Goal: Contribute content: Contribute content

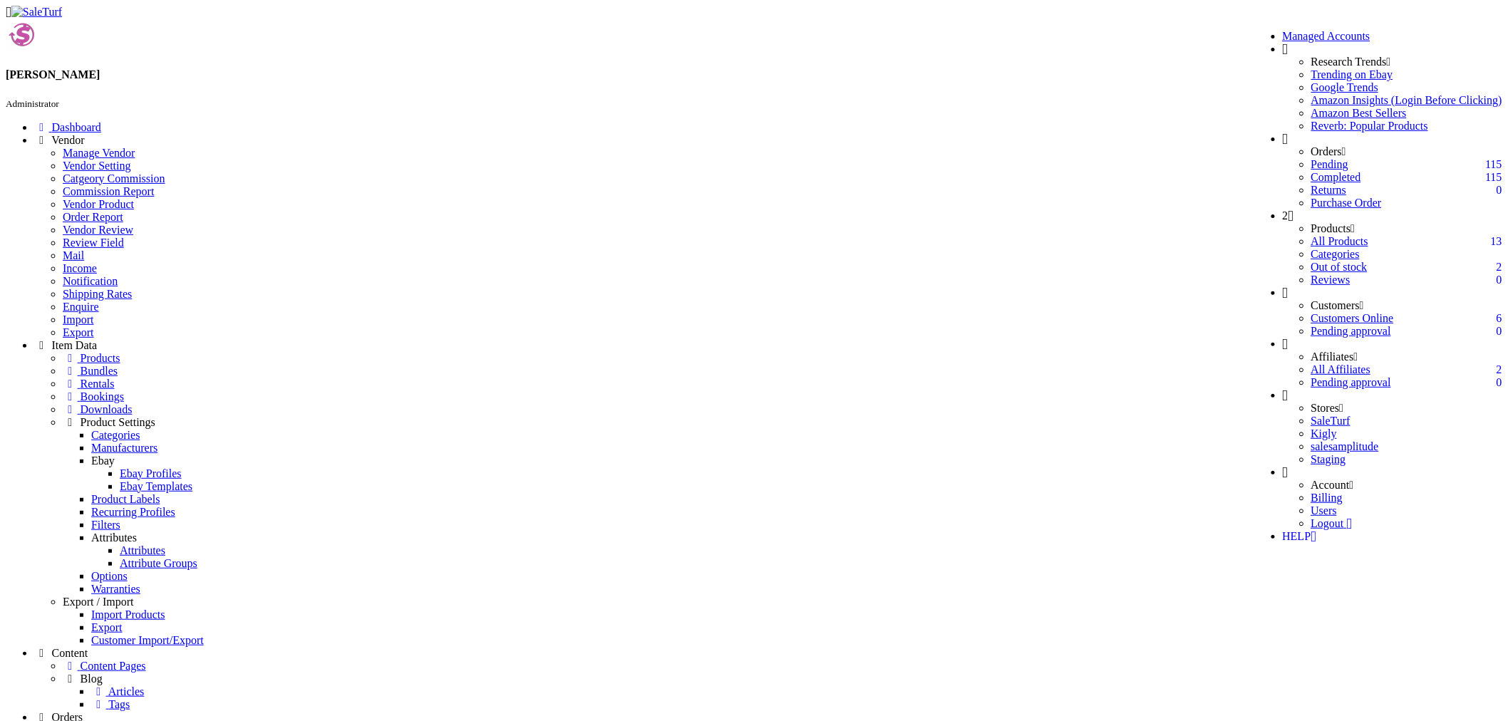
click at [83, 647] on link "Content" at bounding box center [60, 653] width 53 height 12
click at [114, 660] on link "Content Pages" at bounding box center [104, 666] width 83 height 12
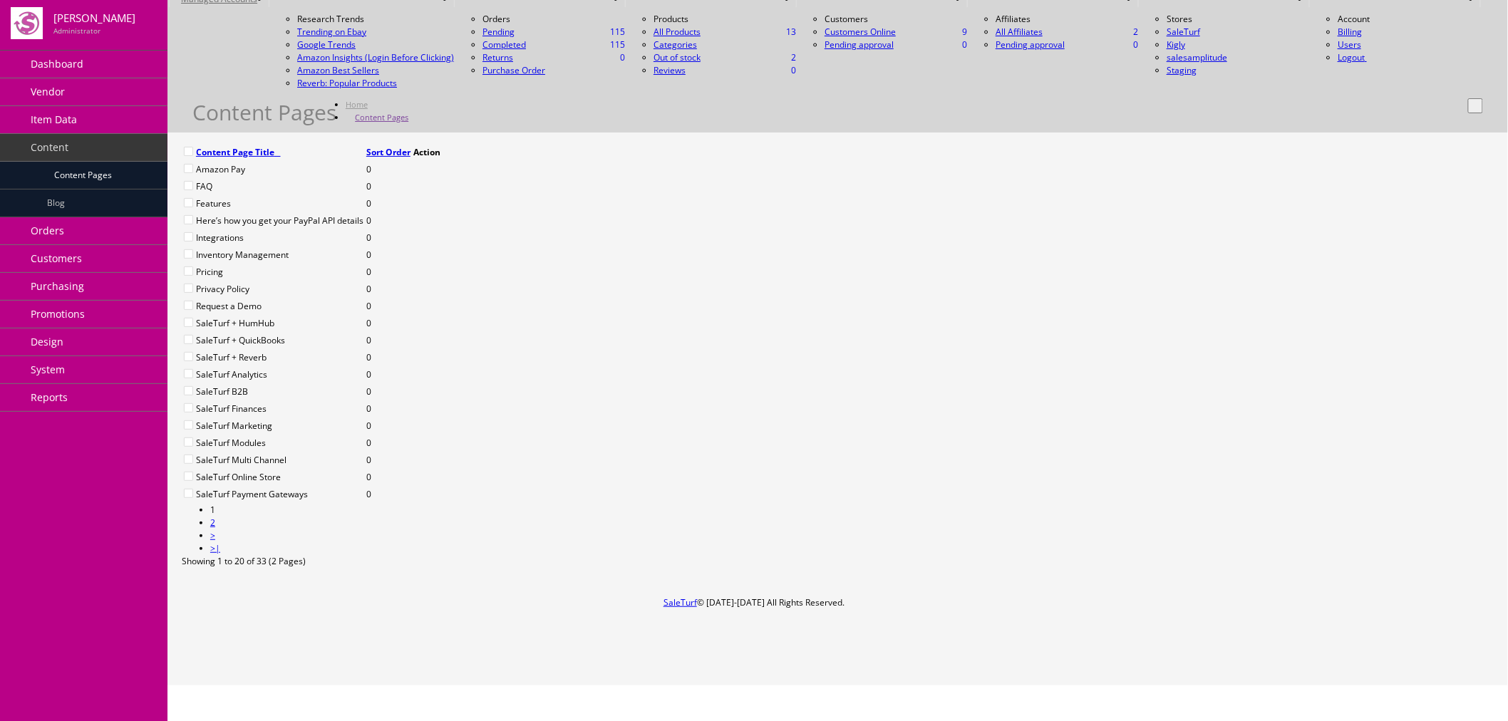
scroll to position [237, 0]
click at [215, 529] on link "2" at bounding box center [212, 523] width 5 height 12
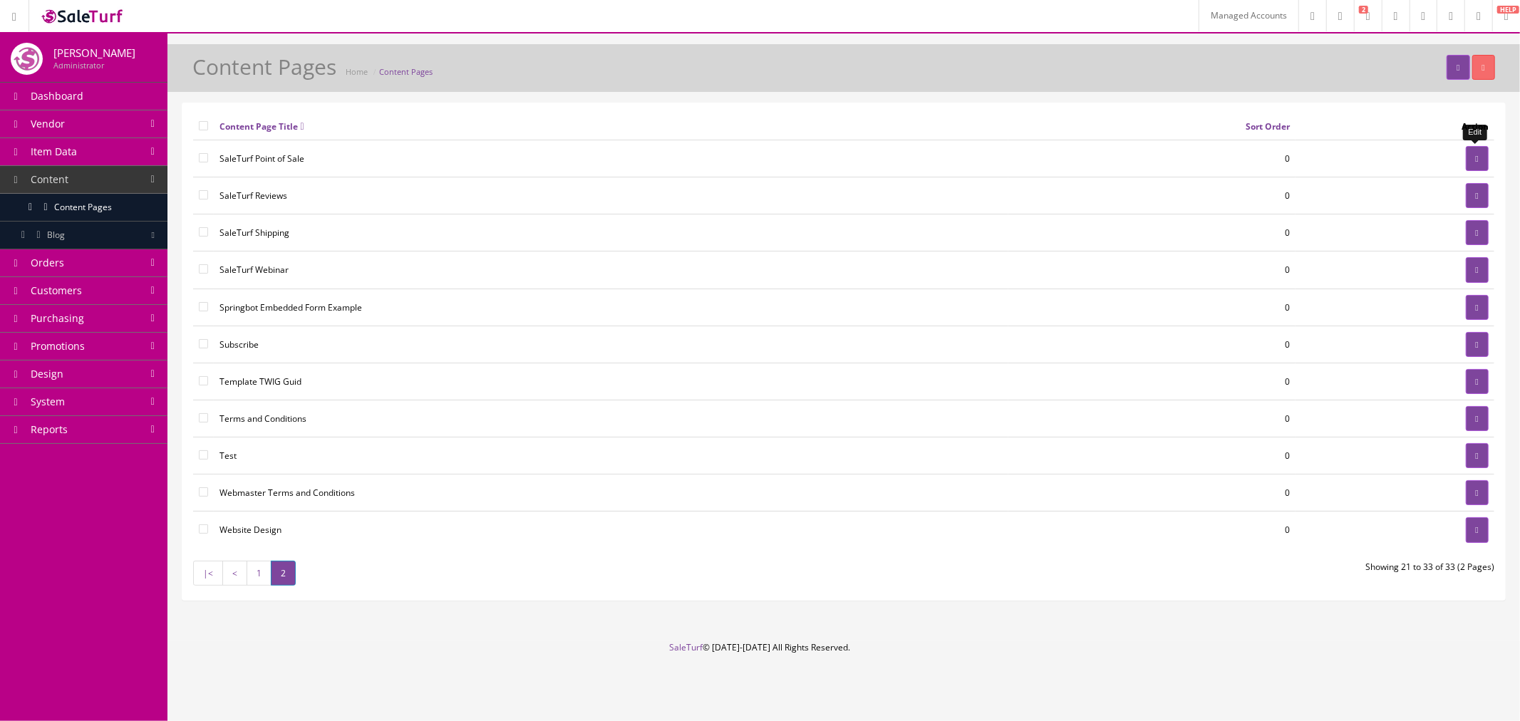
click at [1478, 161] on icon at bounding box center [1477, 159] width 3 height 9
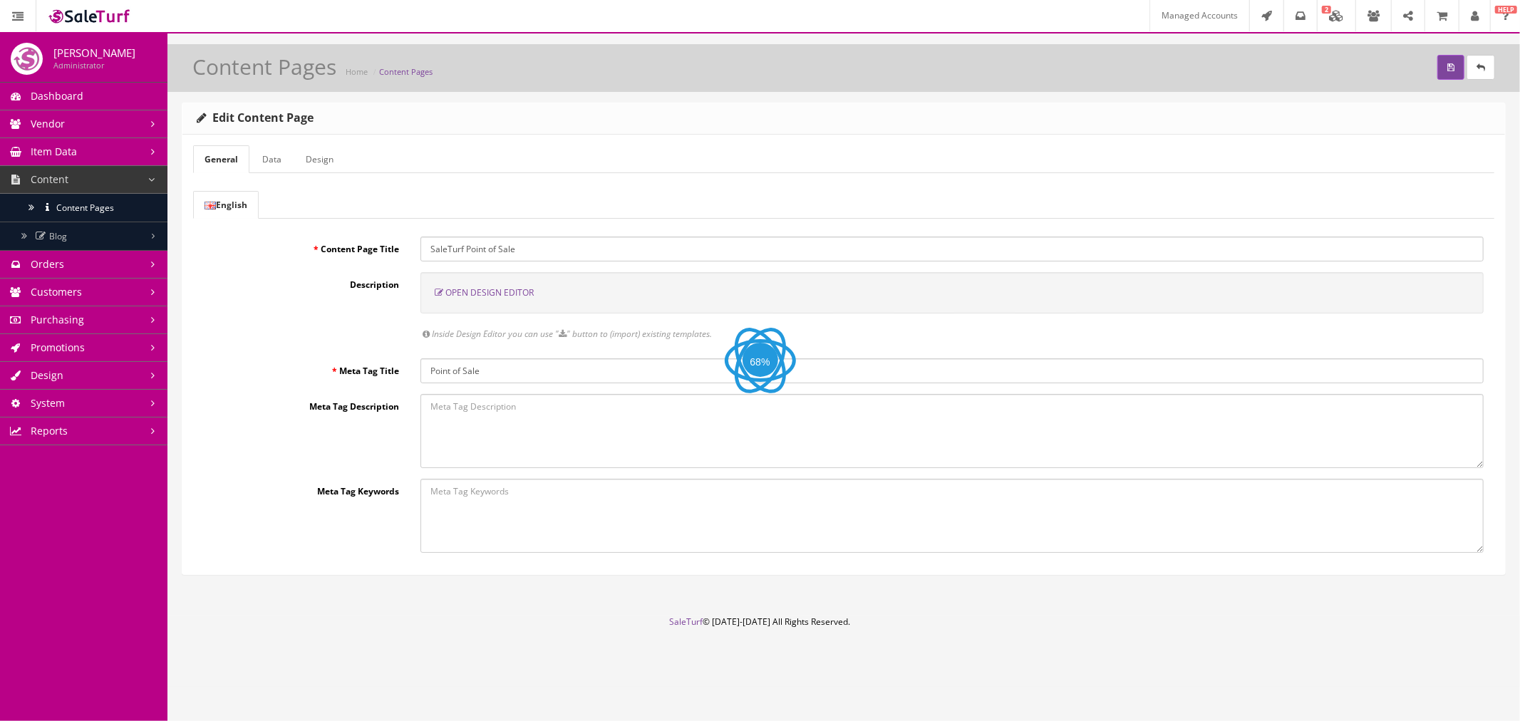
click at [485, 287] on span "Open Design Editor" at bounding box center [489, 293] width 88 height 12
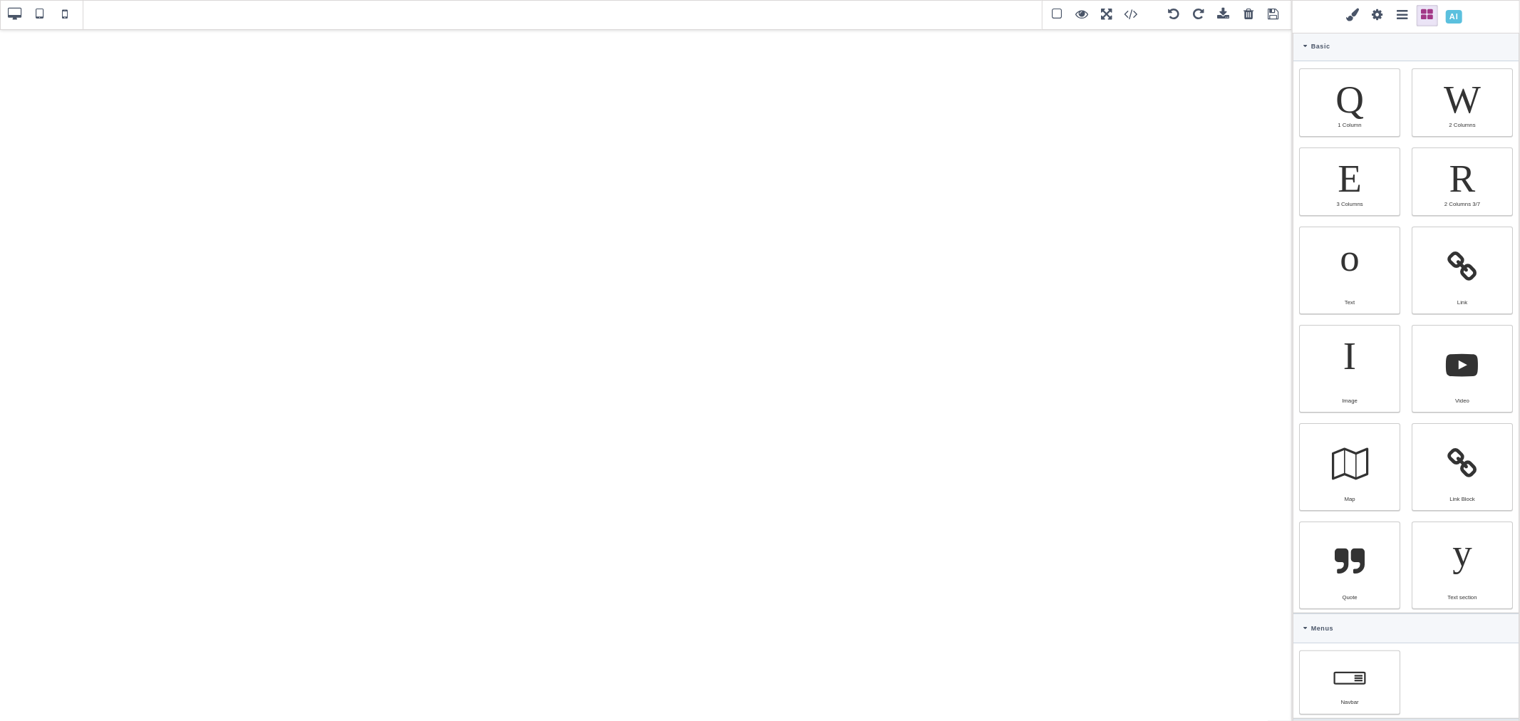
click at [1460, 20] on span at bounding box center [1454, 16] width 25 height 25
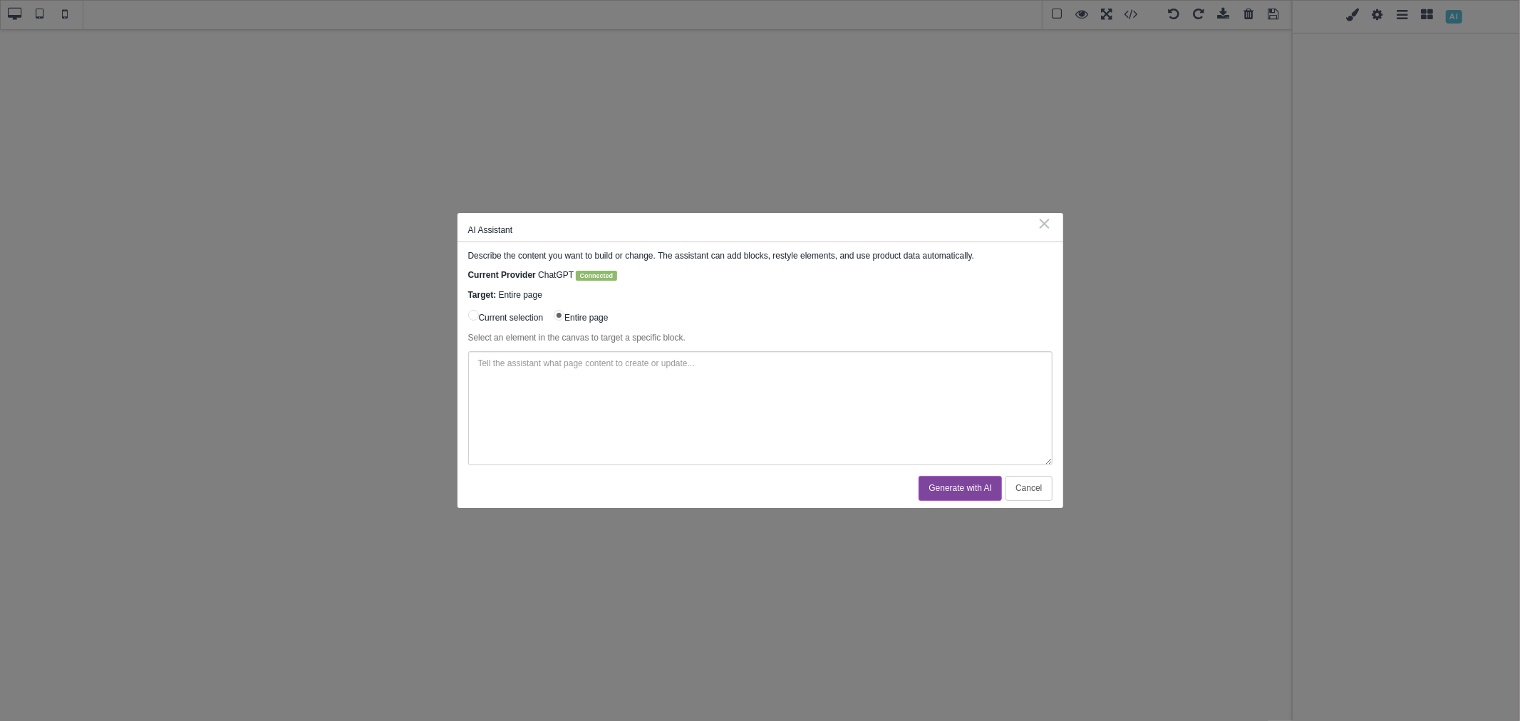
click at [647, 401] on textarea at bounding box center [760, 408] width 584 height 114
click at [877, 373] on textarea "Create me a stunning page around the SaleTurf POS Point of Sale. The page shoul…" at bounding box center [760, 408] width 584 height 114
paste textarea "https://www.saleturf.com/frontend/0saleturf.css"
click at [892, 378] on textarea "Create me a stunning page around the SaleTurf POS Point of Sale. The page shoul…" at bounding box center [760, 408] width 584 height 114
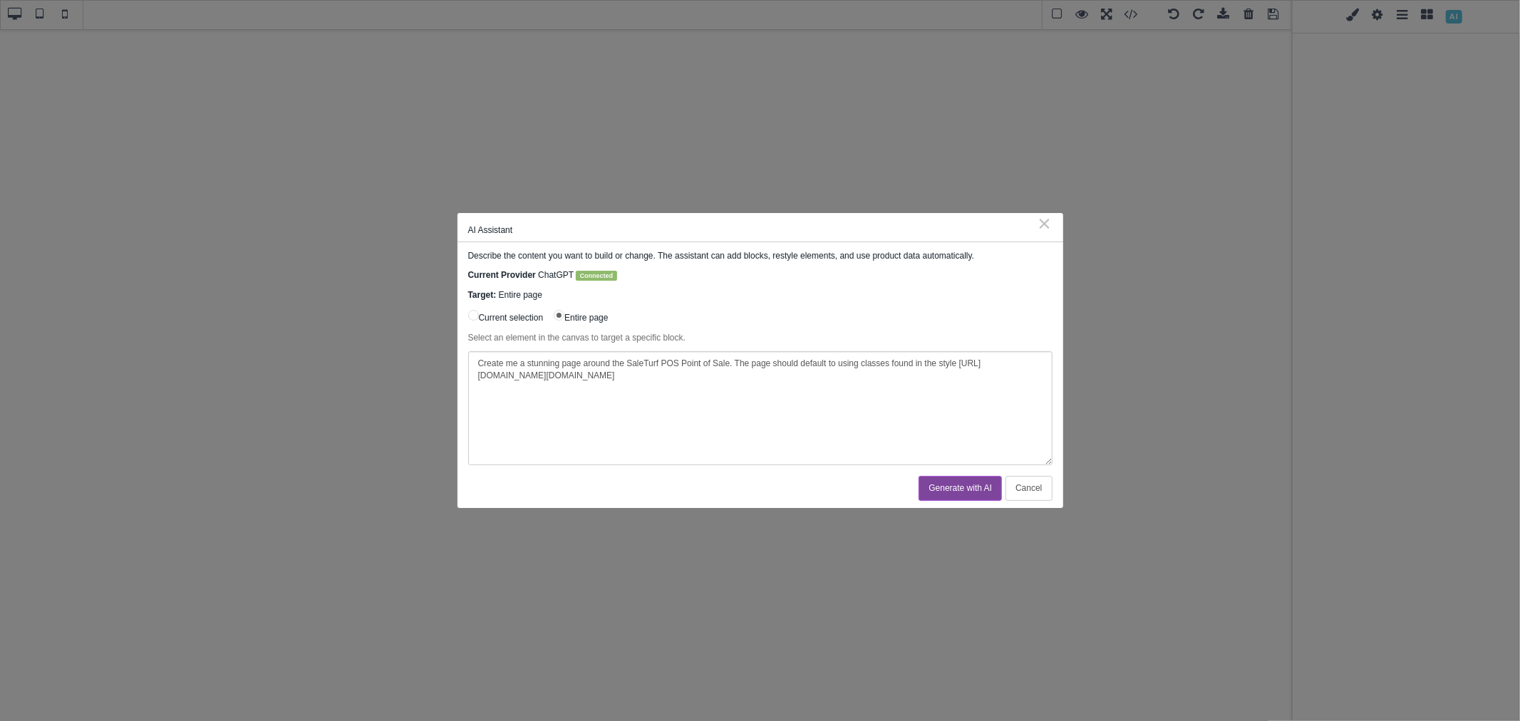
click at [969, 364] on textarea "Create me a stunning page around the SaleTurf POS Point of Sale. The page shoul…" at bounding box center [760, 408] width 584 height 114
click at [957, 360] on textarea "Create me a stunning page around the SaleTurf POS Point of Sale. The page shoul…" at bounding box center [760, 408] width 584 height 114
click at [651, 397] on textarea "Create me a stunning page around the SaleTurf POS Point of Sale. The page shoul…" at bounding box center [760, 408] width 584 height 114
paste textarea "https://www.saleturf.com/point-of-sale"
click at [907, 391] on textarea "Create me a stunning page around the SaleTurf POS Point of Sale. The page shoul…" at bounding box center [760, 408] width 584 height 114
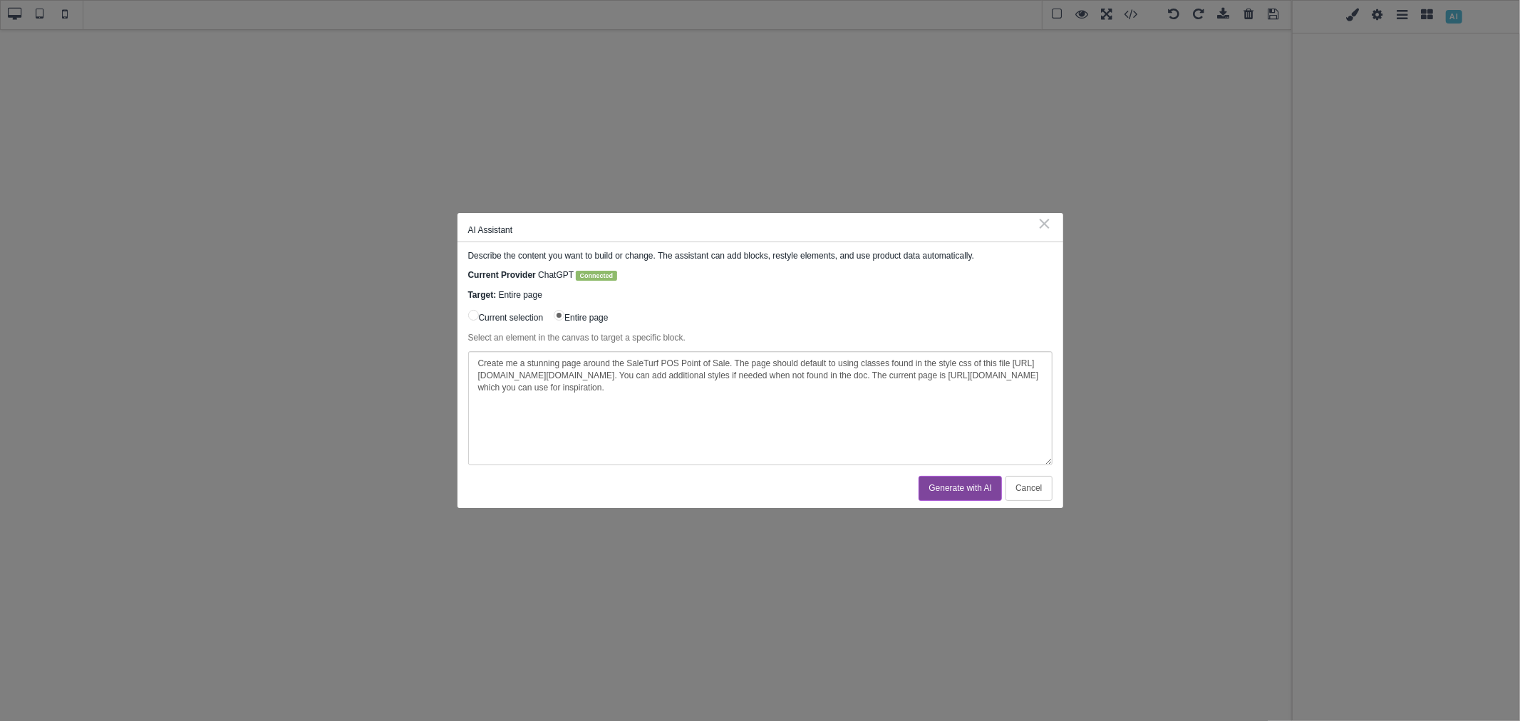
type textarea "Create me a stunning page around the SaleTurf POS Point of Sale. The page shoul…"
click at [962, 487] on button "Generate with AI" at bounding box center [960, 488] width 83 height 25
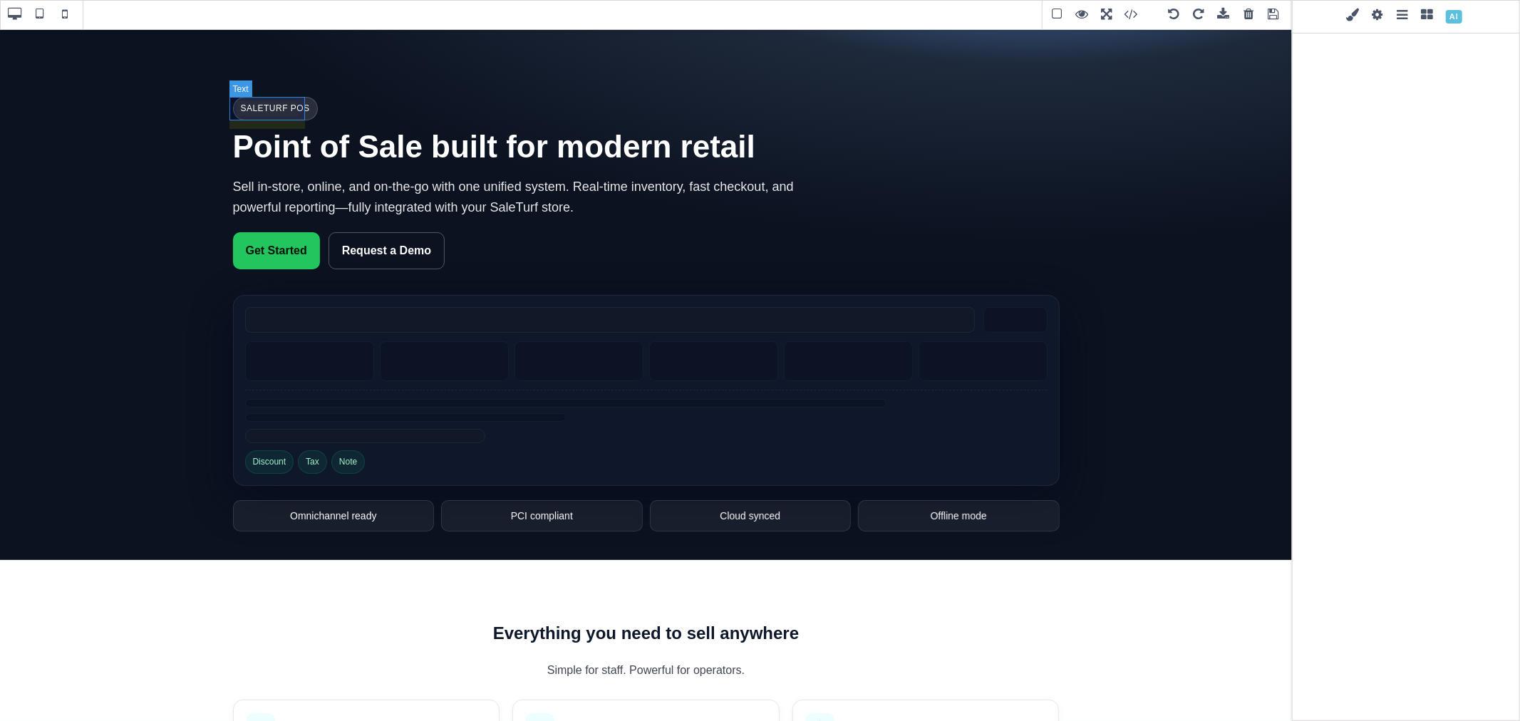
click at [300, 110] on span "SaleTurf POS" at bounding box center [275, 109] width 85 height 24
select select "inline-block"
type input "6"
type input "10"
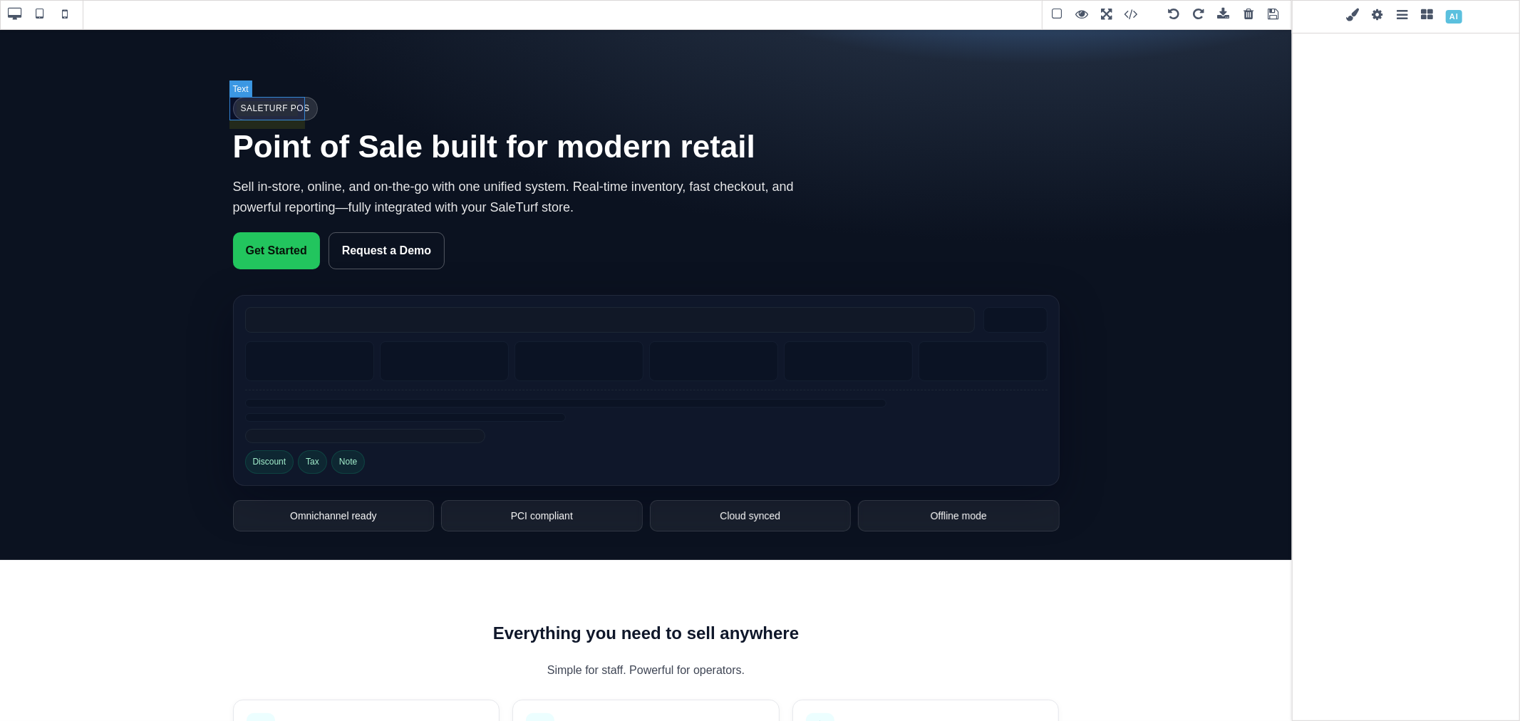
type input "6"
type input "10"
type input "12"
type input "rgb(255, 255, 255)"
select select
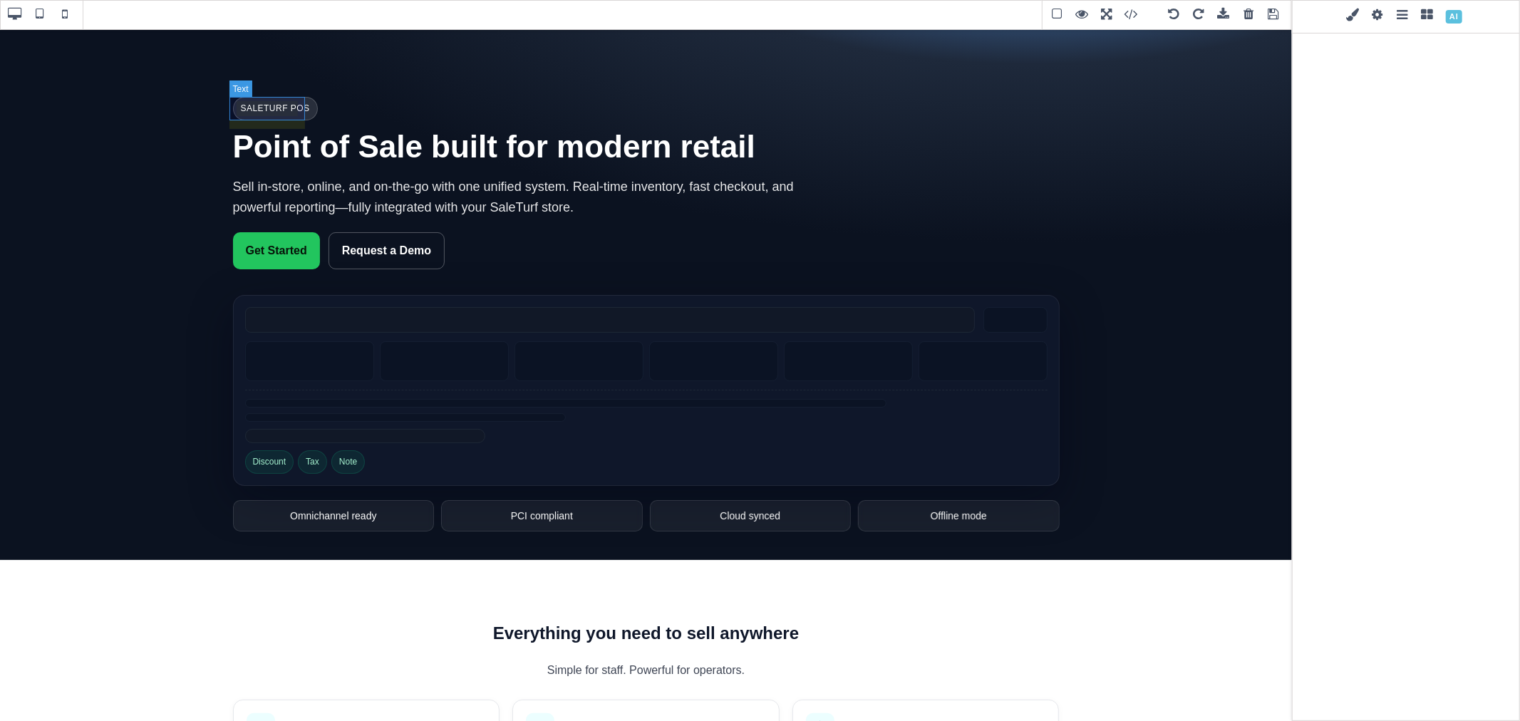
type input "12"
select select "px"
select select
type input "19.2px"
type input "0.04"
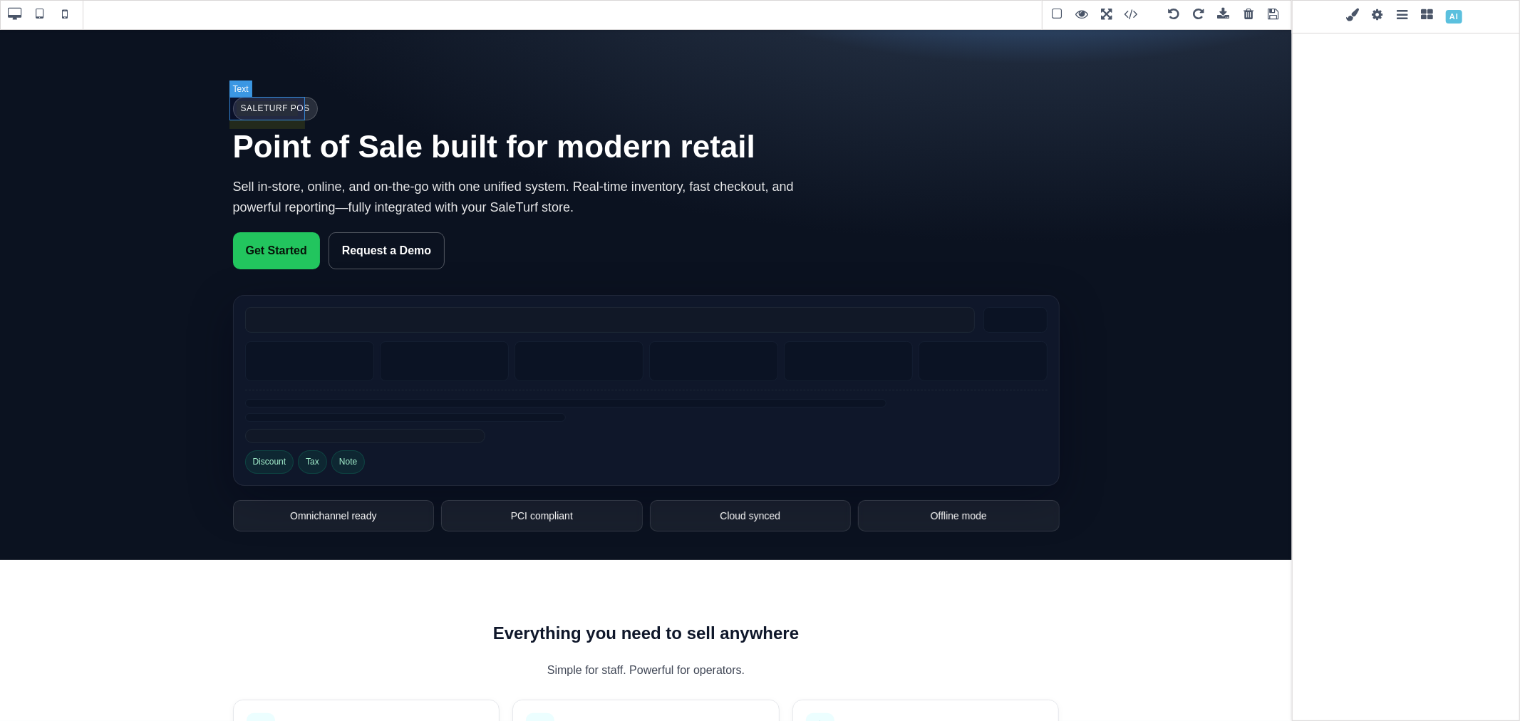
select select "em"
select select
select select "uppercase"
type input "rgba(255, 255, 255, 0.12)"
type input "1"
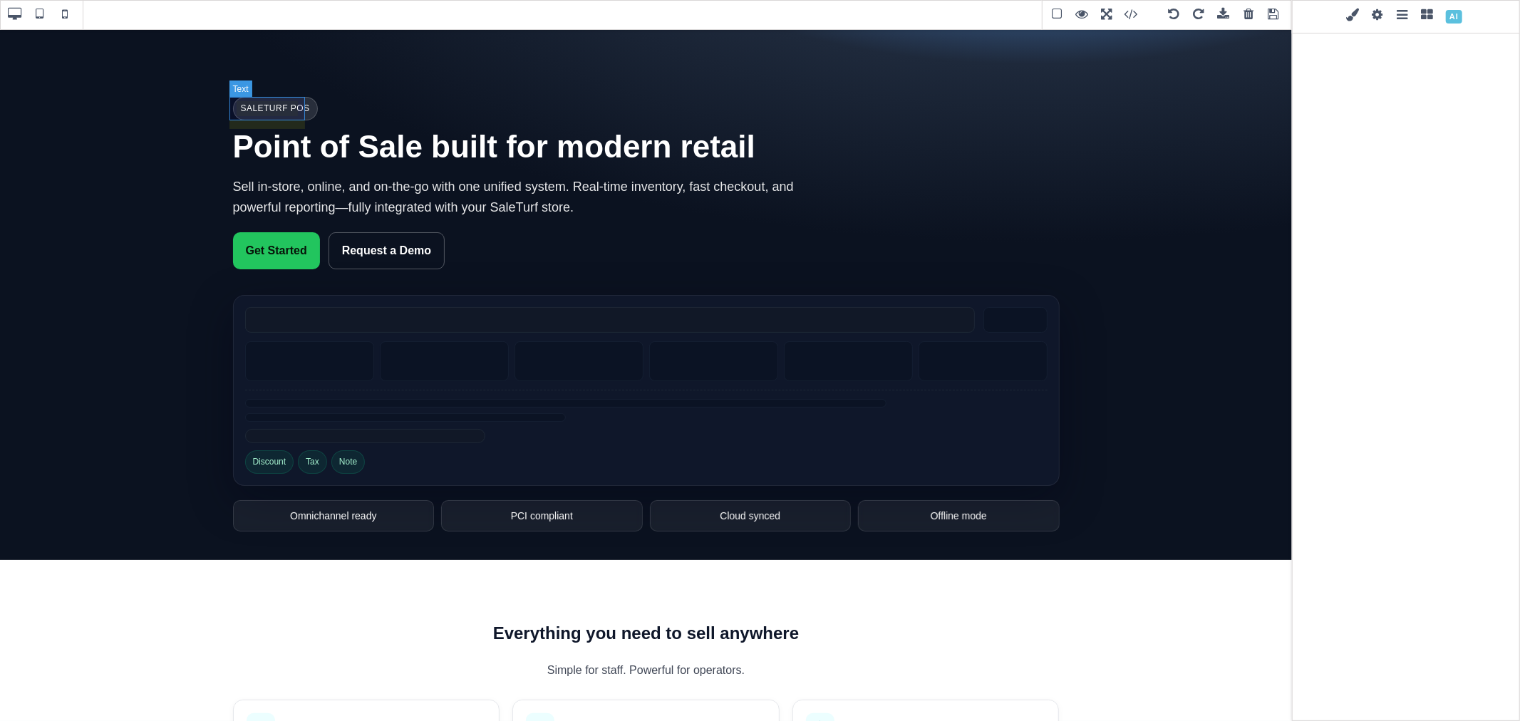
select select "px"
type input "1"
select select "px"
type input "1"
select select "px"
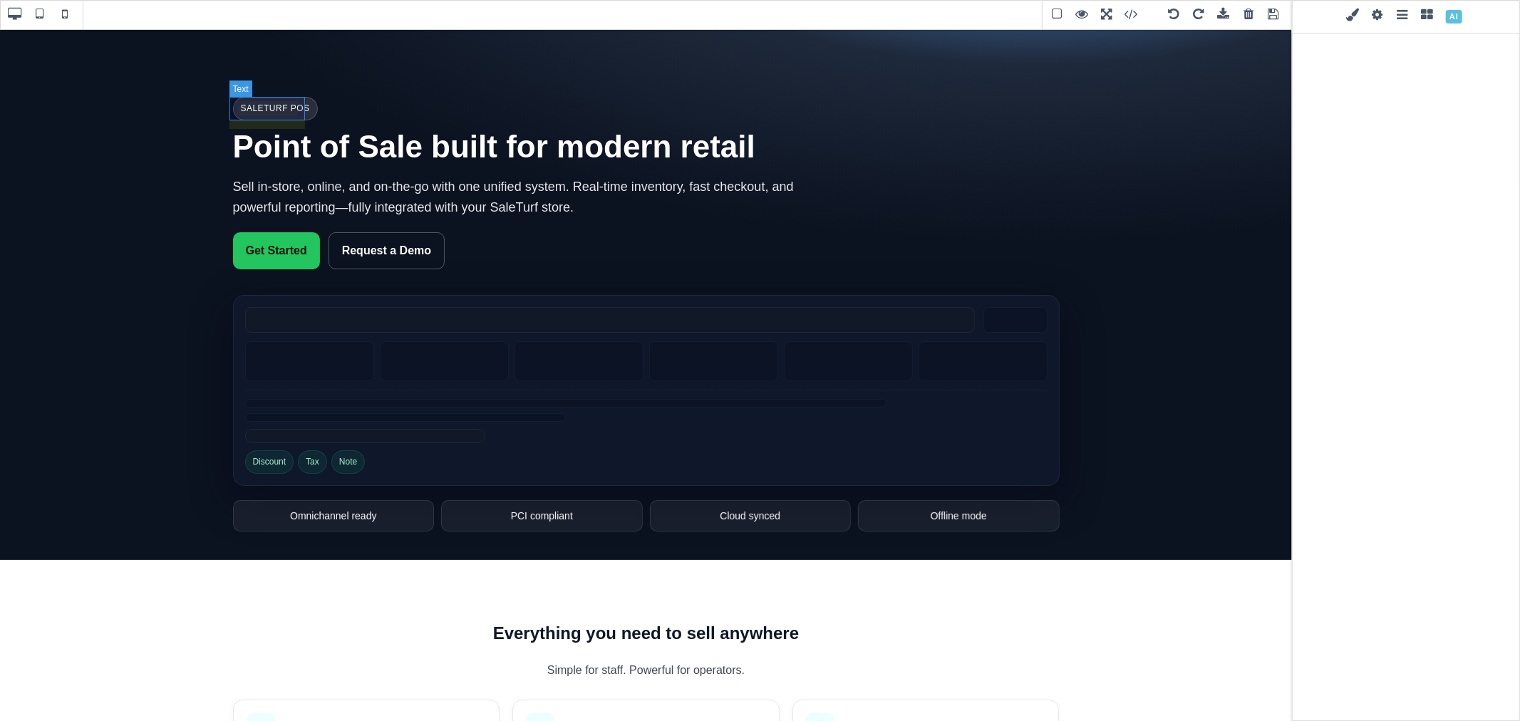
type input "1"
select select "px"
select select "solid"
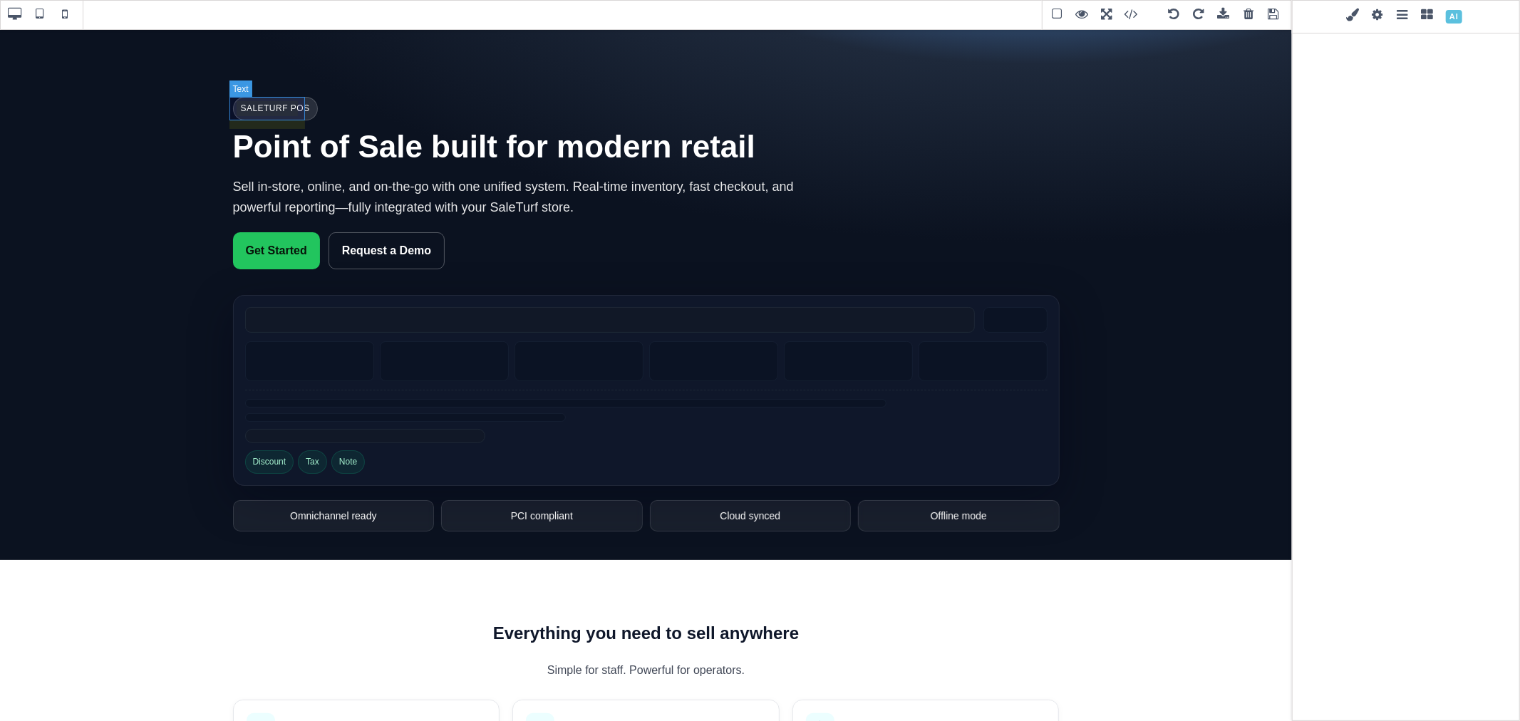
select select "solid"
type input "rgba(255, 255, 255, 0.2)"
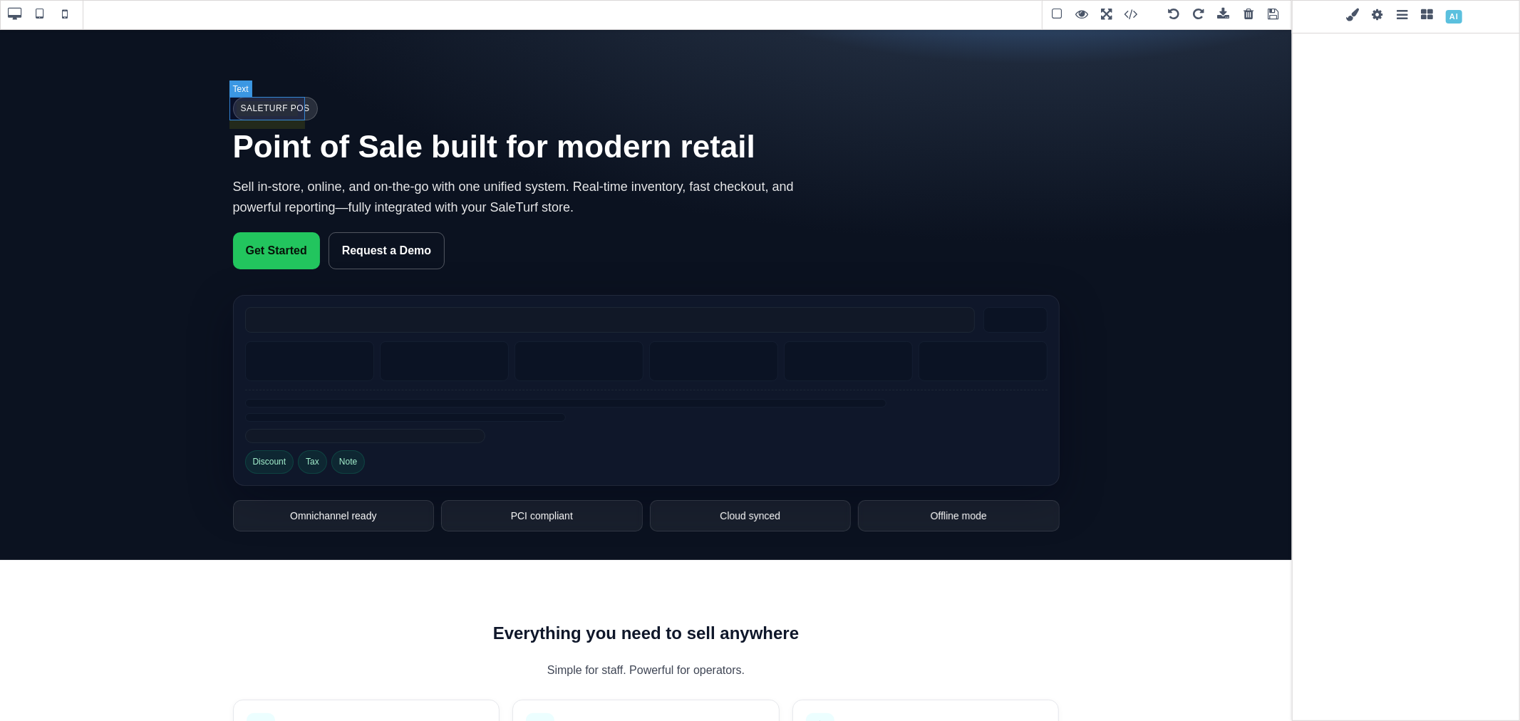
type input "999"
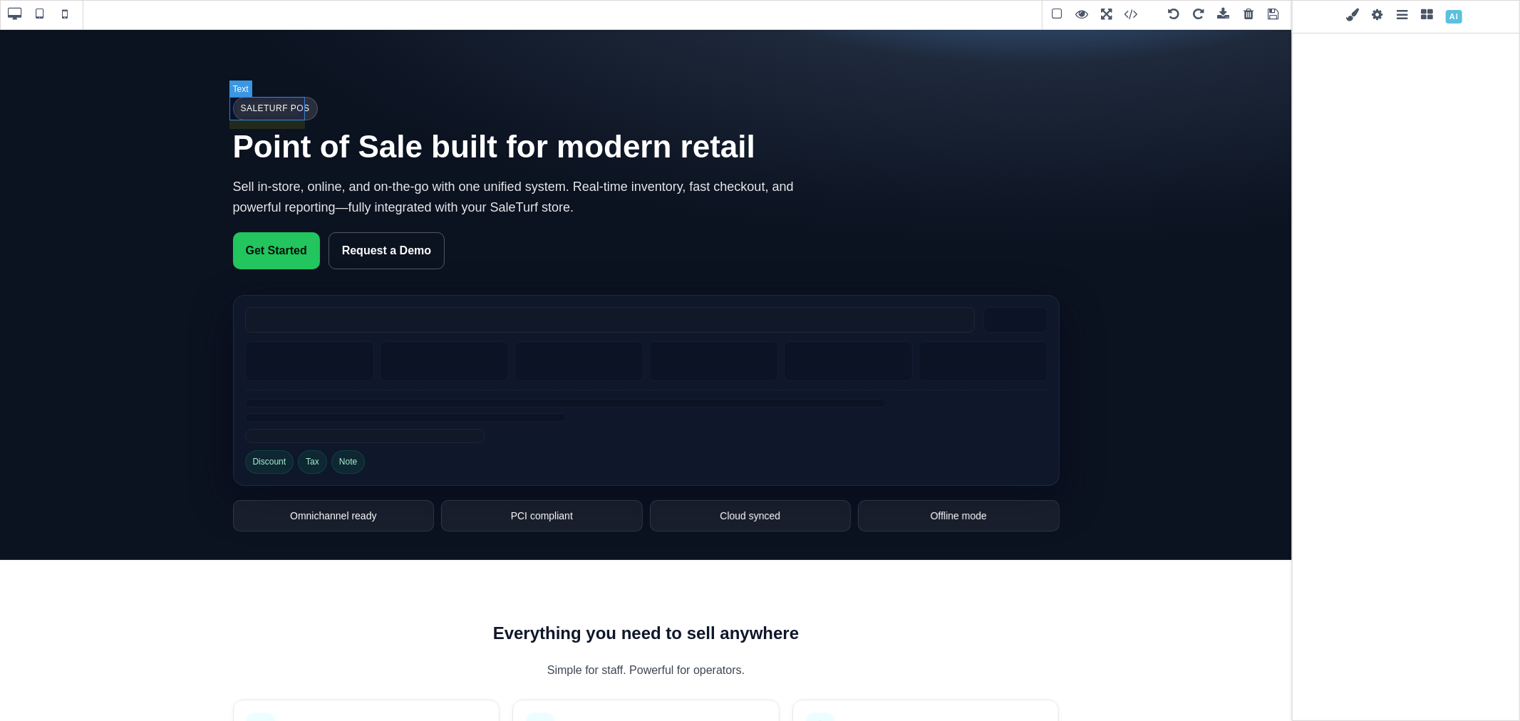
type input "initial"
select select
type input "initial"
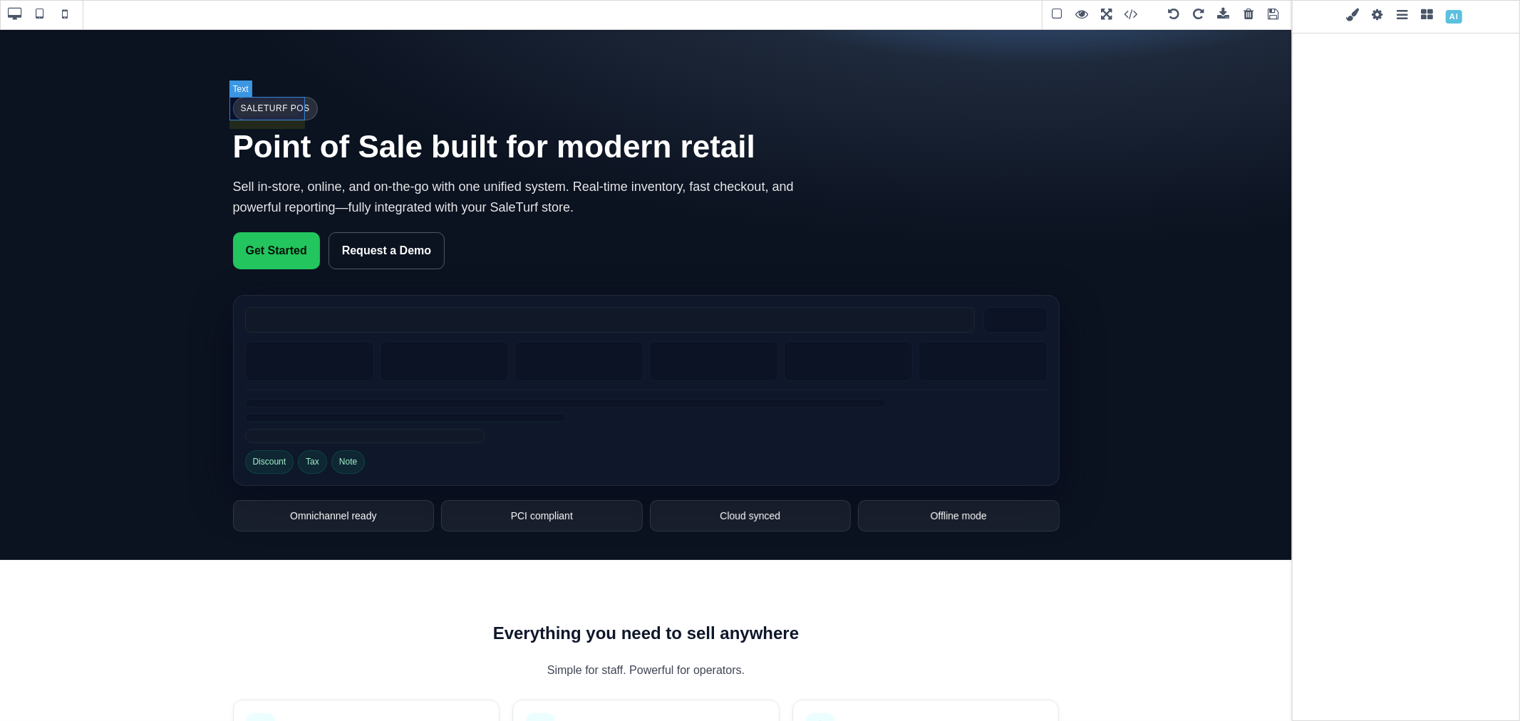
select select
type input "2.22222"
select select "px"
select select "solid"
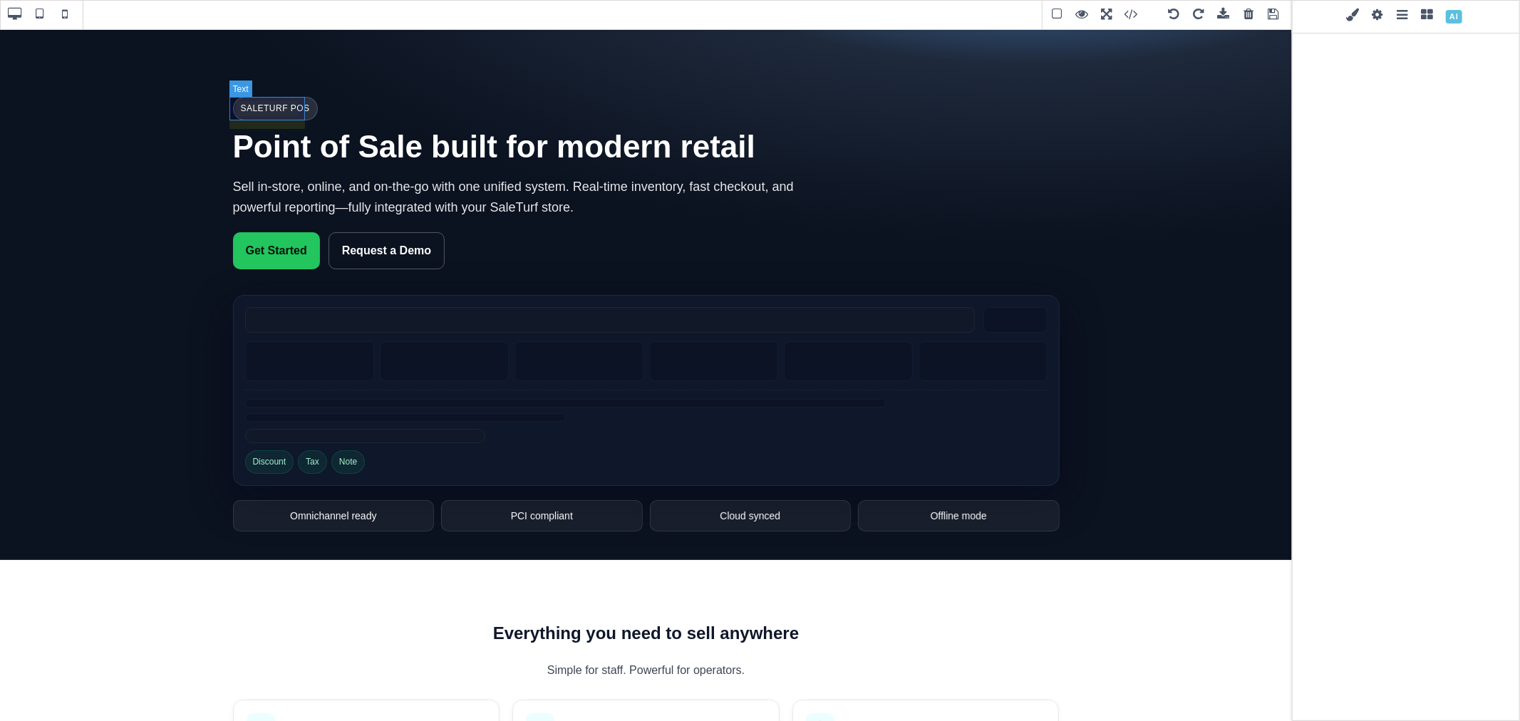
type input "rgb(59, 151, 227)"
type input "-3.00347"
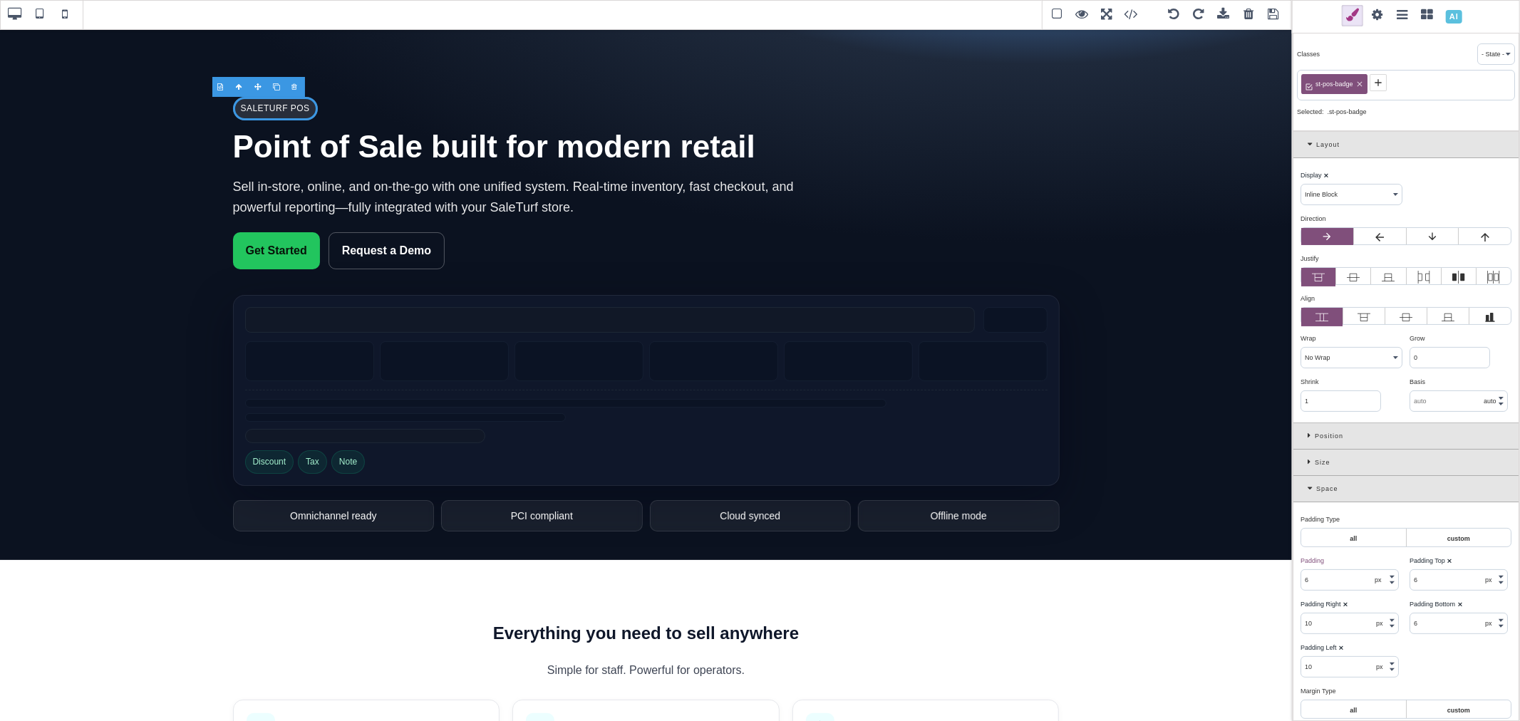
click at [1336, 84] on span "st-pos-badge" at bounding box center [1335, 84] width 42 height 13
click at [1331, 83] on span "st-pos-badge" at bounding box center [1335, 84] width 42 height 13
click at [1333, 83] on span "st-pos-badge" at bounding box center [1335, 84] width 42 height 13
click at [1394, 100] on div "st-badge" at bounding box center [1406, 85] width 218 height 31
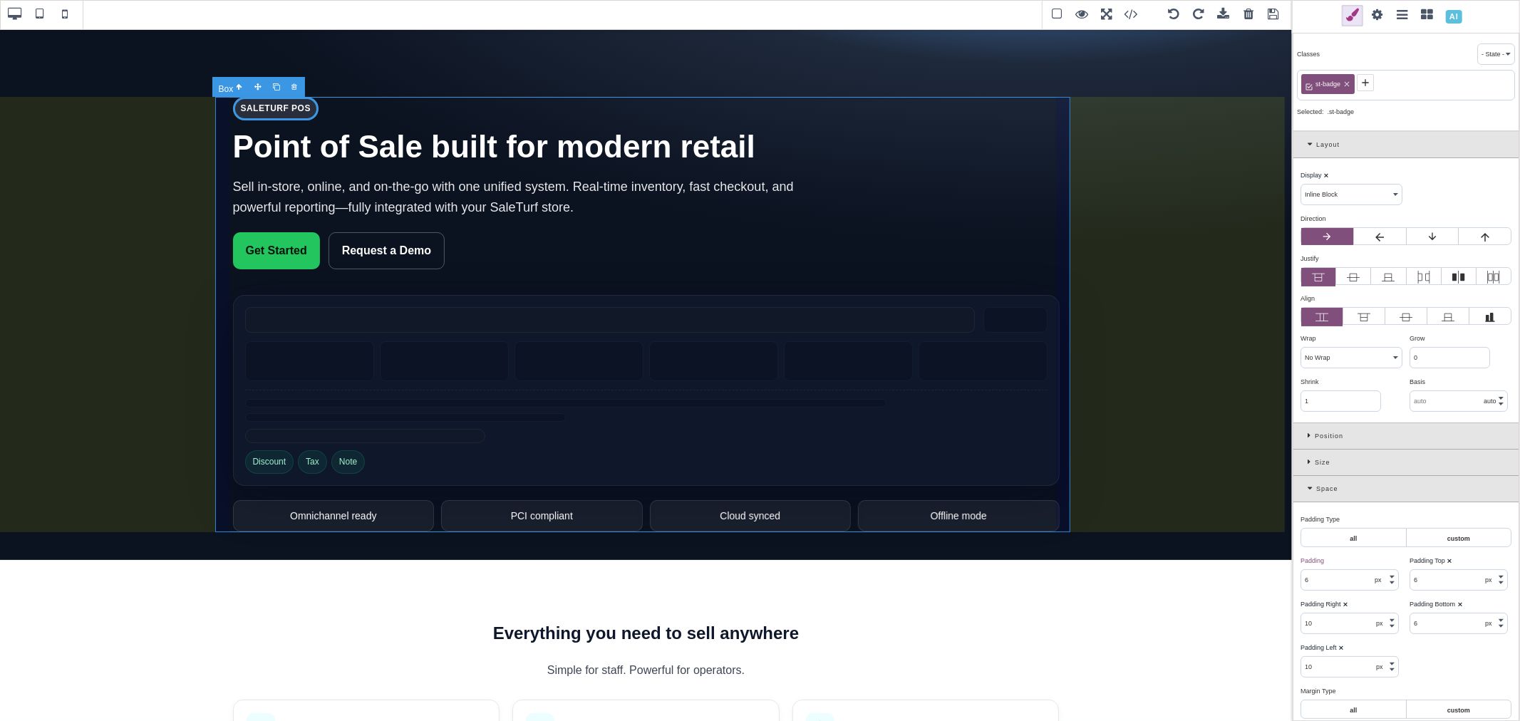
click at [223, 123] on div "SaleTurf POS Point of Sale built for modern retail Sell in-store, online, and o…" at bounding box center [646, 314] width 855 height 435
select select "block"
type input "0"
type input "20"
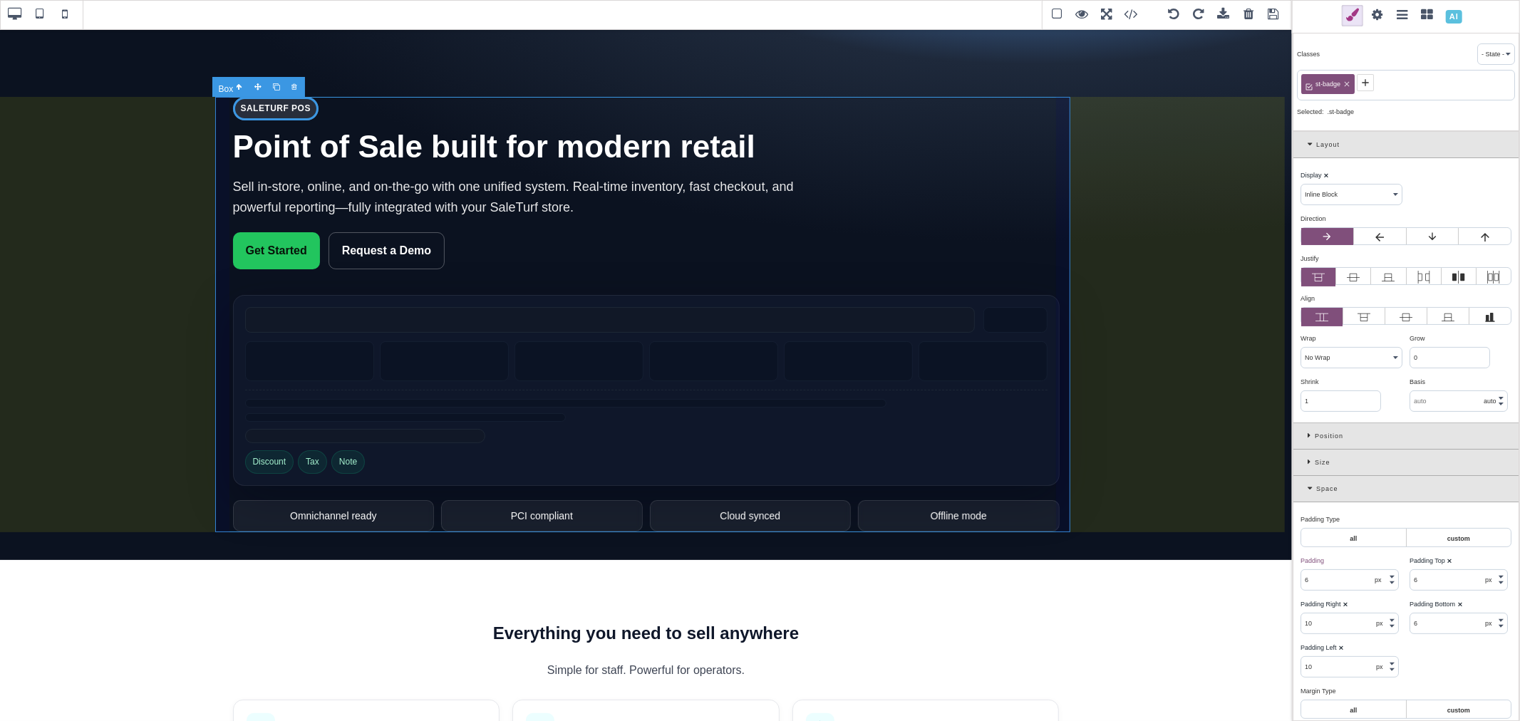
type input "0"
type input "20"
select select "auto"
type input "0"
select select "auto"
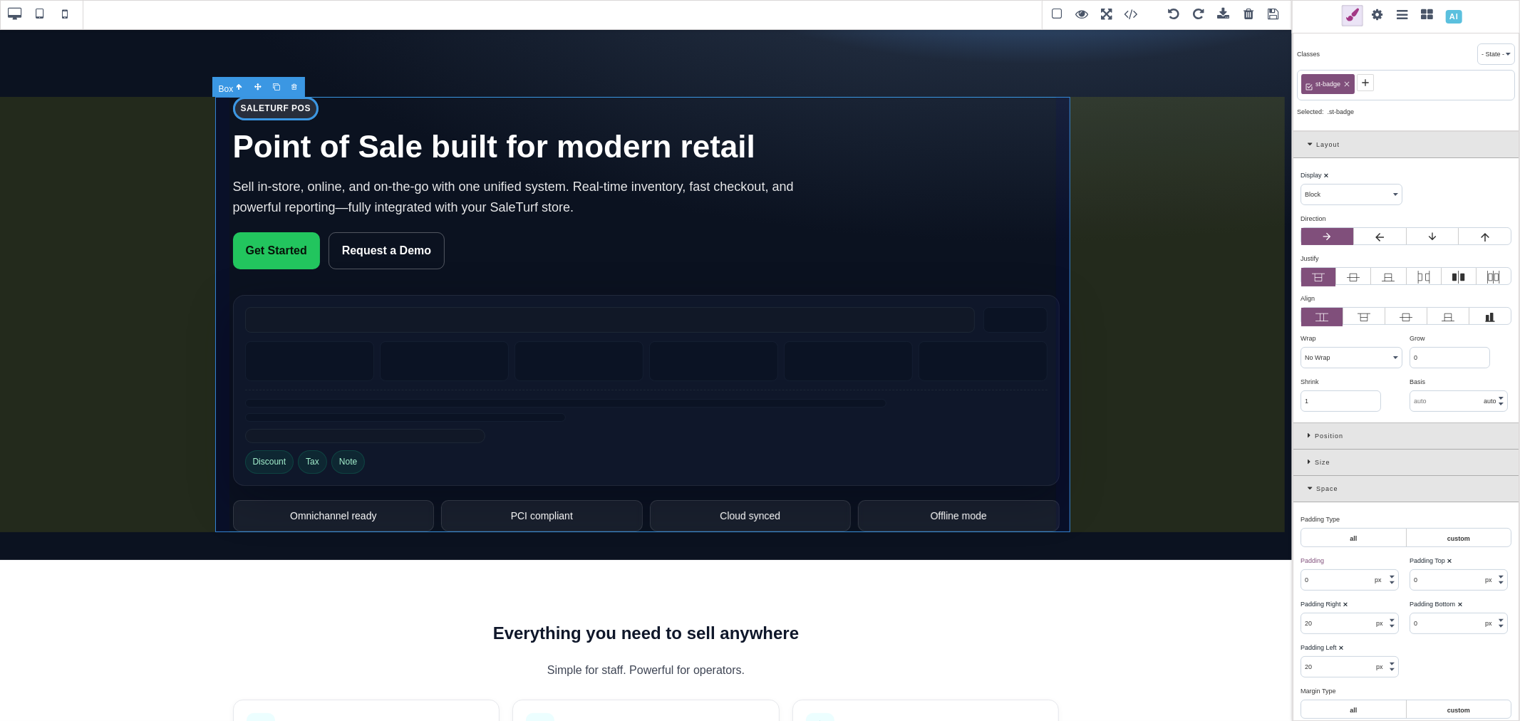
type input "16"
type input "25.6px"
select select "normal"
select select "none"
type input "transparent"
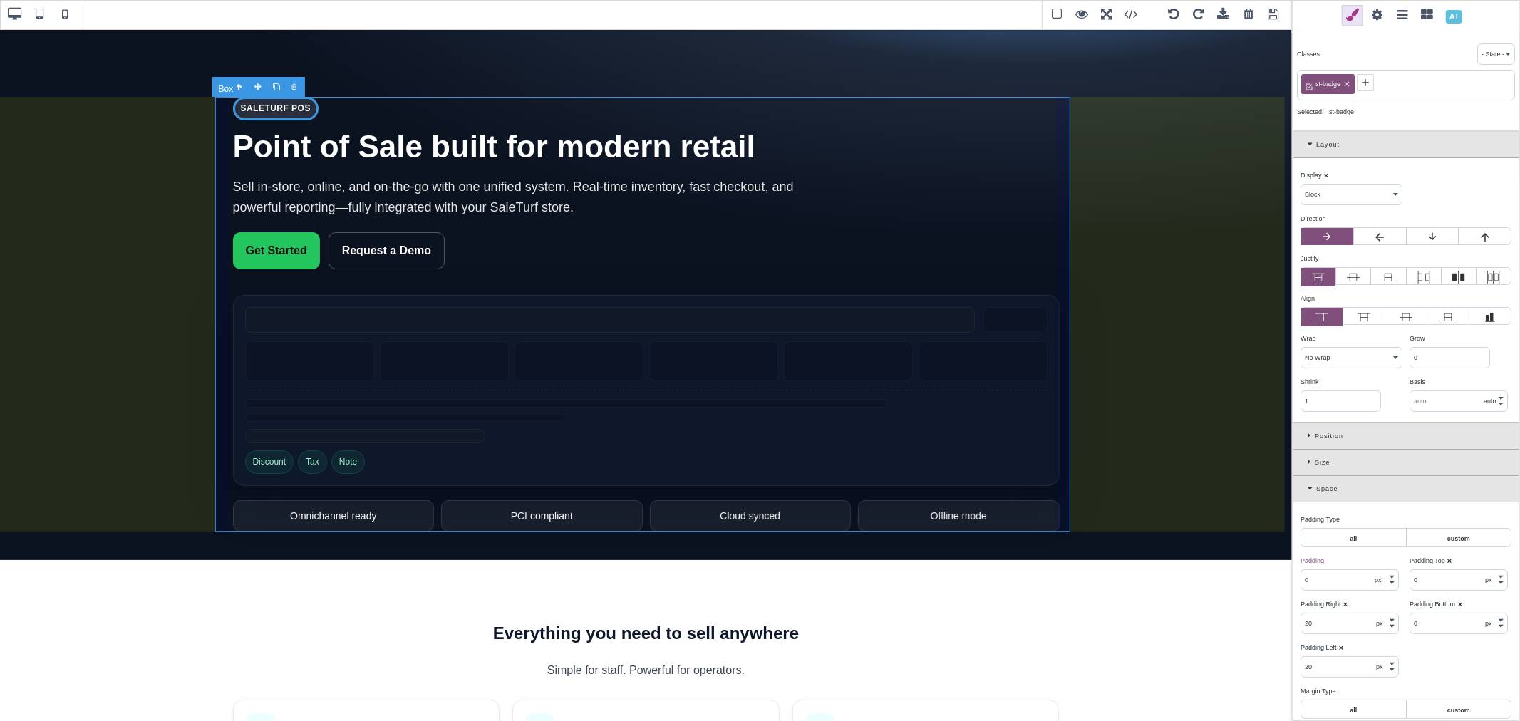
type input "0"
select select "none"
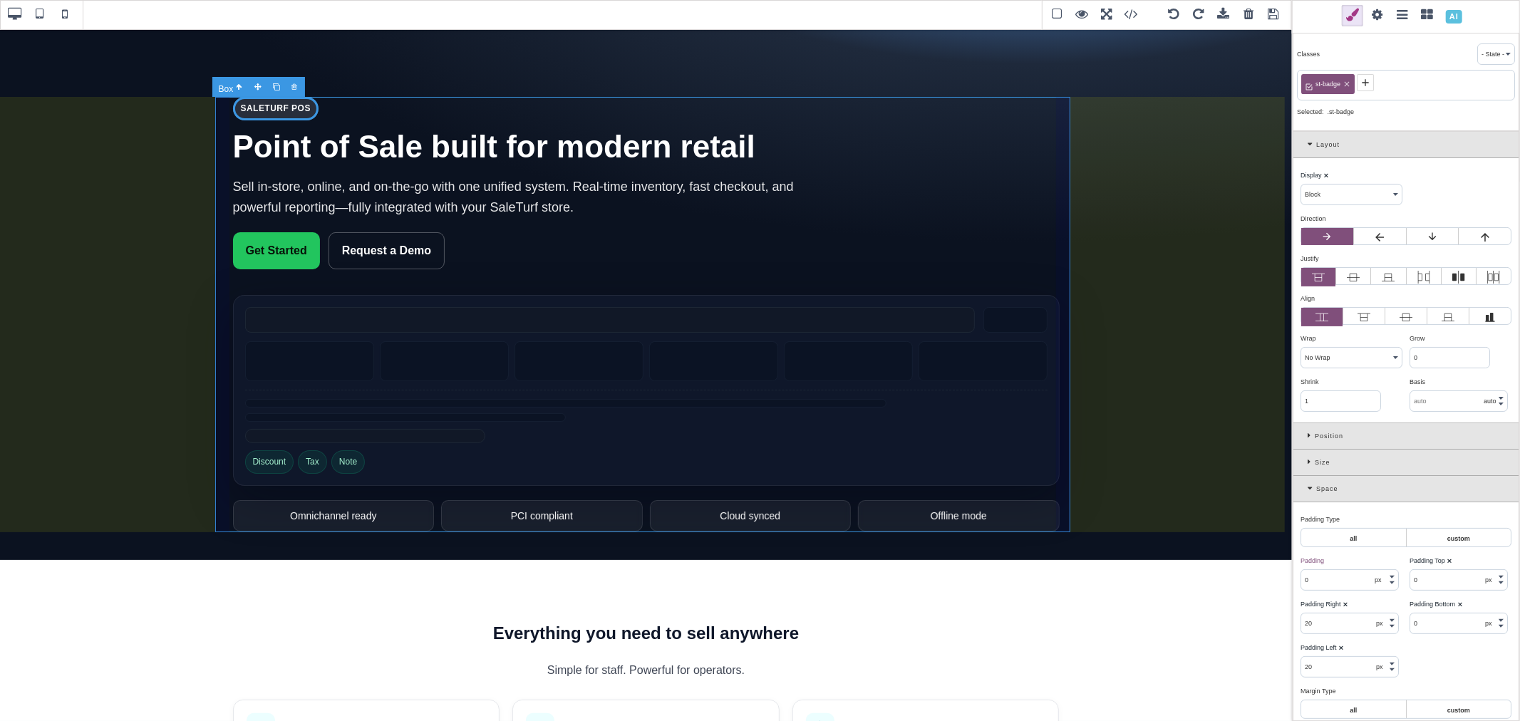
select select "none"
type input "rgb(255, 255, 255)"
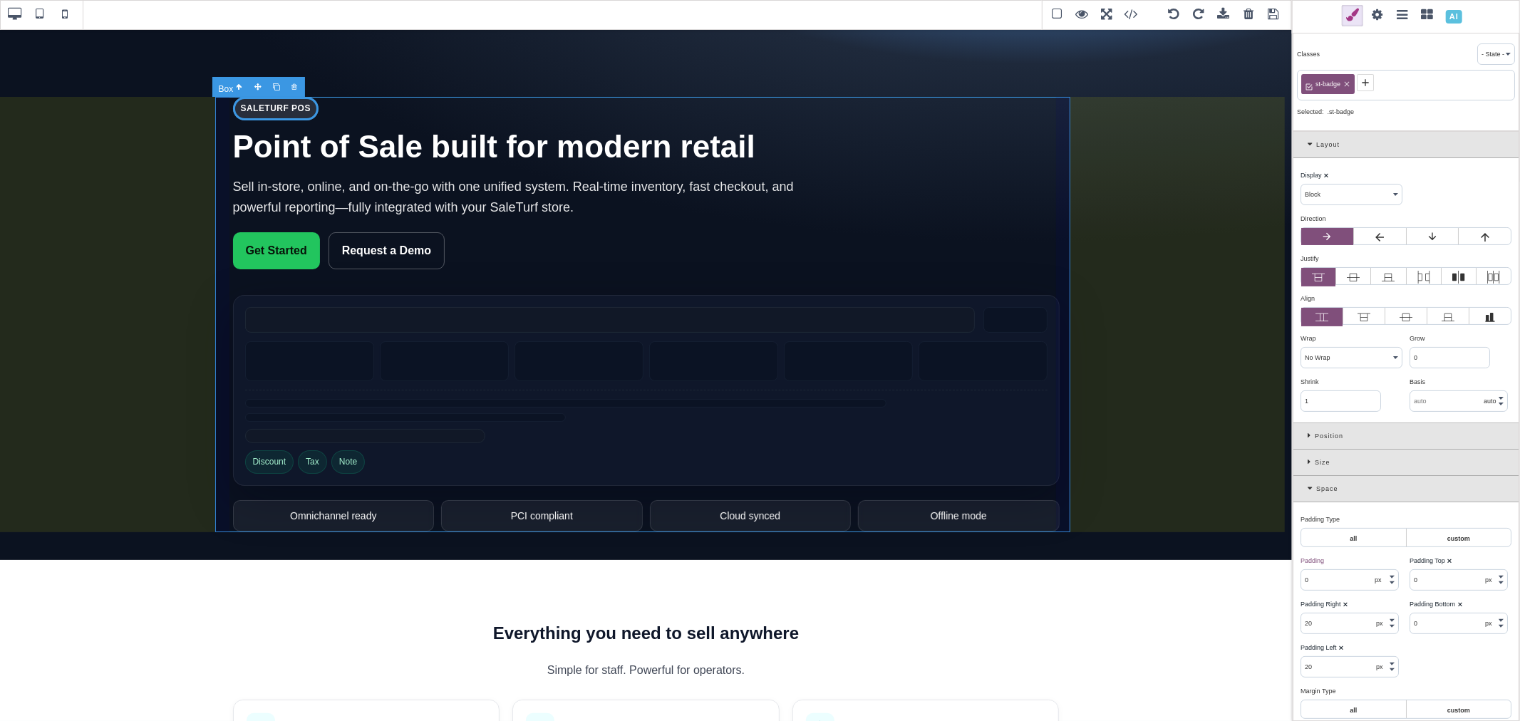
type input "rgb(255, 255, 255)"
type input "0"
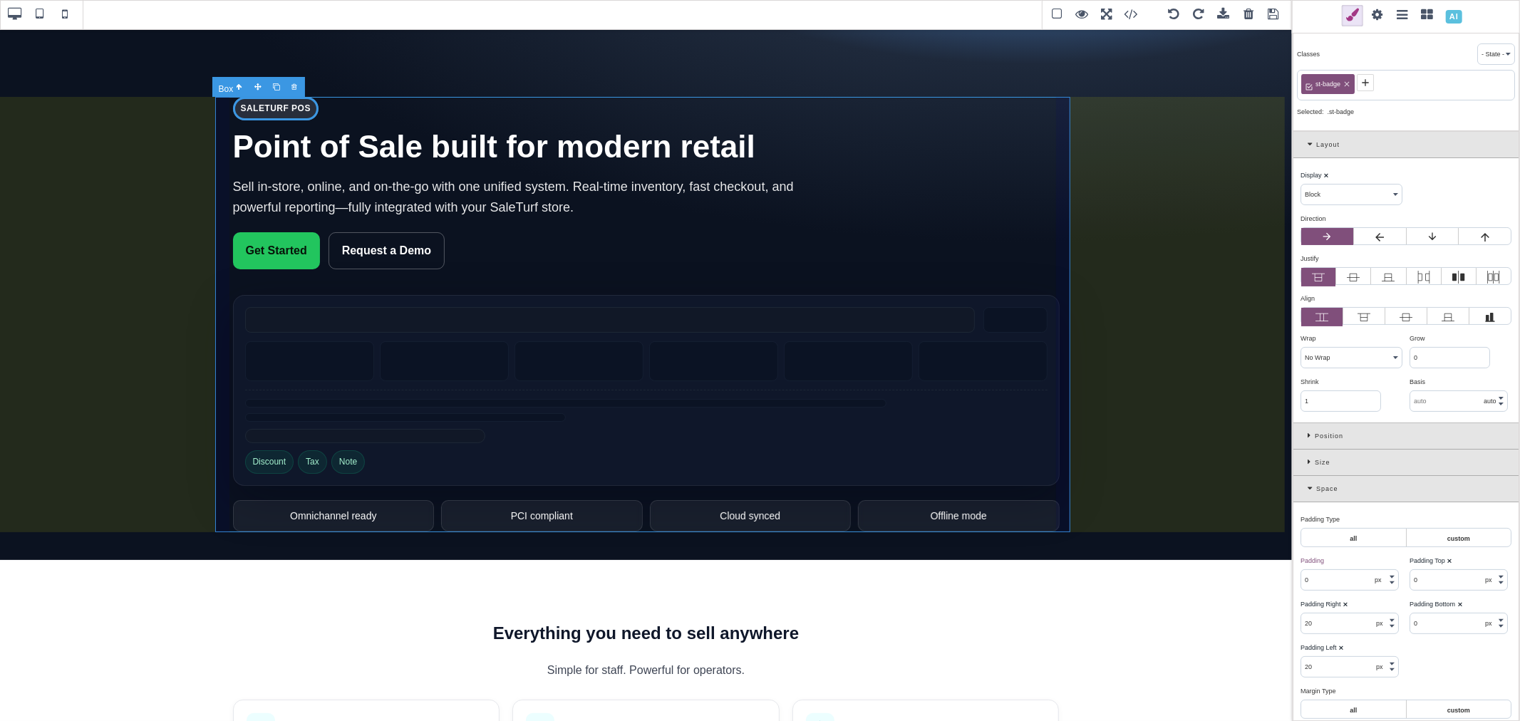
type input "0"
type input "none"
type input "100%"
type input "1"
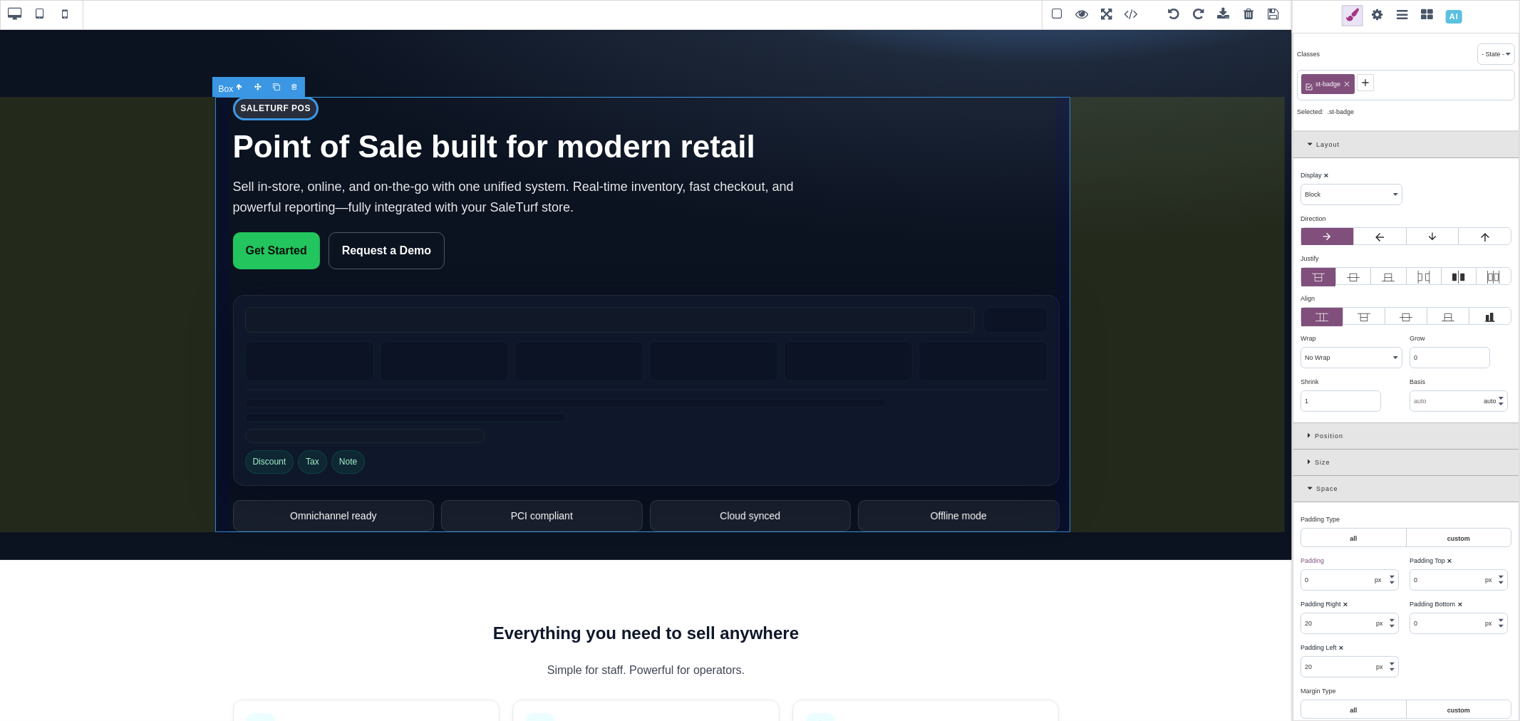
select select "px"
type input "0"
select select "px"
select select "stretch"
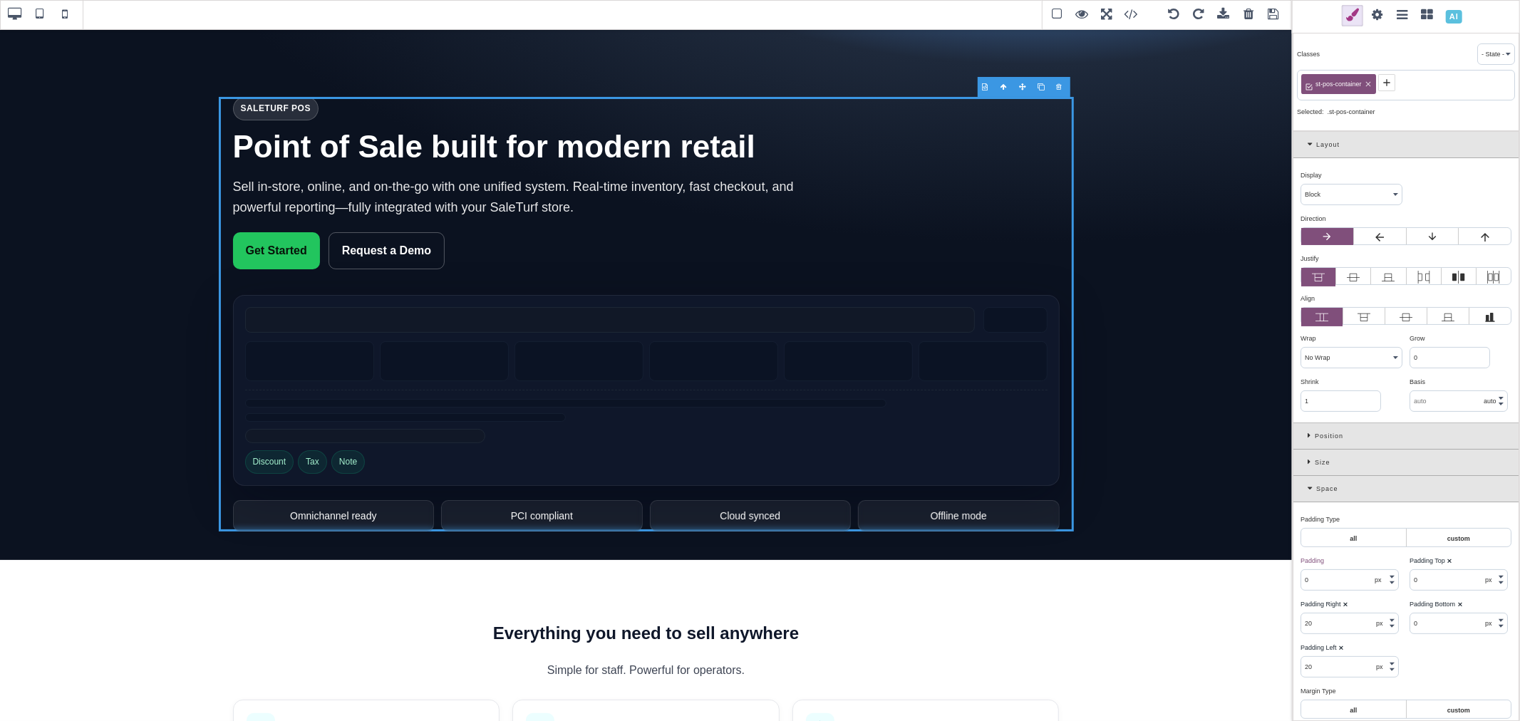
click at [1329, 81] on span "st-pos-container" at bounding box center [1339, 84] width 51 height 13
click at [1342, 124] on div "Classes - State - Hover Click Even/Odd st-container Selected: .st-pos-container" at bounding box center [1406, 81] width 227 height 100
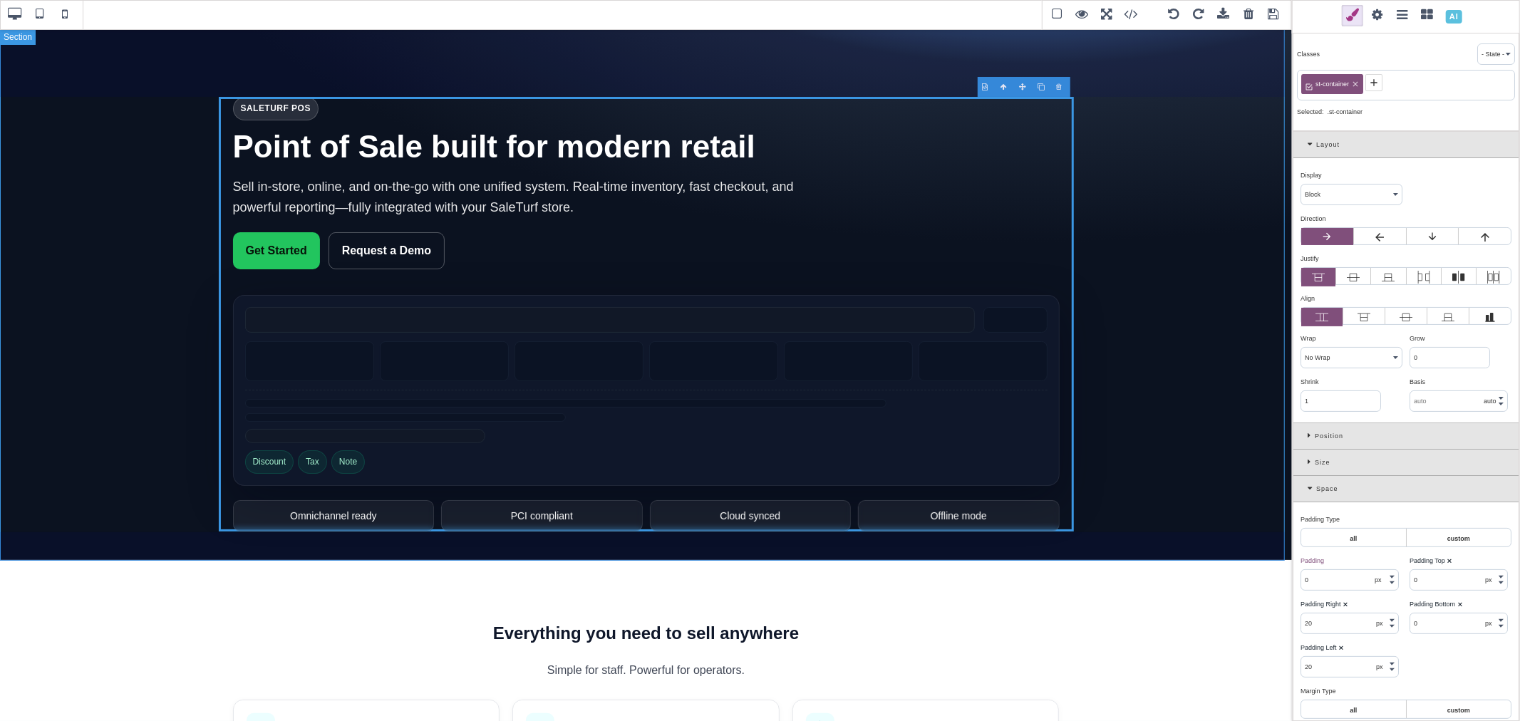
click at [1114, 178] on section "SaleTurf POS Point of Sale built for modern retail Sell in-store, online, and o…" at bounding box center [646, 295] width 1292 height 532
type input "96"
type input "0"
type input "40"
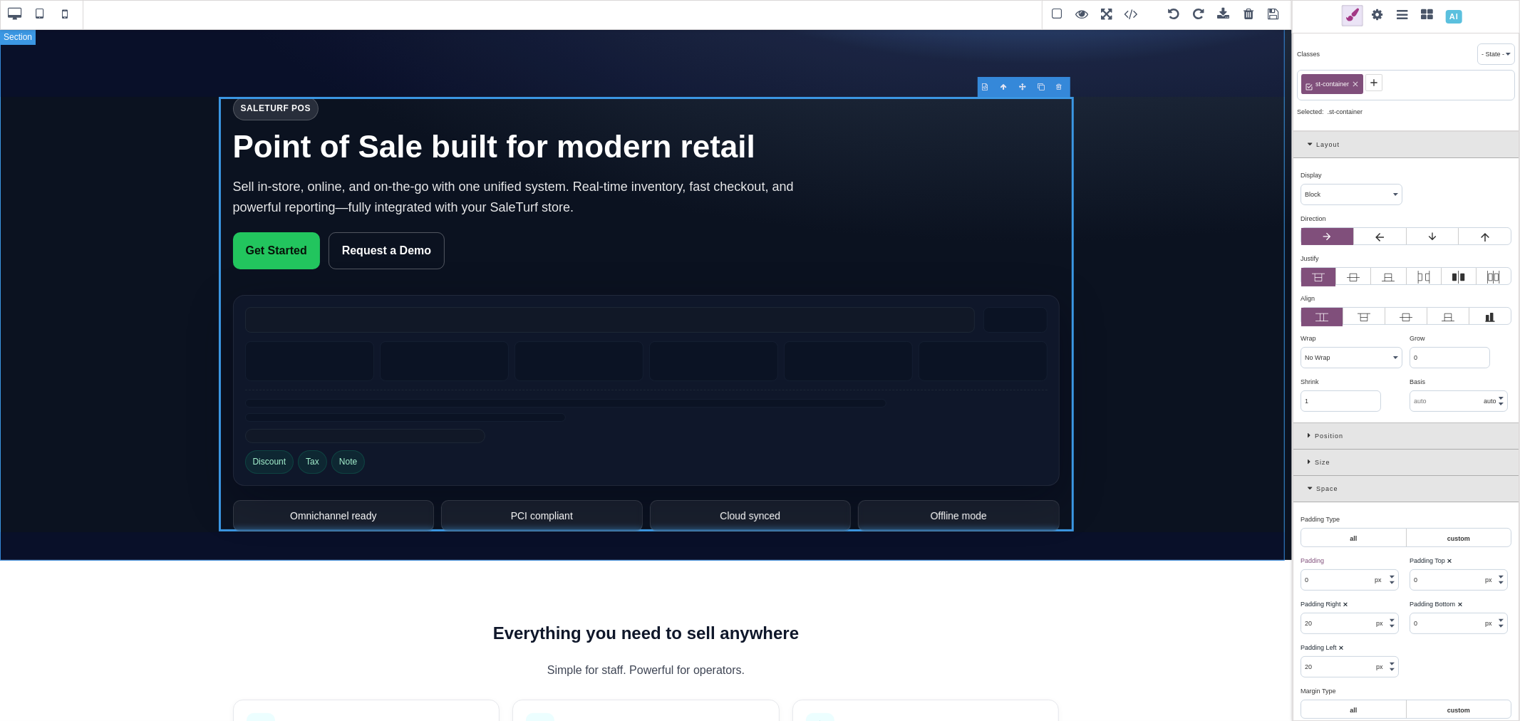
type input "0"
type input "initial"
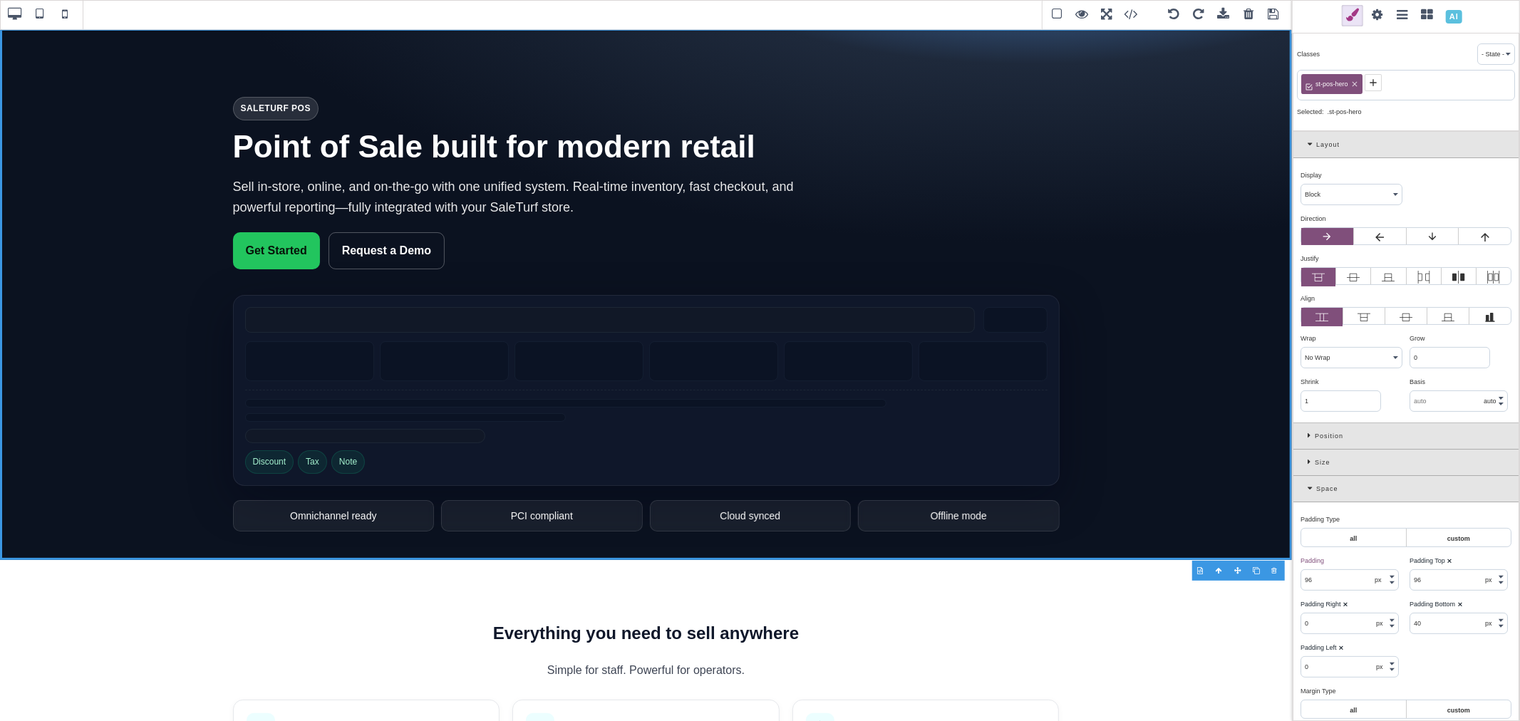
click at [1334, 81] on span "st-pos-hero" at bounding box center [1332, 84] width 37 height 13
click at [1334, 84] on span "st-pos-hero" at bounding box center [1332, 84] width 37 height 13
click at [1331, 84] on span "st-pos-hero" at bounding box center [1332, 84] width 37 height 13
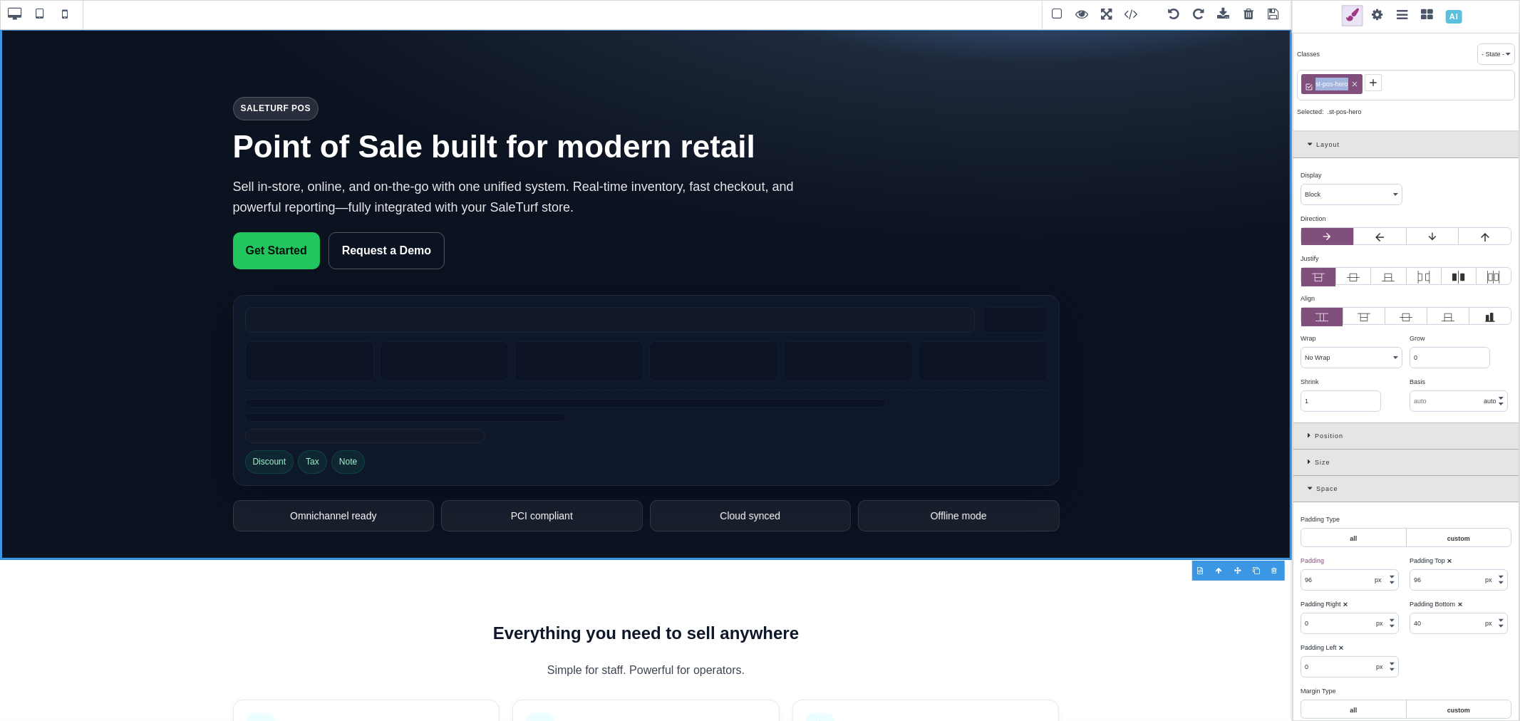
click at [1333, 89] on span "st-pos-hero" at bounding box center [1332, 84] width 37 height 13
click at [1381, 116] on div ".st-pos-hero" at bounding box center [1406, 111] width 218 height 13
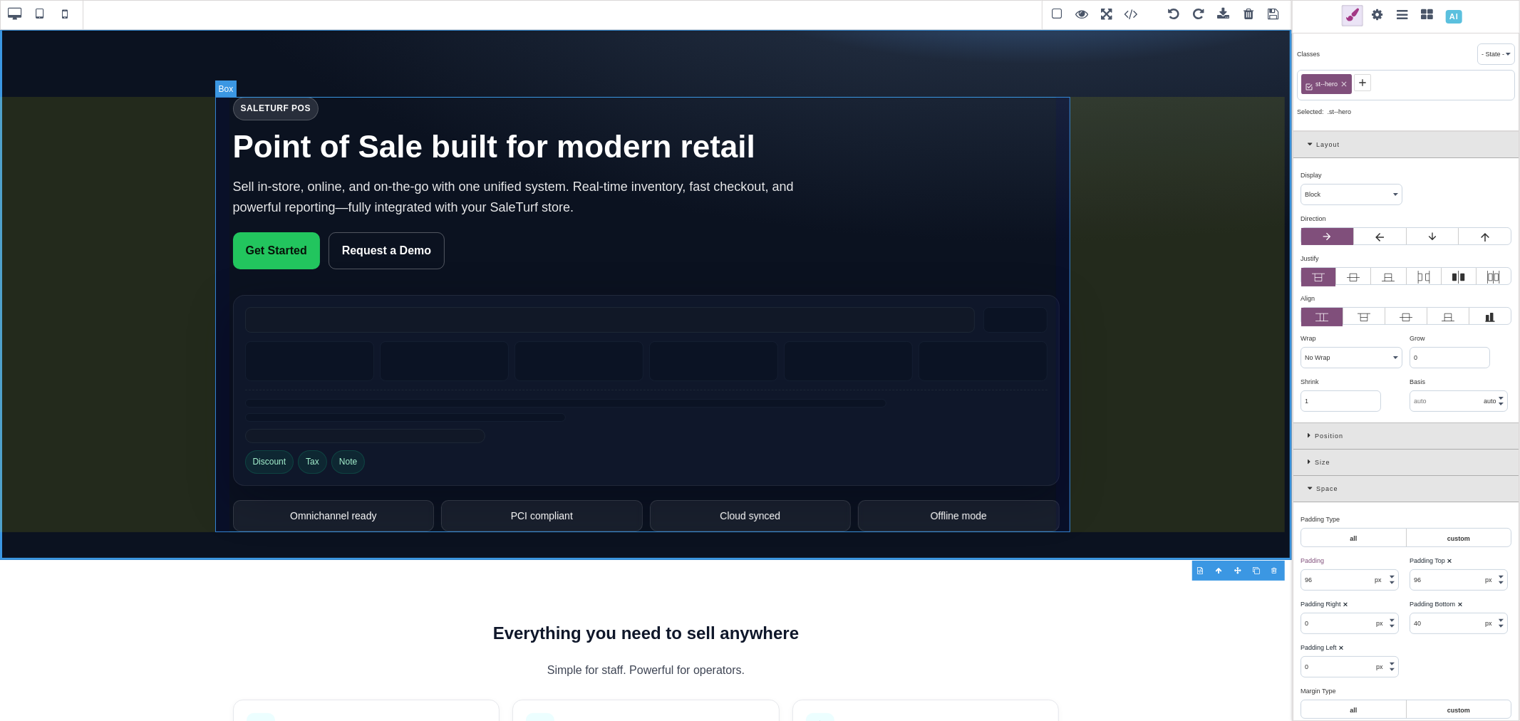
drag, startPoint x: 339, startPoint y: 110, endPoint x: 309, endPoint y: 111, distance: 30.0
click at [338, 110] on div "SaleTurf POS Point of Sale built for modern retail Sell in-store, online, and o…" at bounding box center [646, 314] width 855 height 435
type input "0"
type input "20"
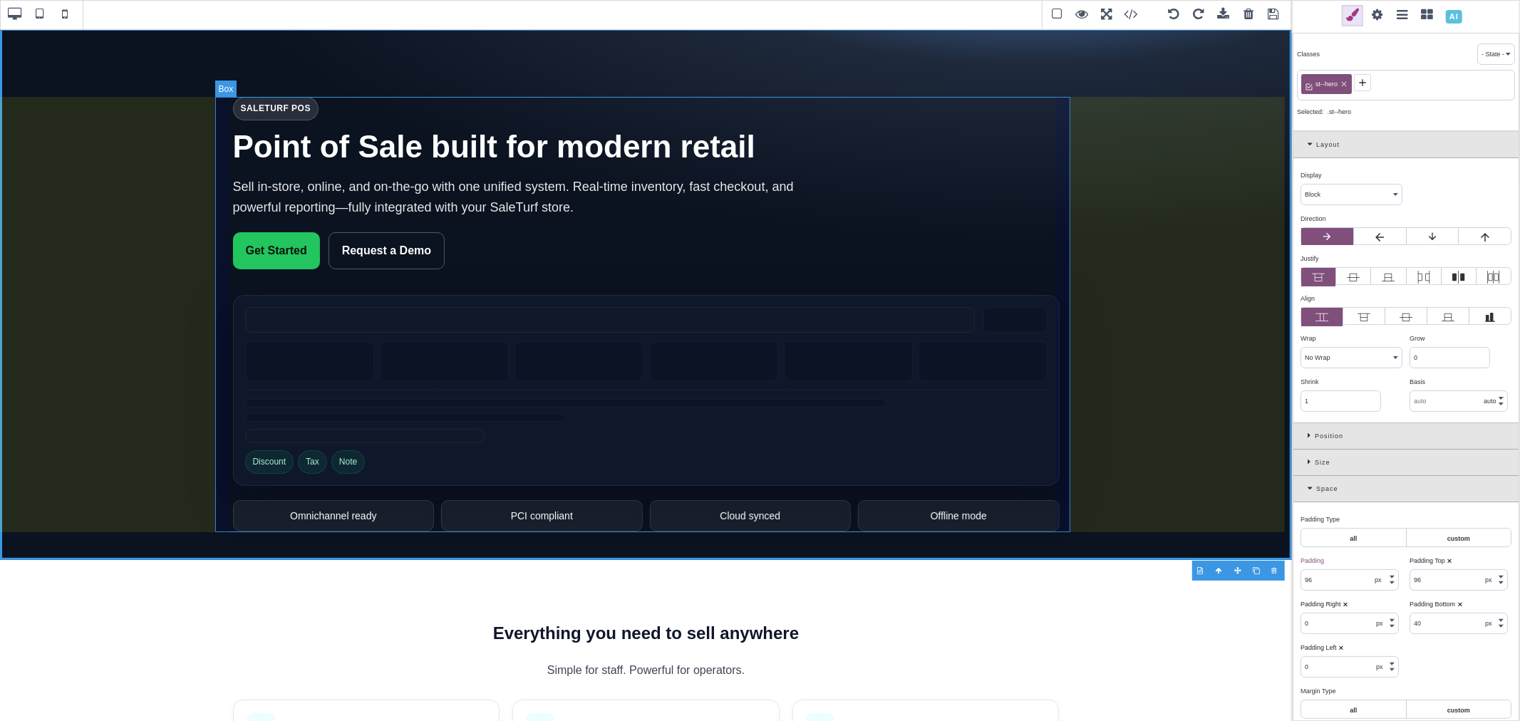
type input "0"
type input "20"
type input "transparent"
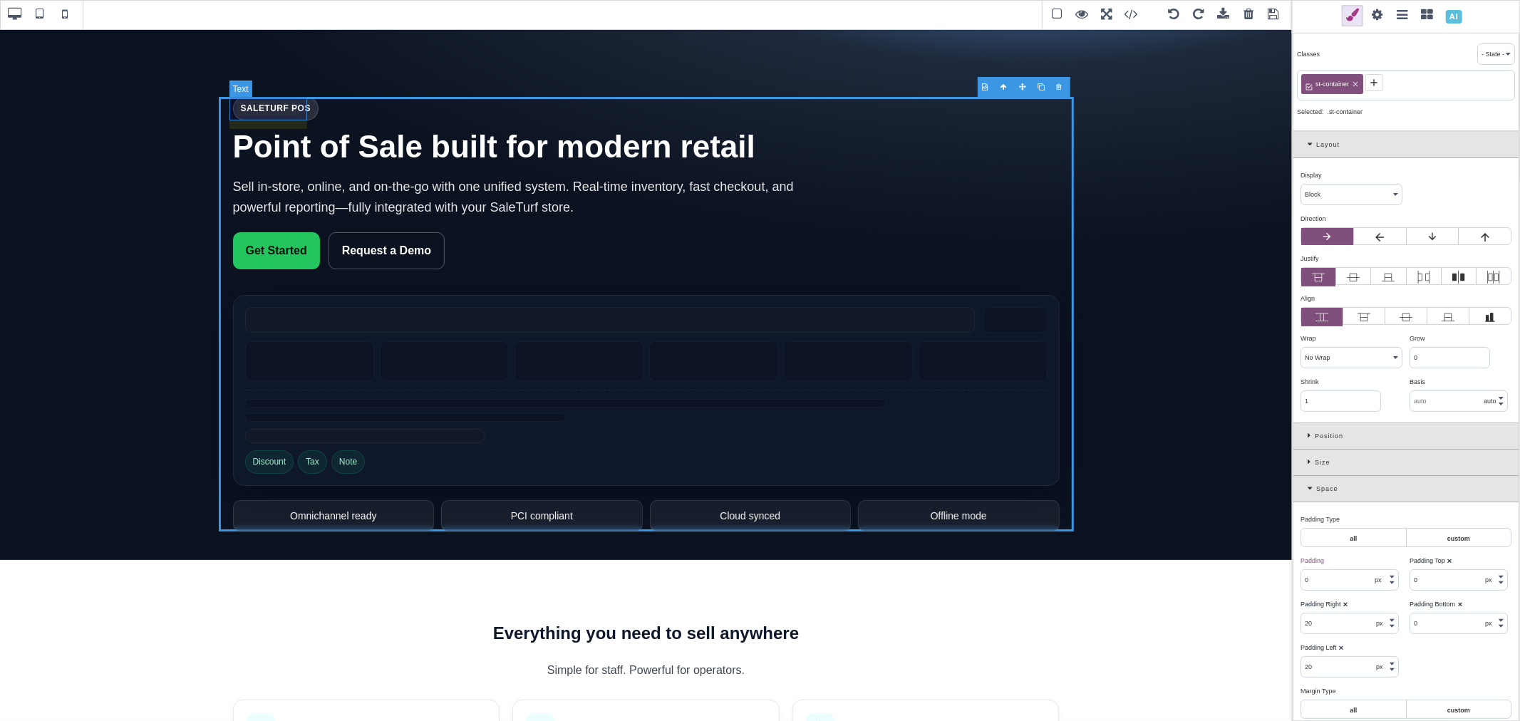
click at [303, 110] on span "SaleTurf POS" at bounding box center [276, 109] width 86 height 24
select select "inline-block"
type input "6"
type input "10"
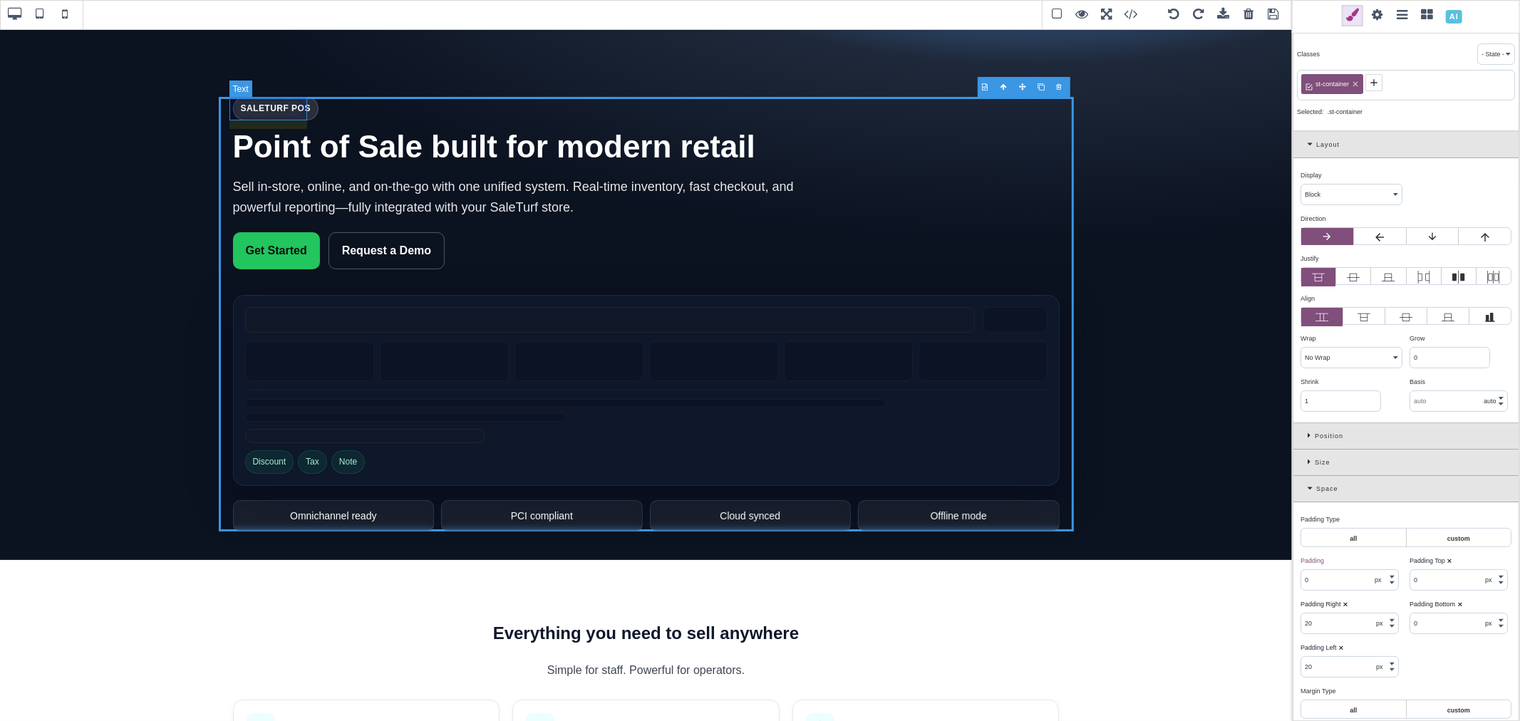
type input "6"
type input "10"
type input "0"
type input "12"
type input "0"
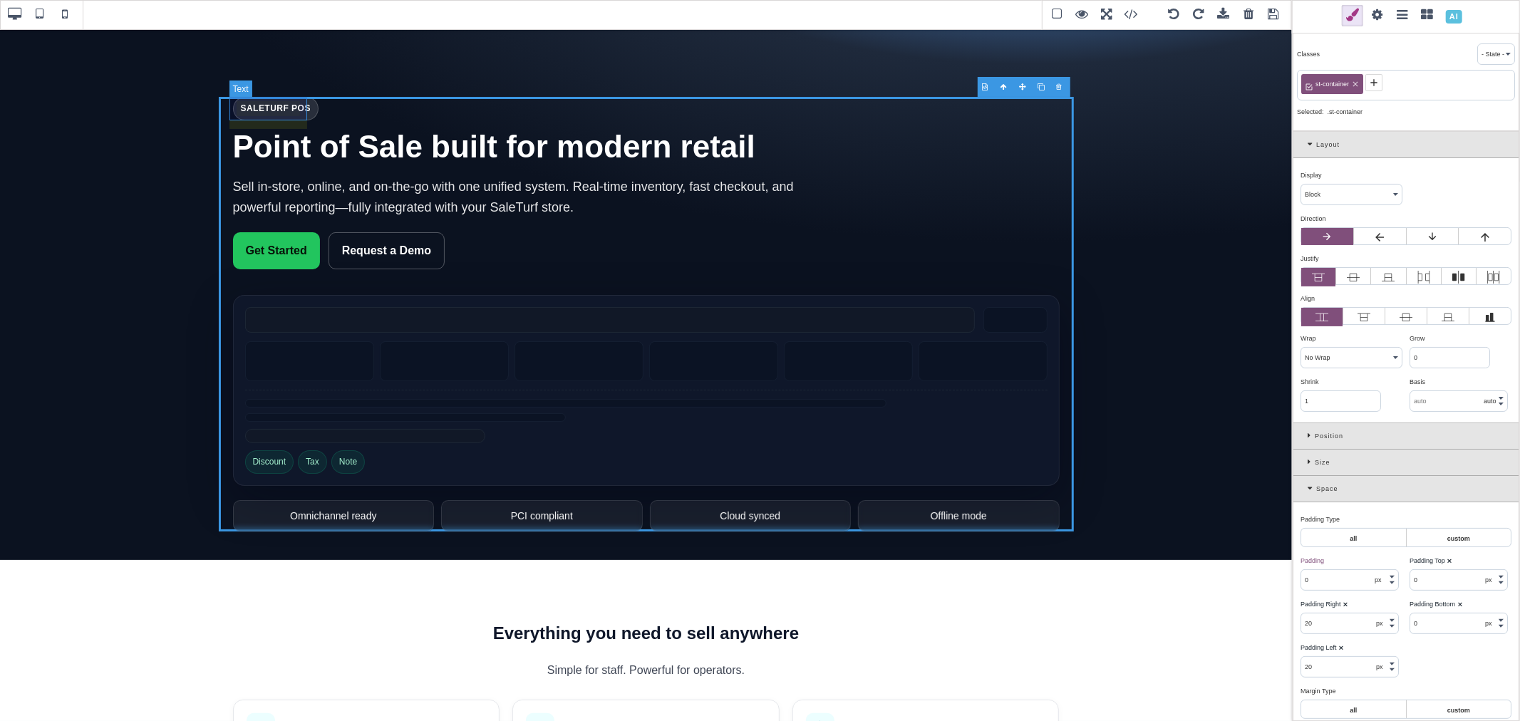
type input "12"
select select "600"
type input "19.2px"
type input "0.04"
select select "em"
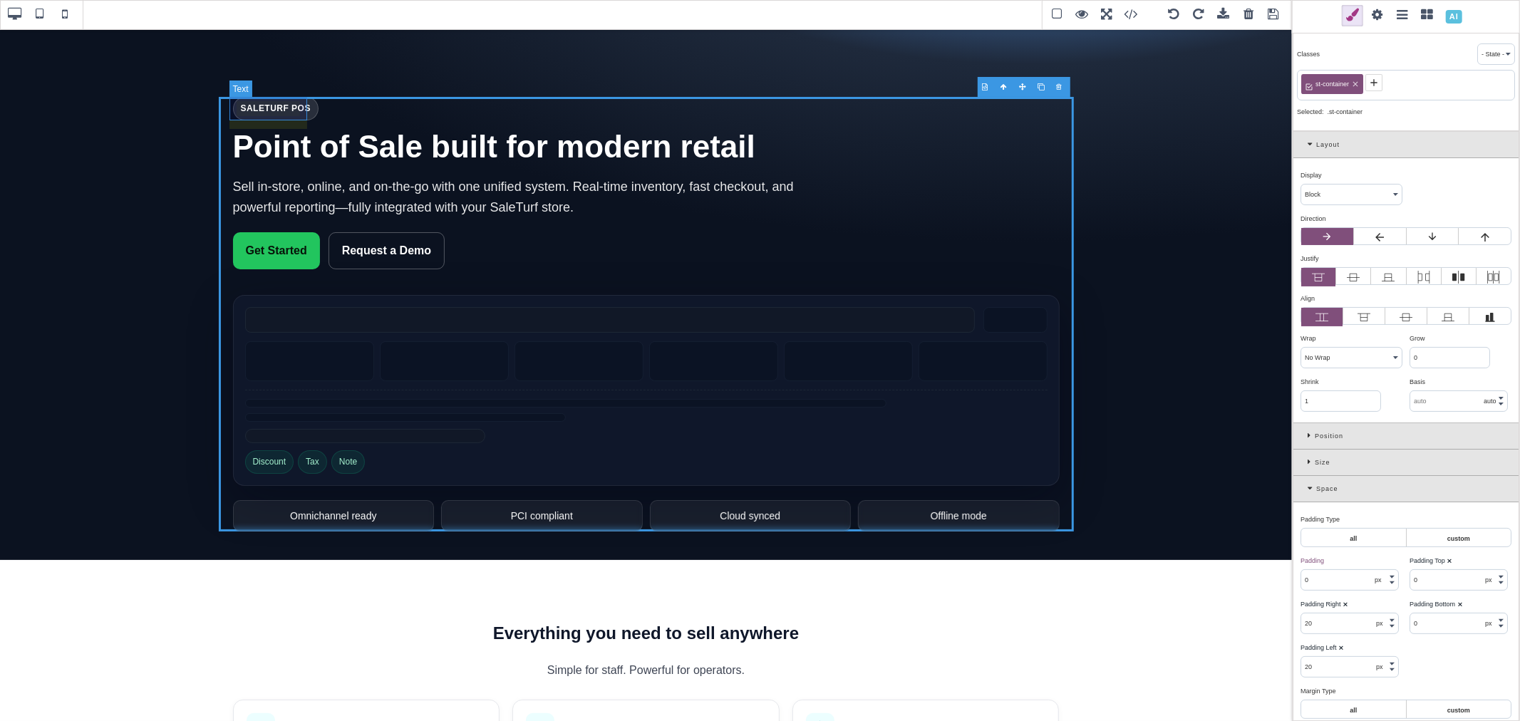
select select "uppercase"
type input "rgba(255, 255, 255, 0.12)"
type input "1"
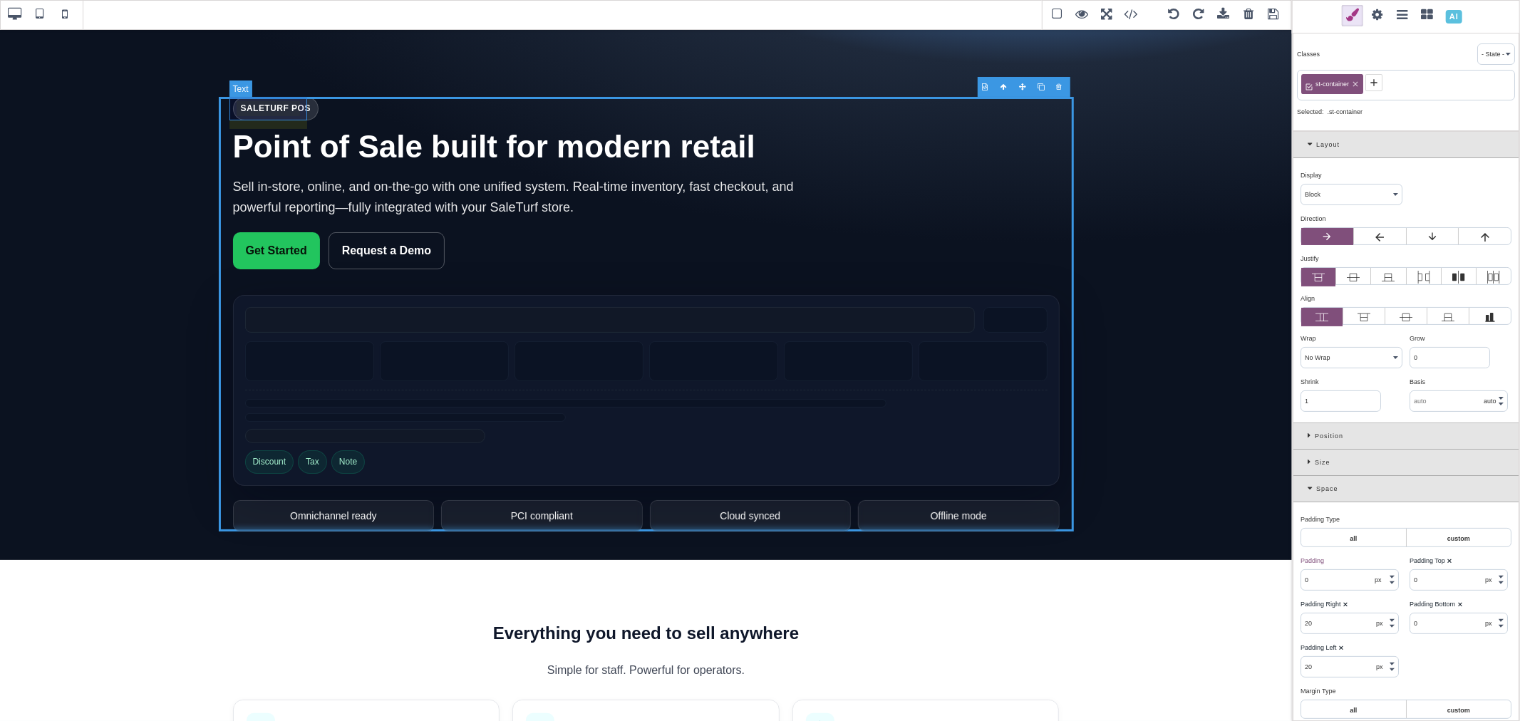
type input "1"
select select "solid"
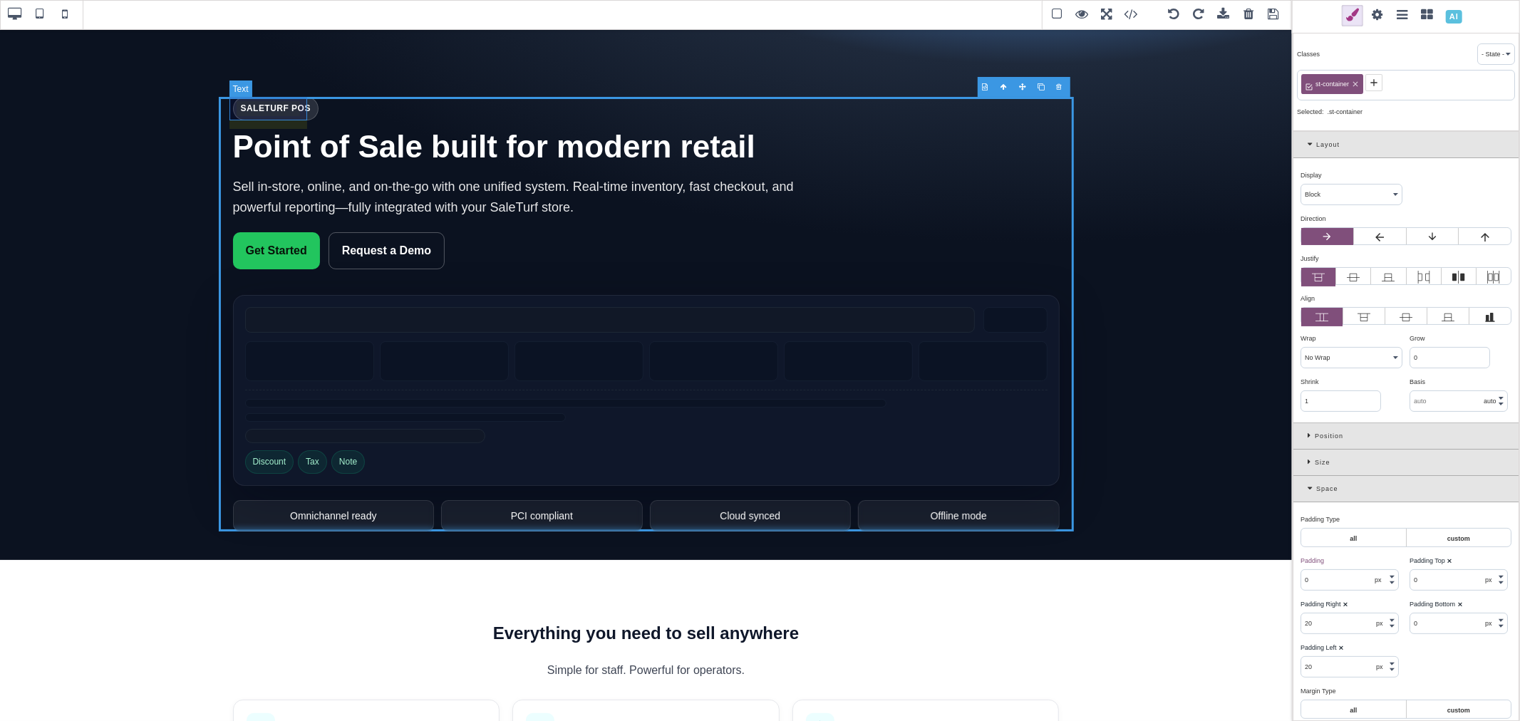
type input "rgba(255, 255, 255, 0.2)"
type input "999"
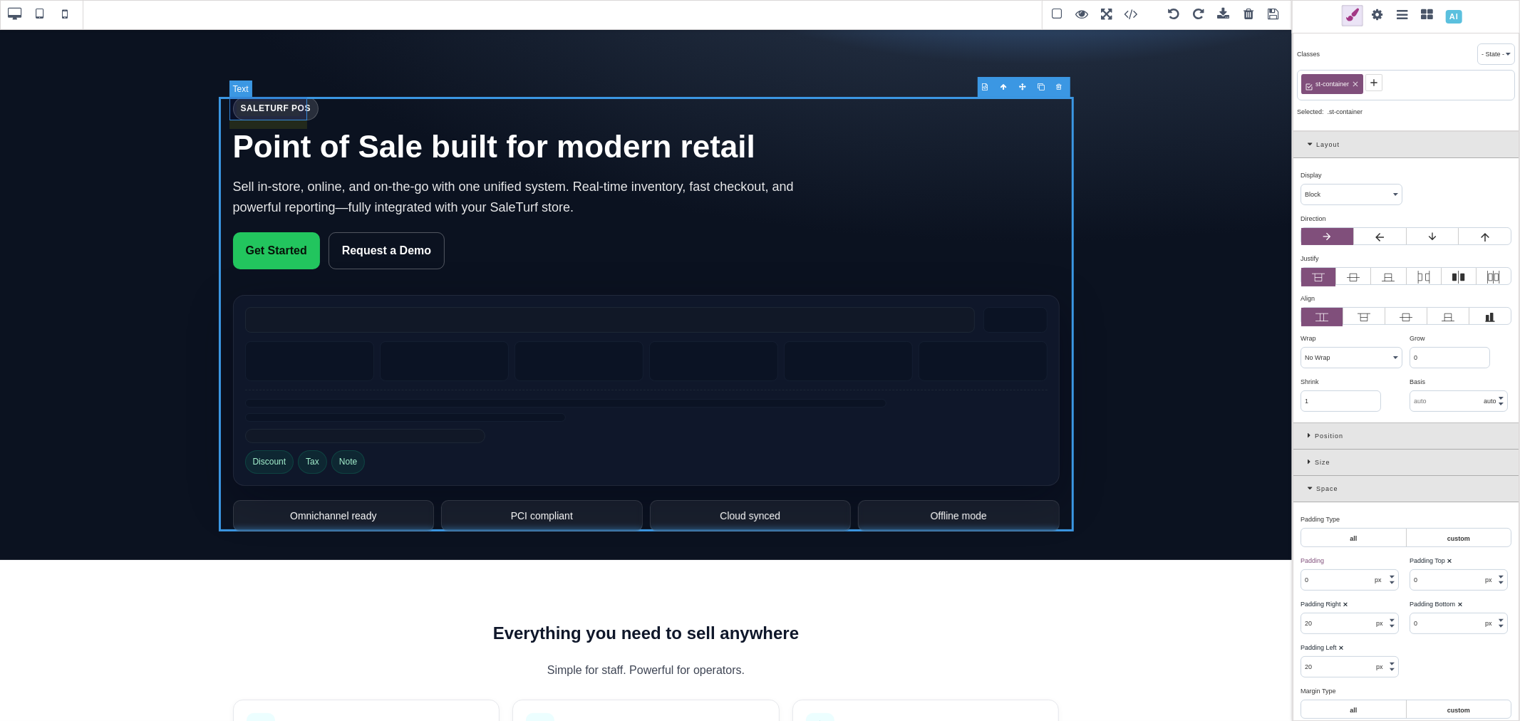
type input "999"
type input "initial"
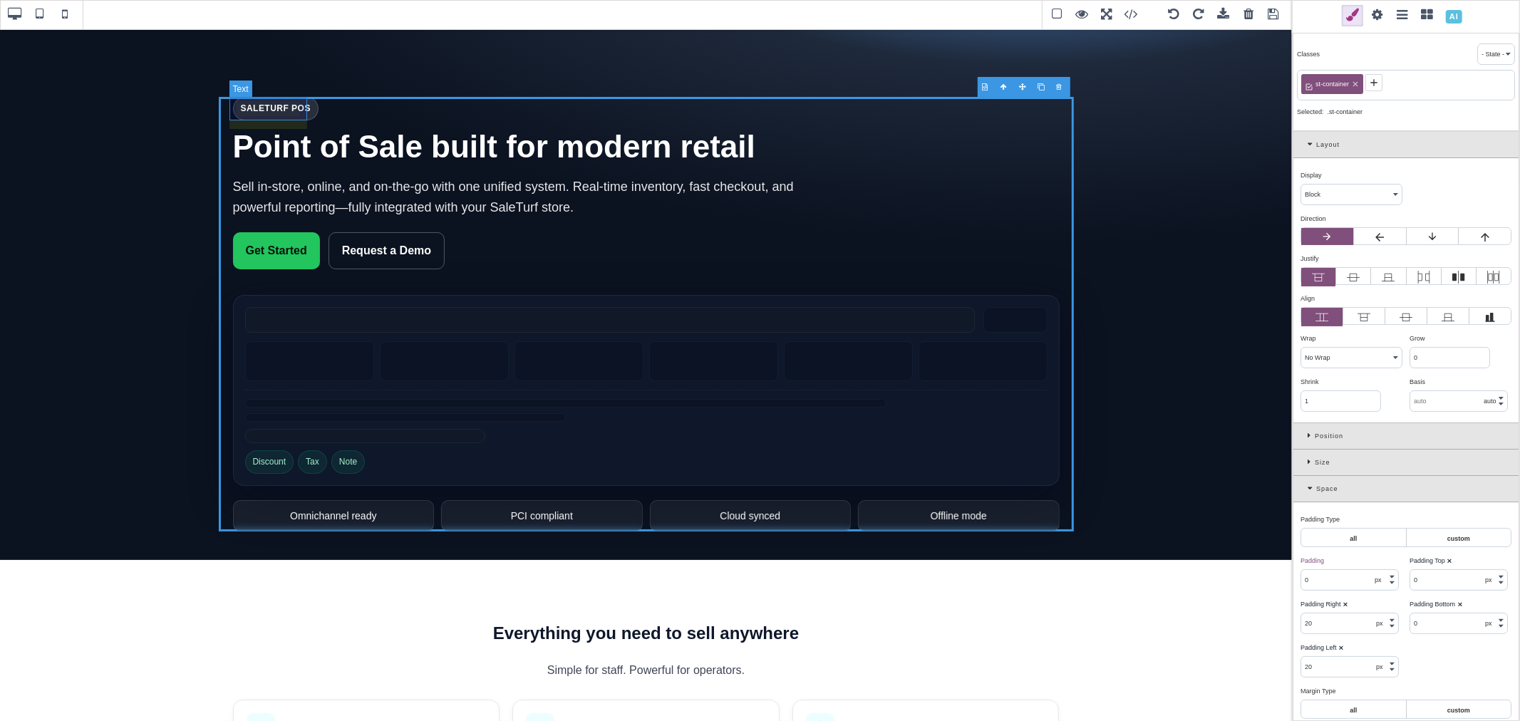
type input "initial"
select select
type input "initial"
select select
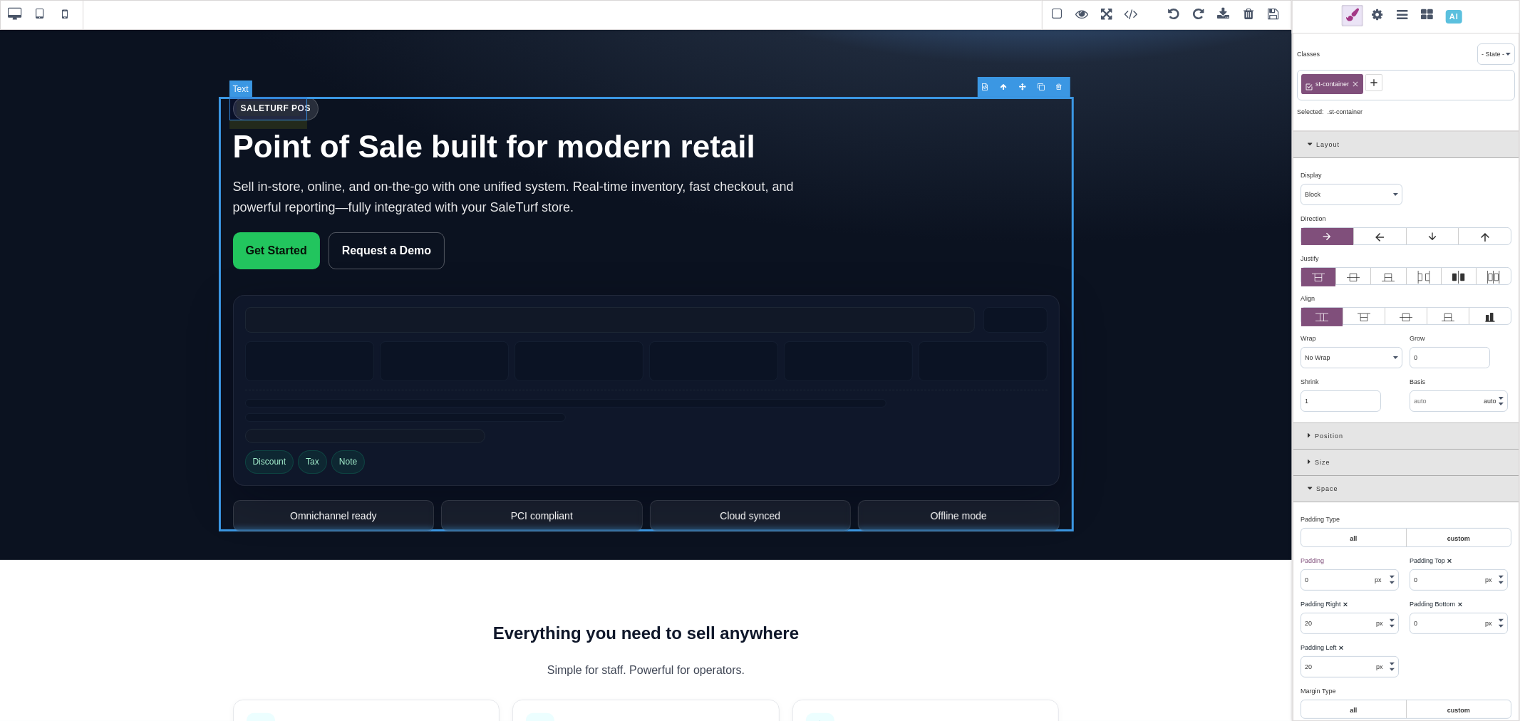
select select
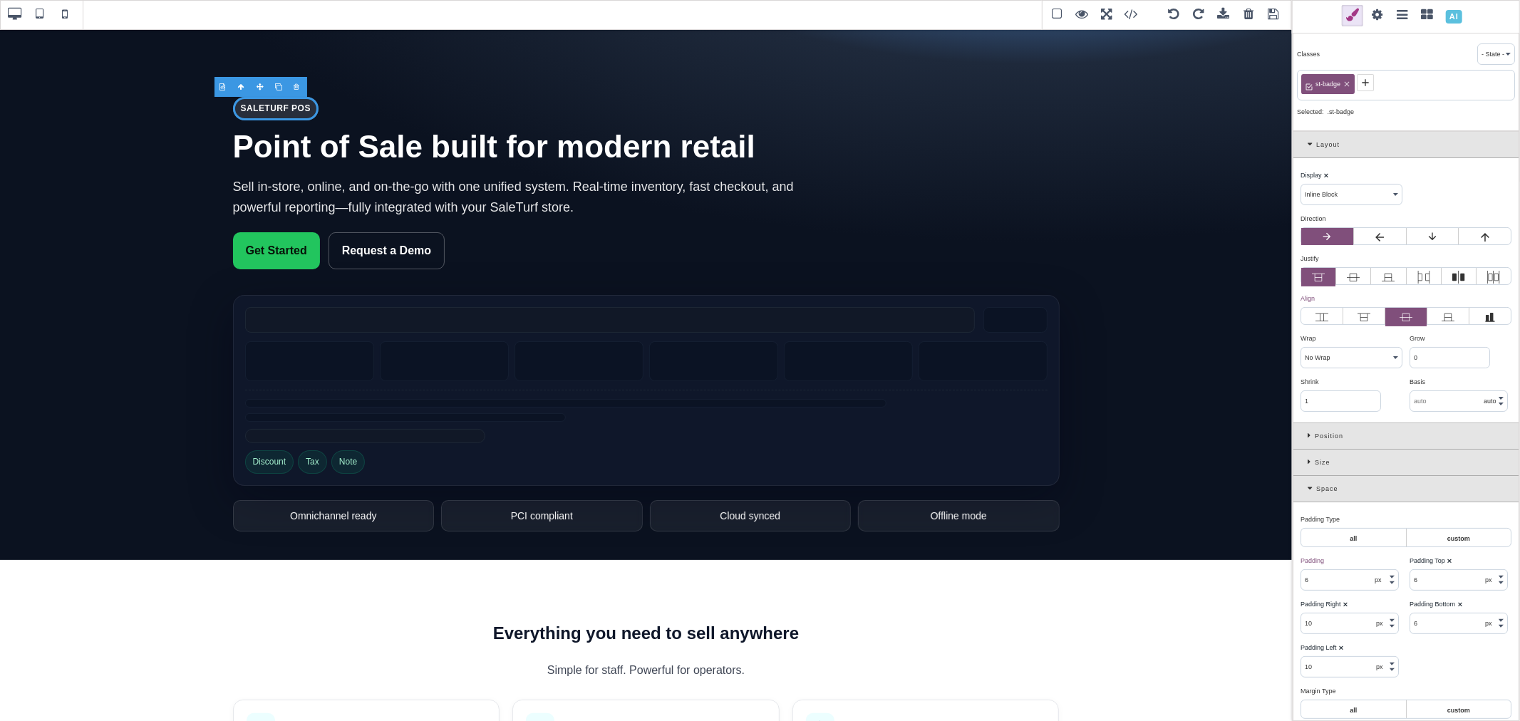
click at [1349, 83] on icon at bounding box center [1347, 84] width 9 height 9
type input "inherit"
select select
type input "0.48"
select select "px"
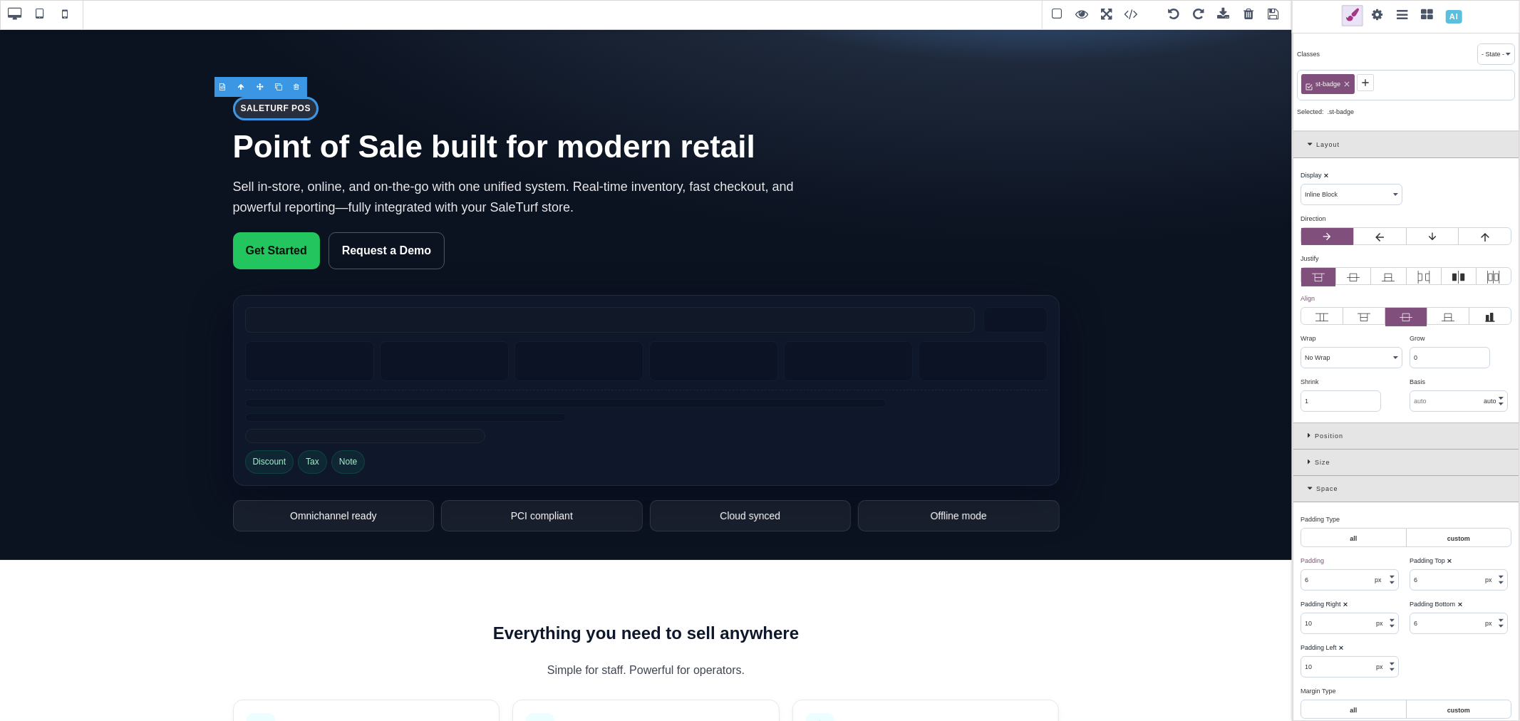
type input "1.11111"
type input "none"
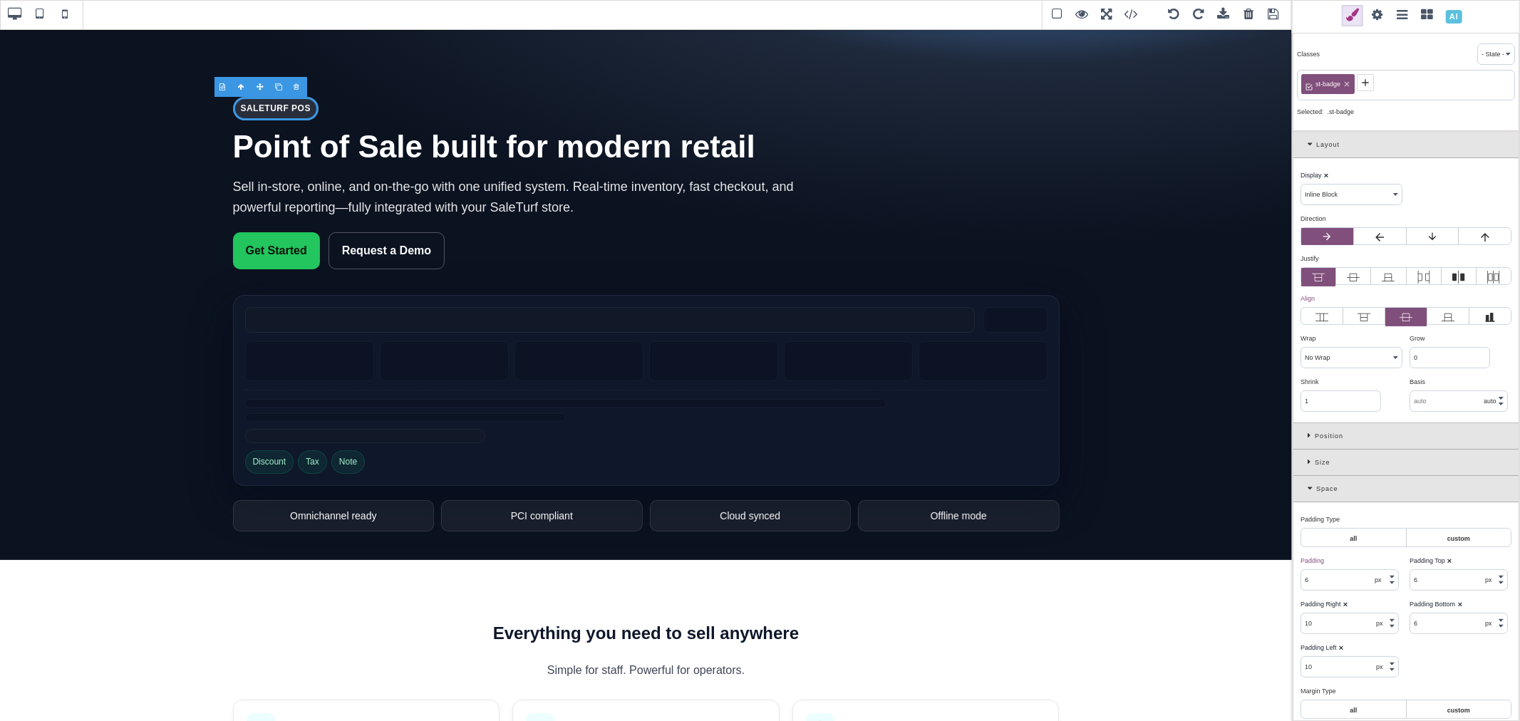
type input "100%"
type input "1"
select select "px"
type input "0"
select select "px"
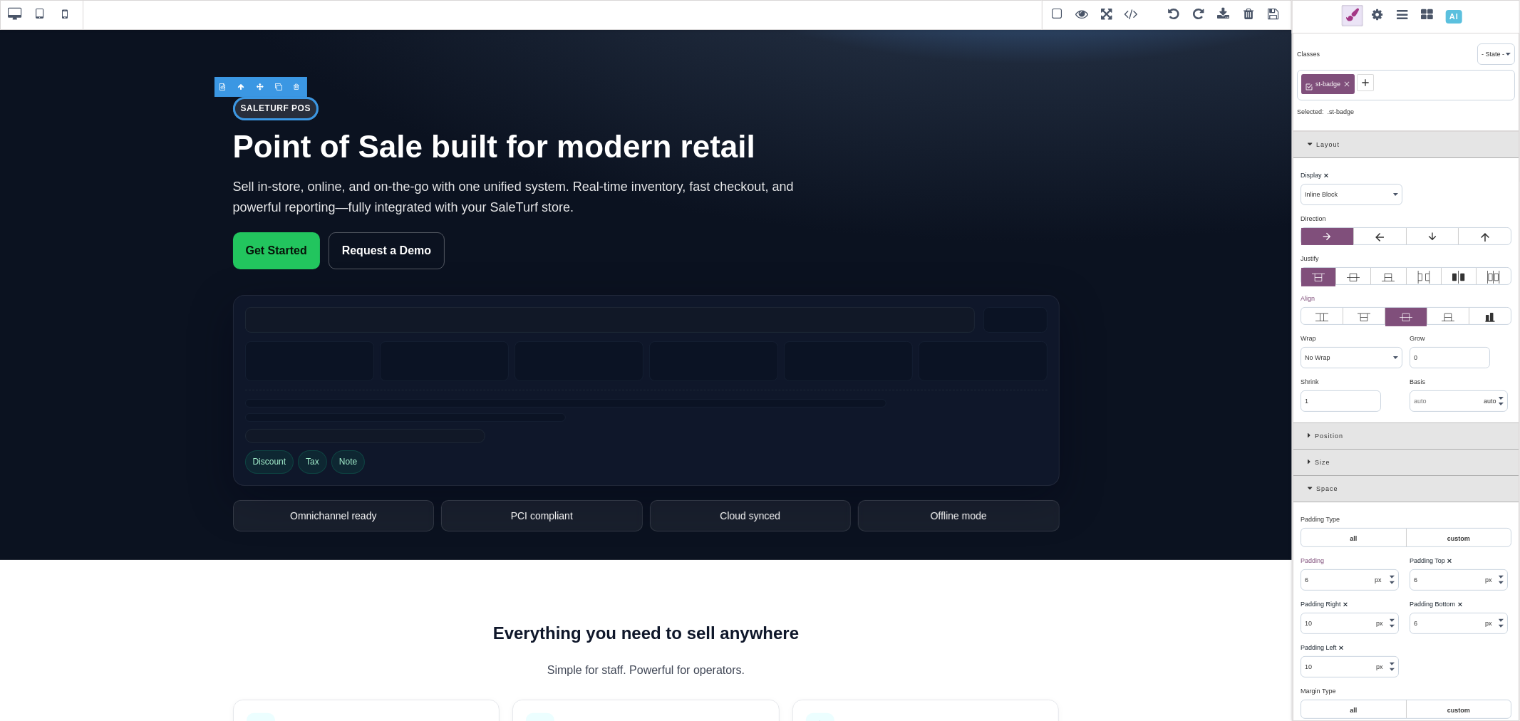
select select "stretch"
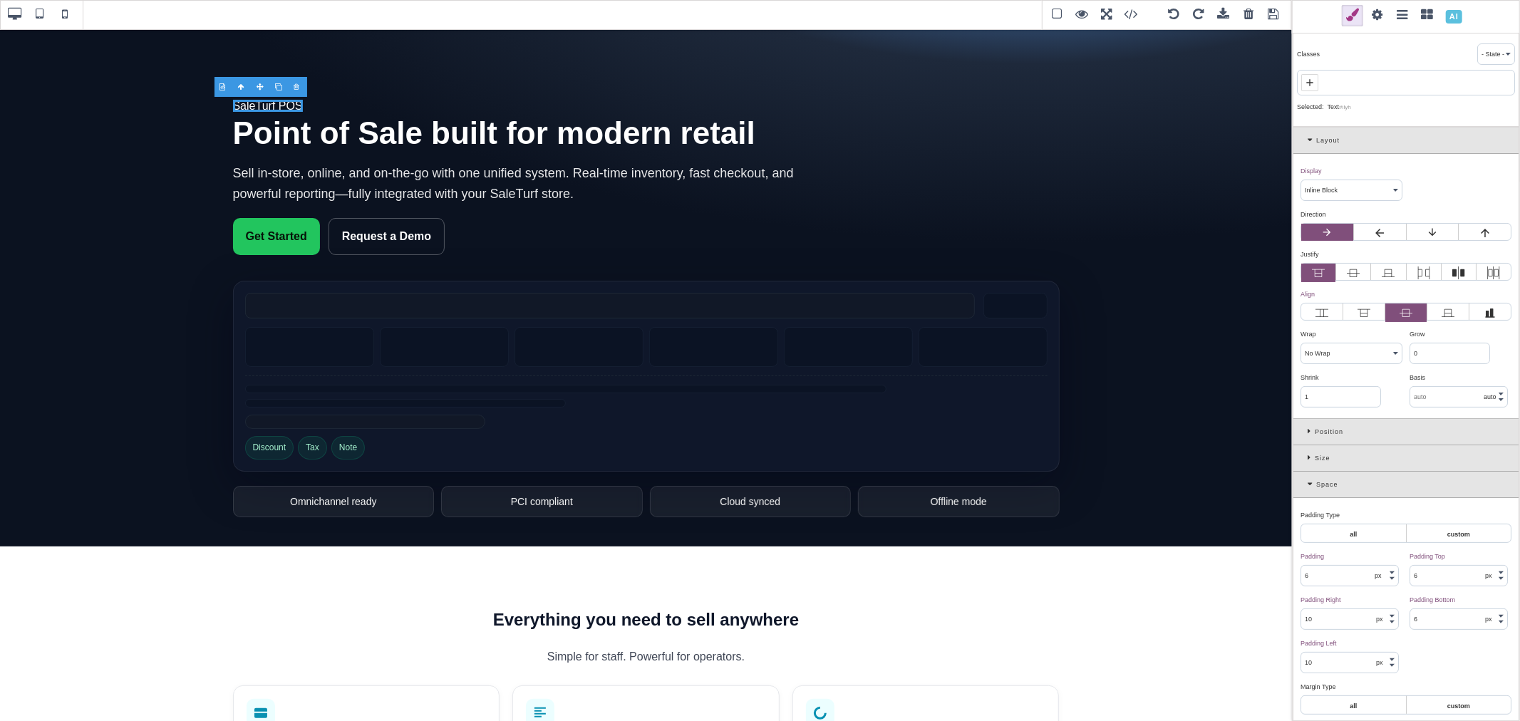
click at [1316, 82] on span at bounding box center [1309, 82] width 17 height 17
type input "st-badge"
type input "0"
type input "12"
select select "px"
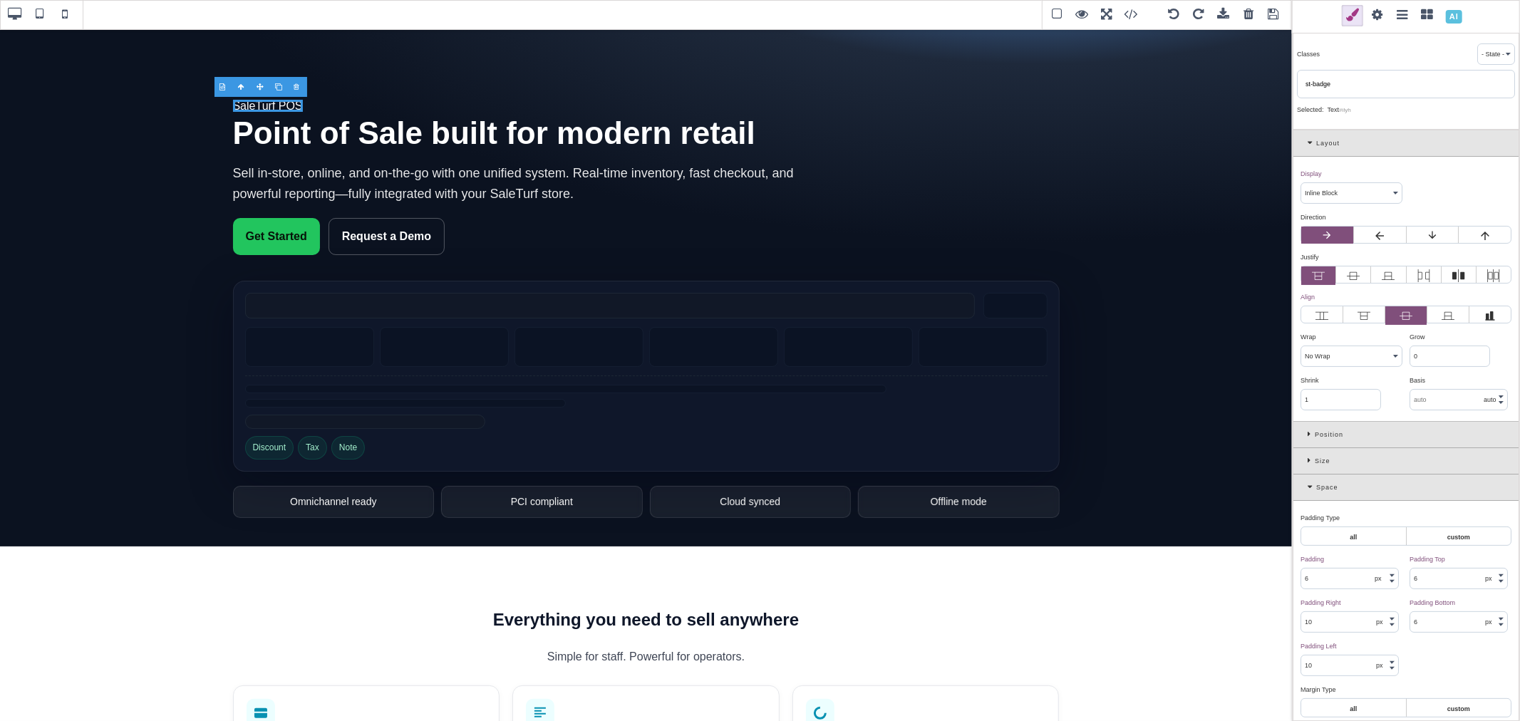
select select "normal"
type input "25.6px"
type input "0.04"
select select "em"
type input "1"
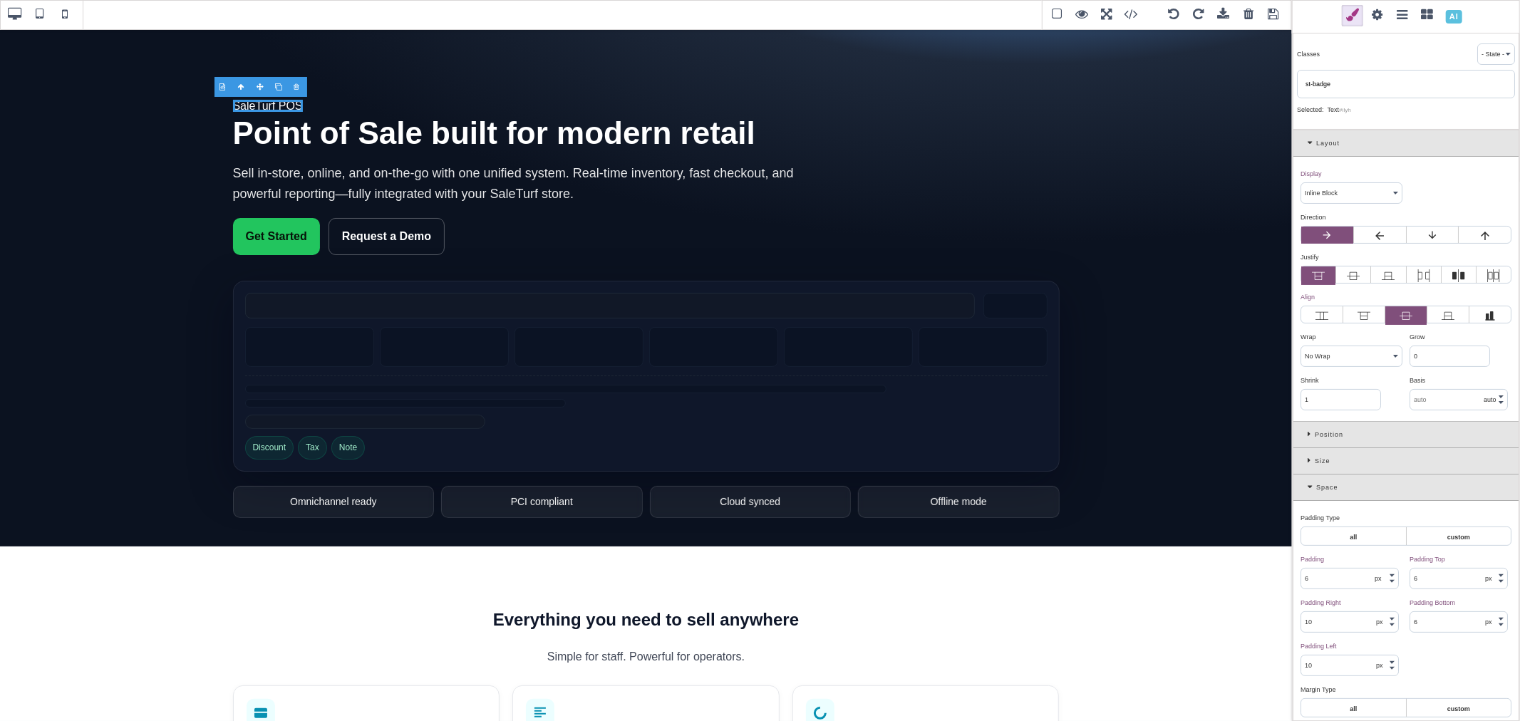
type input "1"
type input "0"
type input "initial"
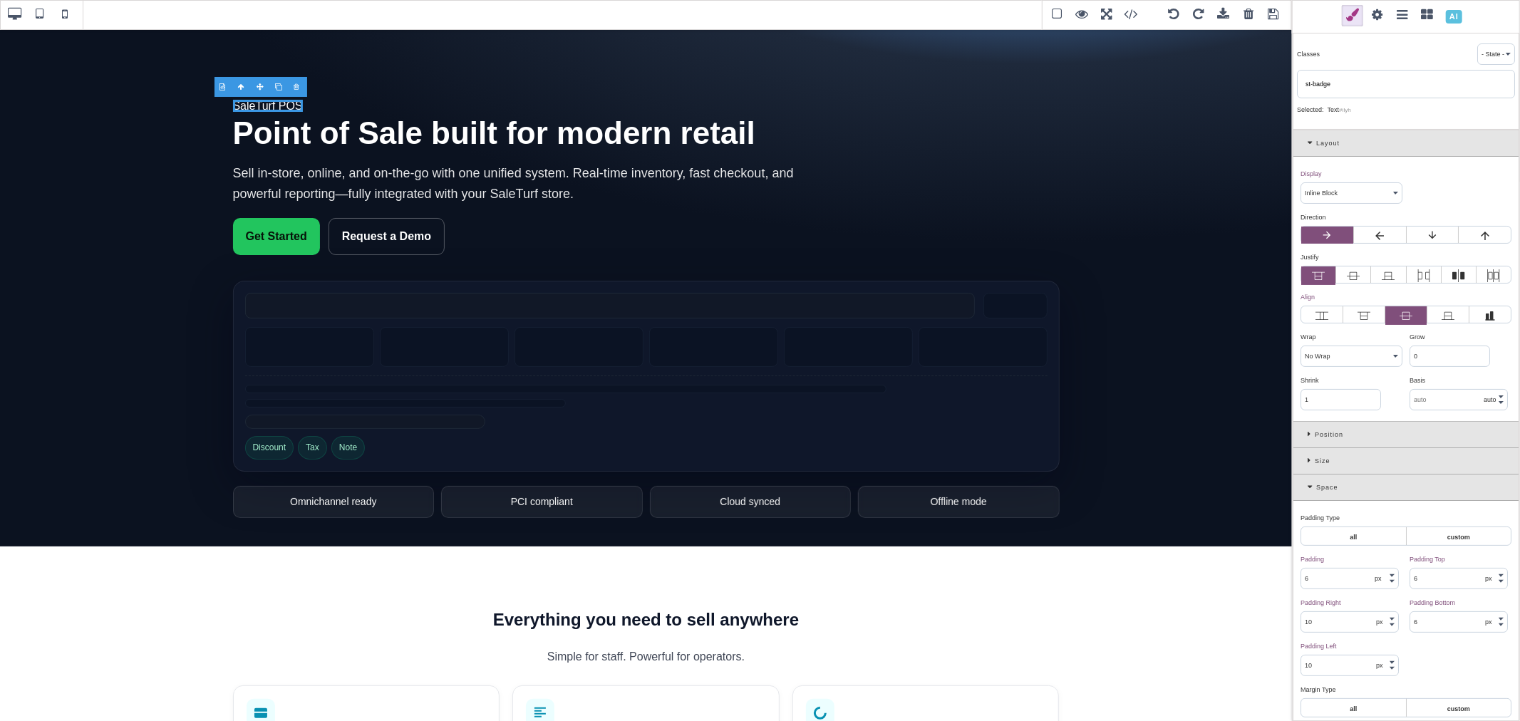
type input "initial"
select select
type input "initial"
select select
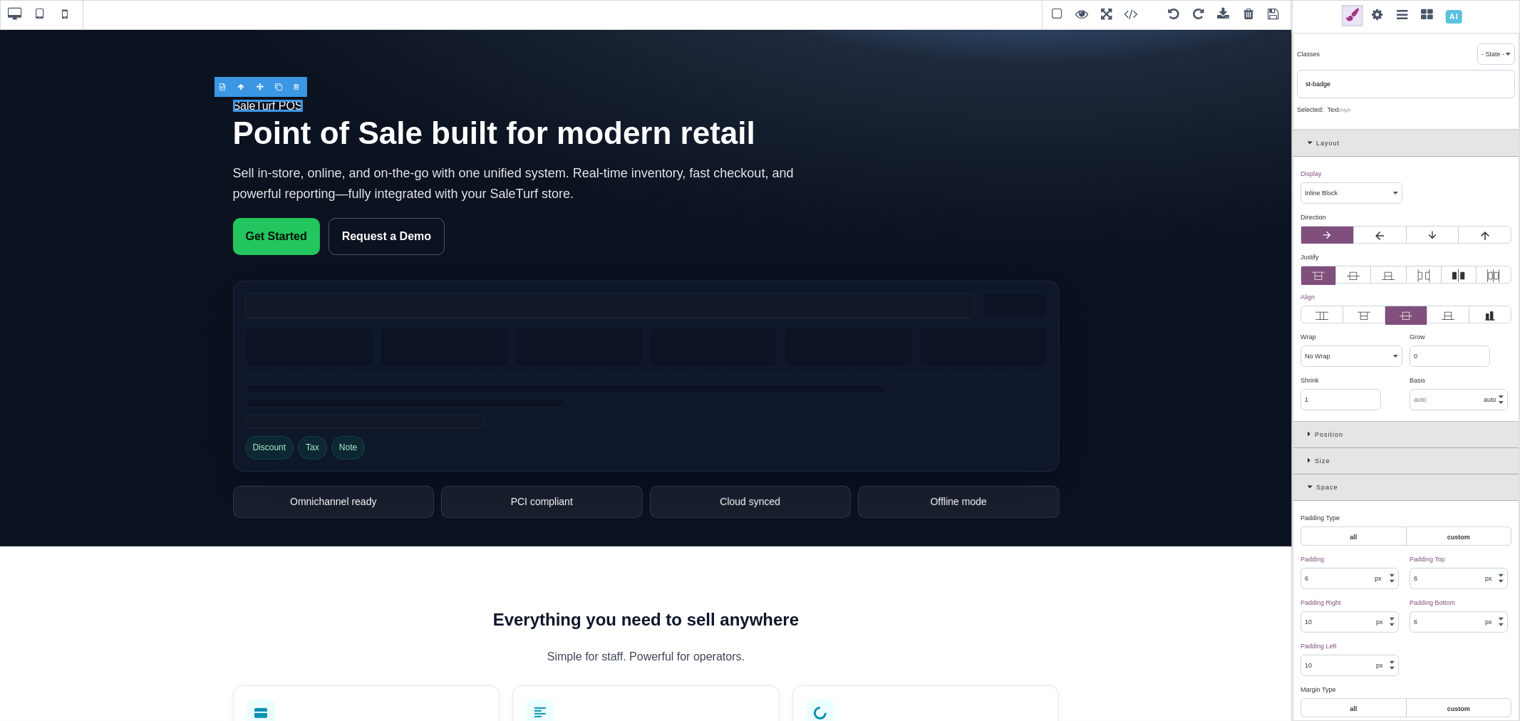
select select
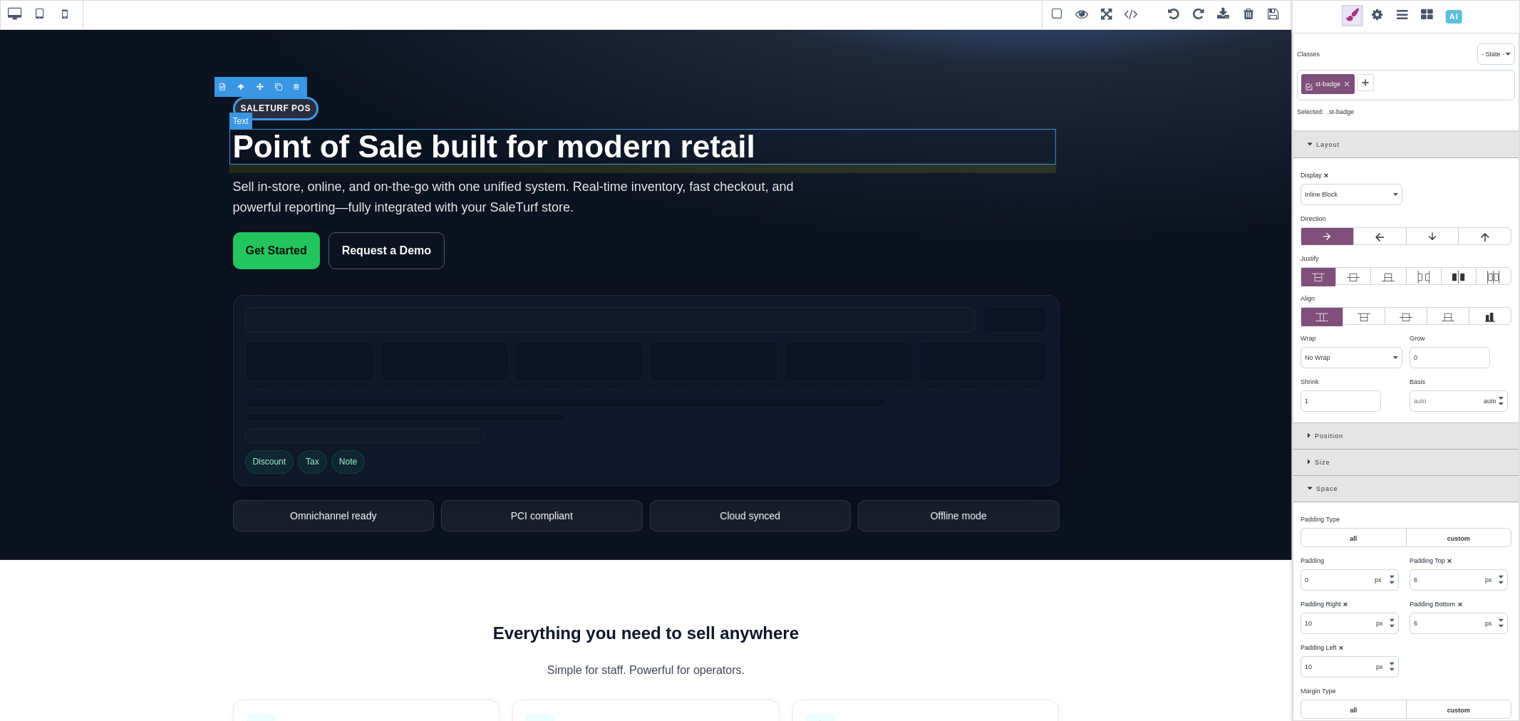
click at [388, 144] on h1 "Point of Sale built for modern retail" at bounding box center [646, 146] width 827 height 35
select select "block"
type input "0"
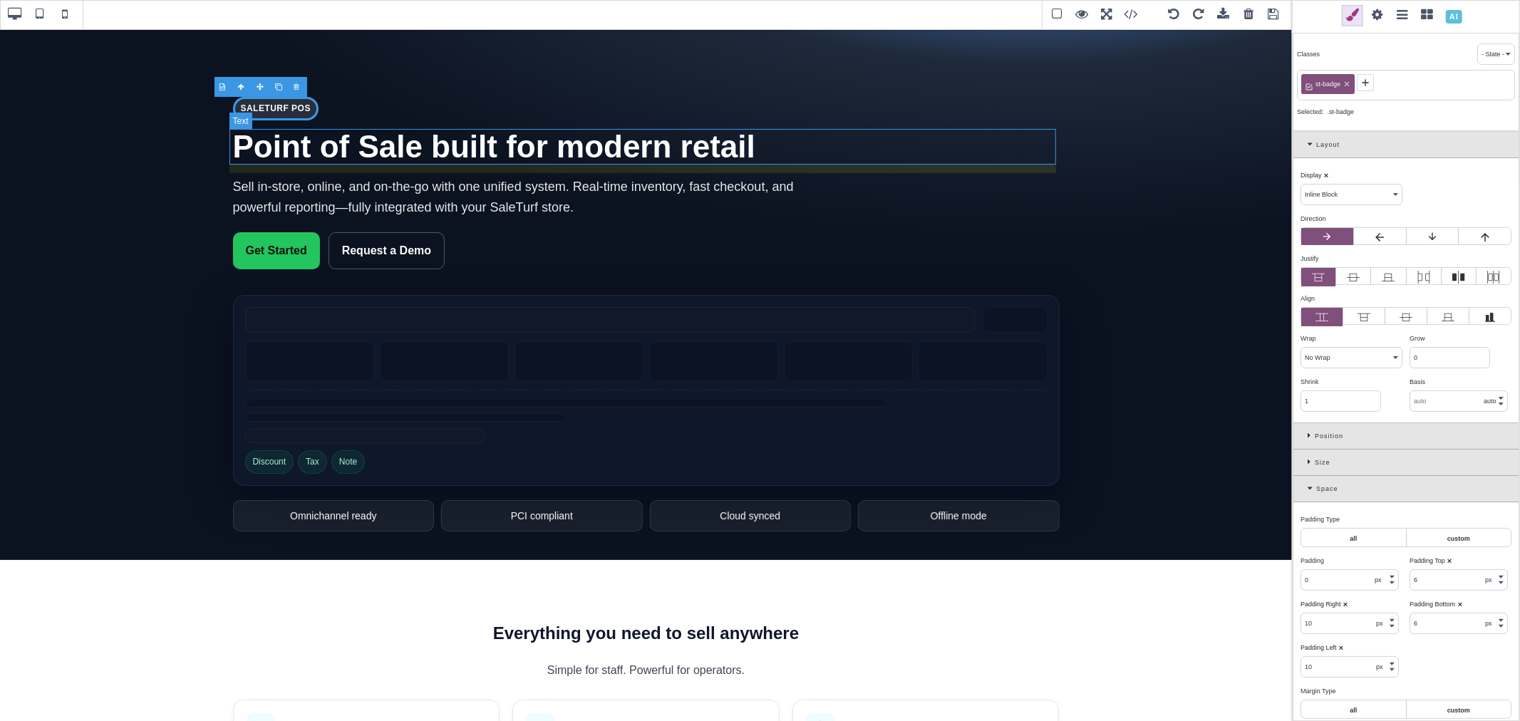
type input "0"
select select "px"
type input "44"
select select "700"
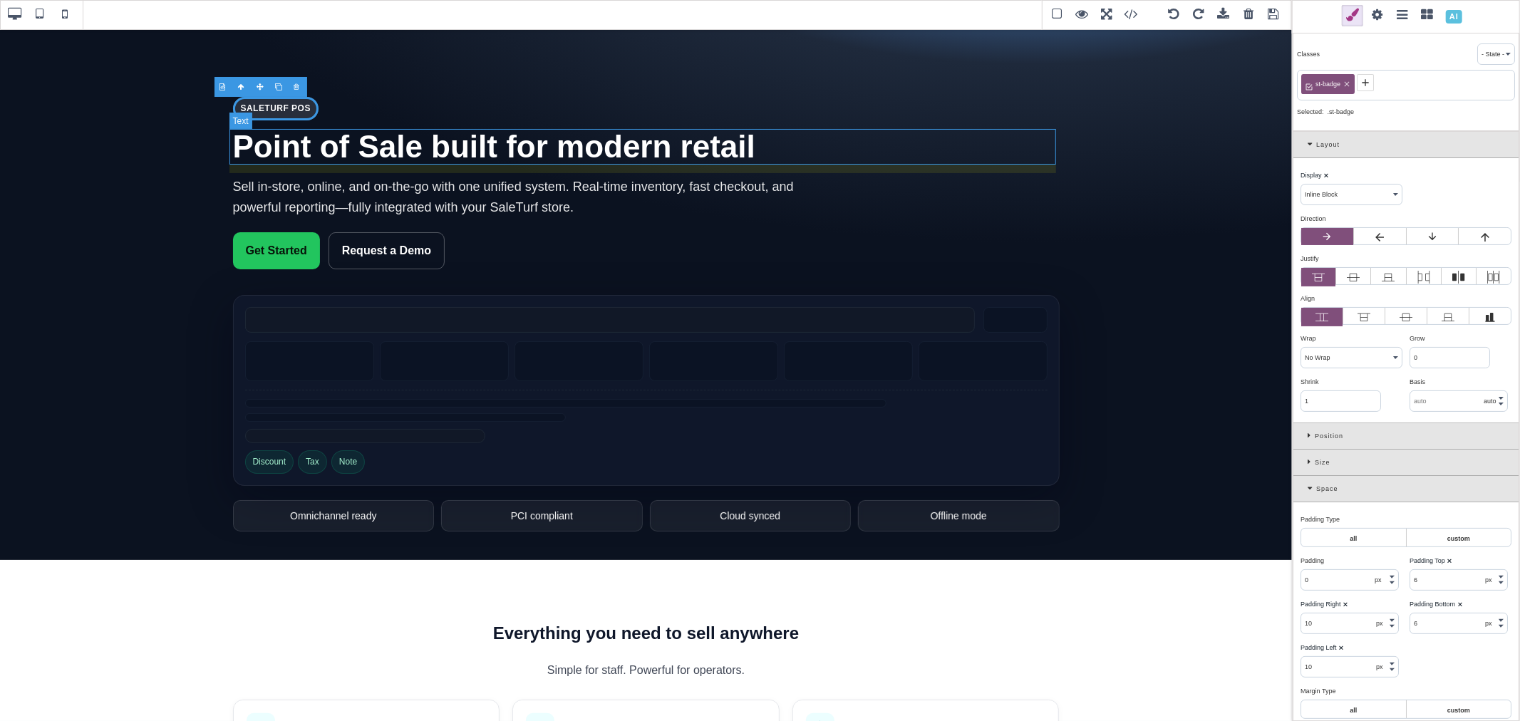
type input "1.12"
select select "normal"
select select "none"
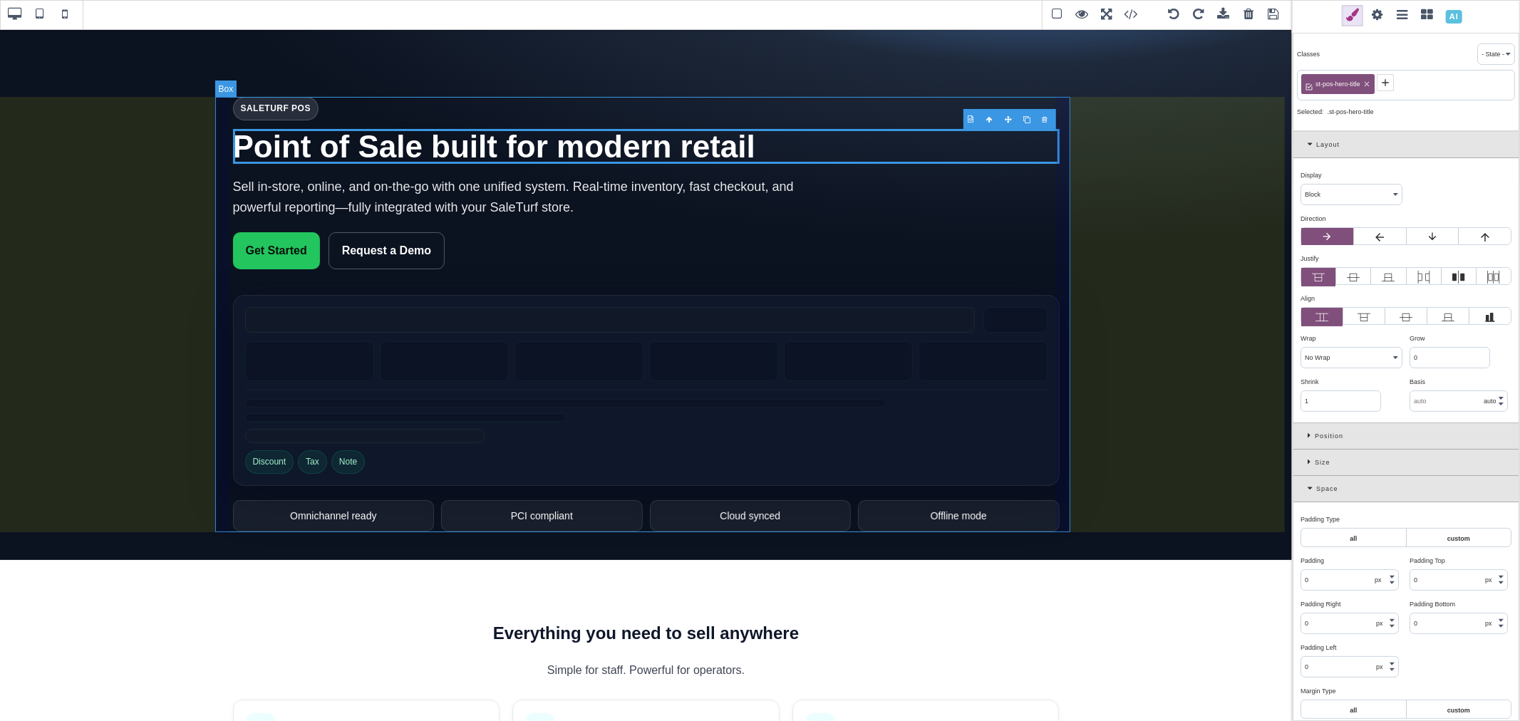
click at [355, 105] on div "SaleTurf POS Point of Sale built for modern retail Sell in-store, online, and o…" at bounding box center [646, 314] width 855 height 435
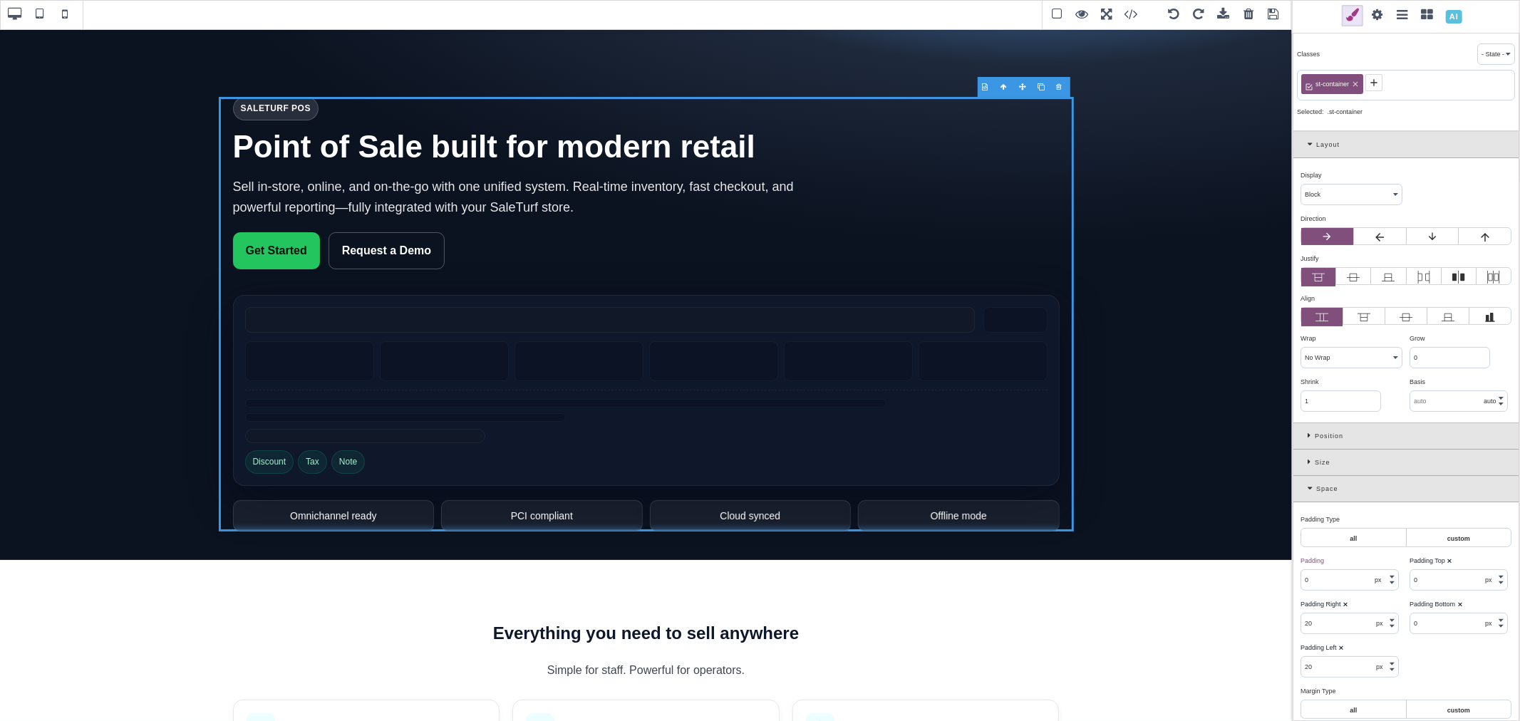
click at [1331, 84] on span "st-container" at bounding box center [1333, 84] width 38 height 13
click at [1324, 84] on span "st-container" at bounding box center [1333, 84] width 38 height 13
click at [1395, 124] on div "Classes - State - Hover Click Even/Odd st-pos-container Selected: .st-container" at bounding box center [1406, 81] width 227 height 100
click at [254, 110] on span "SaleTurf POS" at bounding box center [276, 109] width 86 height 24
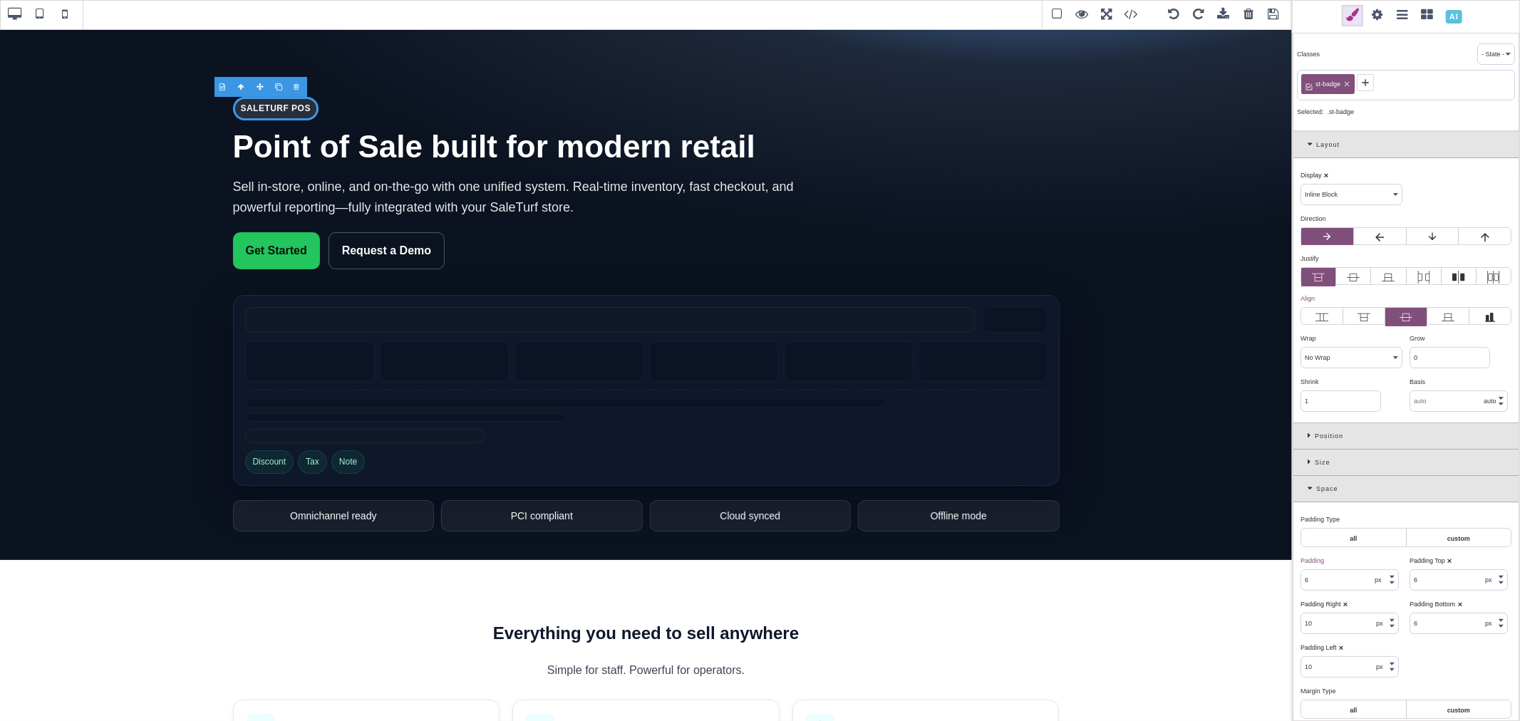
click at [1329, 89] on span "st-badge" at bounding box center [1328, 84] width 29 height 13
click at [1324, 86] on span "st-badge" at bounding box center [1328, 84] width 29 height 13
click at [1321, 86] on span "st-badge" at bounding box center [1328, 84] width 29 height 13
click at [1422, 127] on div "Classes - State - Hover Click Even/Odd st-pos-badge Selected: .st-pos-badge" at bounding box center [1406, 81] width 227 height 100
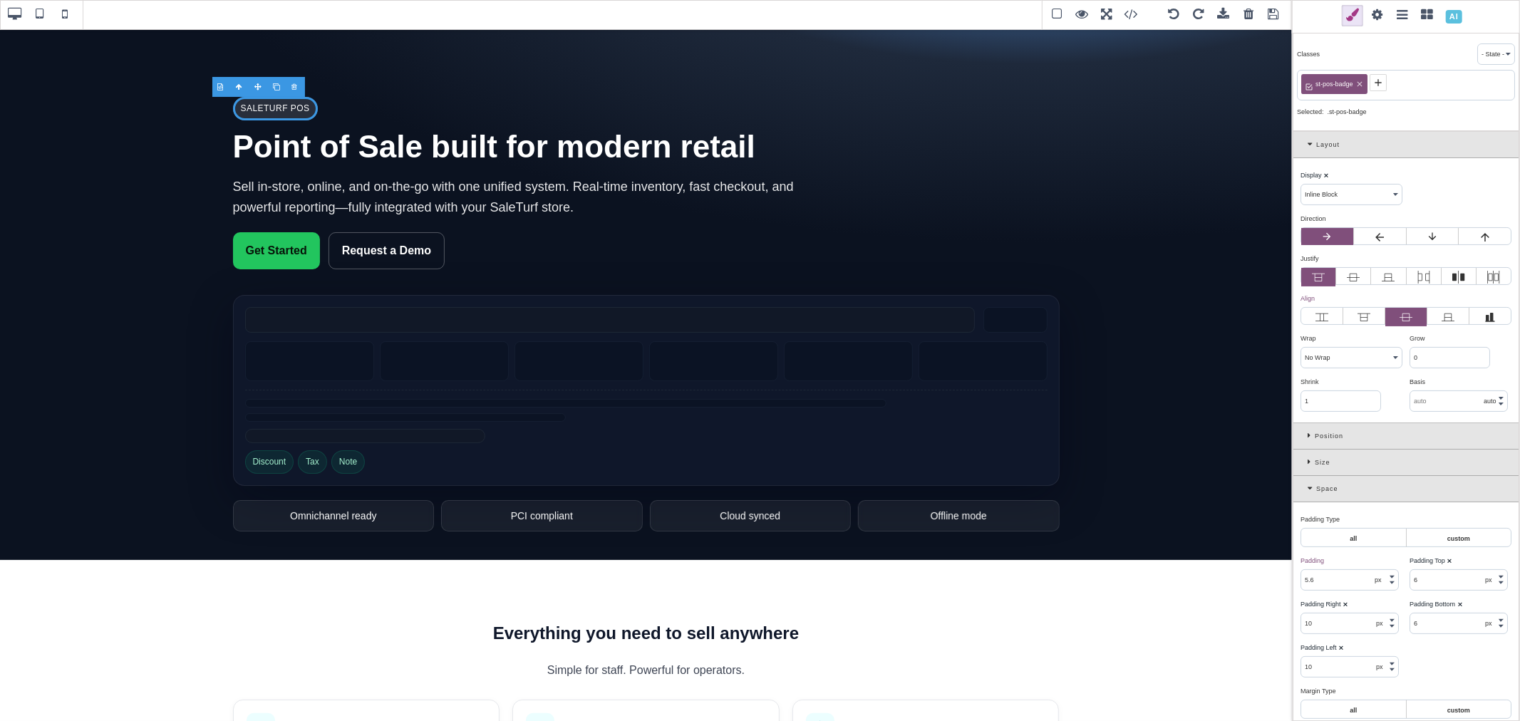
click at [1277, 17] on span at bounding box center [1273, 14] width 21 height 21
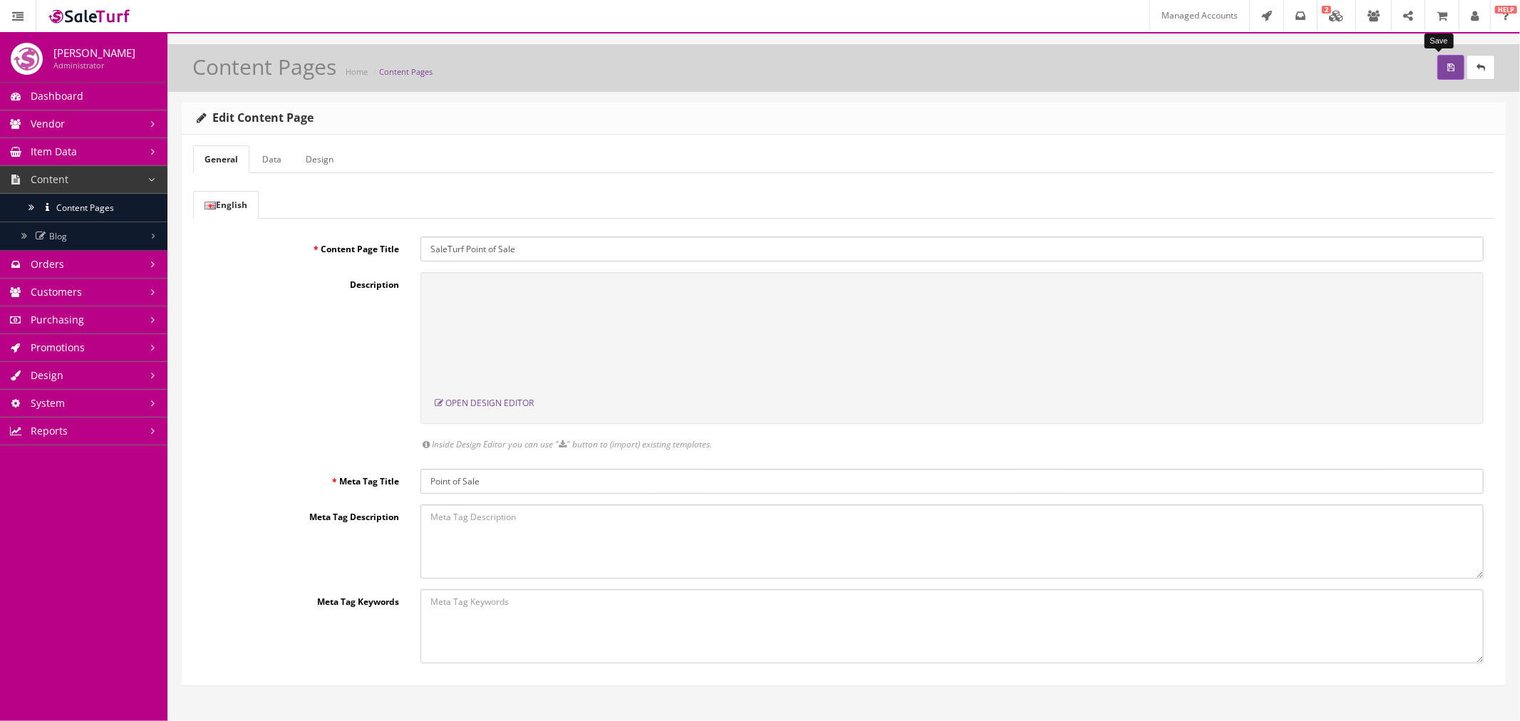
click at [1438, 70] on button "submit" at bounding box center [1451, 67] width 27 height 25
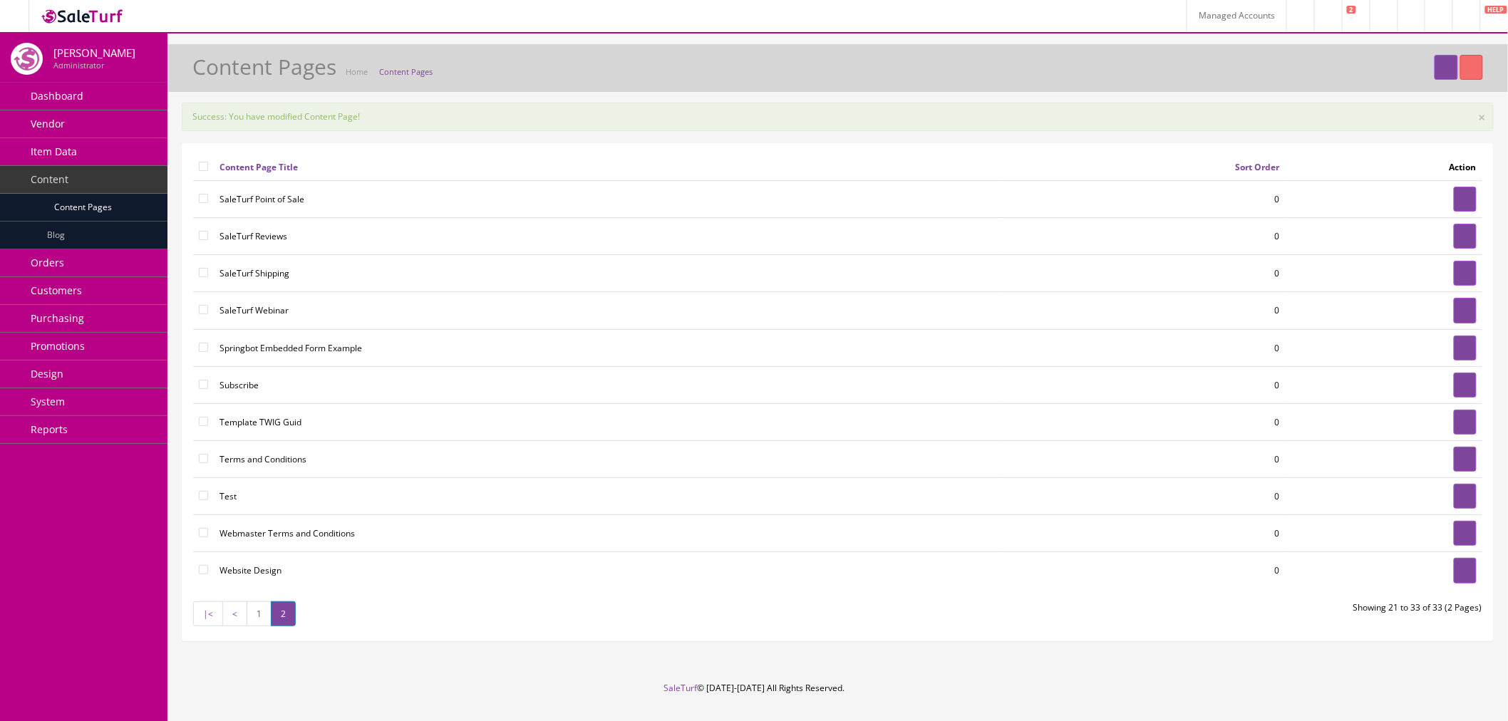
click at [86, 379] on link "Design" at bounding box center [83, 375] width 167 height 28
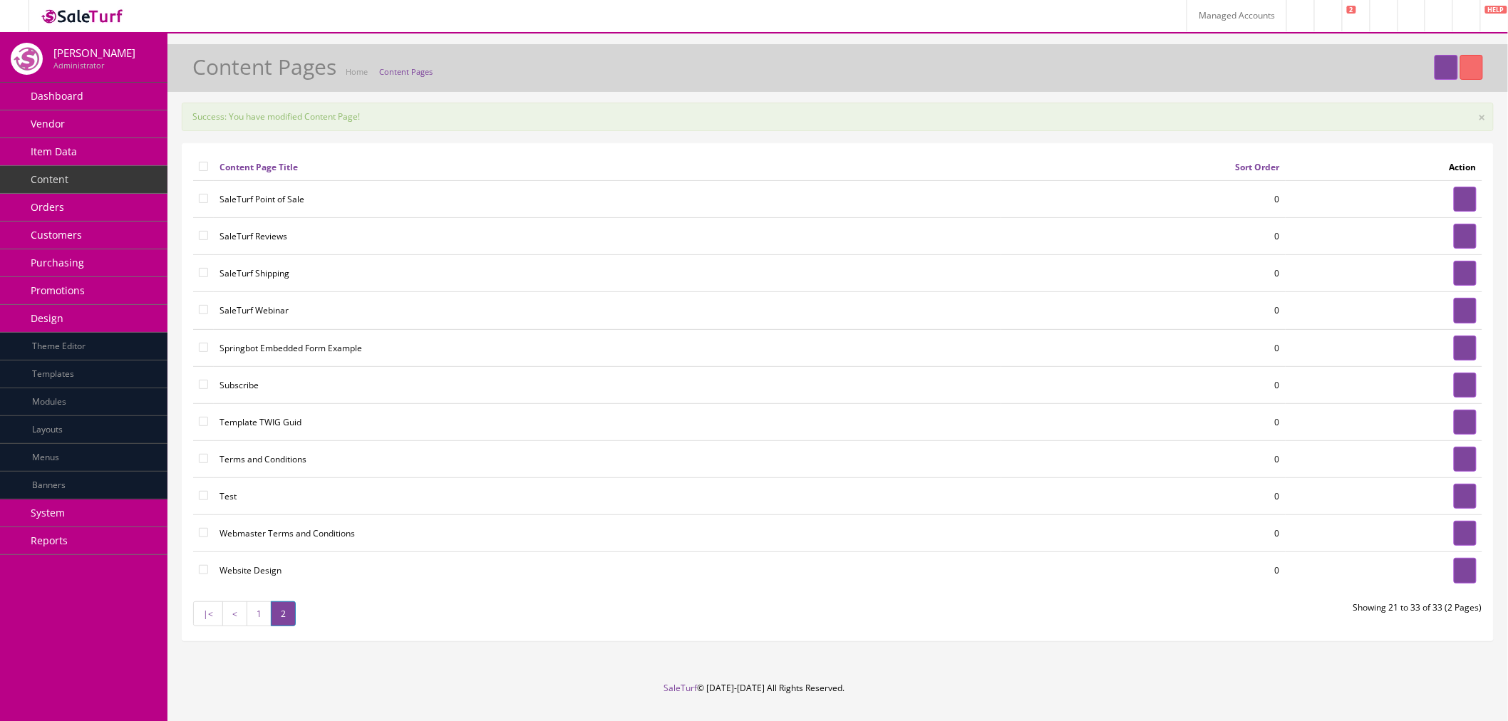
click at [91, 402] on link "Modules" at bounding box center [83, 402] width 167 height 28
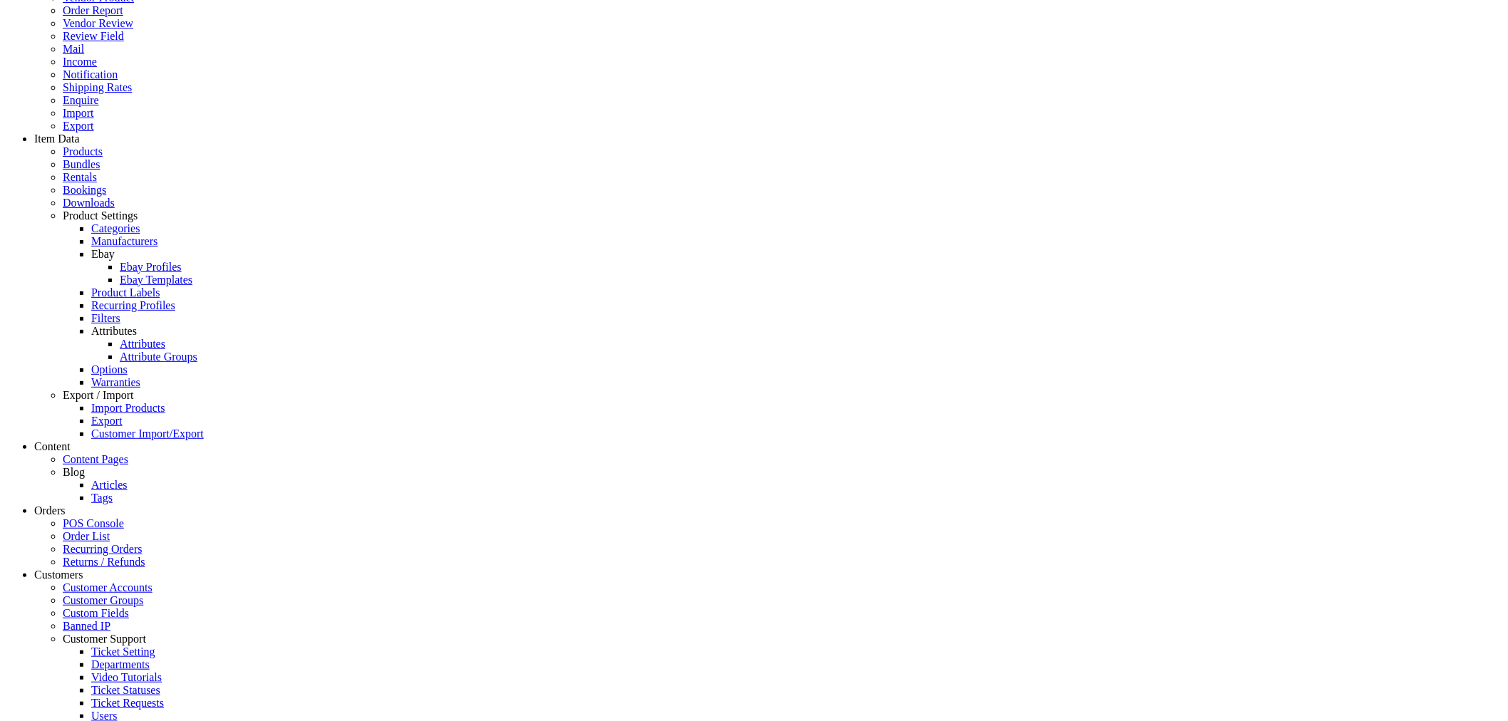
scroll to position [713, 0]
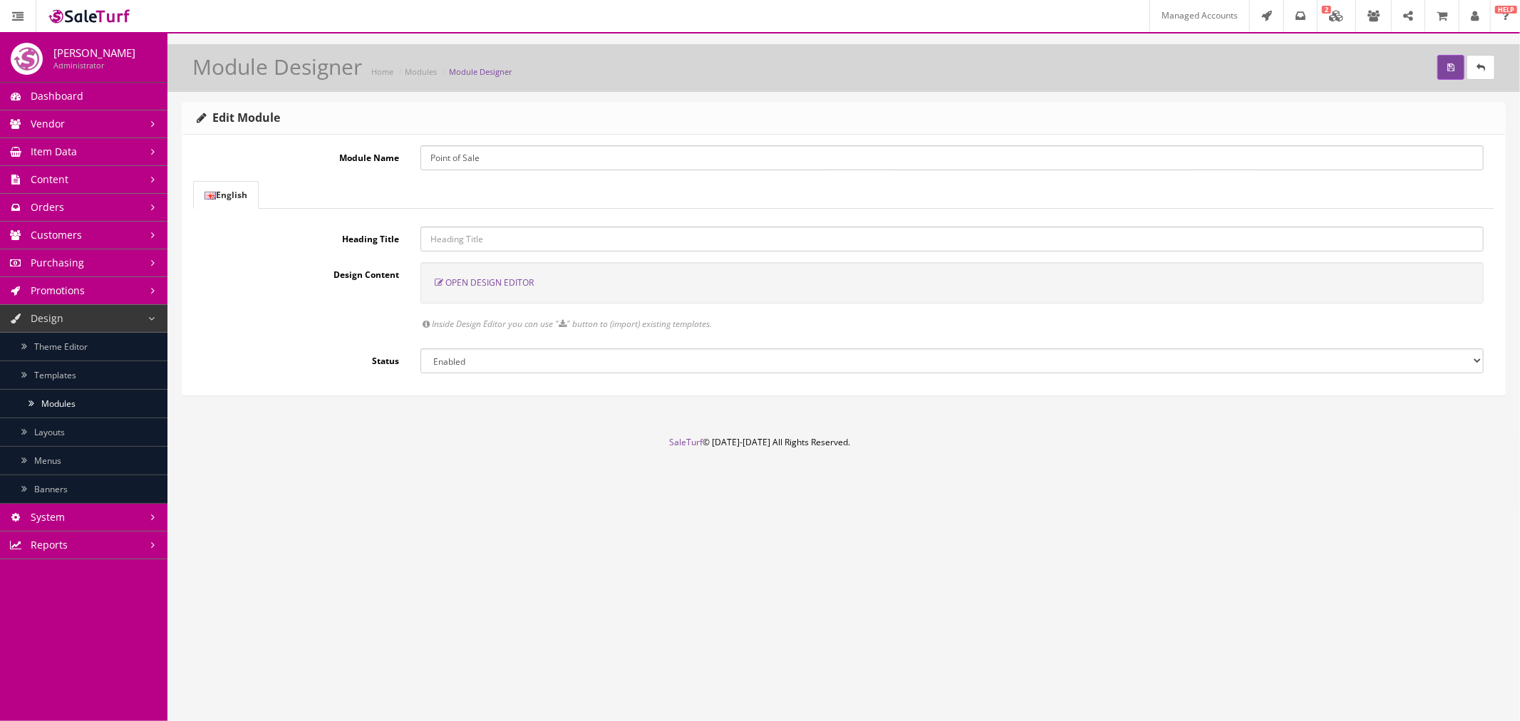
click at [478, 364] on select "Enabled Disabled" at bounding box center [952, 361] width 1063 height 25
select select "0"
click at [421, 349] on select "Enabled Disabled" at bounding box center [952, 361] width 1063 height 25
click at [1452, 75] on button "submit" at bounding box center [1451, 67] width 27 height 25
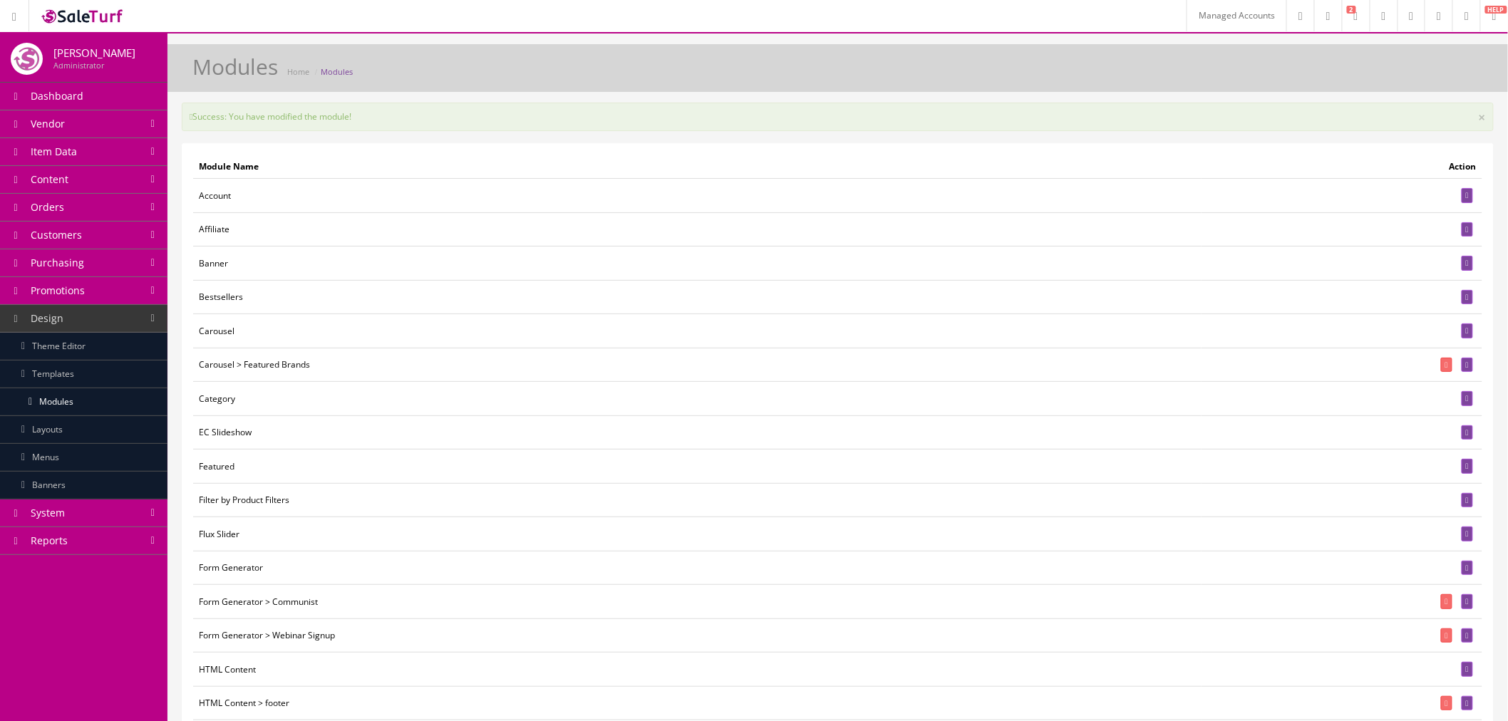
click at [118, 178] on link "Content" at bounding box center [83, 180] width 167 height 28
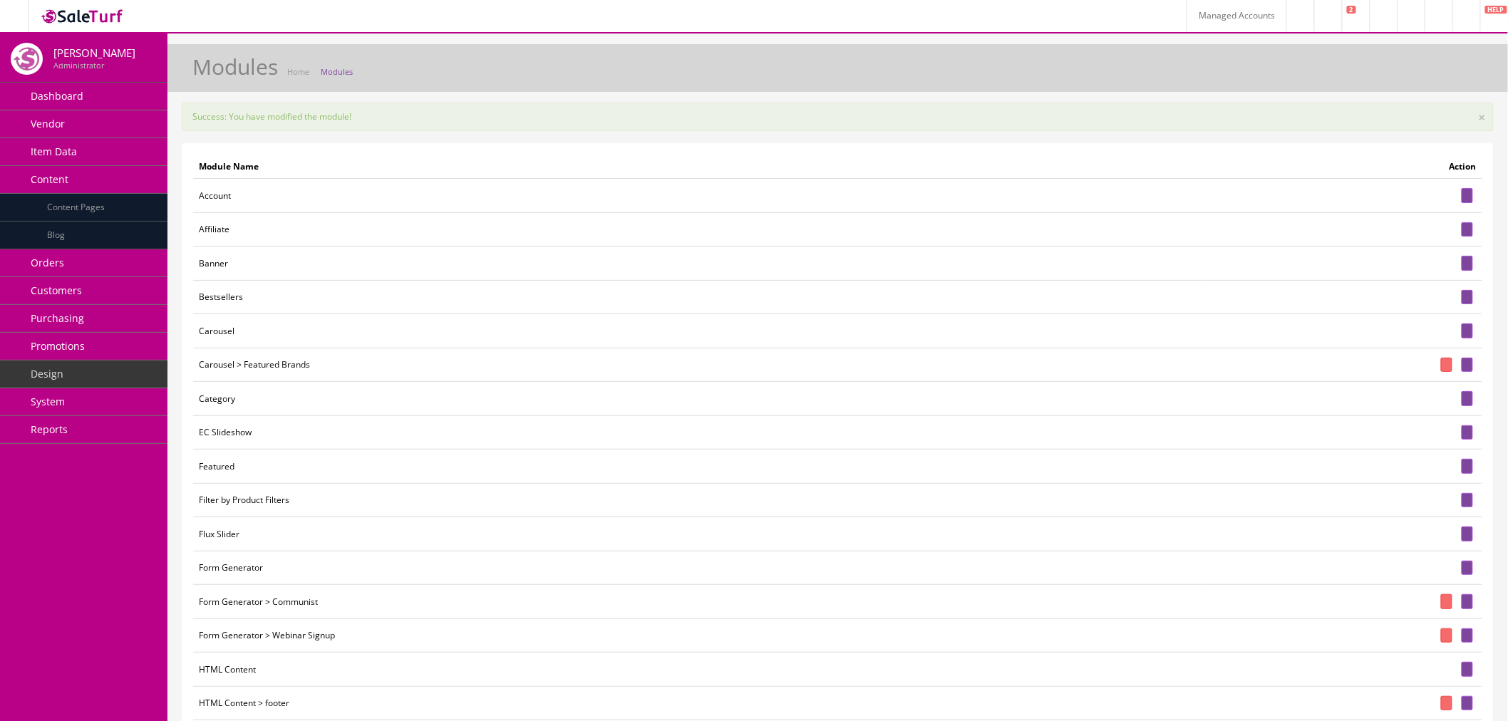
click at [119, 205] on link "Content Pages" at bounding box center [83, 208] width 167 height 28
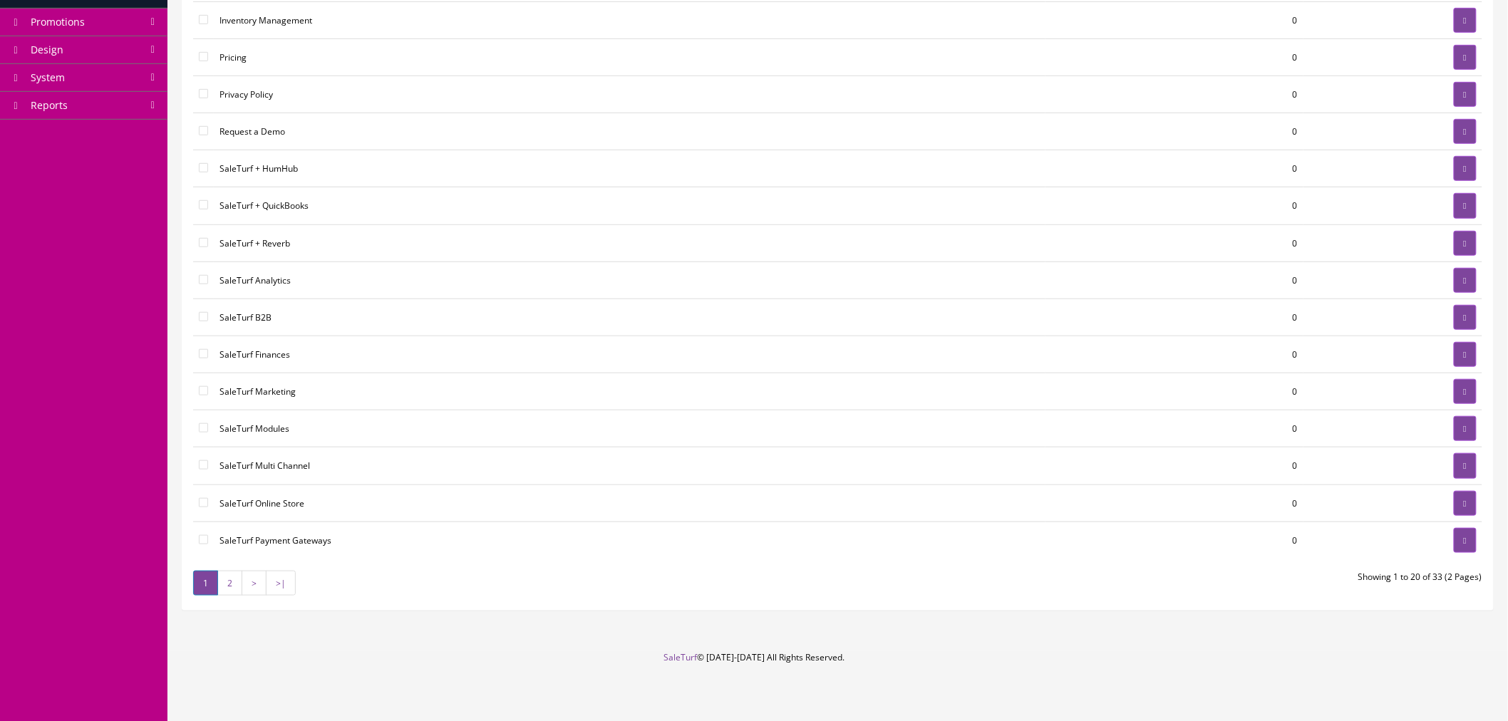
scroll to position [329, 0]
click at [227, 592] on link "2" at bounding box center [229, 581] width 25 height 25
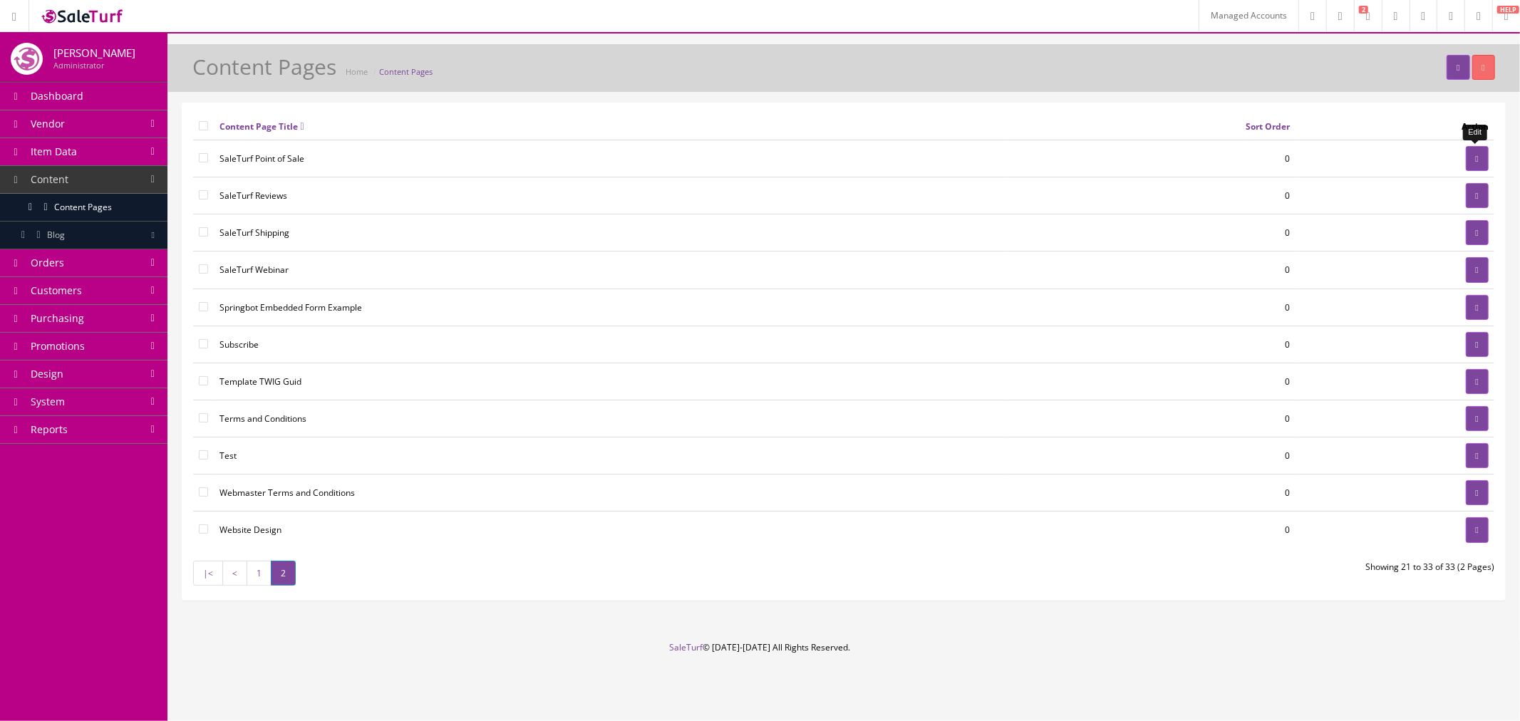
click at [1469, 158] on link at bounding box center [1477, 158] width 23 height 25
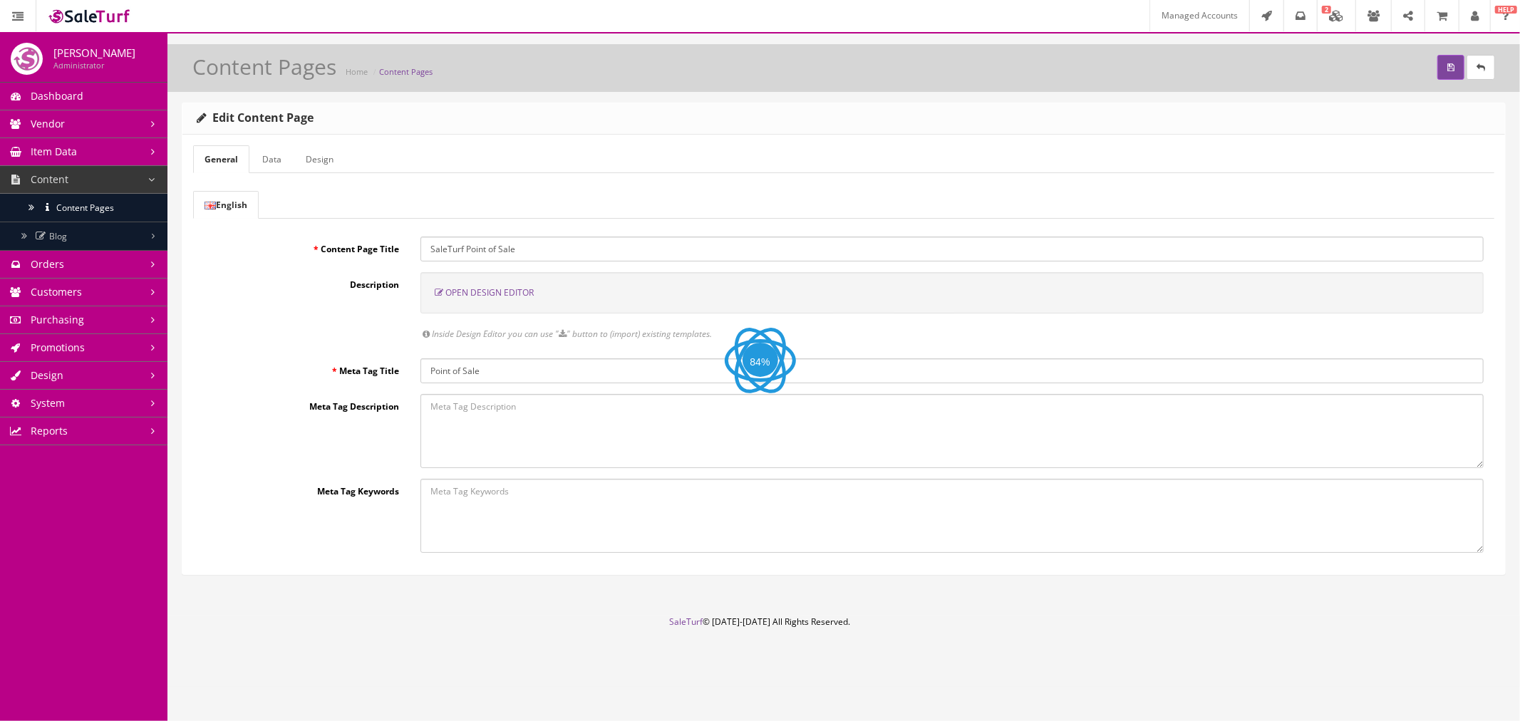
click at [515, 296] on span "Open Design Editor" at bounding box center [489, 293] width 88 height 12
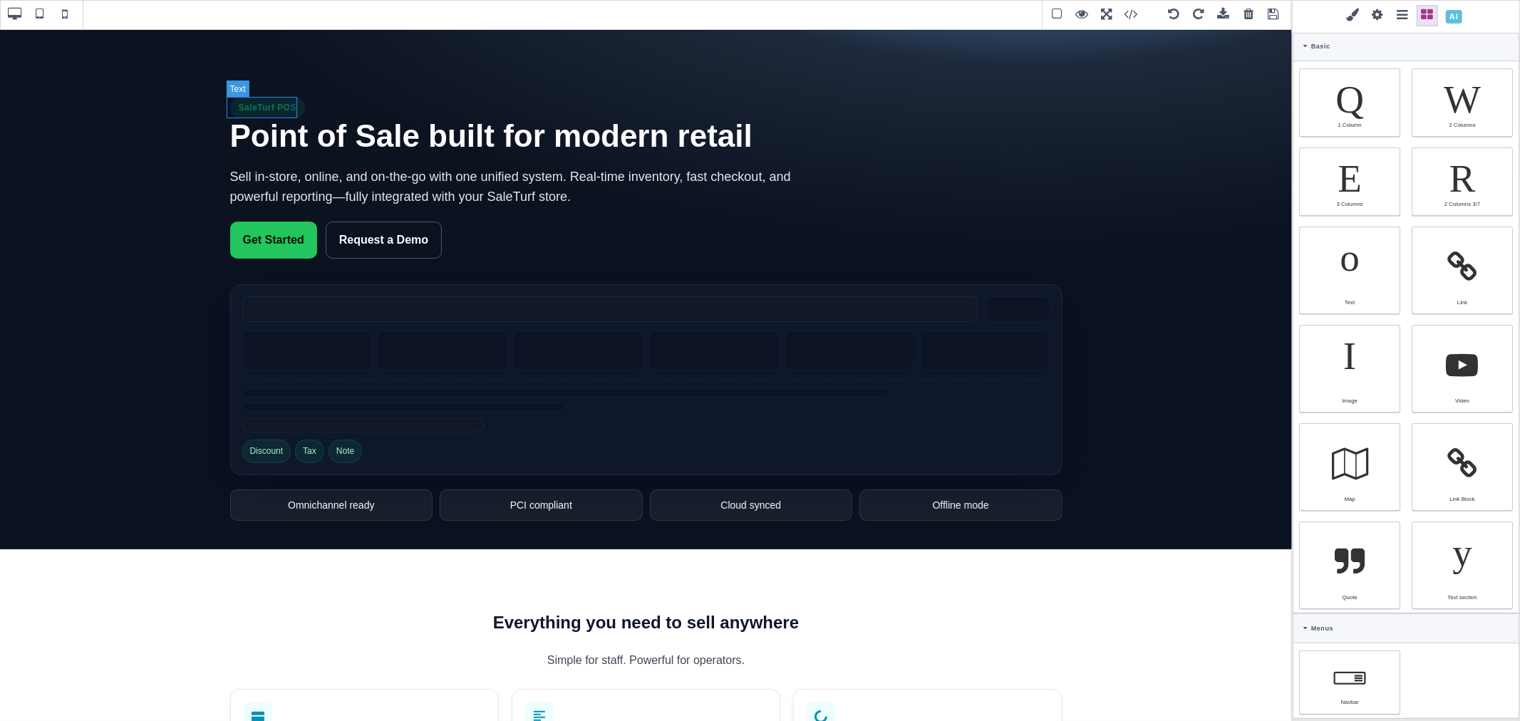
click at [284, 112] on span "SaleTurf POS" at bounding box center [268, 107] width 76 height 21
select select
type input "5.6"
type input "12"
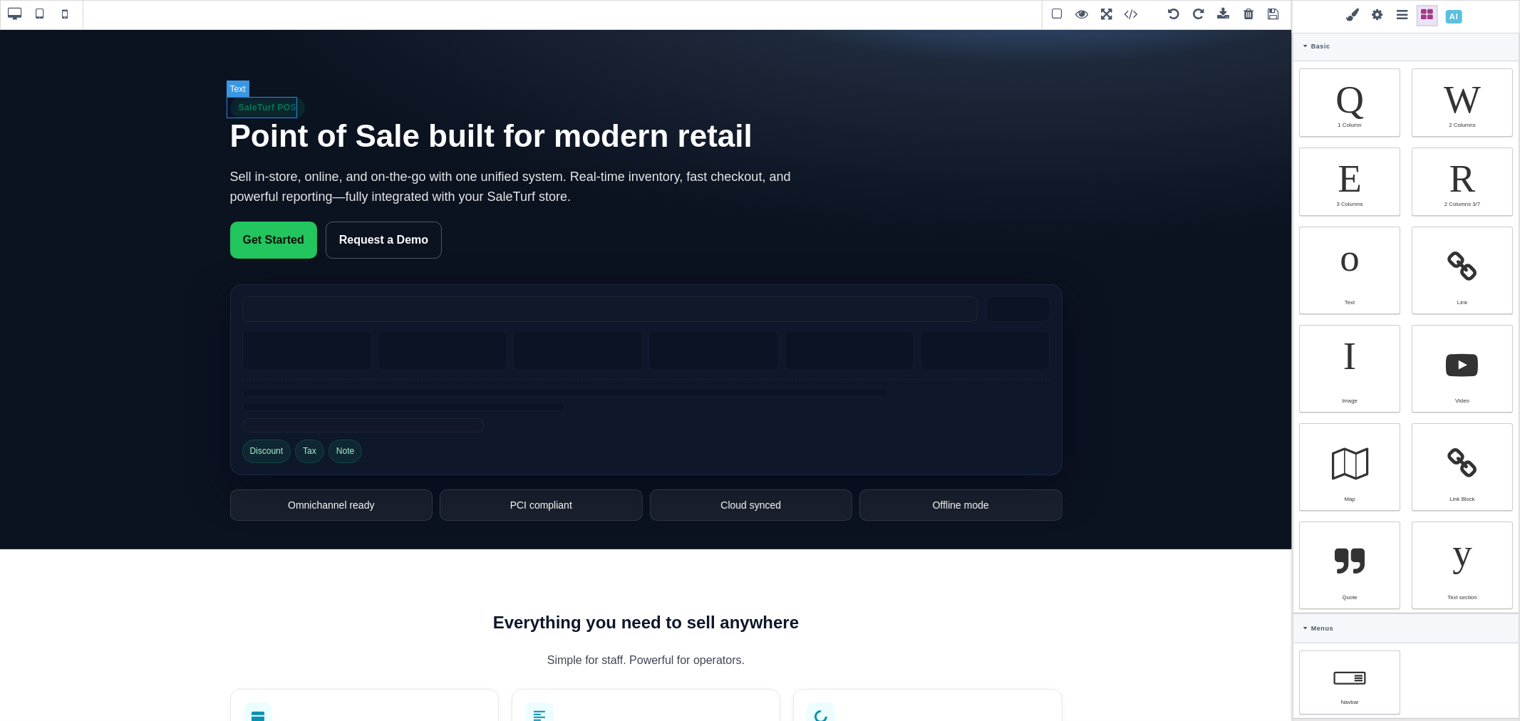
type input "5.6"
type input "12"
type input "rgb(4, 120, 87)"
select select
select select "600"
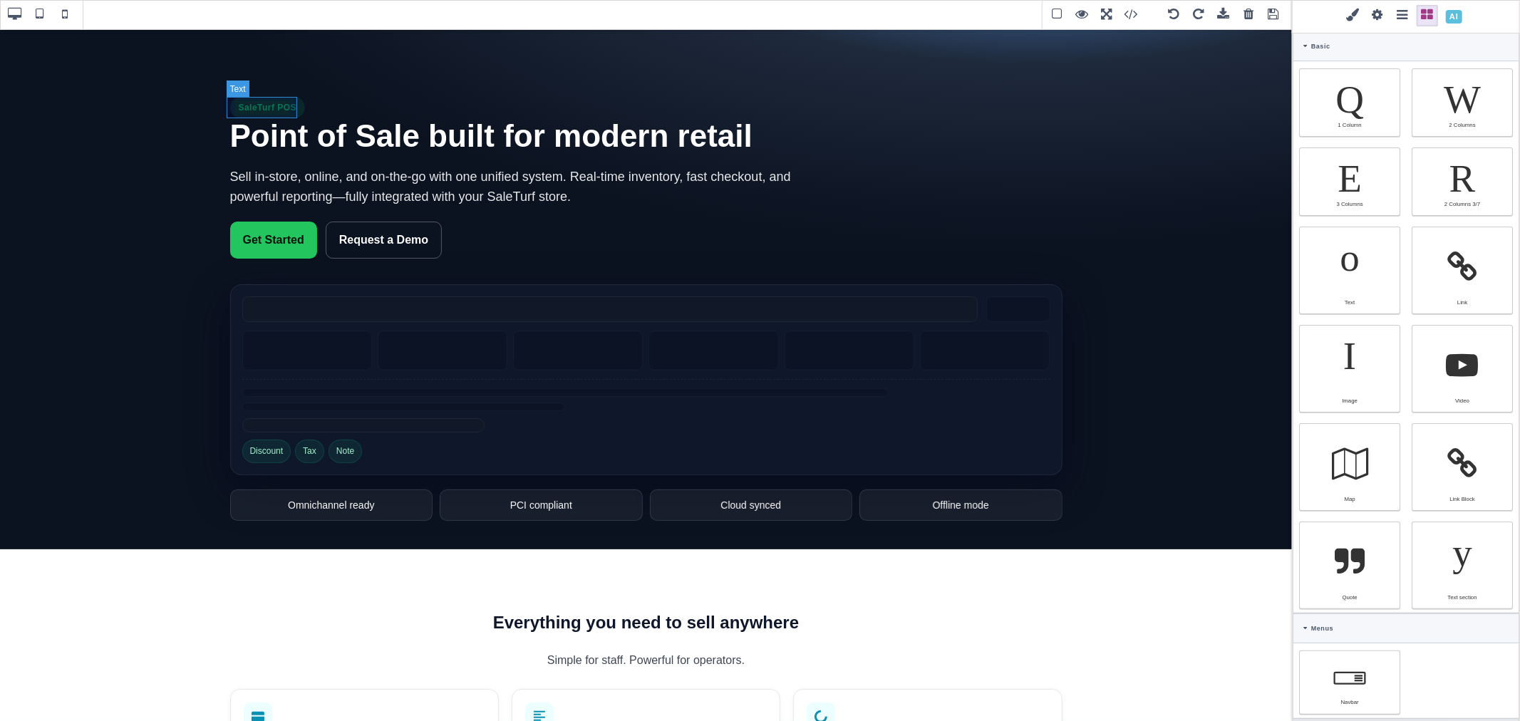
select select
type input "19.2px"
type input "0.48"
select select "px"
select select
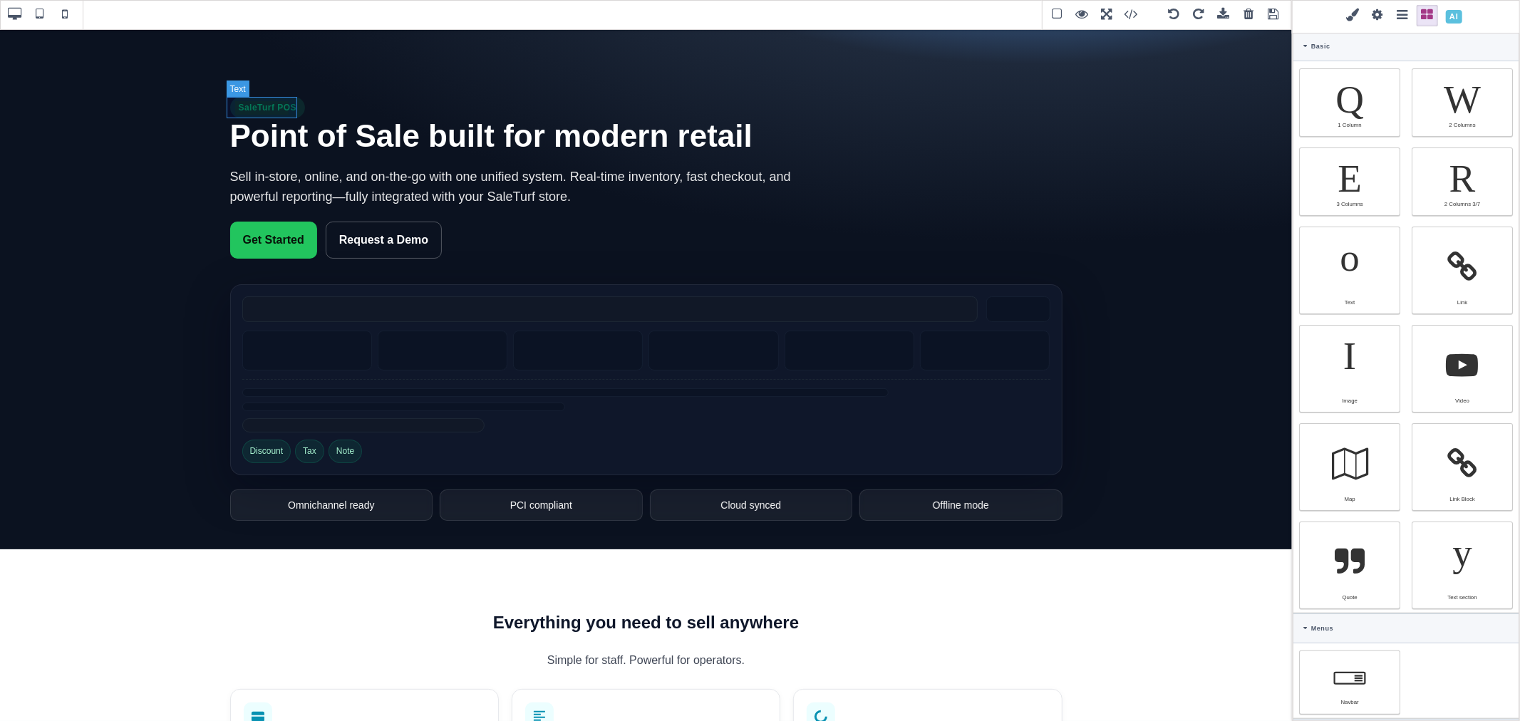
type input "rgba(16, 185, 129, 0.12)"
type input "0"
select select "px"
type input "0"
select select "px"
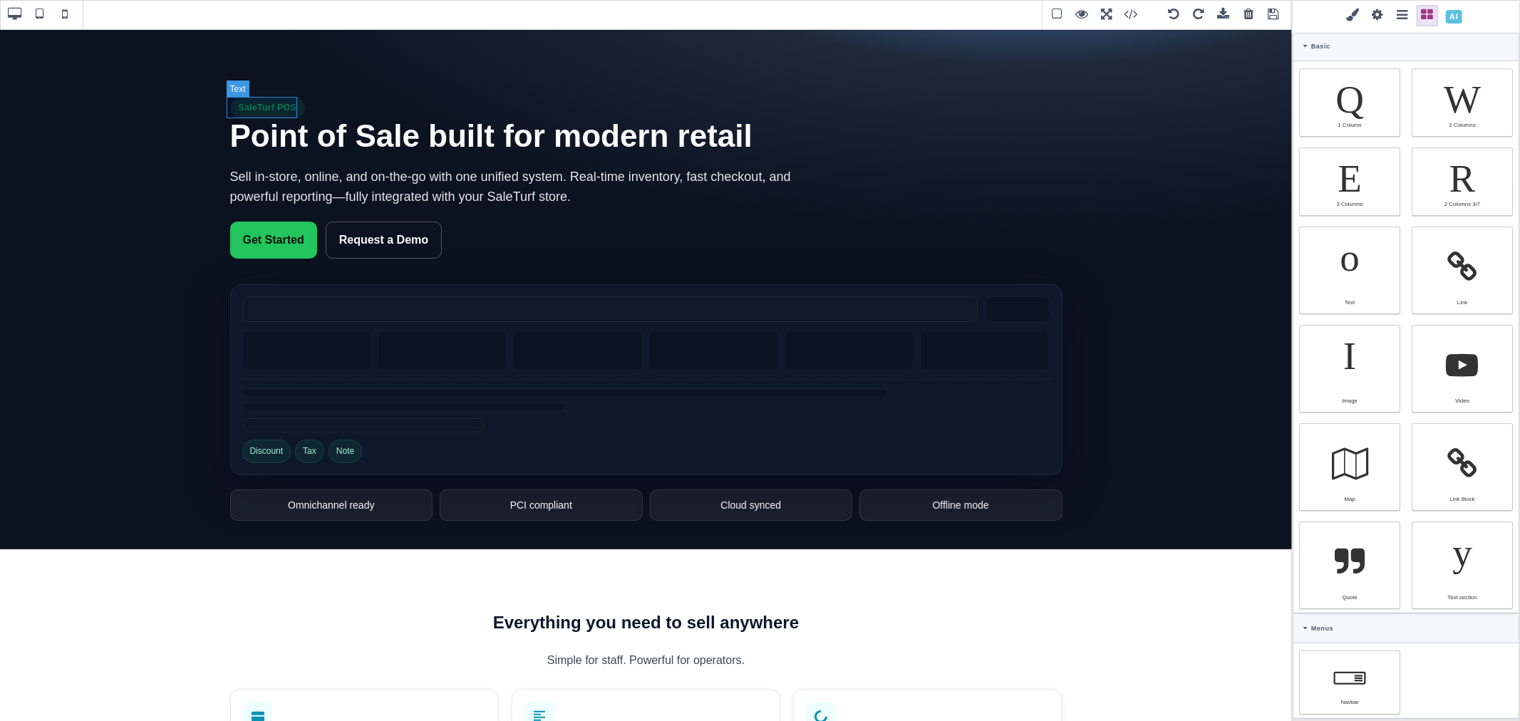
type input "0"
select select "px"
type input "0"
select select "px"
type input "rgb(4, 120, 87)"
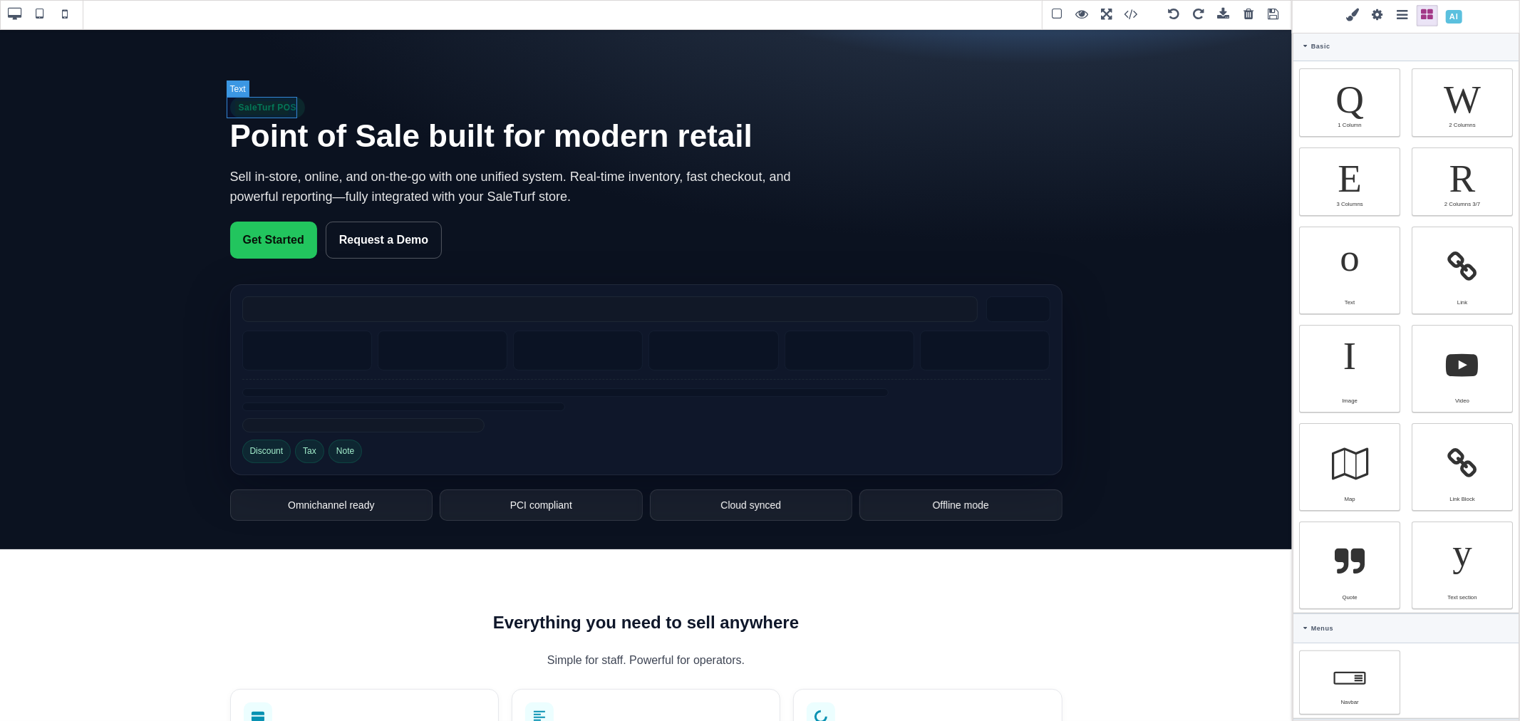
type input "rgb(4, 120, 87)"
type input "999"
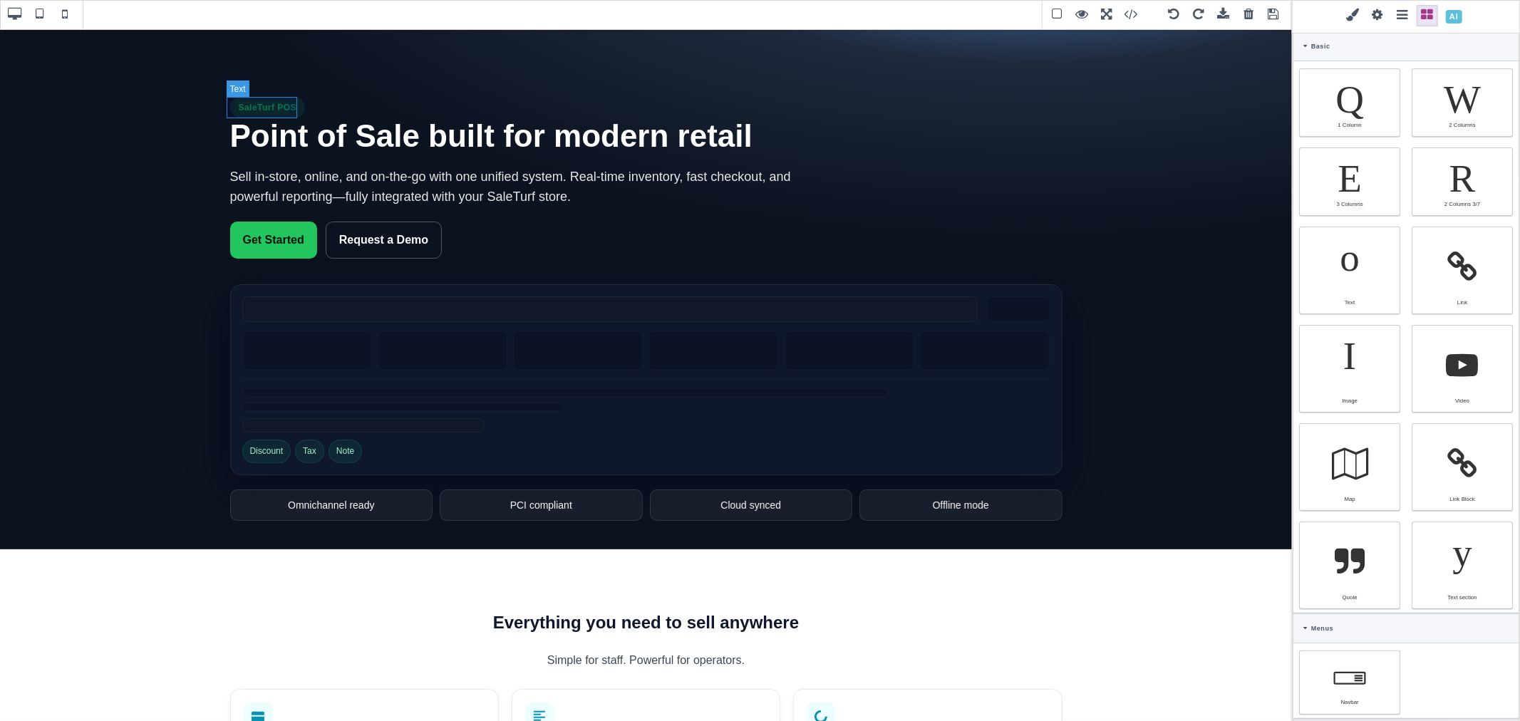
type input "999"
type input "2.22222"
select select "px"
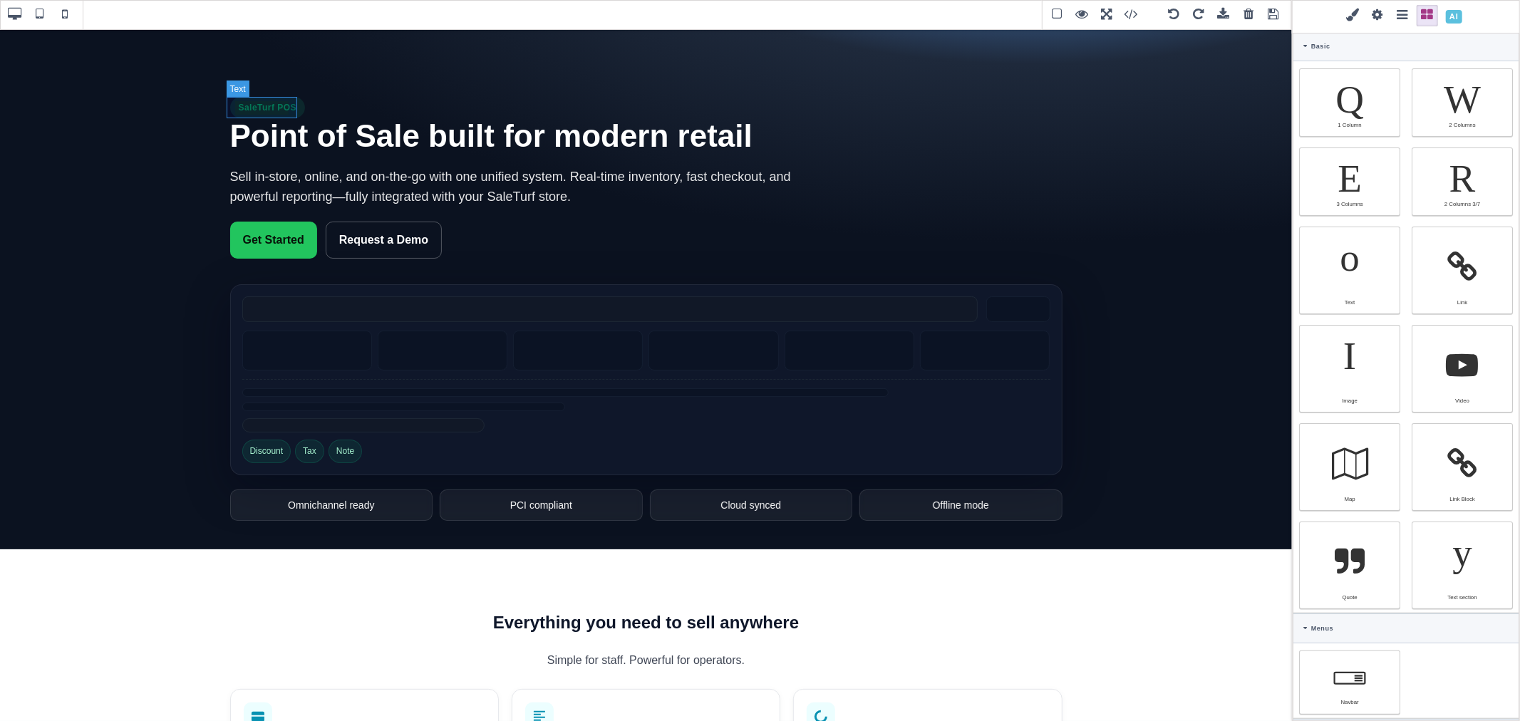
select select "solid"
type input "rgb(59, 151, 227)"
type input "-3.00347"
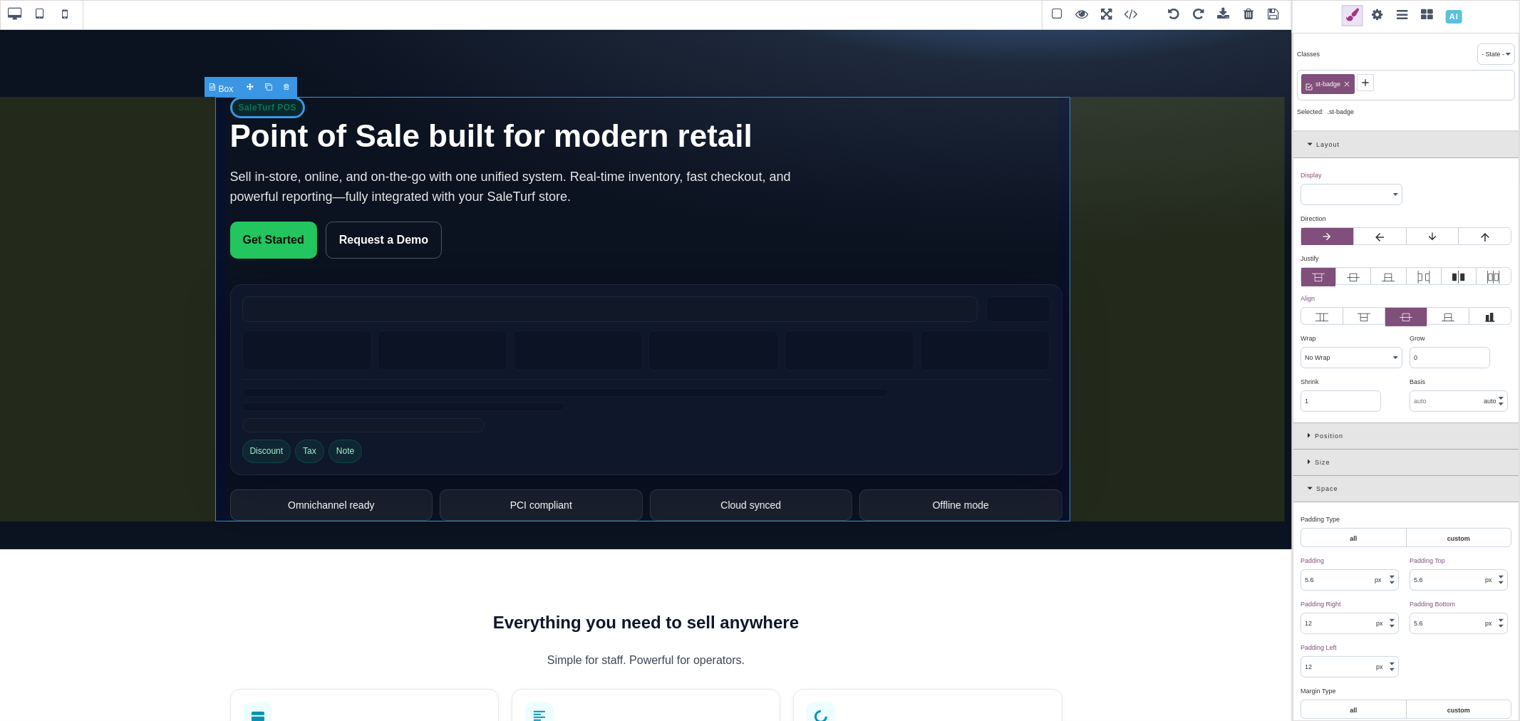
click at [398, 109] on div "SaleTurf POS Point of Sale built for modern retail Sell in-store, online, and o…" at bounding box center [646, 309] width 855 height 424
select select "block"
type input "0"
type input "16"
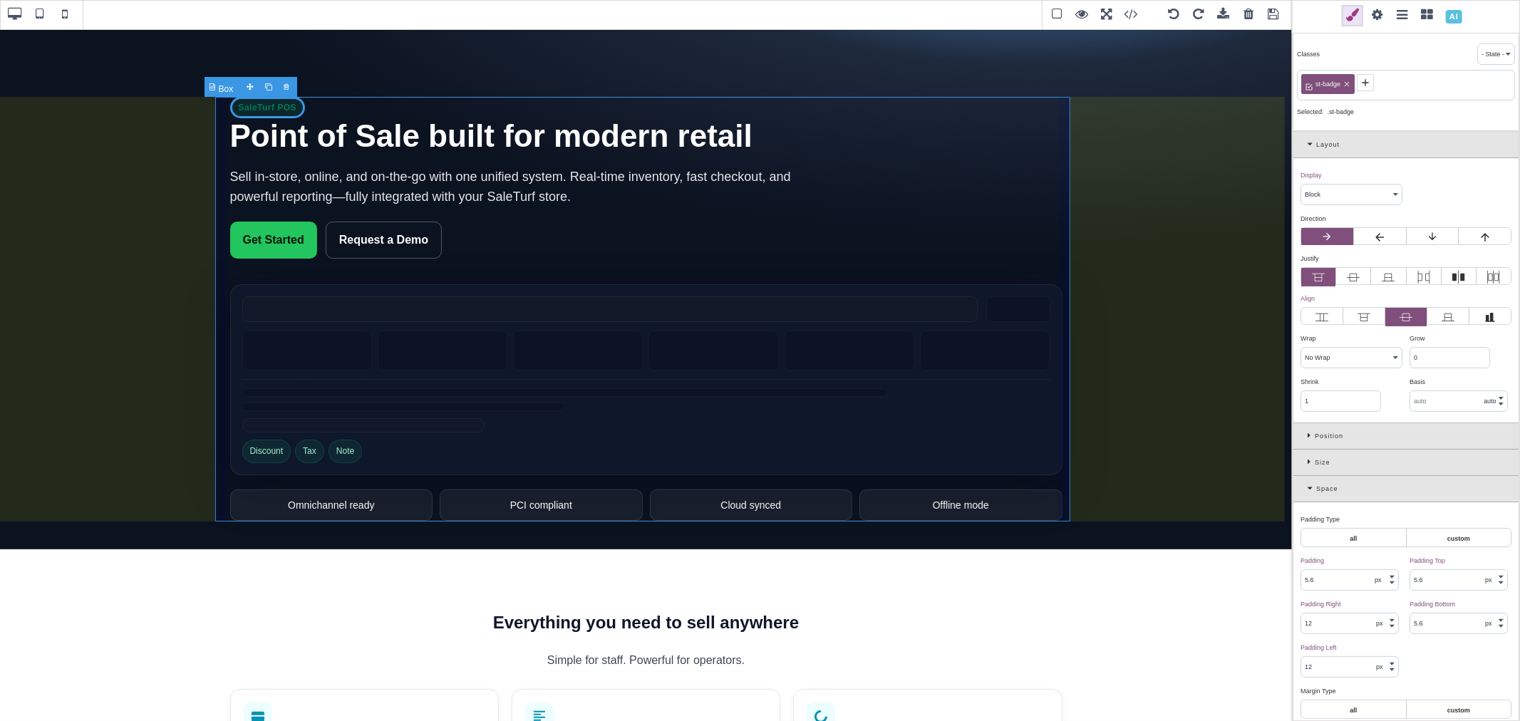
type input "0"
type input "16"
type input "301.667"
type input "rgb(255, 255, 255)"
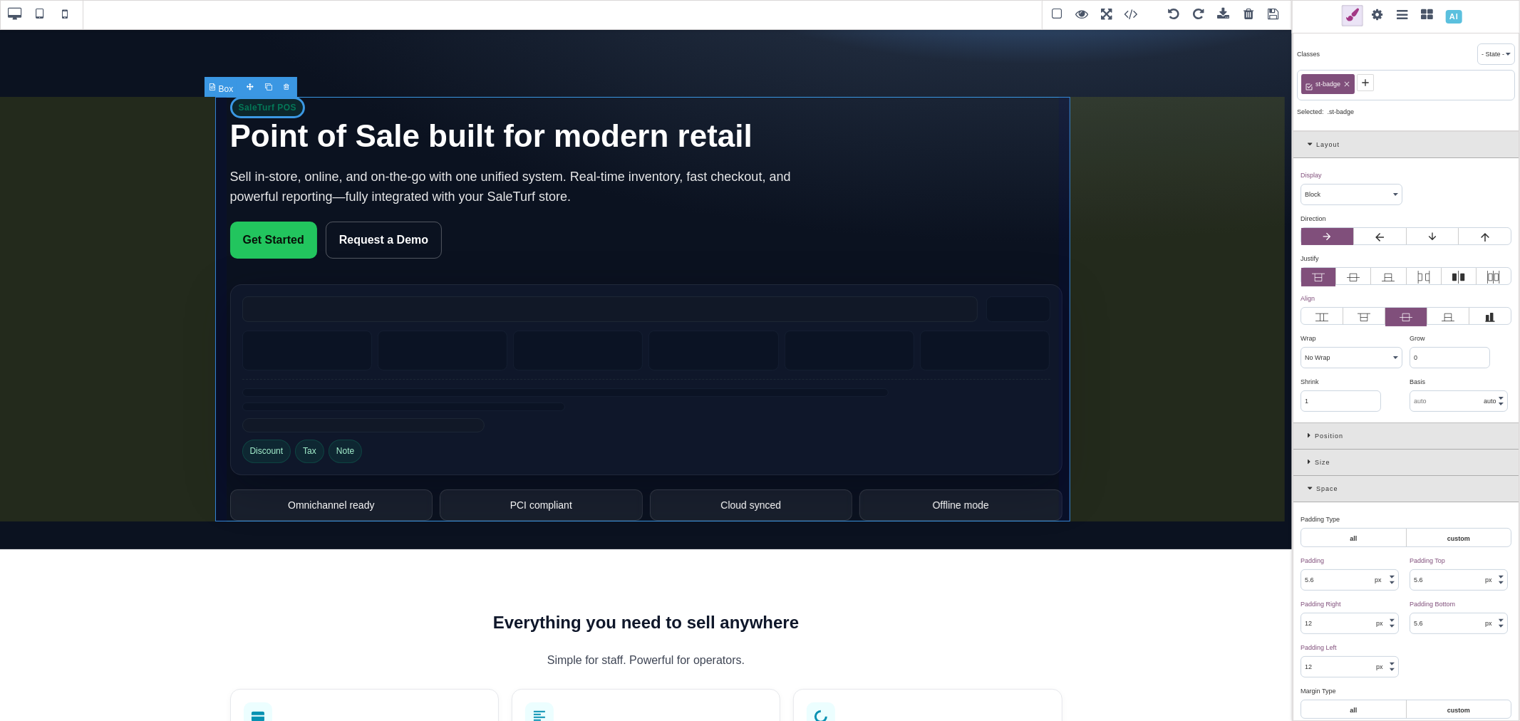
type input "16"
select select "px"
select select "normal"
select select
type input "25.6px"
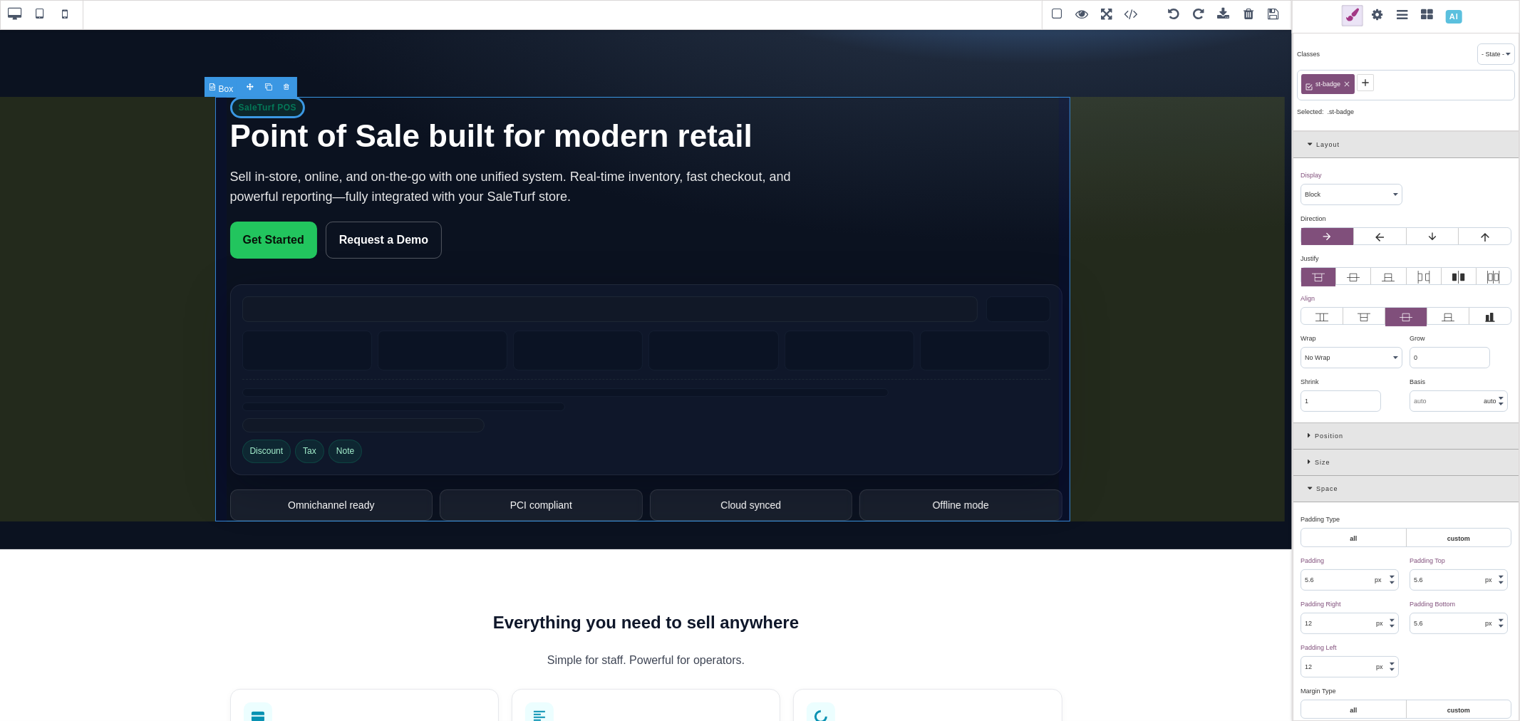
select select "normal"
select select
type input "transparent"
type input "rgb(255, 255, 255)"
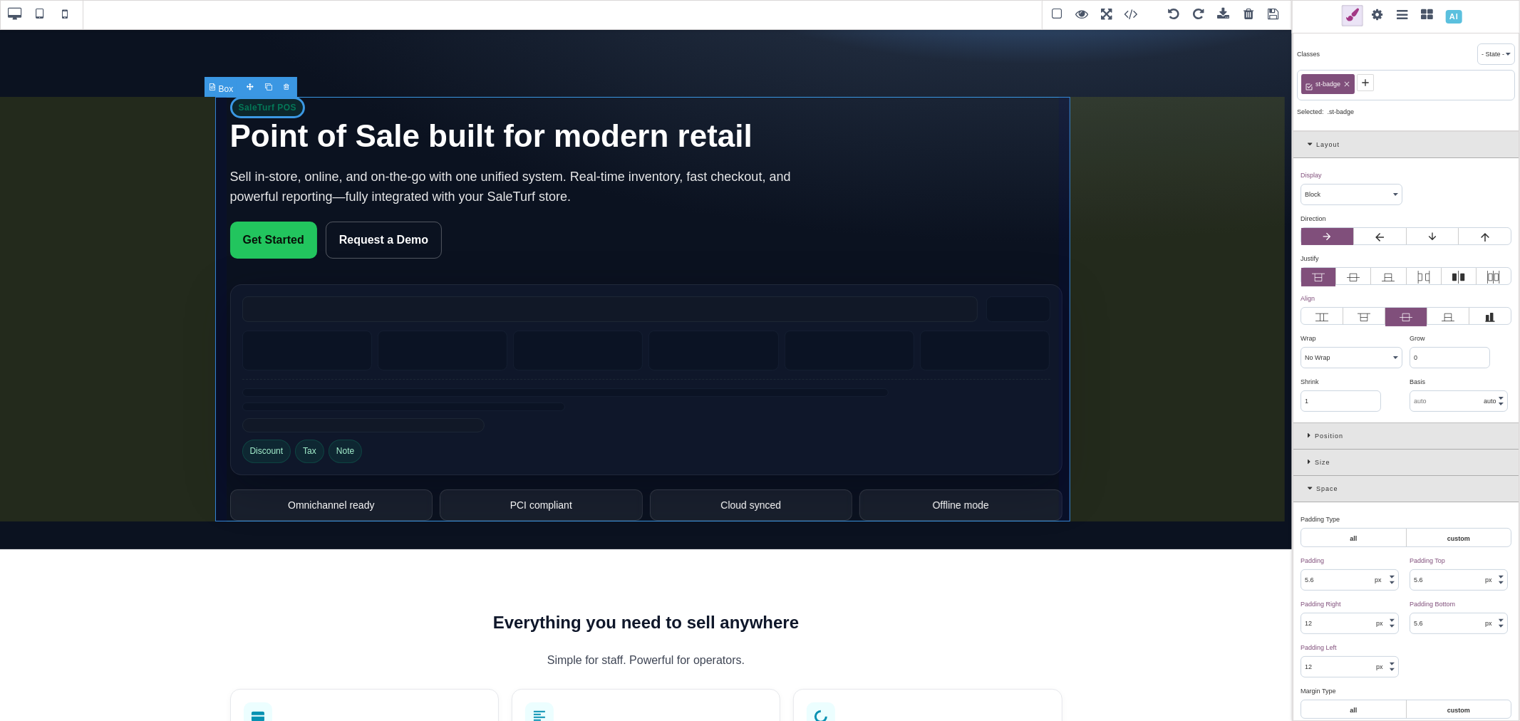
type input "rgb(255, 255, 255)"
type input "0"
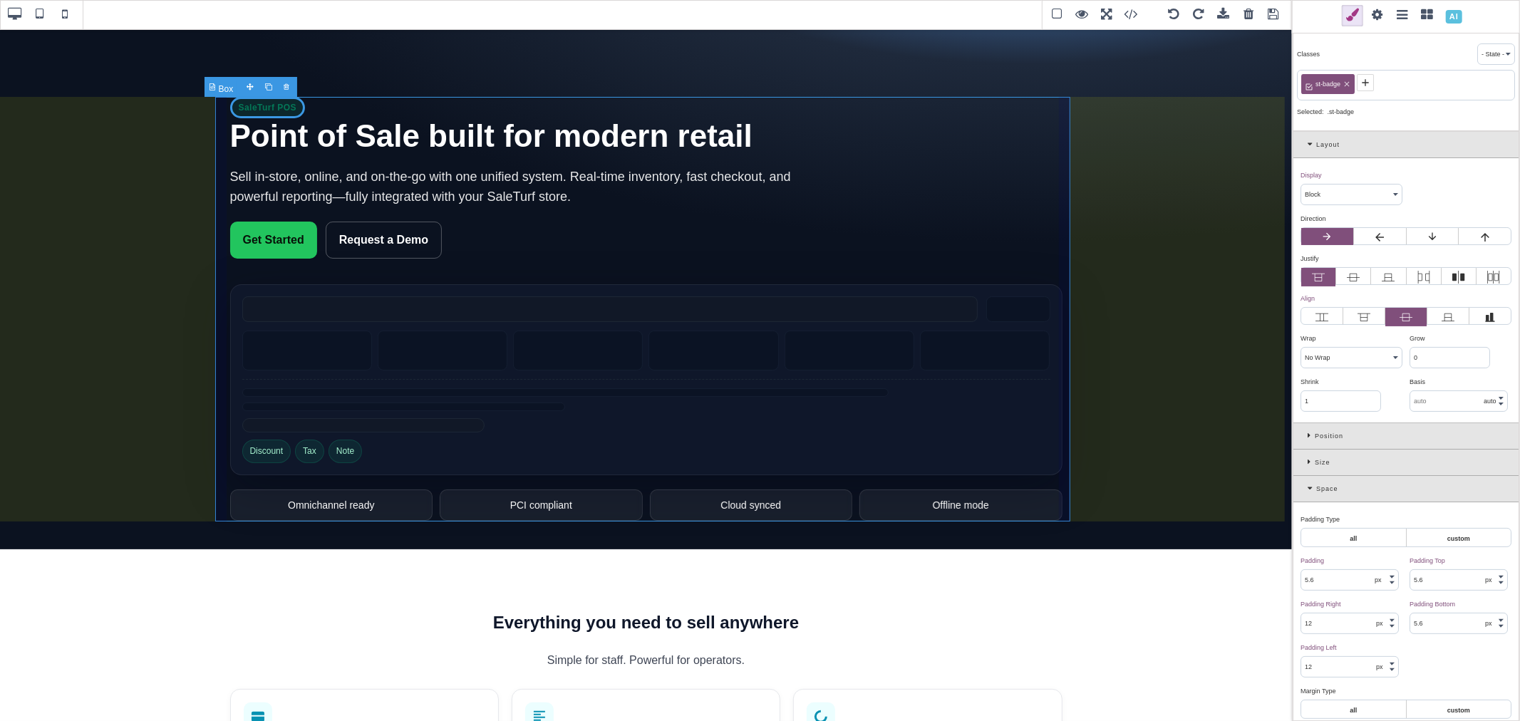
type input "0"
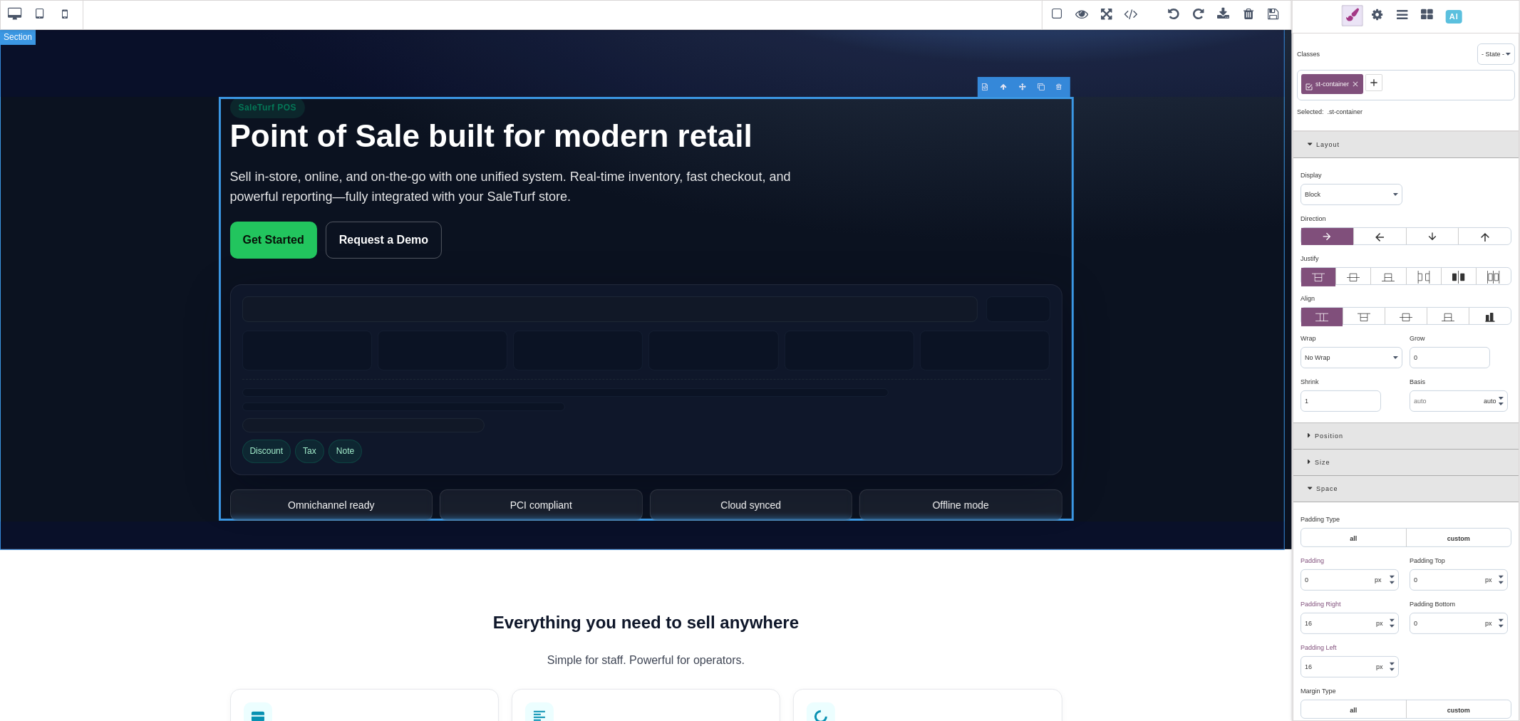
click at [1157, 67] on section "SaleTurf POS Point of Sale built for modern retail Sell in-store, online, and o…" at bounding box center [646, 289] width 1292 height 521
type input "96"
type input "0"
type input "40"
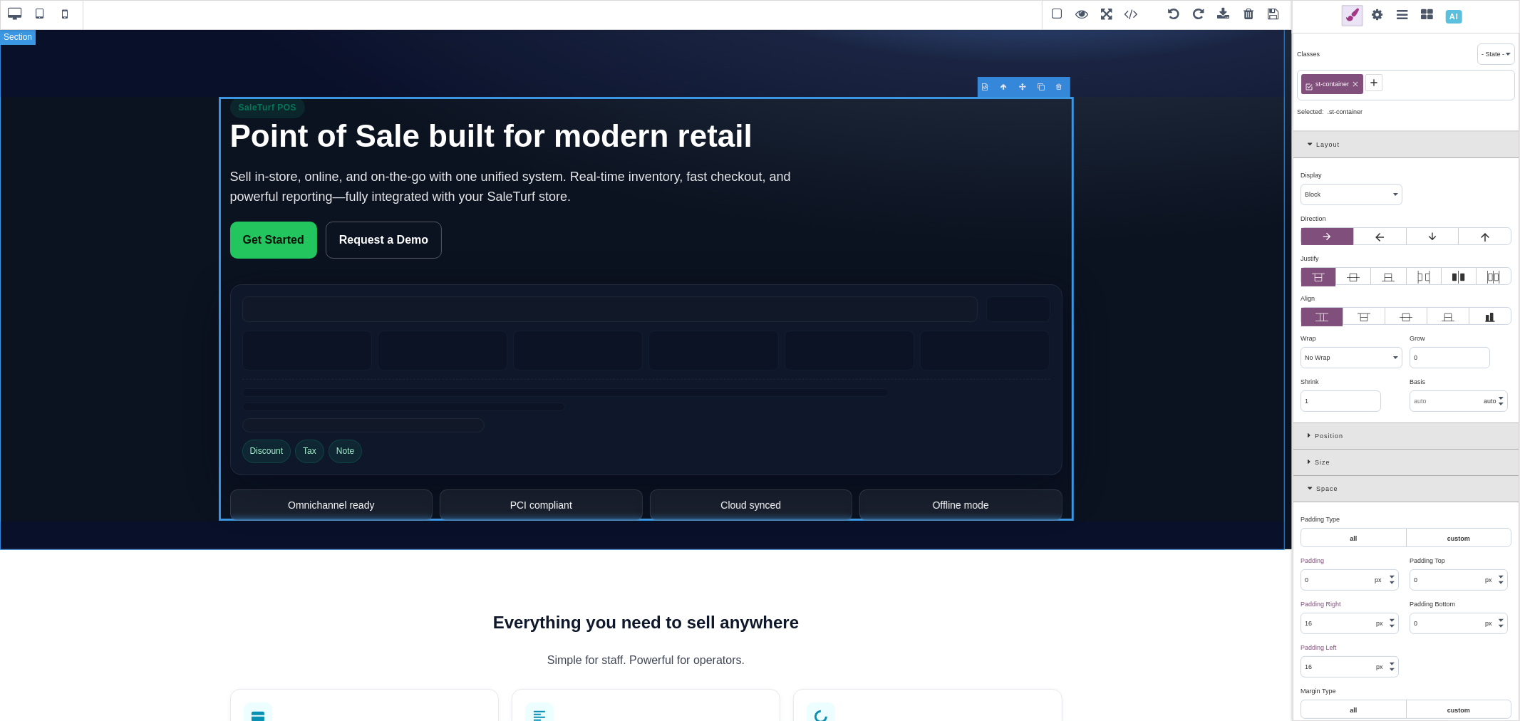
type input "0"
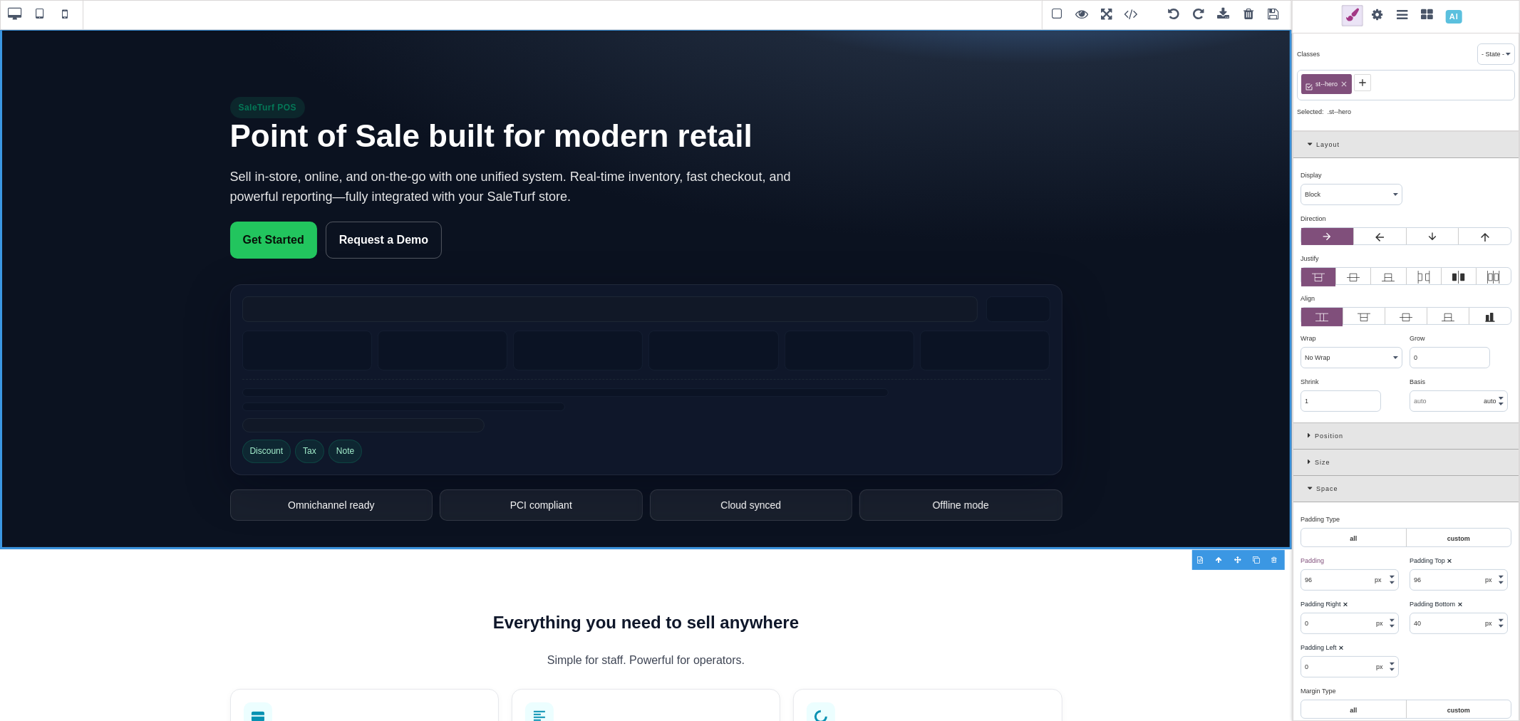
type input "transparent"
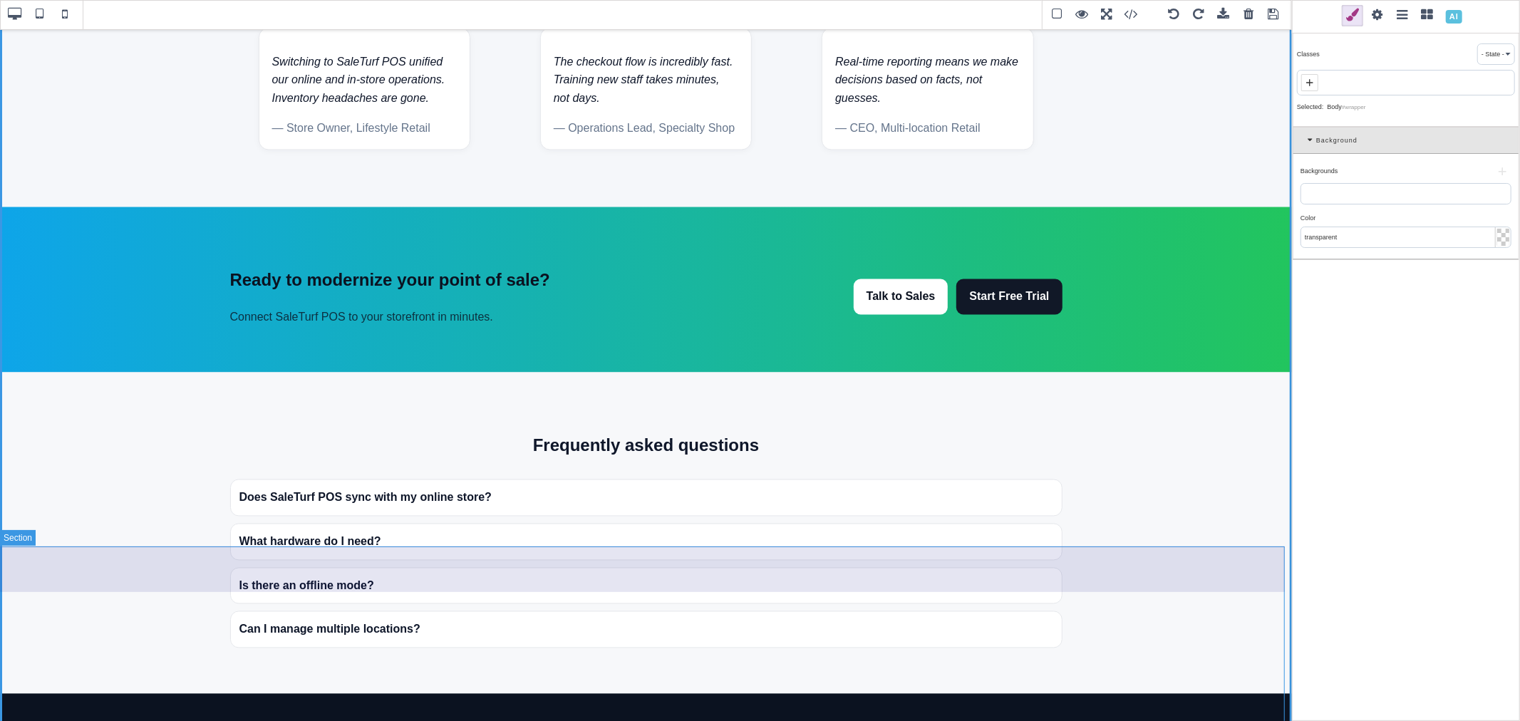
scroll to position [2217, 0]
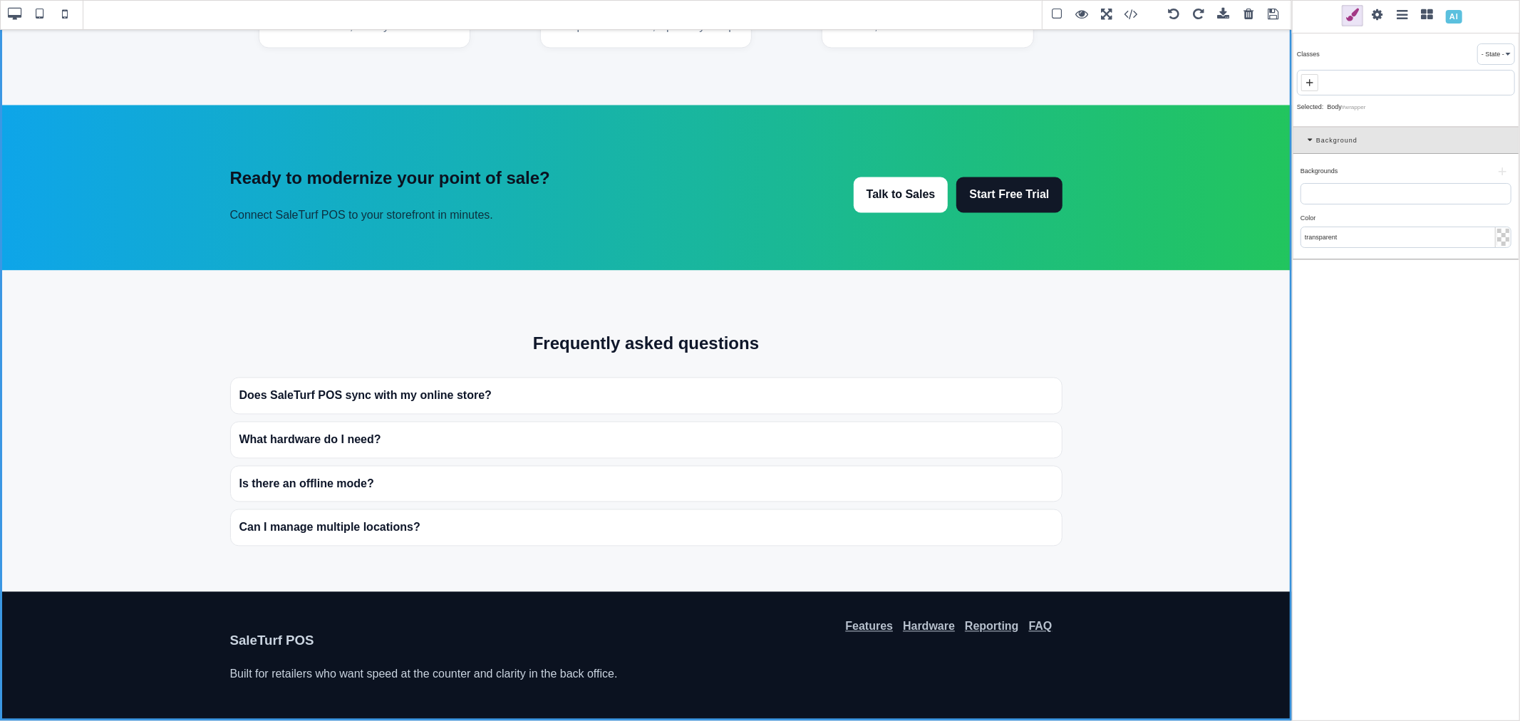
click at [1387, 630] on div "Classes - State - Hover Click Even/Odd Selected: Body #wrapper Layout Display ⨯…" at bounding box center [1406, 360] width 228 height 721
click at [1458, 19] on span at bounding box center [1454, 16] width 25 height 25
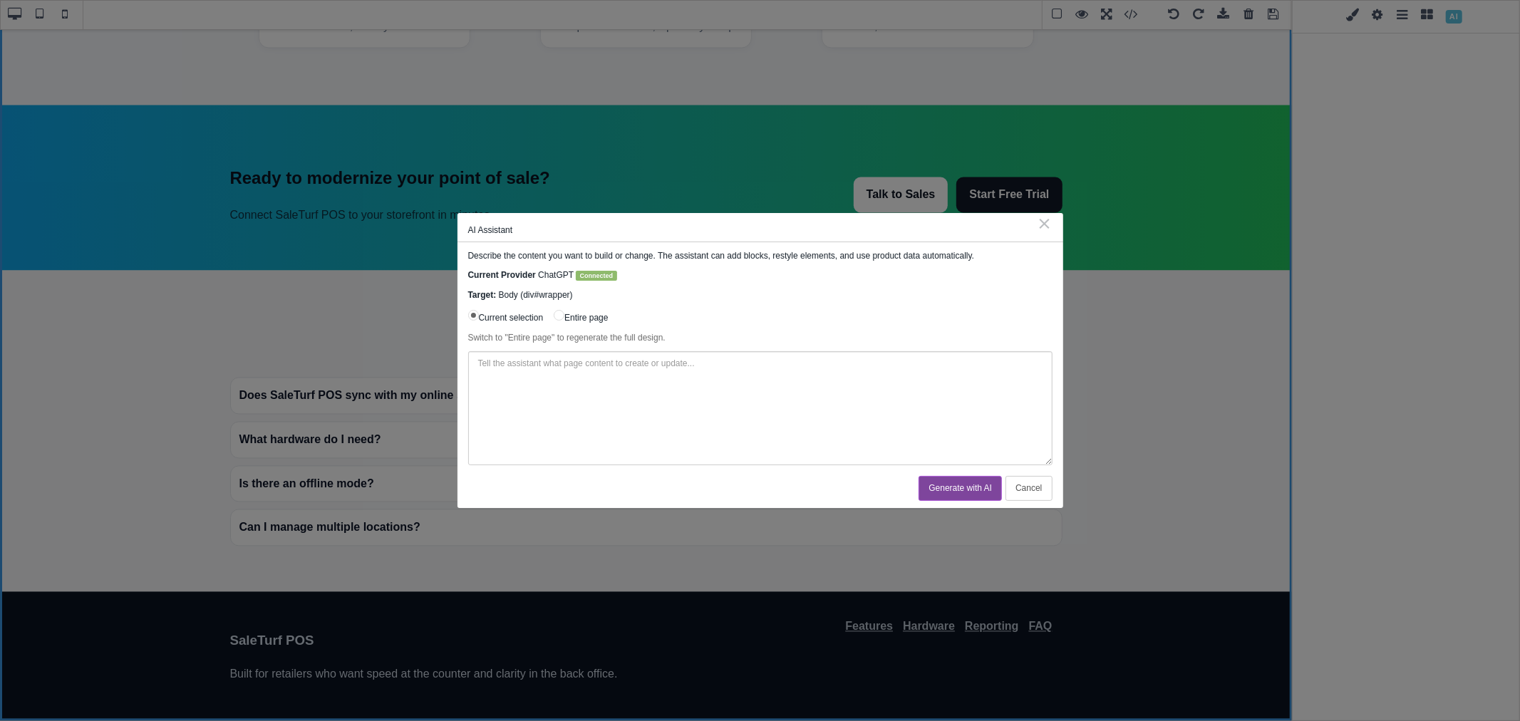
click at [568, 314] on label "Entire page" at bounding box center [581, 317] width 54 height 16
click at [564, 314] on input "Entire page" at bounding box center [559, 315] width 11 height 11
radio input "true"
click at [600, 382] on textarea at bounding box center [760, 408] width 584 height 114
click at [1024, 486] on button "Cancel" at bounding box center [1029, 488] width 46 height 25
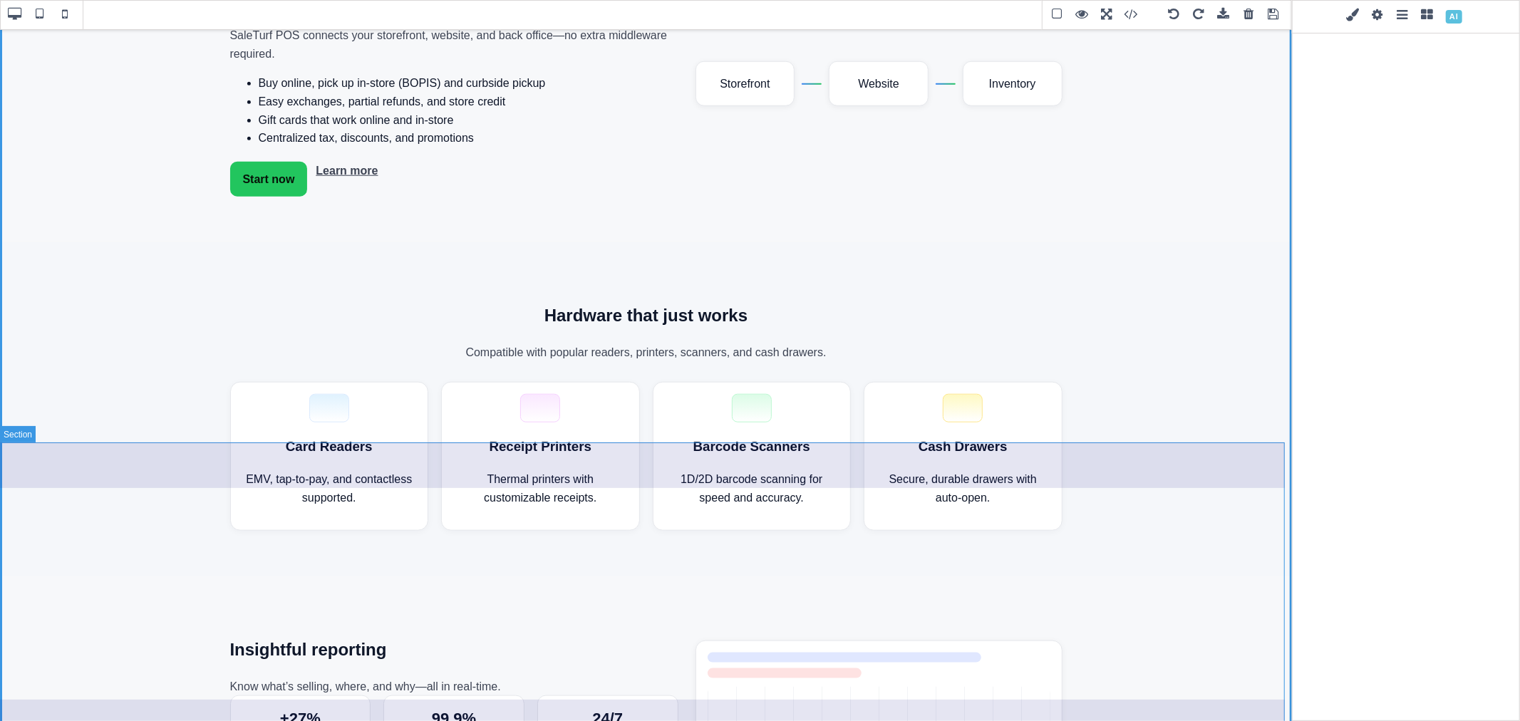
scroll to position [871, 0]
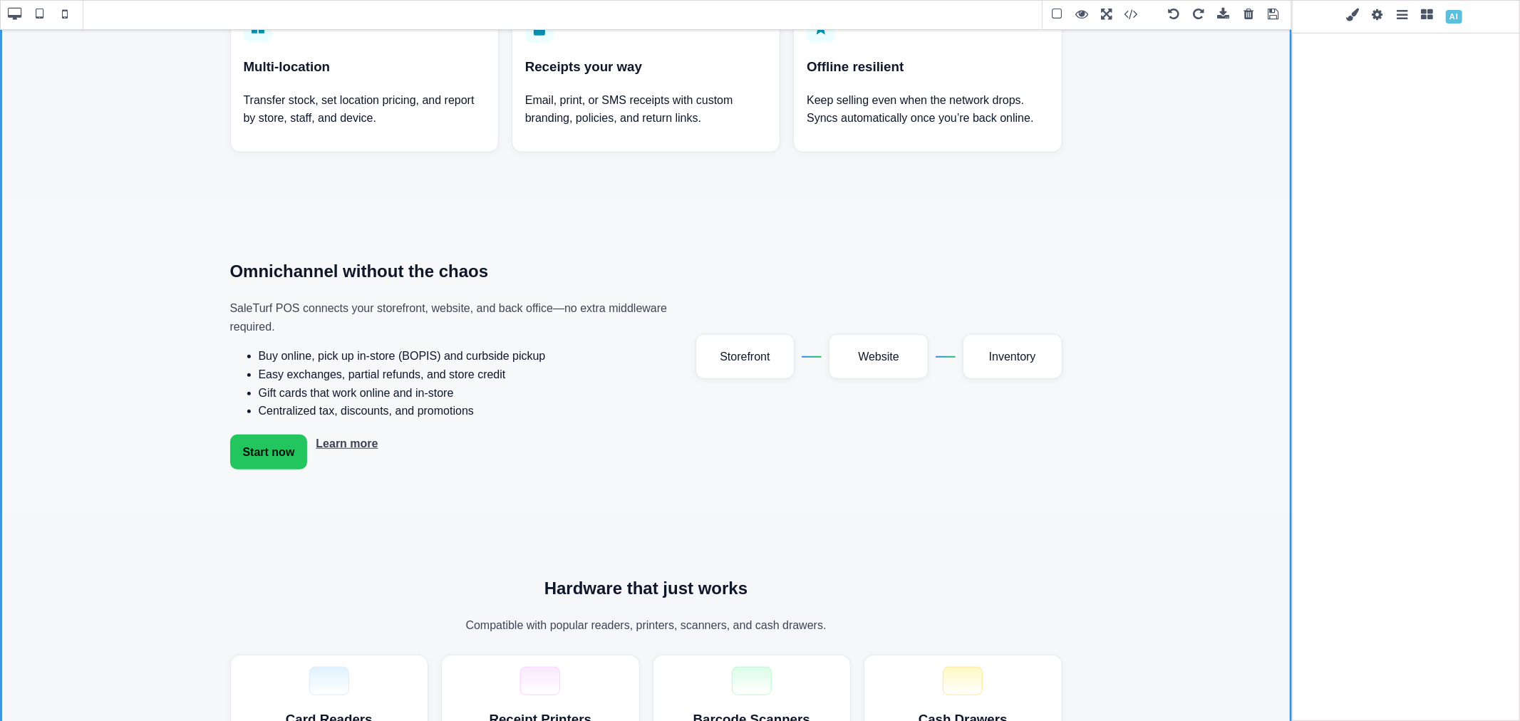
click at [1403, 15] on span at bounding box center [1402, 15] width 21 height 21
click at [1341, 46] on span "Body" at bounding box center [1335, 47] width 18 height 14
click at [1455, 20] on span at bounding box center [1454, 16] width 25 height 25
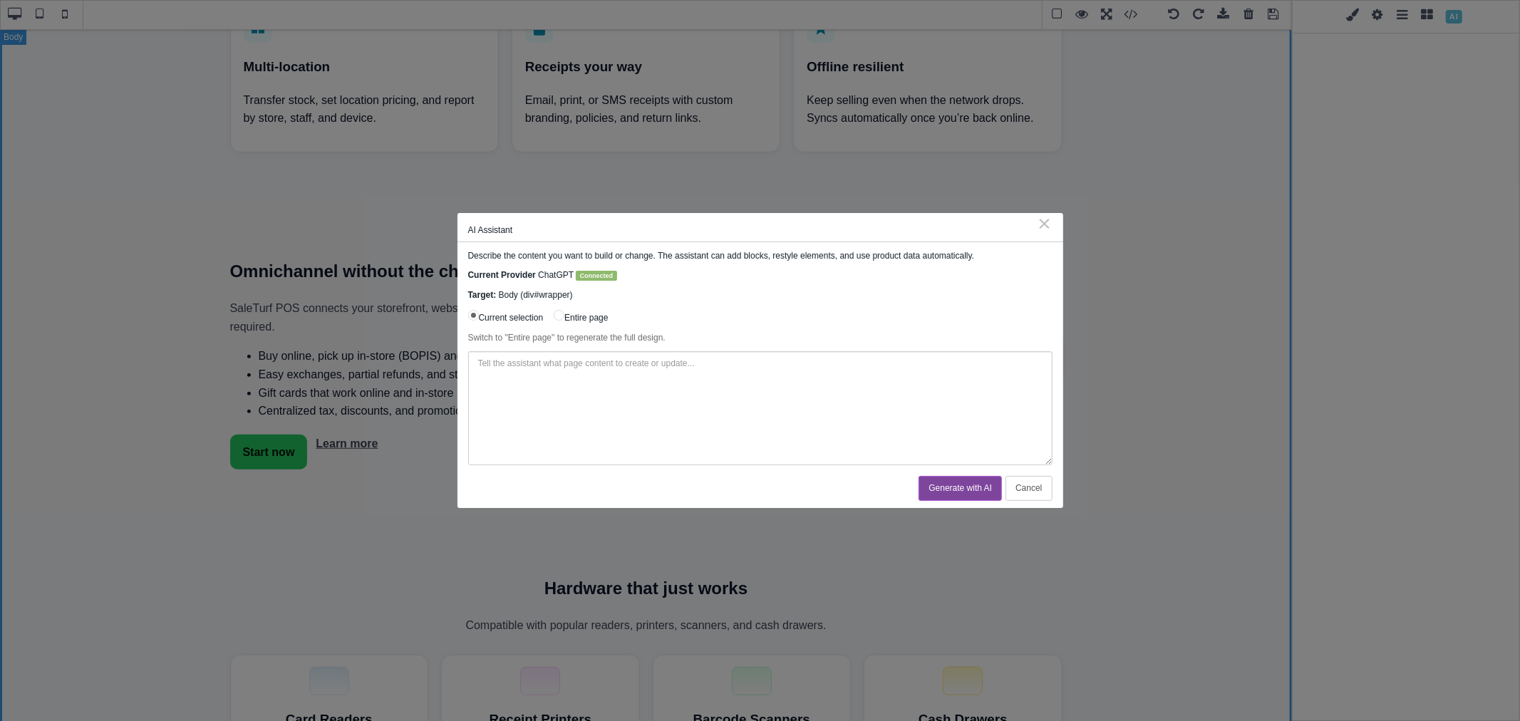
click at [560, 314] on input "Entire page" at bounding box center [559, 315] width 11 height 11
radio input "true"
click at [571, 364] on textarea at bounding box center [760, 408] width 584 height 114
paste textarea ".st-pos-btn-primary"
click at [672, 362] on textarea "The page needs update to use the classes found in .st-btn-primary" at bounding box center [760, 408] width 584 height 114
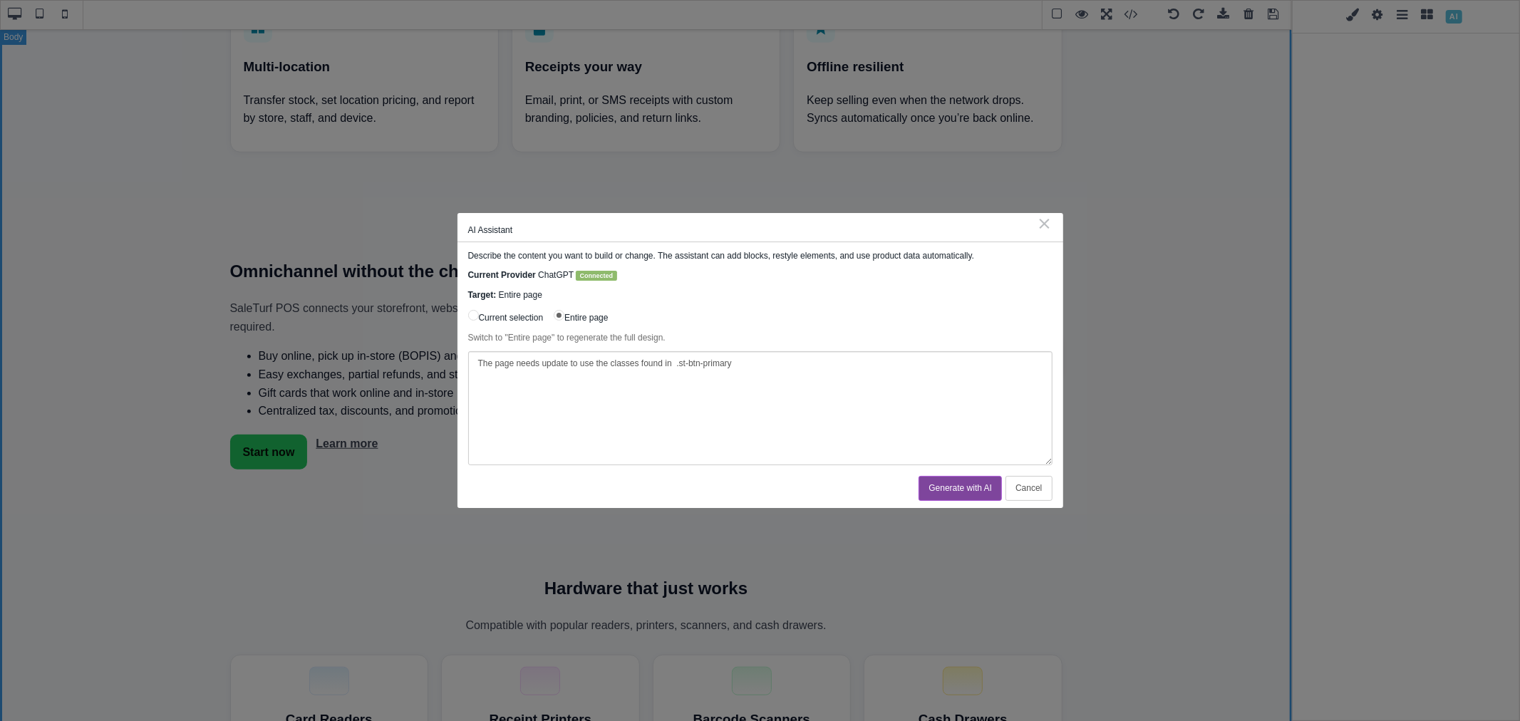
paste textarea "https://www.saleturf.com/frontend/0saleturf.css"
click at [853, 366] on textarea "The page needs update to use the classes found in https://www.saleturf.com/fron…" at bounding box center [760, 408] width 584 height 114
click at [961, 362] on textarea "The page needs update to use the classes found in https://www.saleturf.com/fron…" at bounding box center [760, 408] width 584 height 114
click at [959, 366] on textarea "The page needs update to use the classes found in https://www.saleturf.com/fron…" at bounding box center [760, 408] width 584 height 114
paste textarea "https://www.saleturf.com/frontend/0saleturf.css"
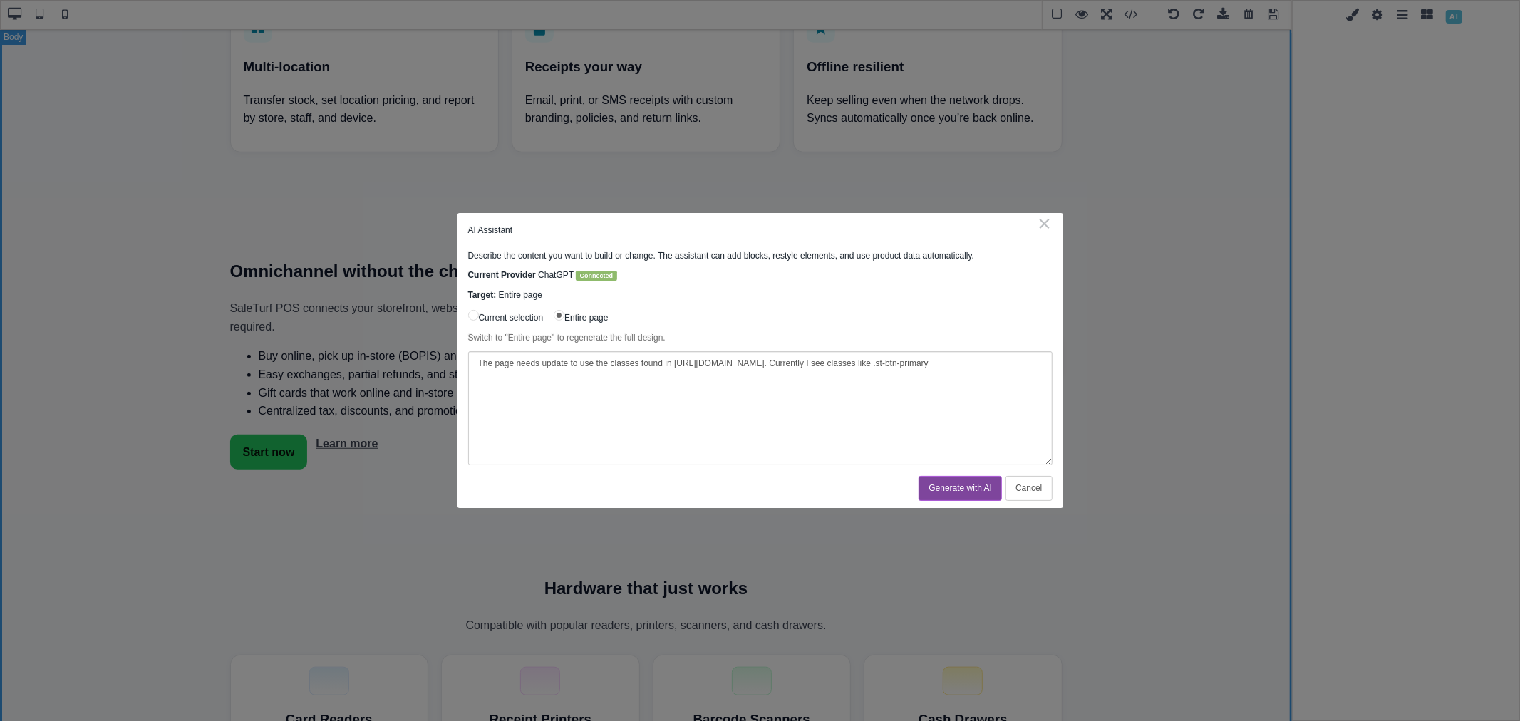
paste textarea "st-pos-btn-primary"
click at [959, 364] on textarea "The page needs update to use the classes found in https://www.saleturf.com/fron…" at bounding box center [760, 408] width 584 height 114
click at [505, 376] on textarea "The page needs update to use the classes found in https://www.saleturf.com/fron…" at bounding box center [760, 408] width 584 height 114
click at [846, 382] on textarea "The page needs update to use the classes found in https://www.saleturf.com/fron…" at bounding box center [760, 408] width 584 height 114
type textarea "The page needs update to use the classes found in [URL][DOMAIN_NAME]. Currently…"
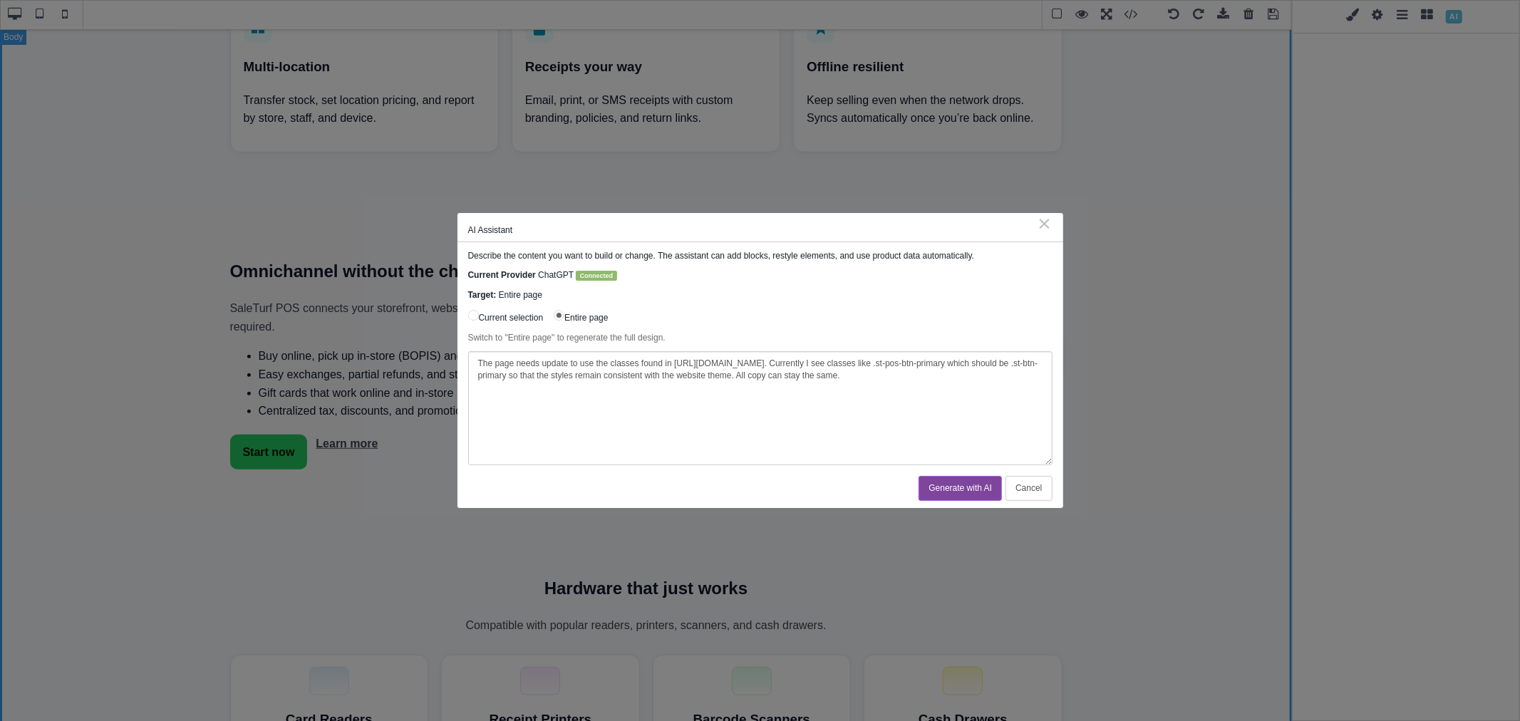
click at [694, 374] on textarea "The page needs update to use the classes found in [URL][DOMAIN_NAME]. Currently…" at bounding box center [760, 408] width 584 height 114
click at [934, 492] on button "Generate with AI" at bounding box center [960, 488] width 83 height 25
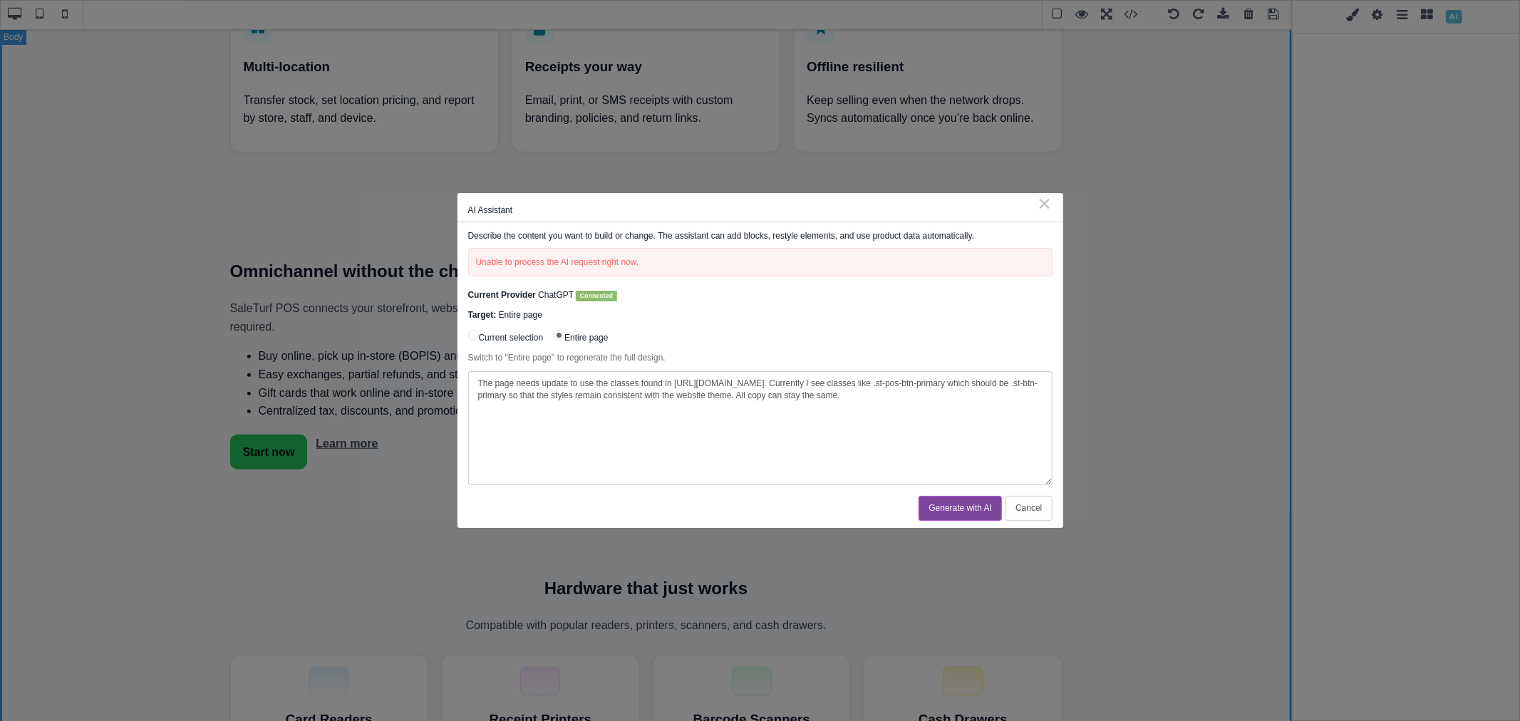
click at [698, 399] on textarea "The page needs update to use the classes found in [URL][DOMAIN_NAME]. Currently…" at bounding box center [760, 428] width 584 height 114
click at [963, 504] on button "Generate with AI" at bounding box center [960, 508] width 83 height 25
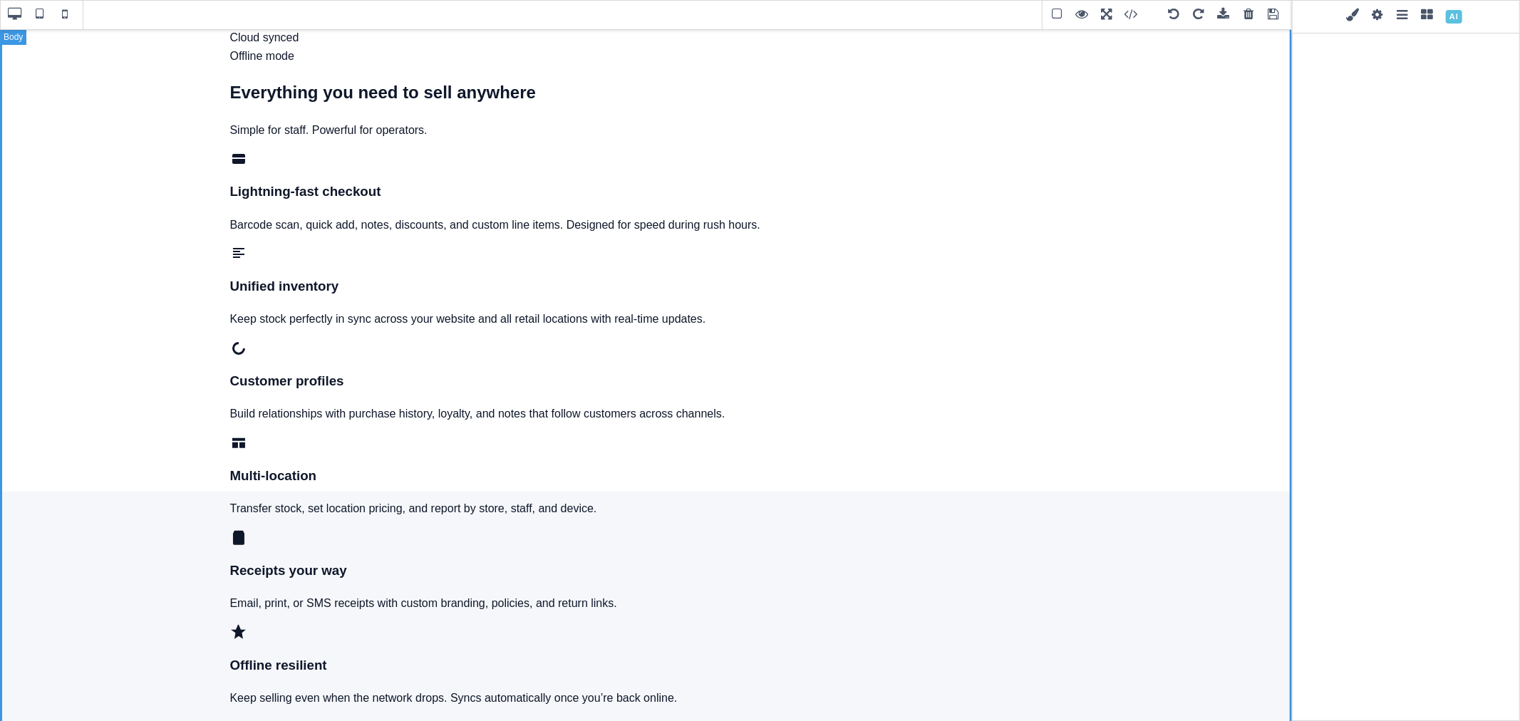
scroll to position [0, 0]
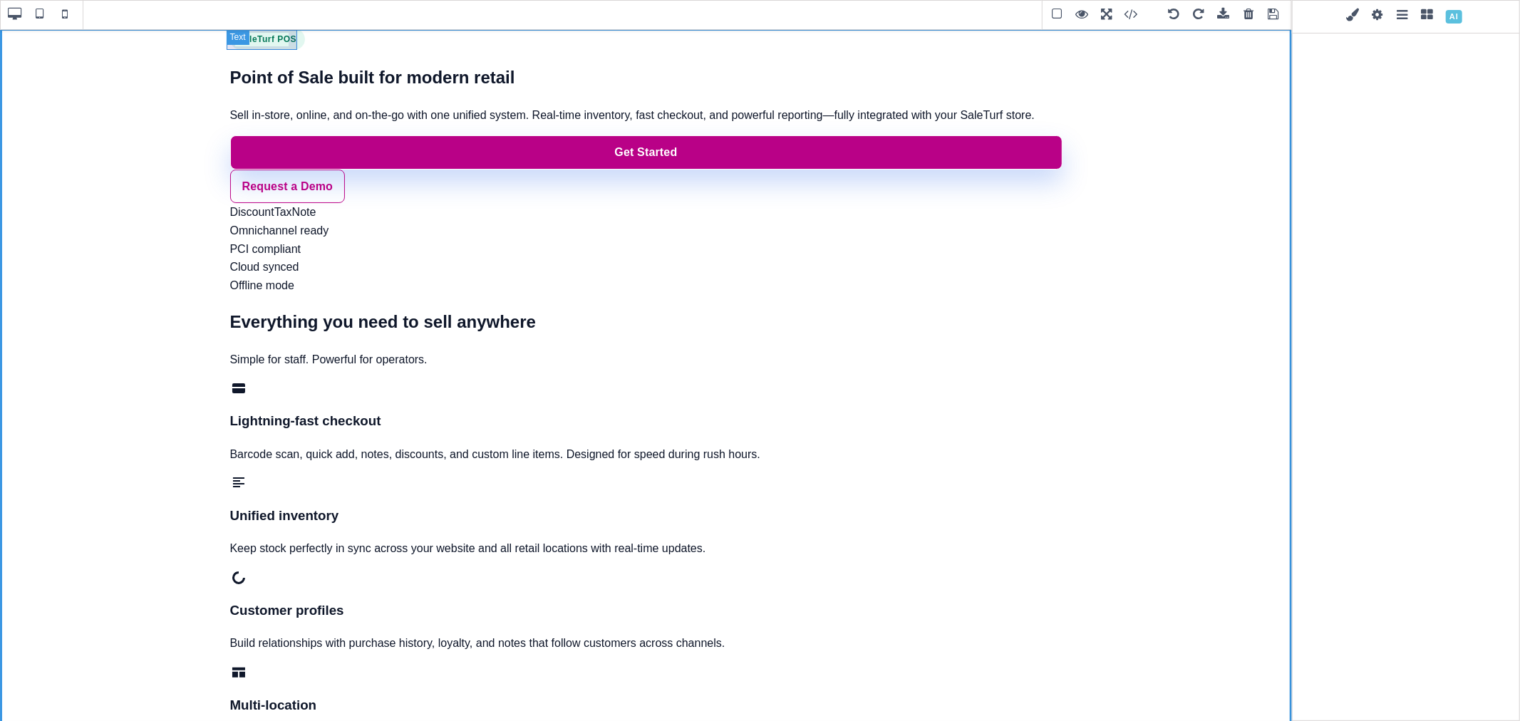
click at [255, 43] on span "SaleTurf POS" at bounding box center [268, 39] width 76 height 21
select select
type input "5.6"
type input "12"
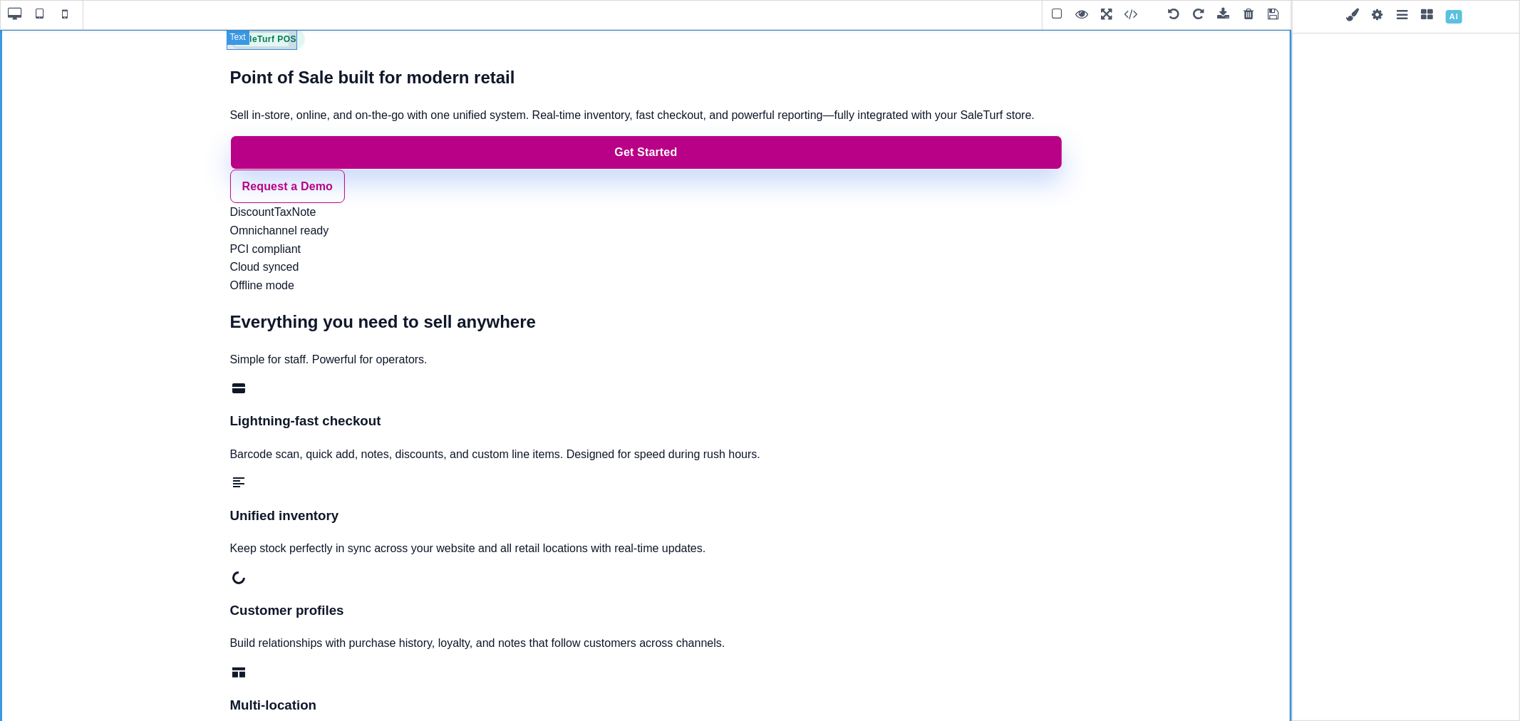
type input "5.6"
type input "12"
type input "rgb(4, 120, 87)"
type input "inherit"
select select
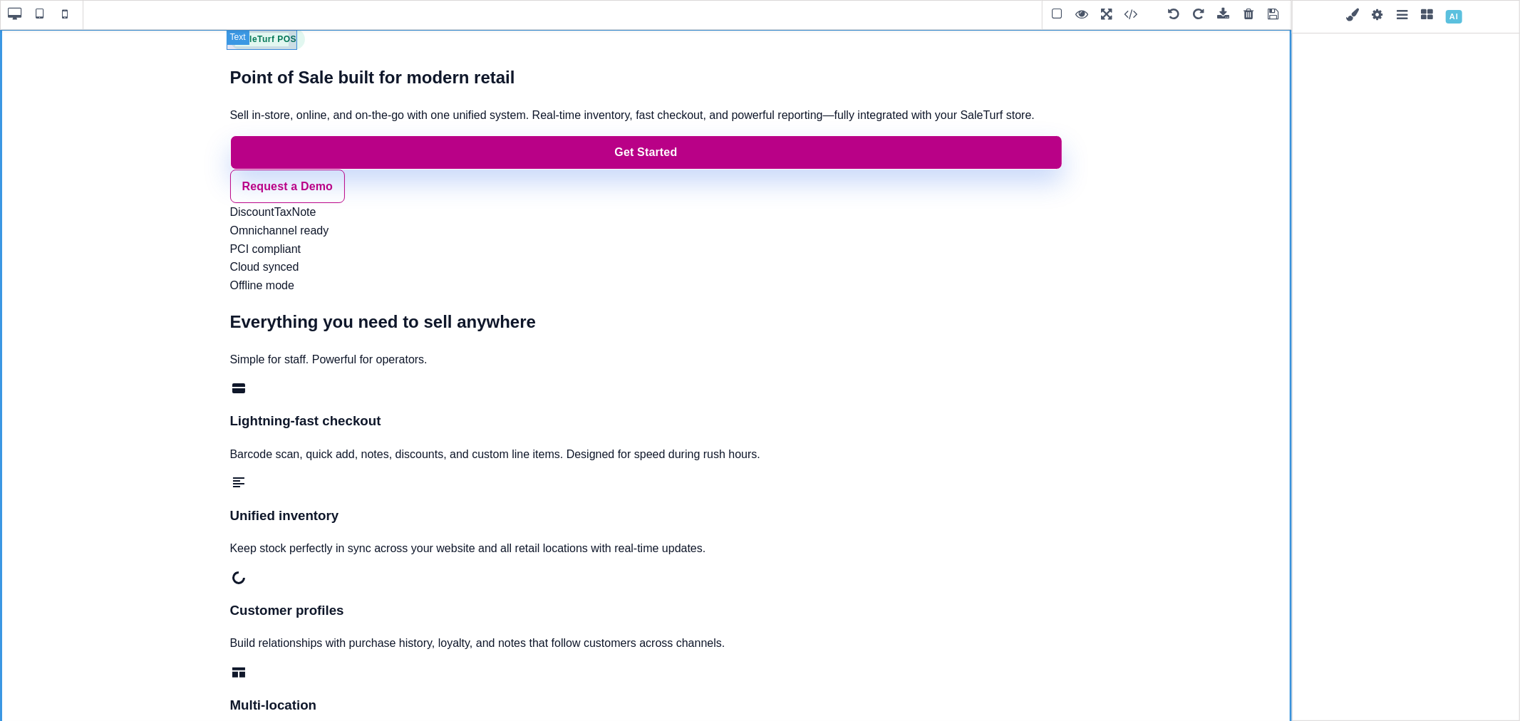
select select "600"
select select
type input "19.2px"
type input "0.48"
select select "px"
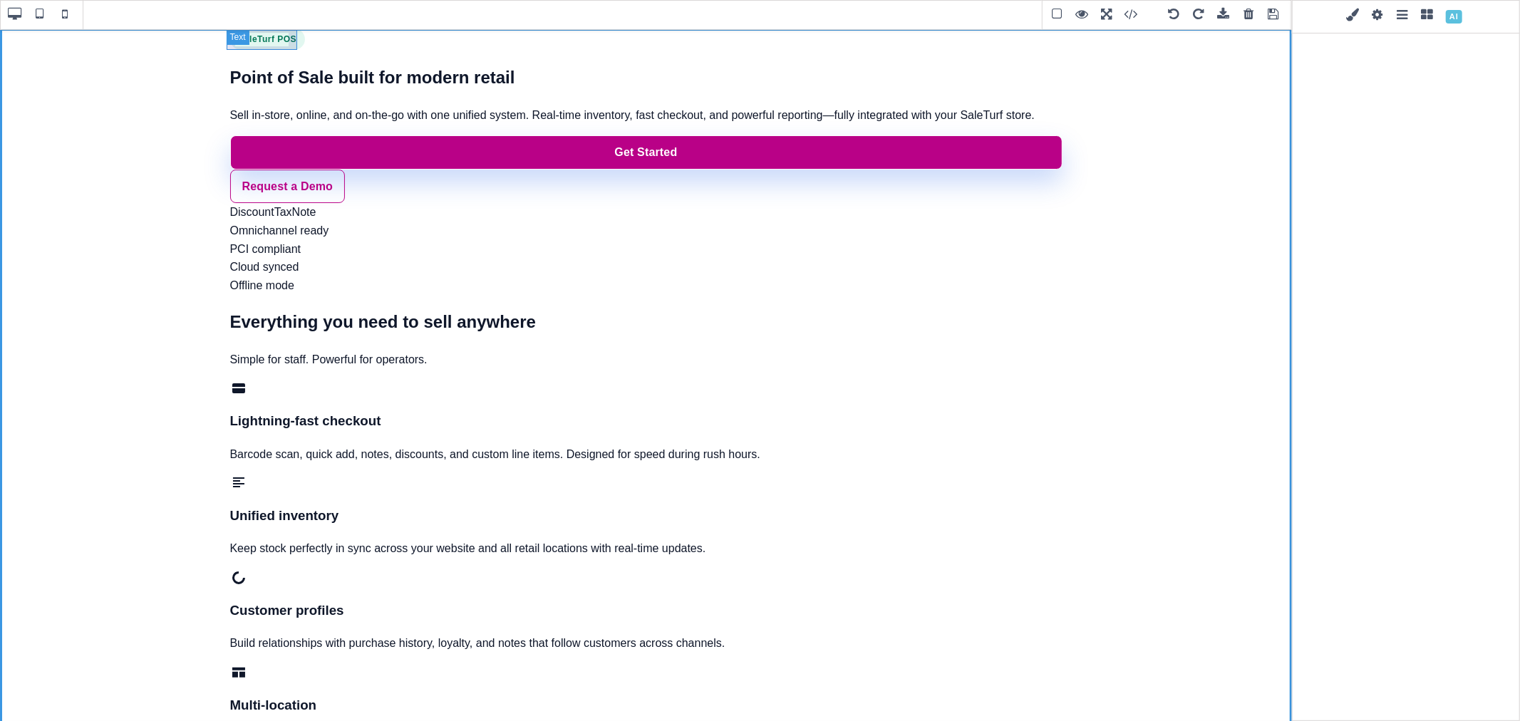
select select
type input "rgba(16, 185, 129, 0.12)"
type input "rgb(4, 120, 87)"
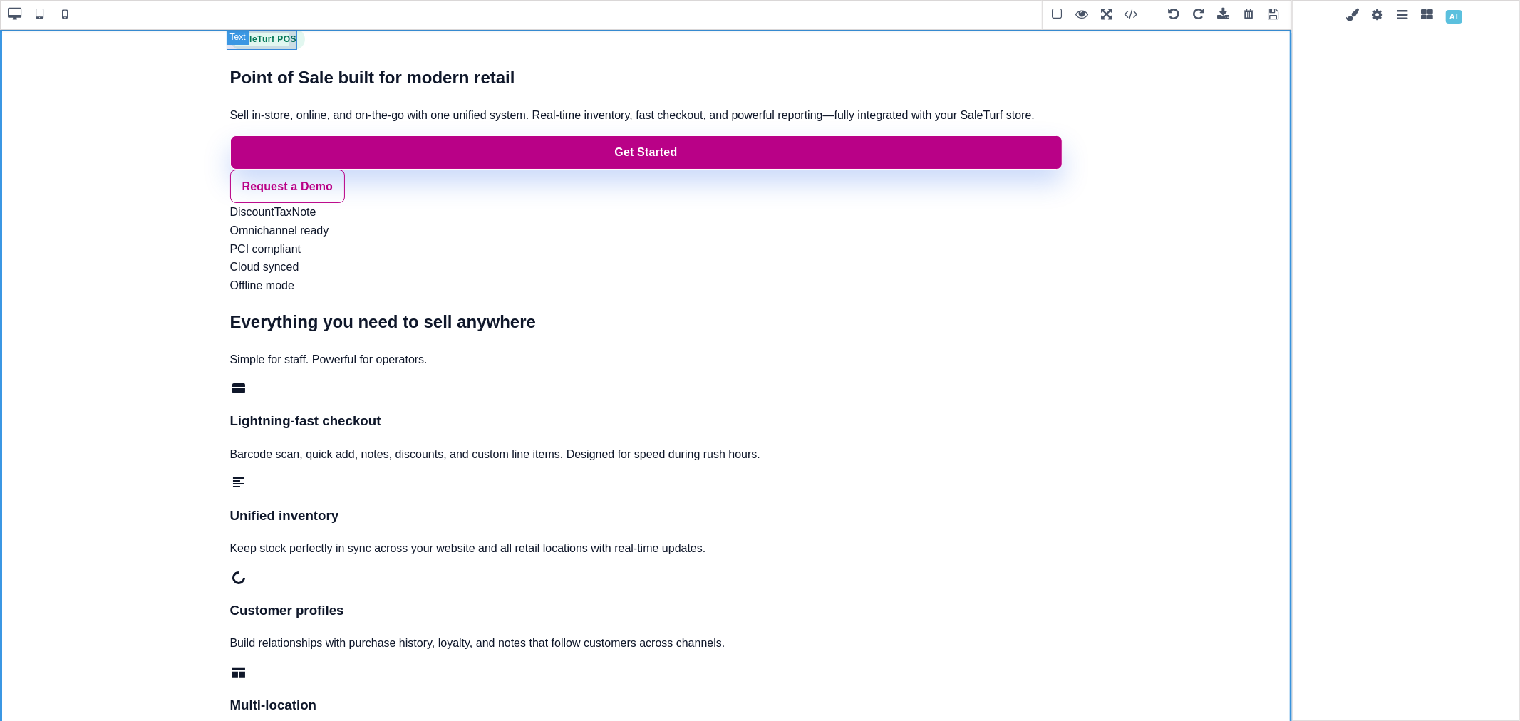
type input "rgb(4, 120, 87)"
type input "999"
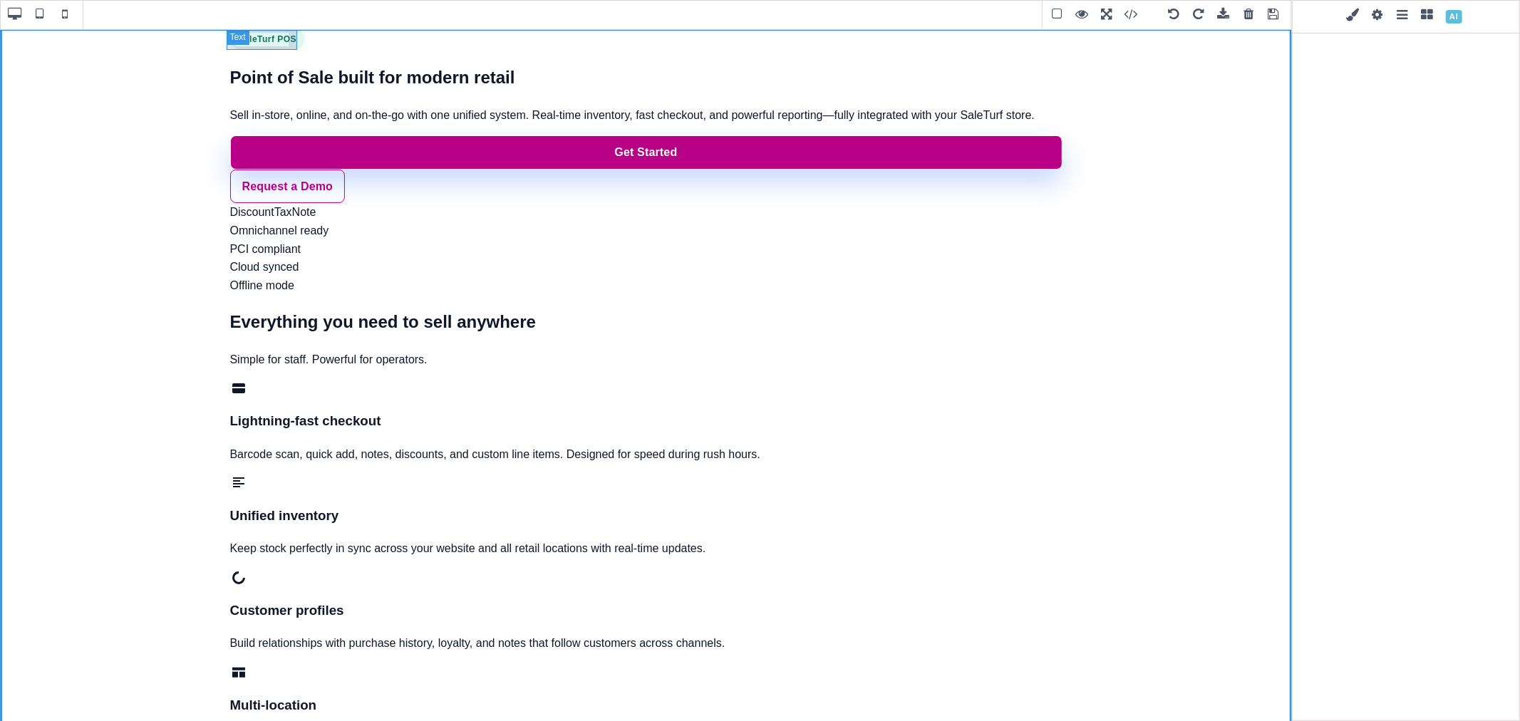
type input "999"
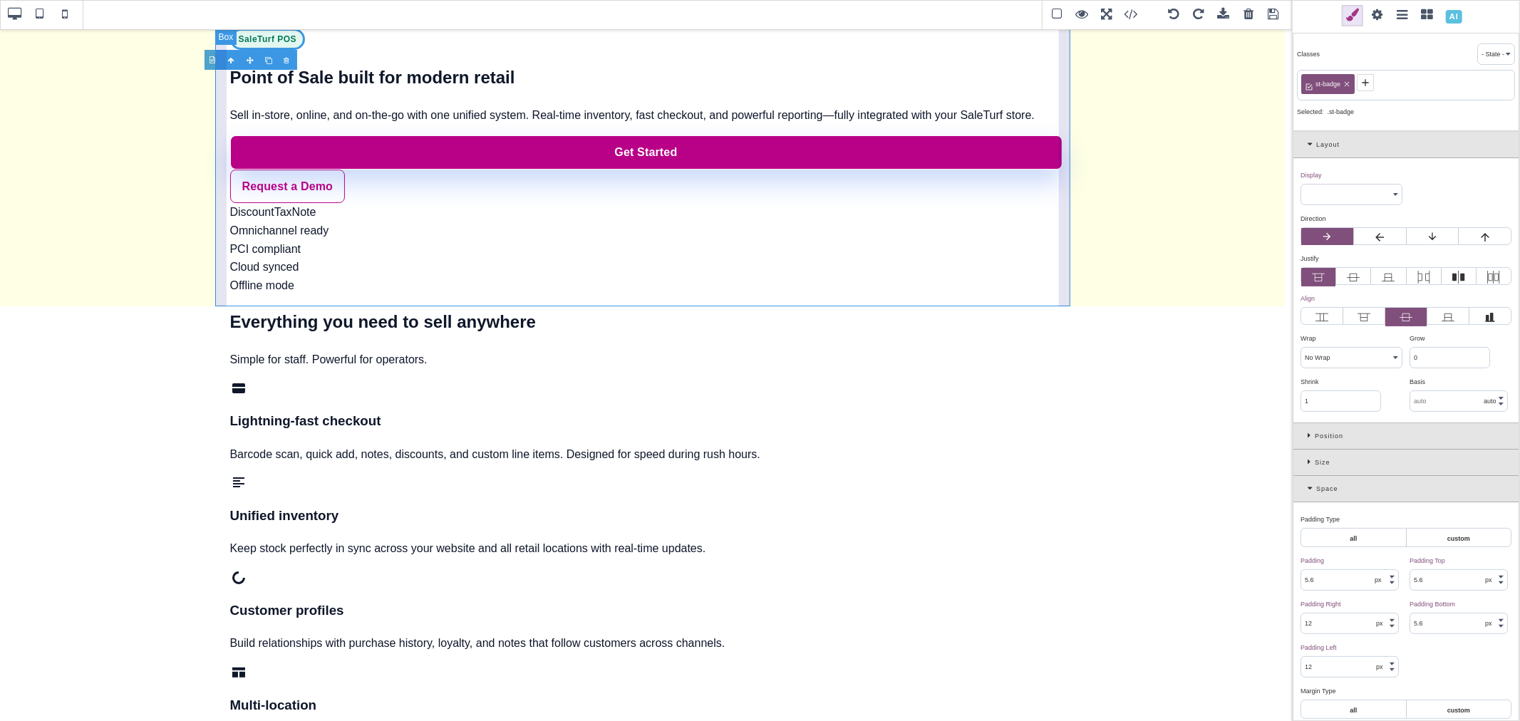
click at [220, 191] on div "SaleTurf POS Point of Sale built for modern retail Sell in-store, online, and o…" at bounding box center [646, 162] width 855 height 266
select select "block"
type input "0"
type input "16"
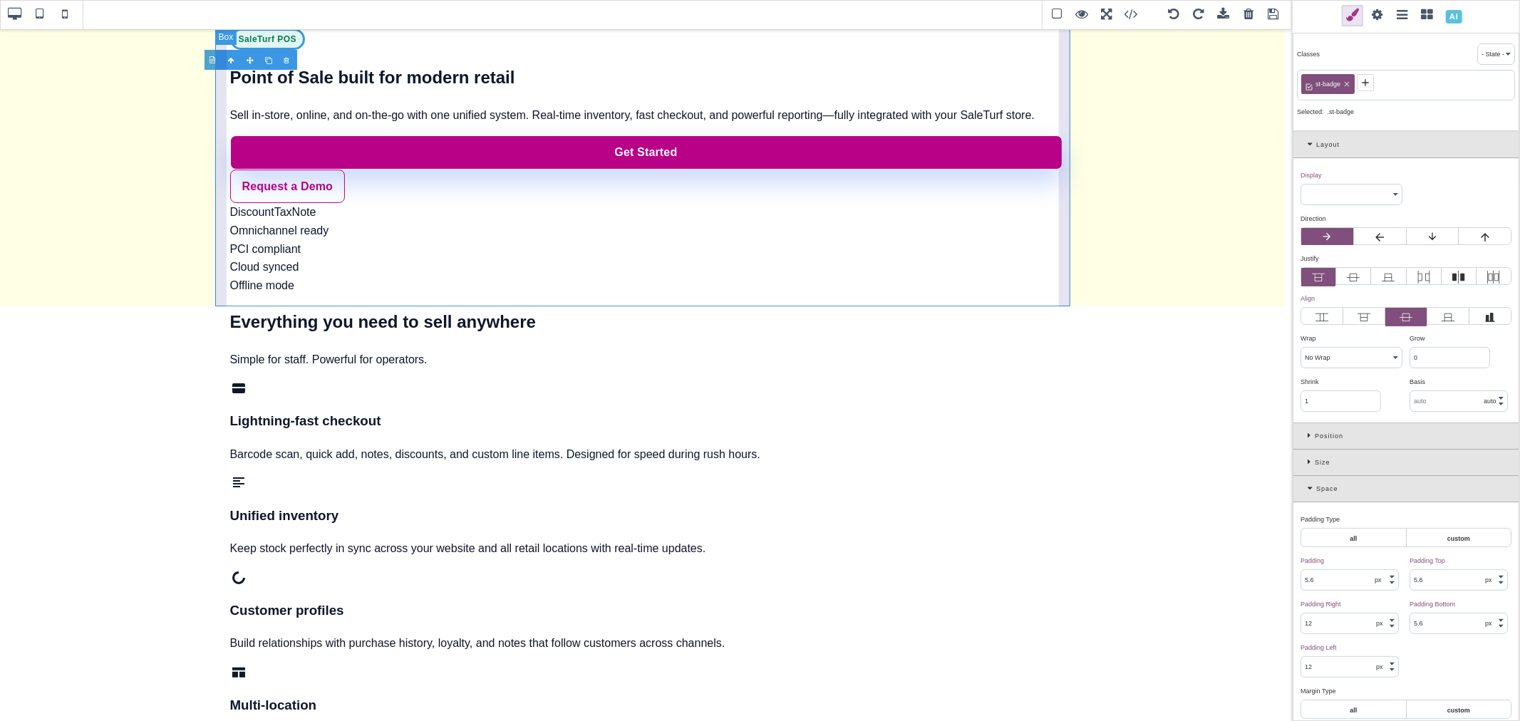
type input "0"
type input "16"
type input "301.667"
type input "rgb(15, 23, 42)"
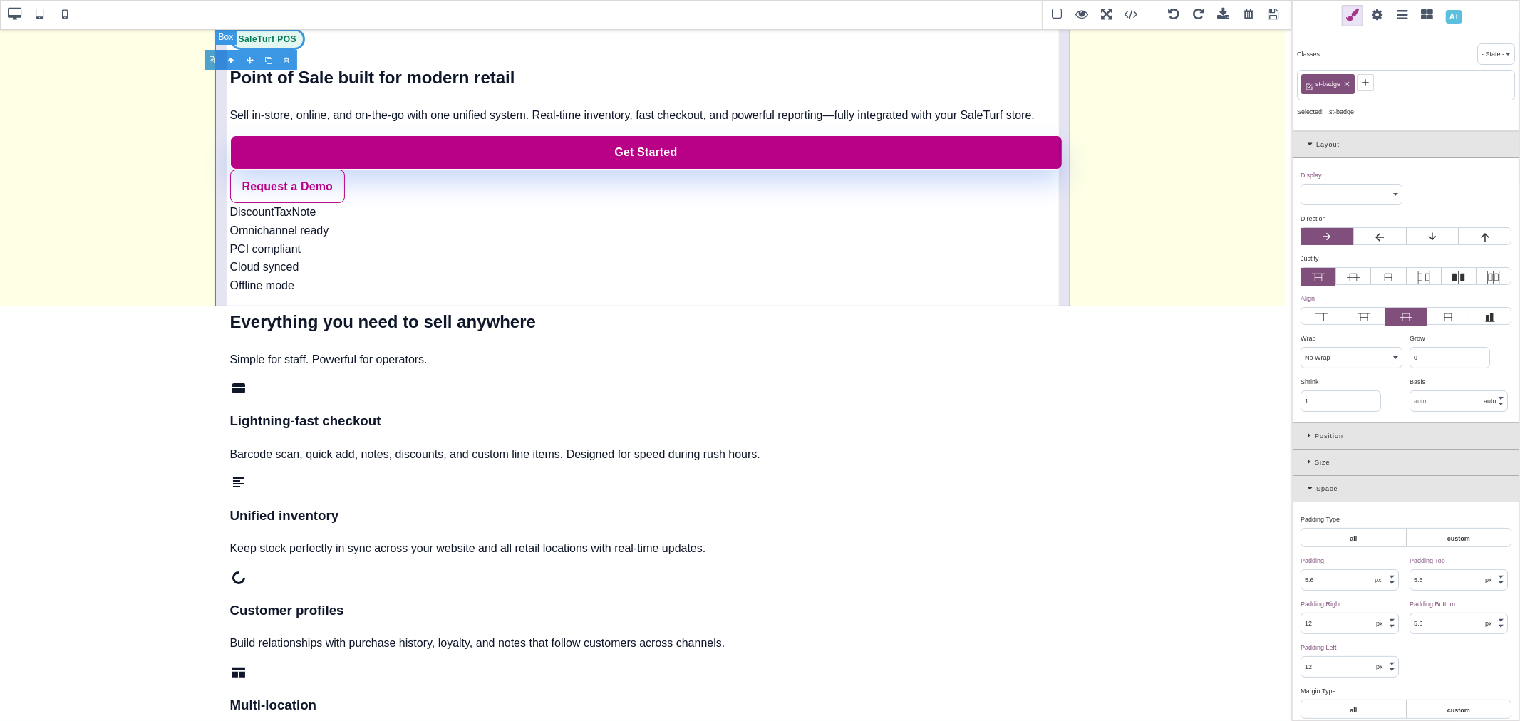
type input "16"
select select "px"
select select "normal"
select select
type input "25.6px"
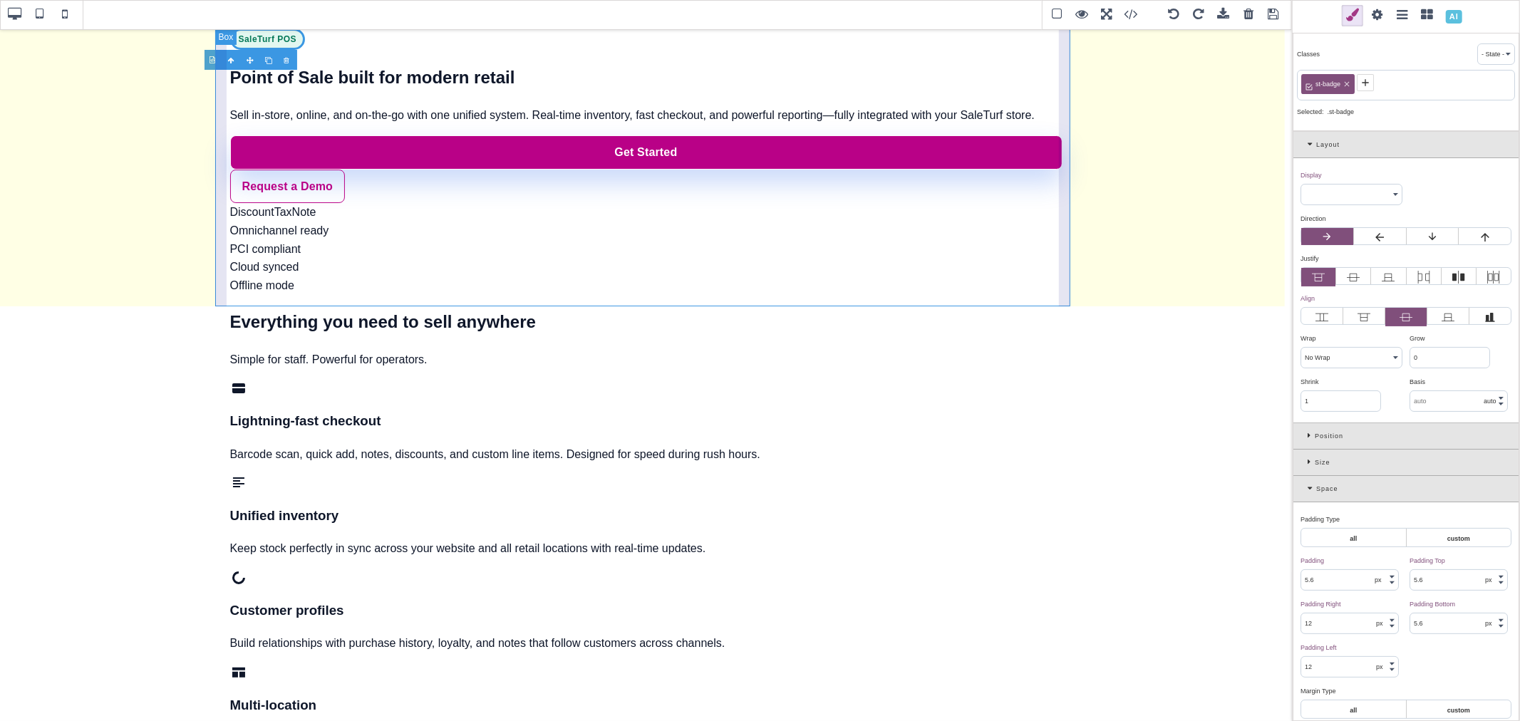
select select "normal"
select select
type input "transparent"
type input "rgb(15, 23, 42)"
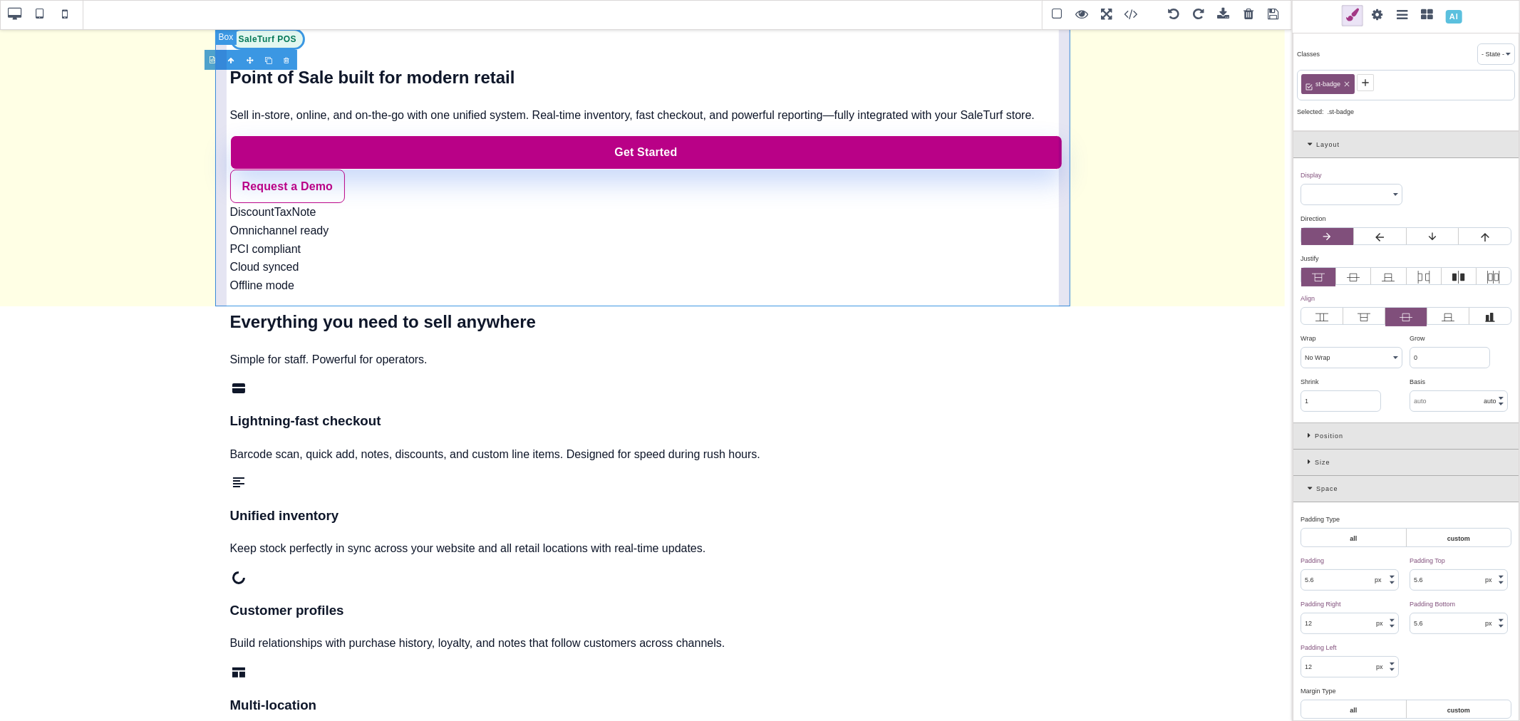
type input "rgb(15, 23, 42)"
type input "0"
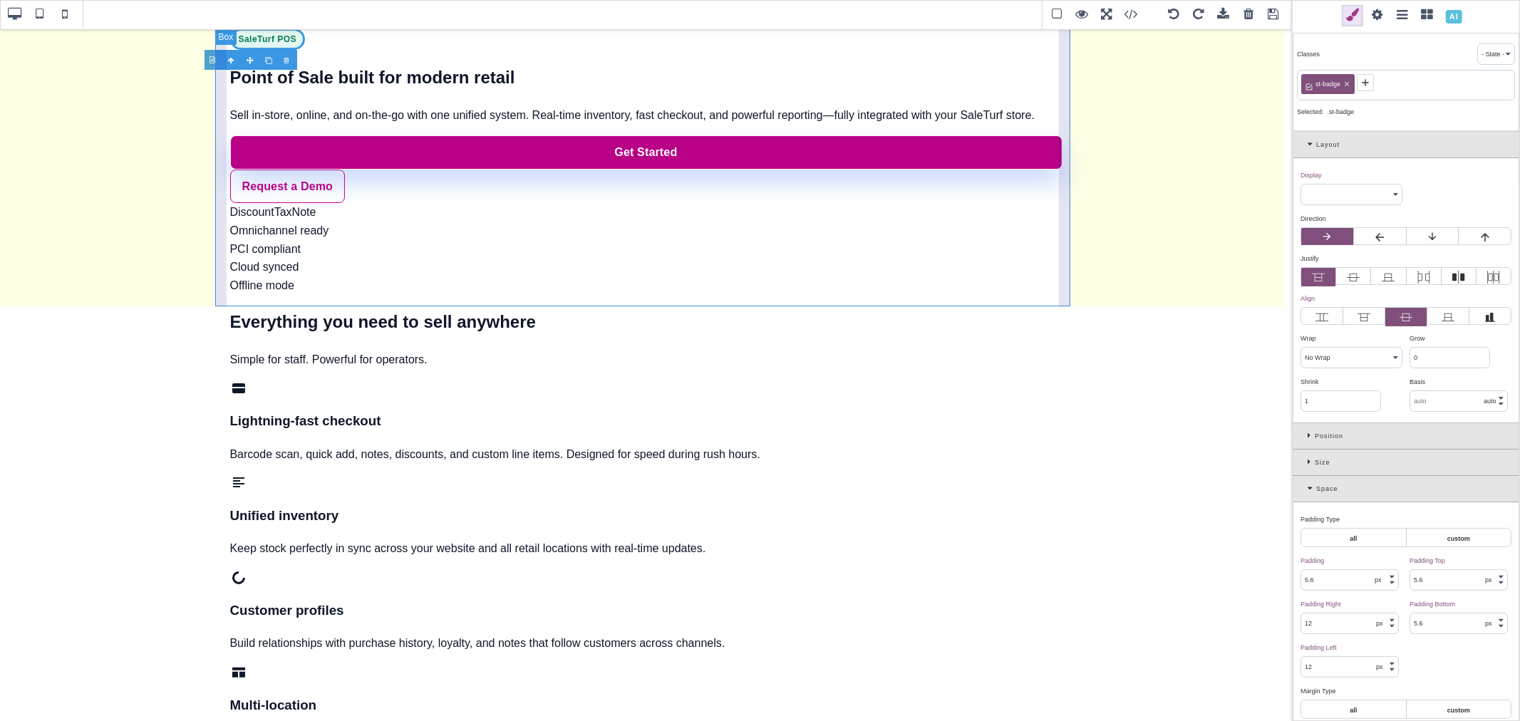
type input "0"
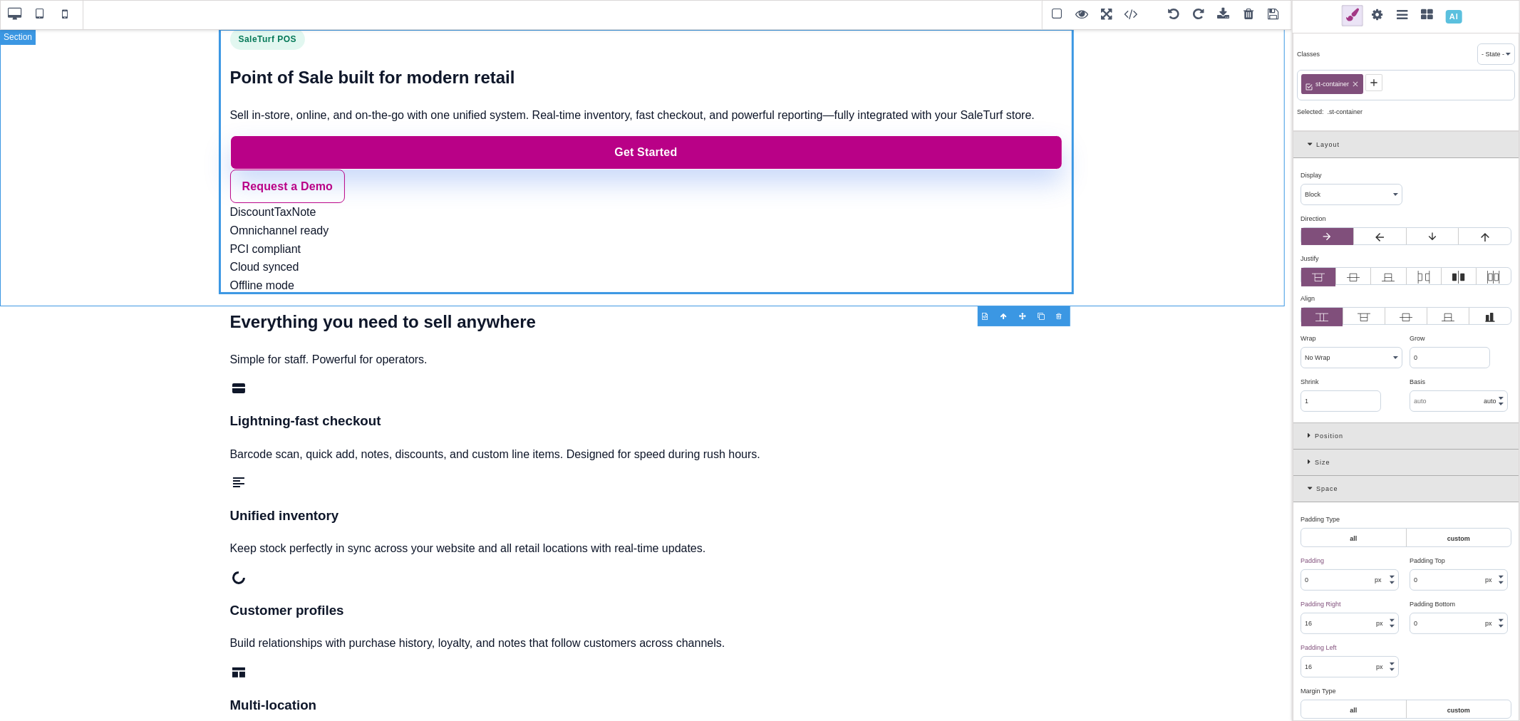
click at [197, 193] on section "SaleTurf POS Point of Sale built for modern retail Sell in-store, online, and o…" at bounding box center [646, 162] width 1292 height 266
type input "0"
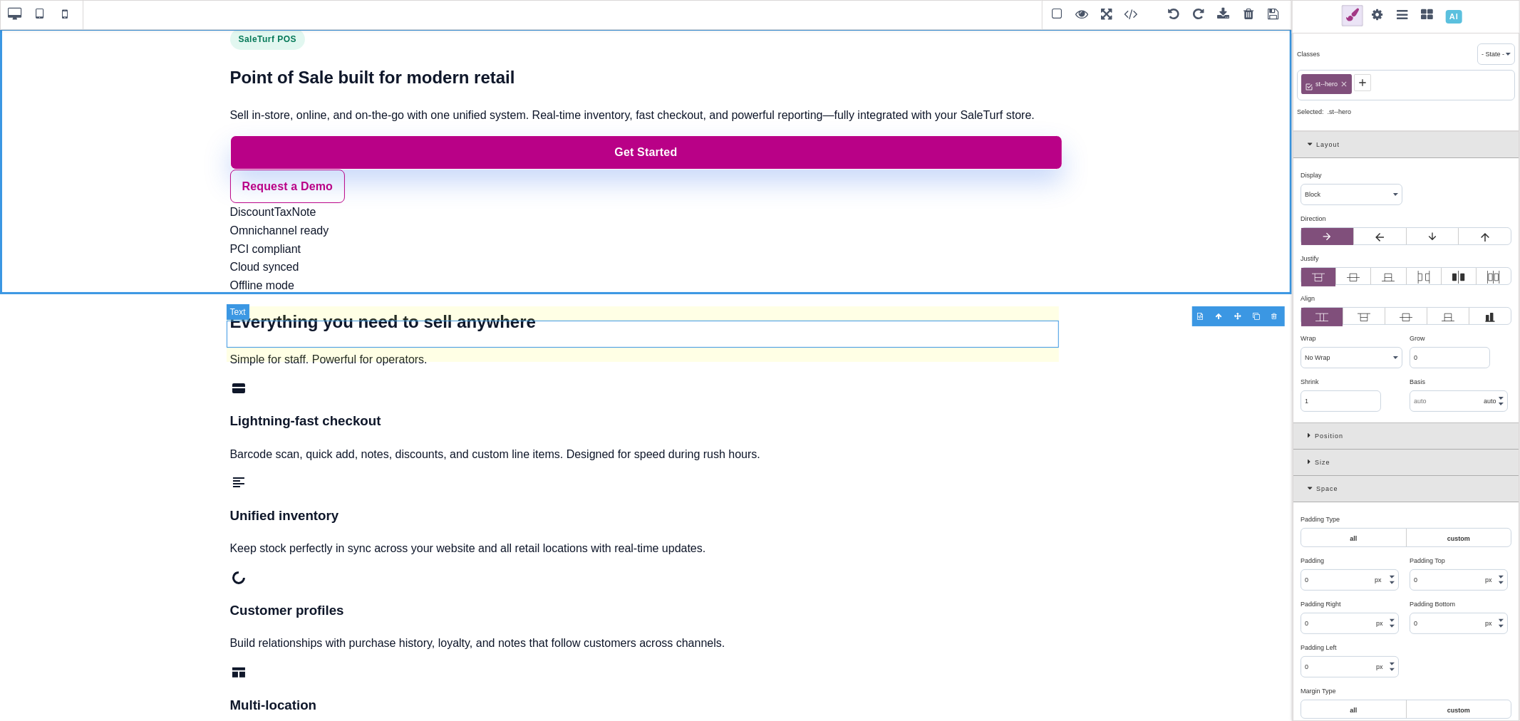
click at [262, 321] on h2 "Everything you need to sell anywhere" at bounding box center [646, 322] width 832 height 27
type input "19.92"
type input "24"
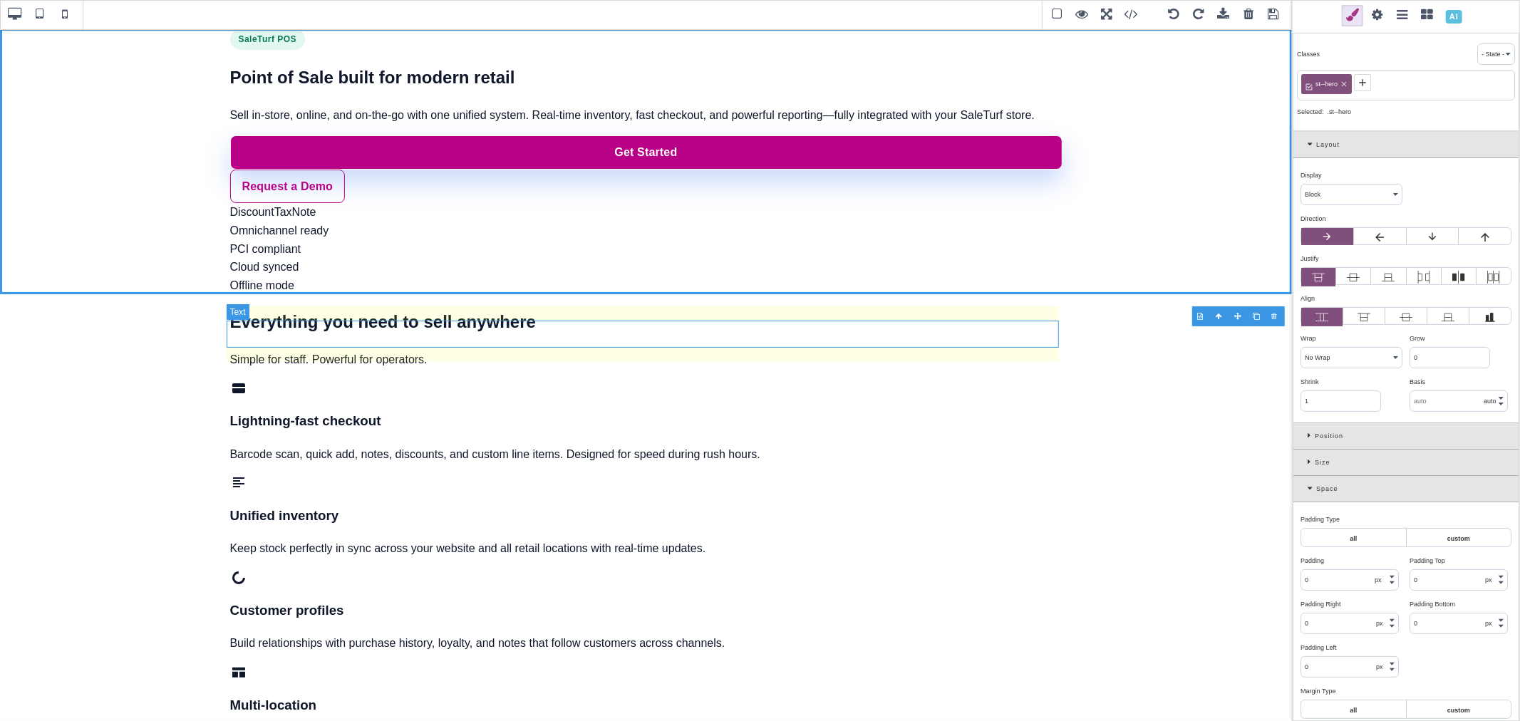
select select "700"
type input "38.4px"
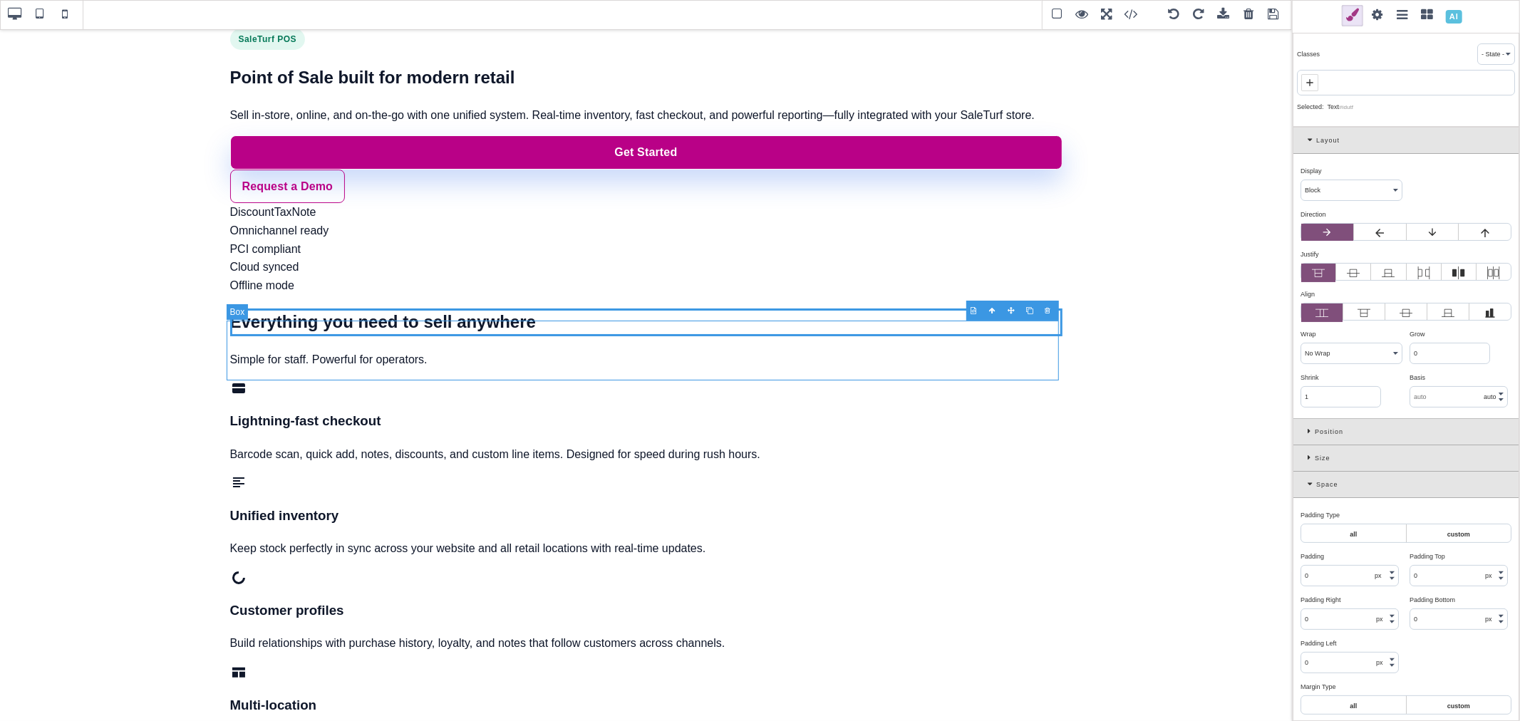
click at [232, 348] on div "Everything you need to sell anywhere Simple for staff. Powerful for operators." at bounding box center [646, 339] width 832 height 60
type input "0"
type input "16"
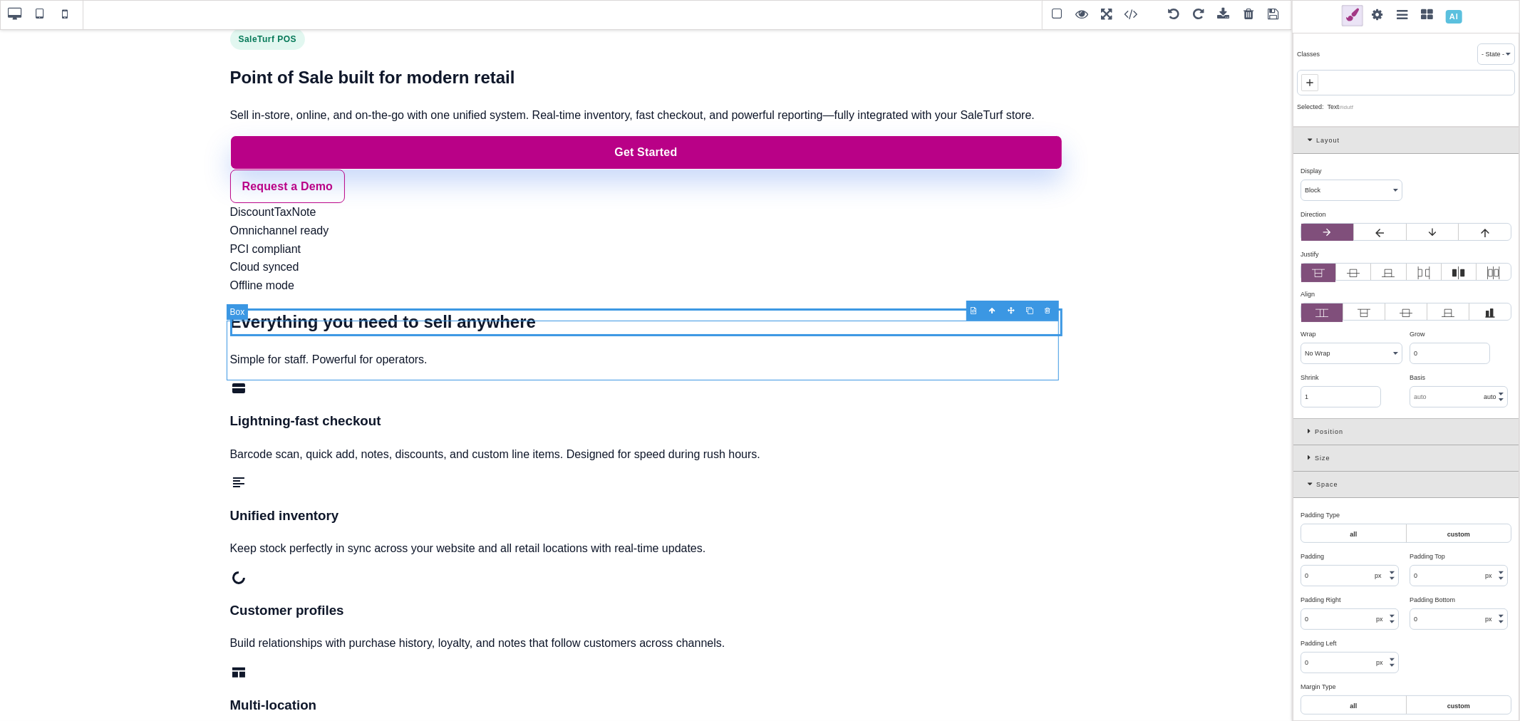
select select "normal"
type input "25.6px"
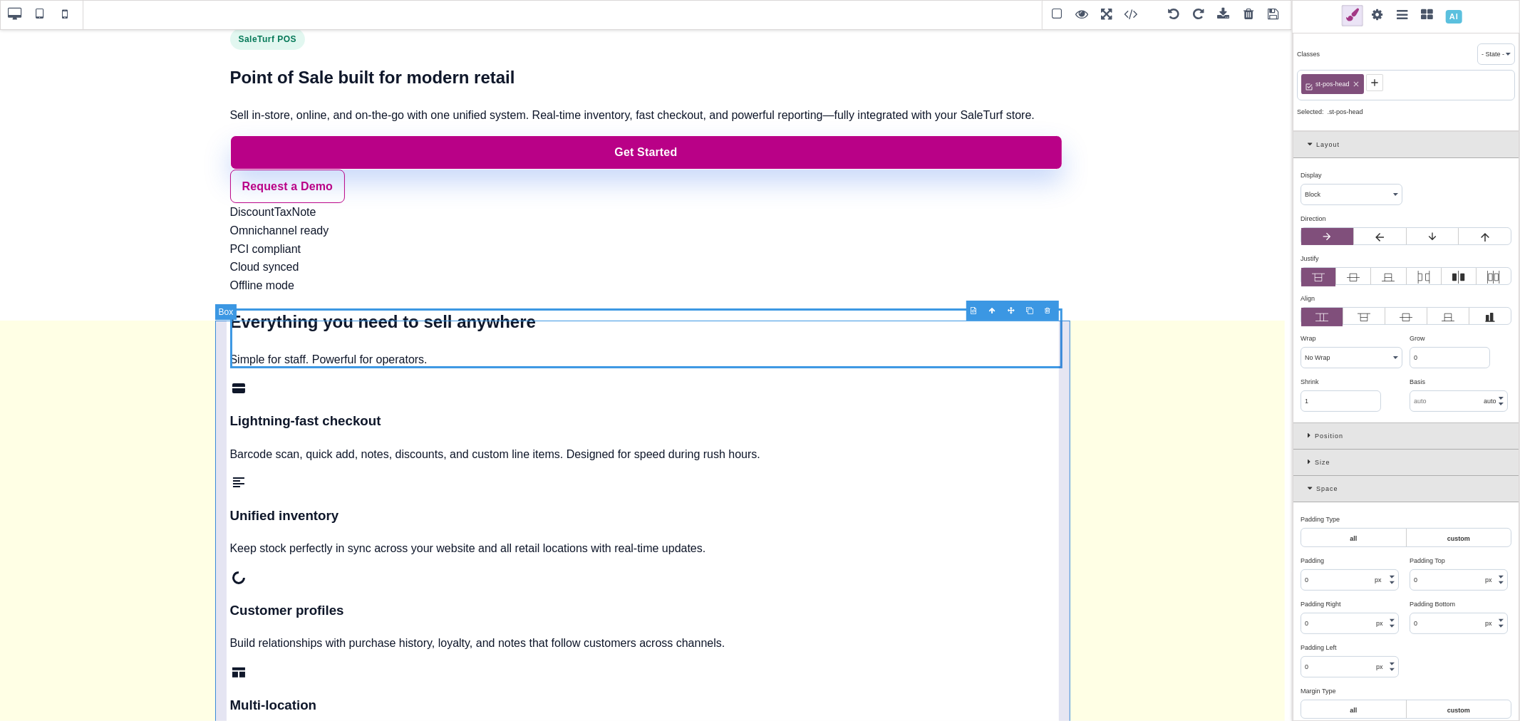
click at [219, 352] on div "Everything you need to sell anywhere Simple for staff. Powerful for operators. …" at bounding box center [646, 623] width 855 height 629
type input "16"
type input "301.667"
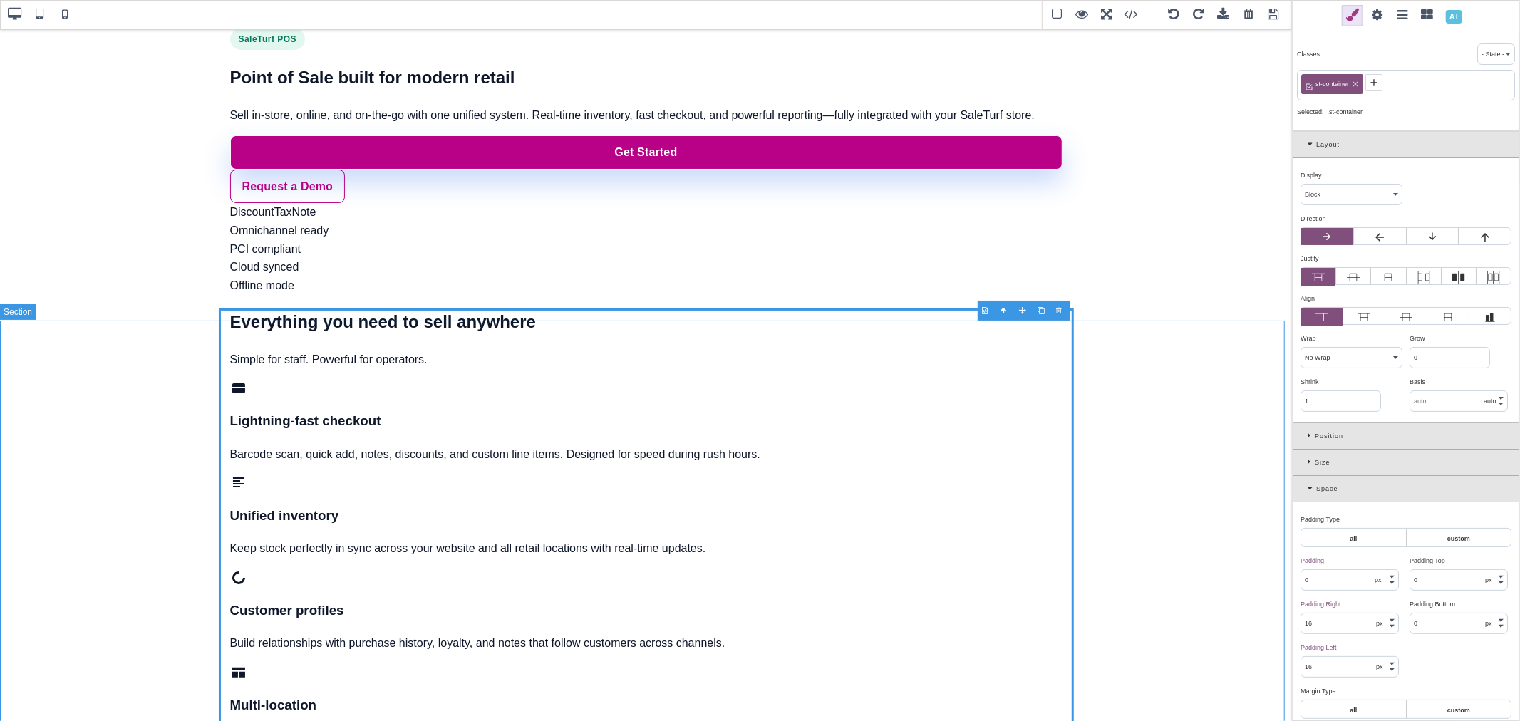
click at [212, 352] on section "Everything you need to sell anywhere Simple for staff. Powerful for operators. …" at bounding box center [646, 623] width 1292 height 629
type input "0"
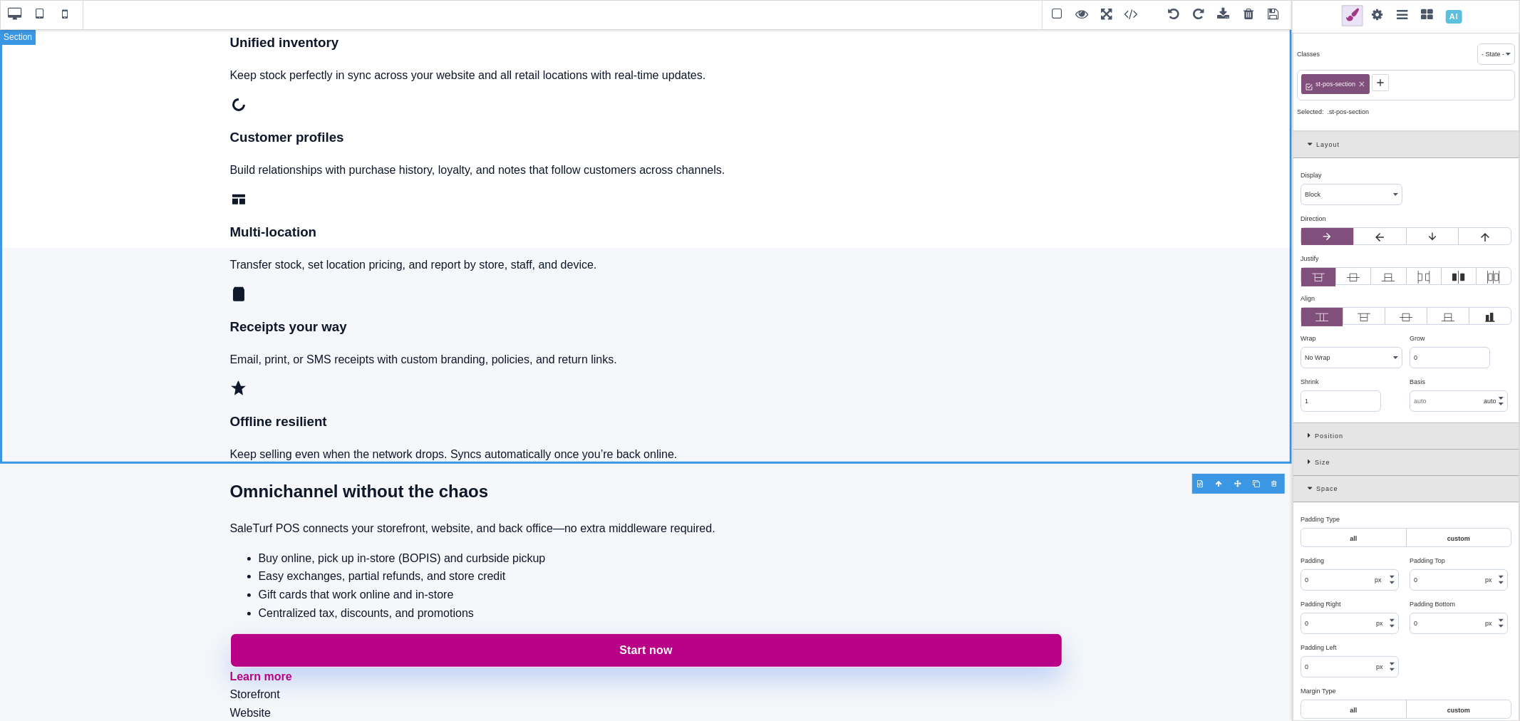
scroll to position [475, 0]
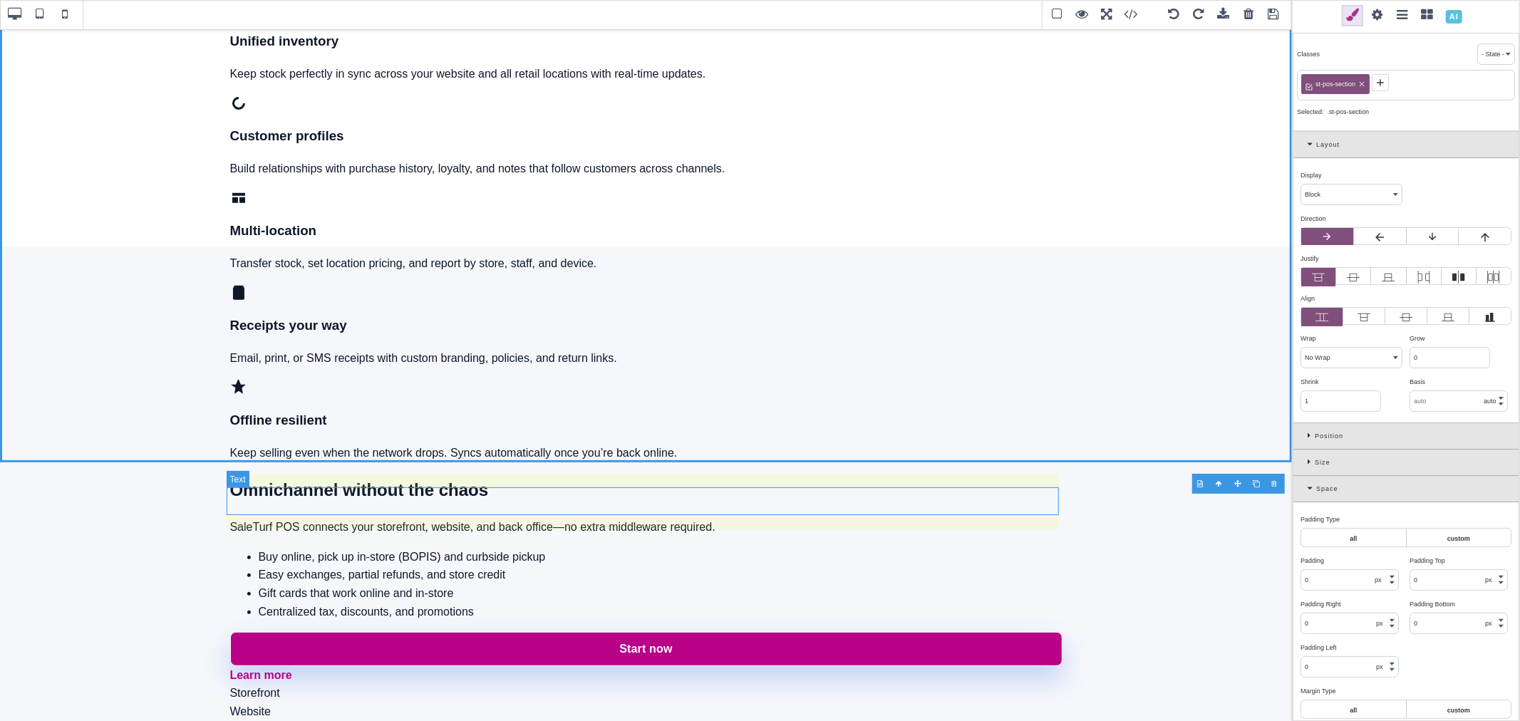
click at [262, 490] on h2 "Omnichannel without the chaos" at bounding box center [646, 490] width 832 height 27
type input "19.92"
type input "24"
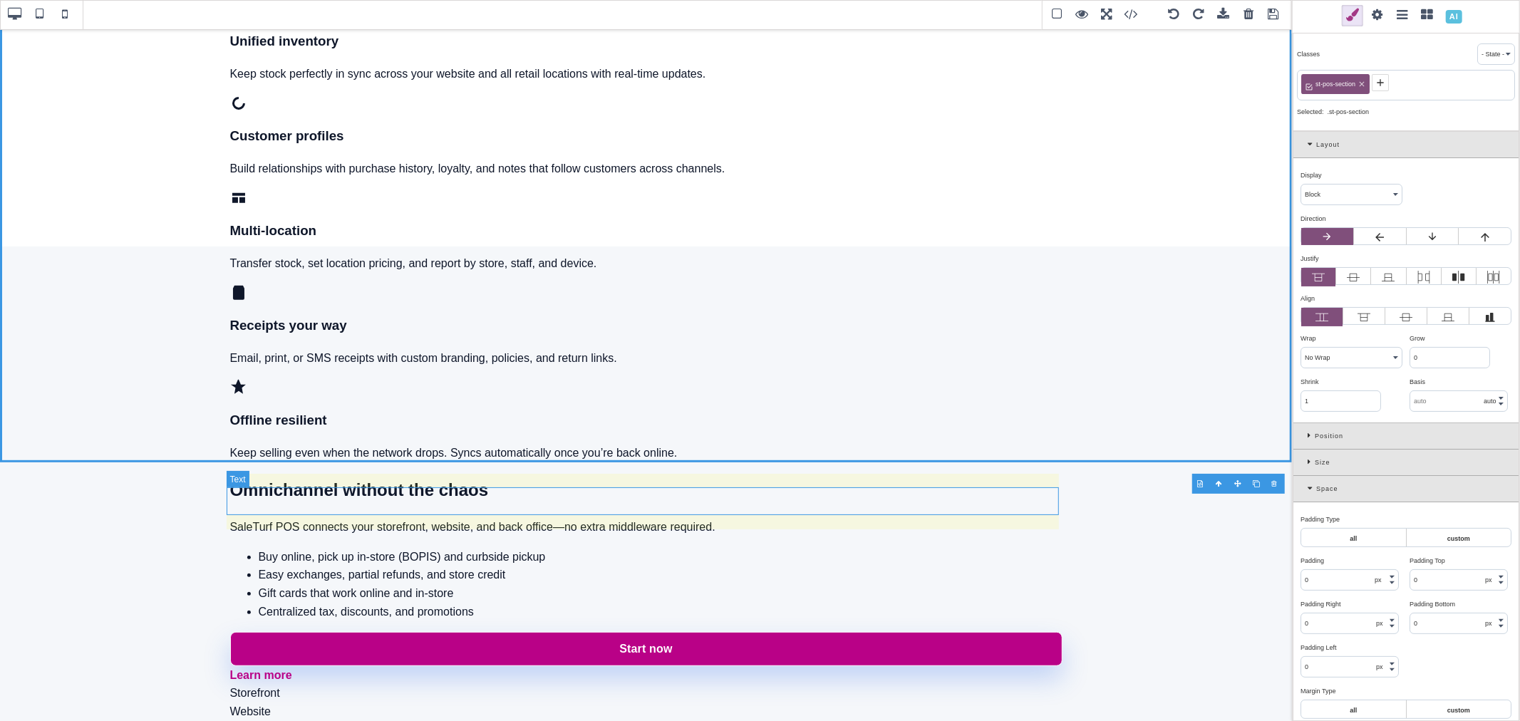
select select "700"
type input "38.4px"
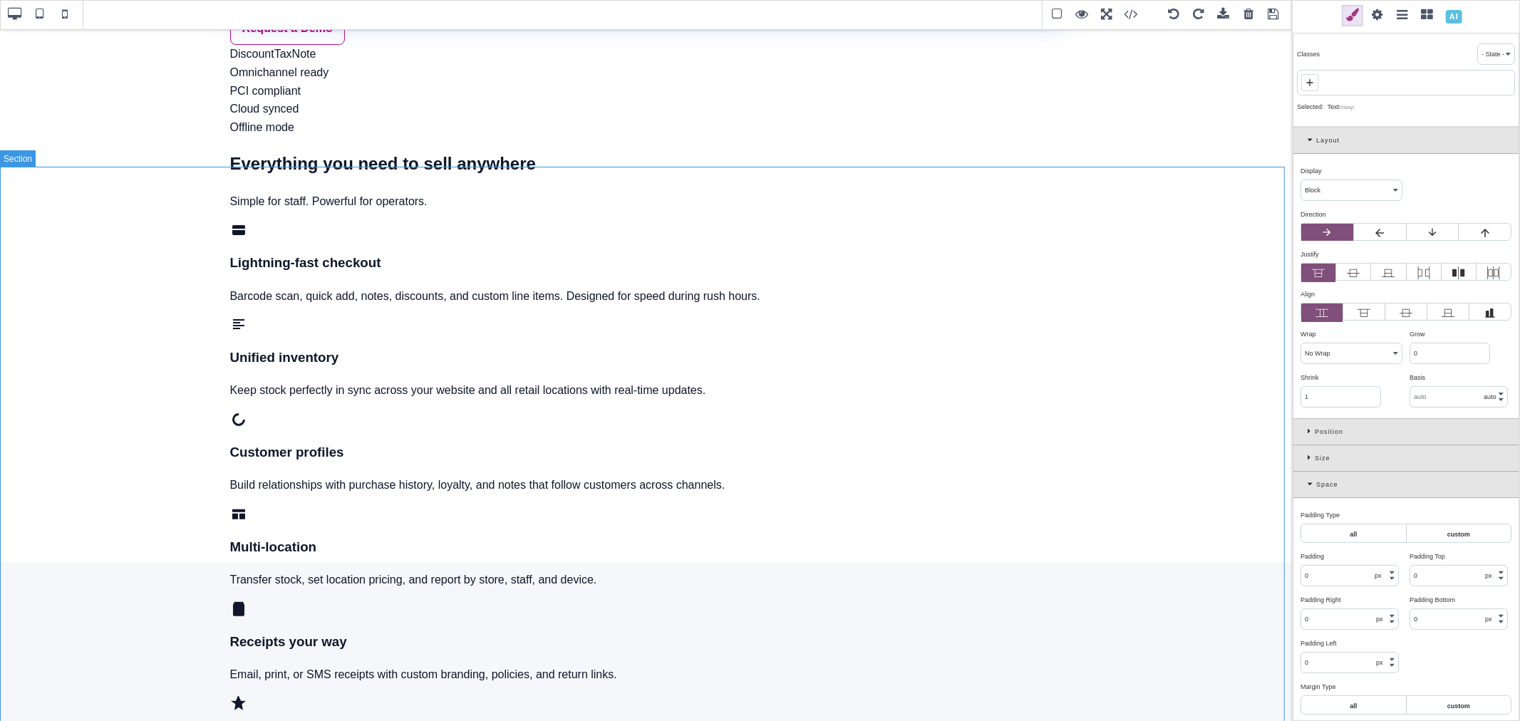
scroll to position [0, 0]
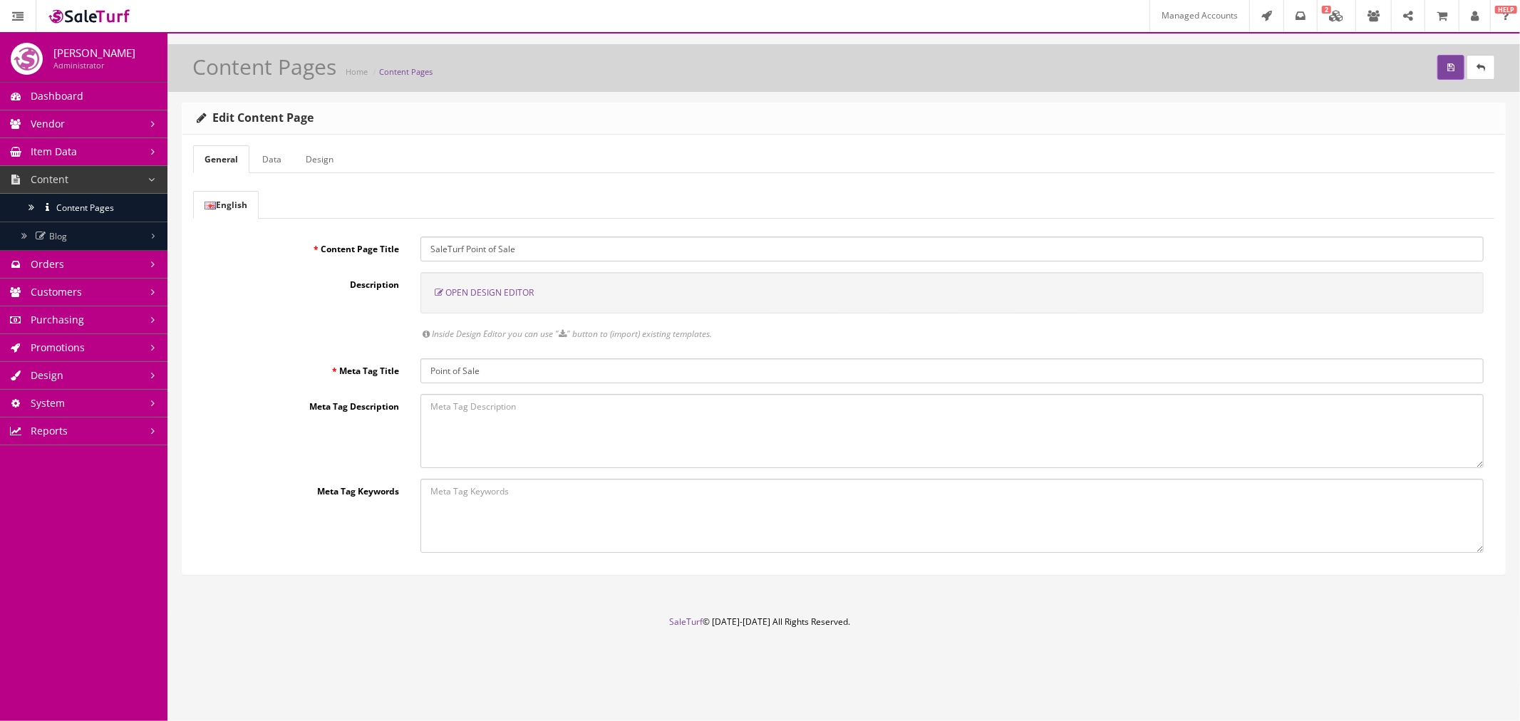
click at [494, 297] on span "Open Design Editor" at bounding box center [489, 293] width 88 height 12
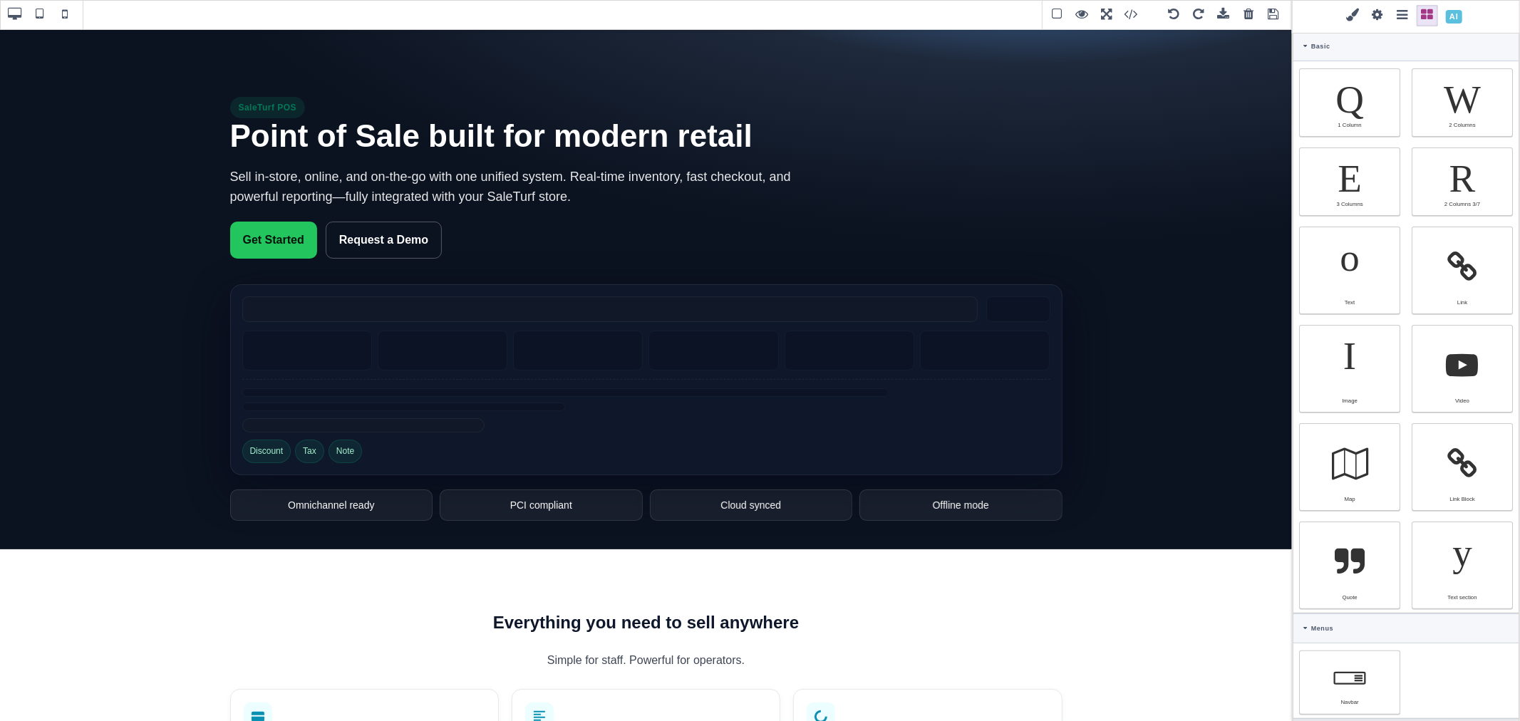
click at [1457, 18] on span at bounding box center [1454, 16] width 25 height 25
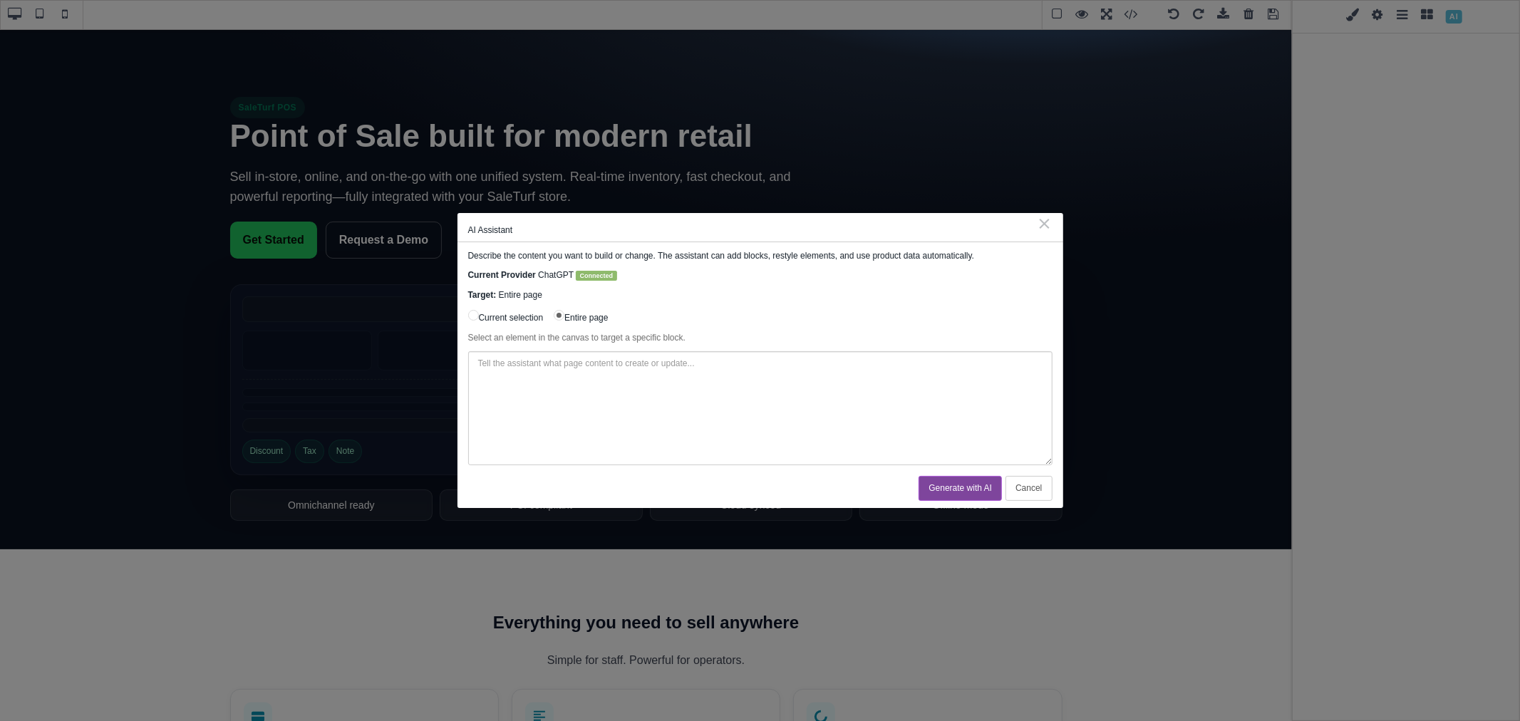
click at [686, 386] on textarea at bounding box center [760, 408] width 584 height 114
paste textarea "The page needs update to use the classes found in [URL][DOMAIN_NAME]. Currently…"
click at [952, 378] on textarea "The page needs update to use the classes found in [URL][DOMAIN_NAME]. Currently…" at bounding box center [760, 408] width 584 height 114
click at [542, 378] on textarea "The page needs update to use the classes found in [URL][DOMAIN_NAME]. Currently…" at bounding box center [760, 408] width 584 height 114
click at [941, 378] on textarea "The page needs update to use the classes found in [URL][DOMAIN_NAME]. Currently…" at bounding box center [760, 408] width 584 height 114
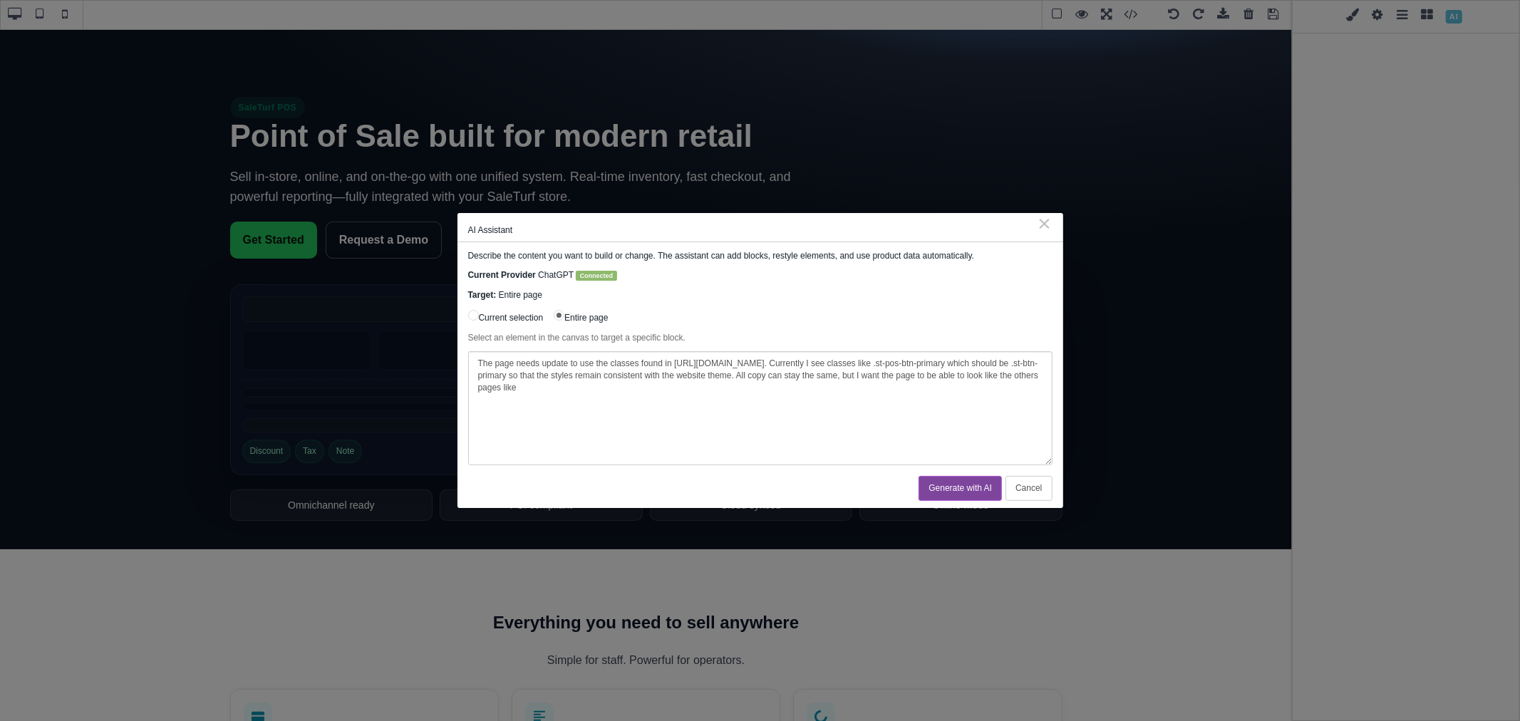
paste textarea "[URL][DOMAIN_NAME]"
click at [815, 396] on textarea "The page needs update to use the classes found in [URL][DOMAIN_NAME]. Currently…" at bounding box center [760, 408] width 584 height 114
paste textarea "[URL][DOMAIN_NAME]"
click at [478, 401] on textarea "The page needs update to use the classes found in [URL][DOMAIN_NAME]. Currently…" at bounding box center [760, 408] width 584 height 114
click at [793, 390] on textarea "The page needs update to use the classes found in [URL][DOMAIN_NAME]. Currently…" at bounding box center [760, 408] width 584 height 114
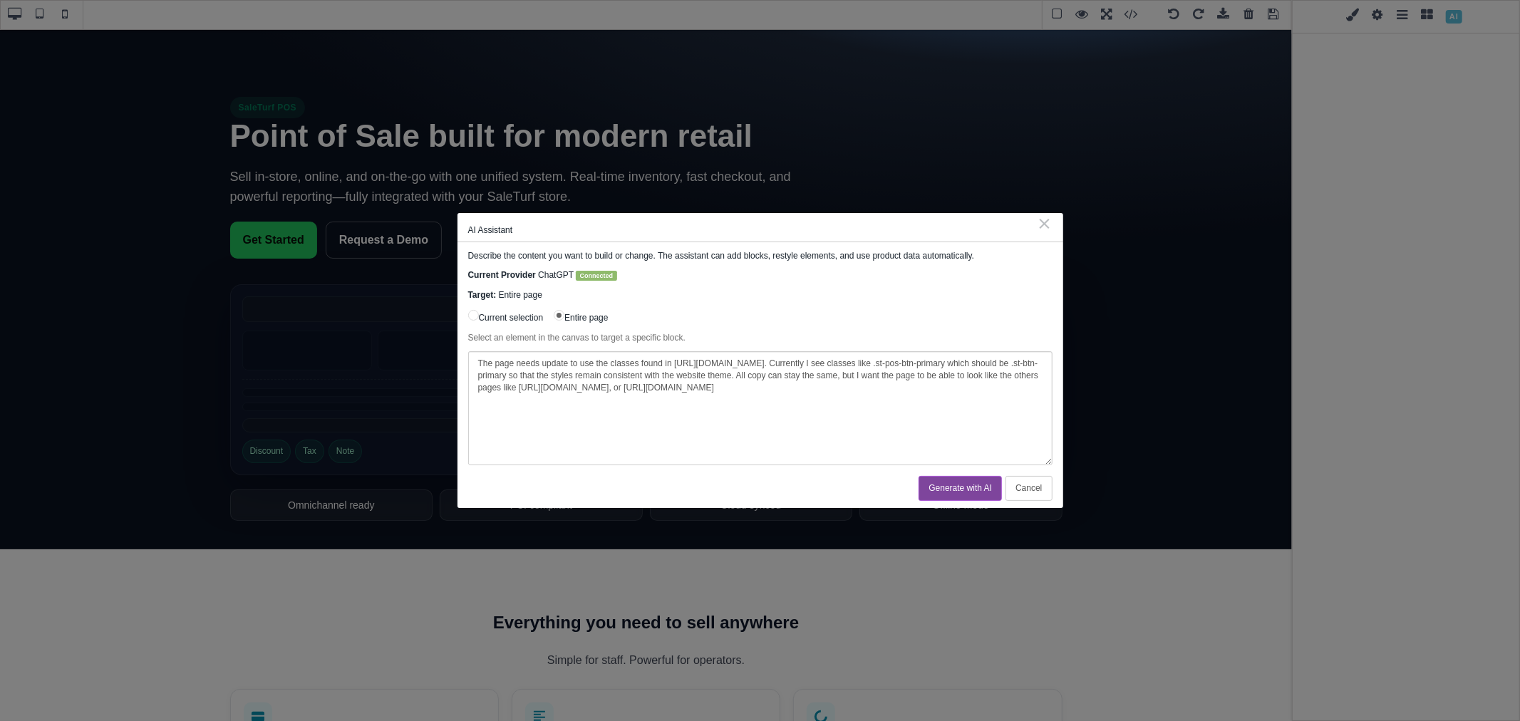
click at [793, 390] on textarea "The page needs update to use the classes found in [URL][DOMAIN_NAME]. Currently…" at bounding box center [760, 408] width 584 height 114
click at [639, 367] on textarea "The page needs update to use the classes found in [URL][DOMAIN_NAME]. Currently…" at bounding box center [760, 408] width 584 height 114
click at [880, 386] on textarea "The page needs update to use the class's found in [URL][DOMAIN_NAME]. Currently…" at bounding box center [760, 408] width 584 height 114
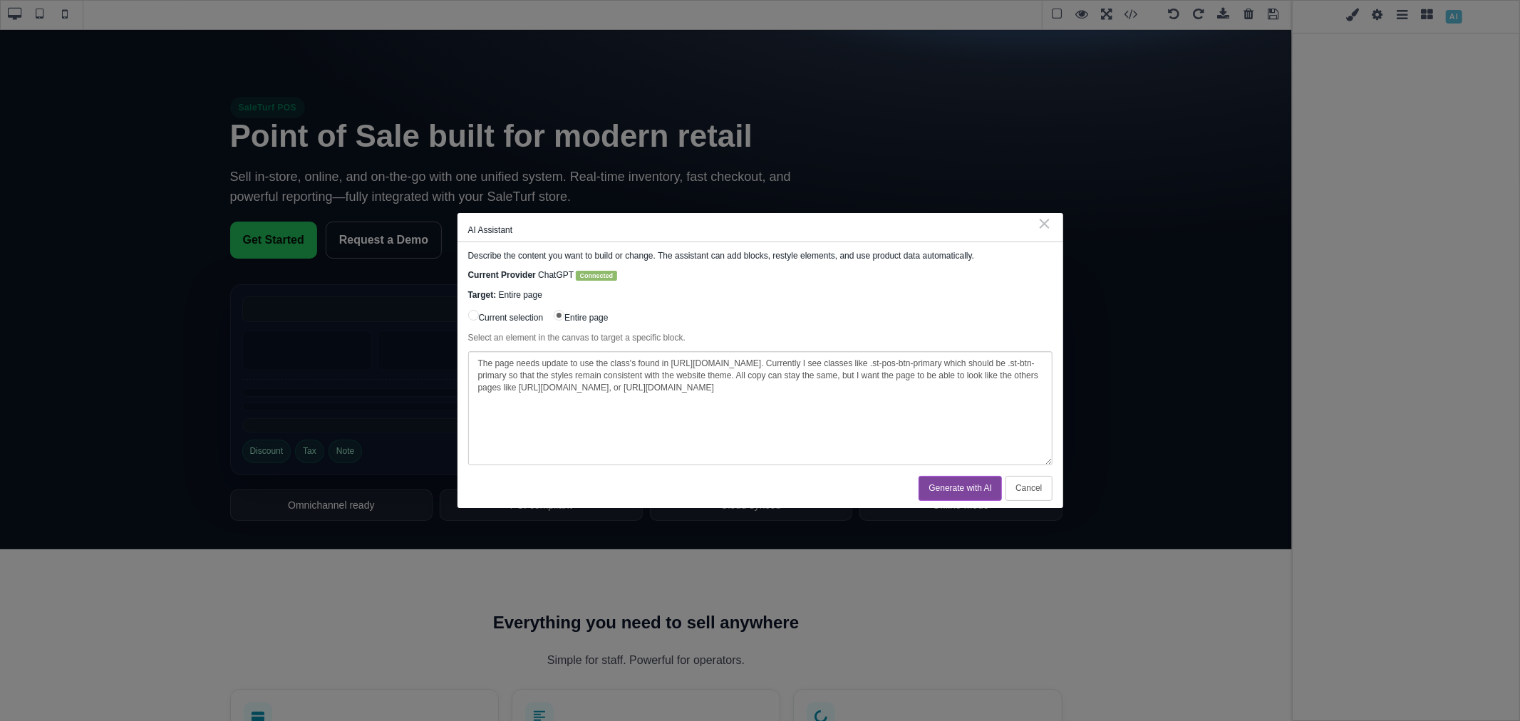
click at [894, 387] on textarea "The page needs update to use the class's found in [URL][DOMAIN_NAME]. Currently…" at bounding box center [760, 408] width 584 height 114
click at [891, 392] on textarea "The page needs update to use the class's found in [URL][DOMAIN_NAME]. Currently…" at bounding box center [760, 408] width 584 height 114
click at [905, 388] on textarea "The page needs update to use the class's found in [URL][DOMAIN_NAME]. Currently…" at bounding box center [760, 408] width 584 height 114
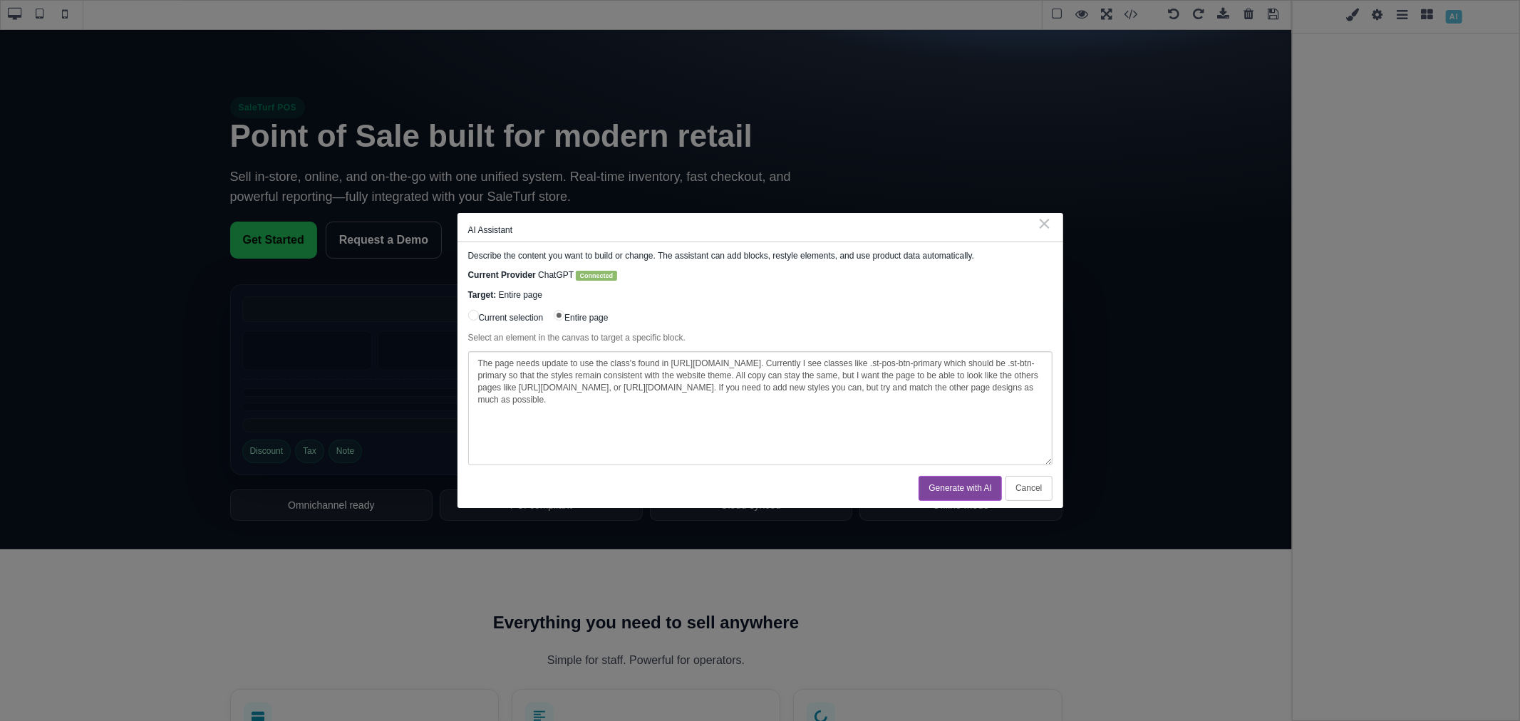
type textarea "The page needs update to use the class's found in [URL][DOMAIN_NAME]. Currently…"
click at [977, 485] on button "Generate with AI" at bounding box center [960, 488] width 83 height 25
